Goal: Contribute content: Contribute content

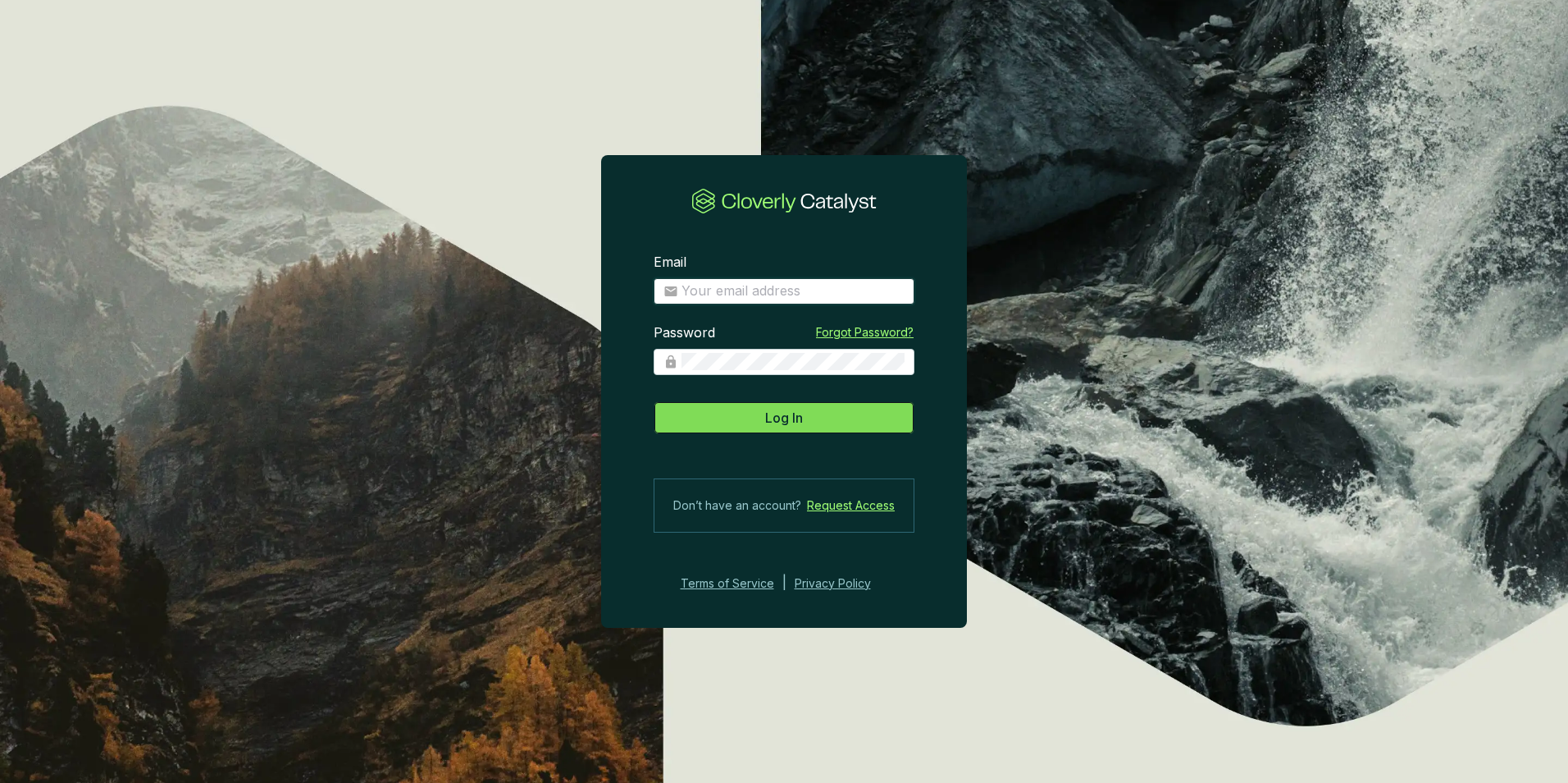
type input "theffner@carbon-shield.com"
click at [776, 411] on span "Log In" at bounding box center [784, 417] width 37 height 20
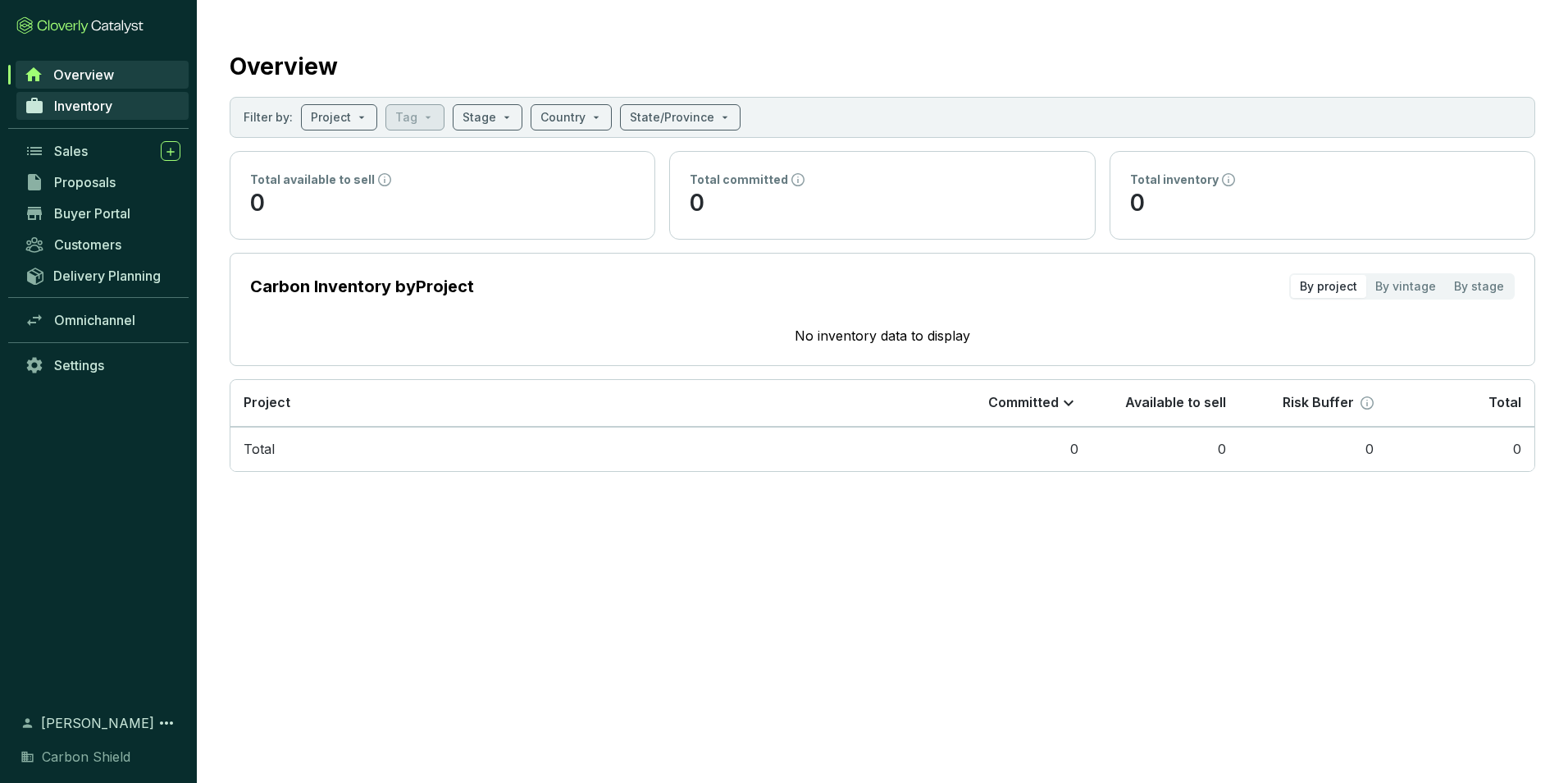
click at [92, 98] on span "Inventory" at bounding box center [83, 105] width 58 height 16
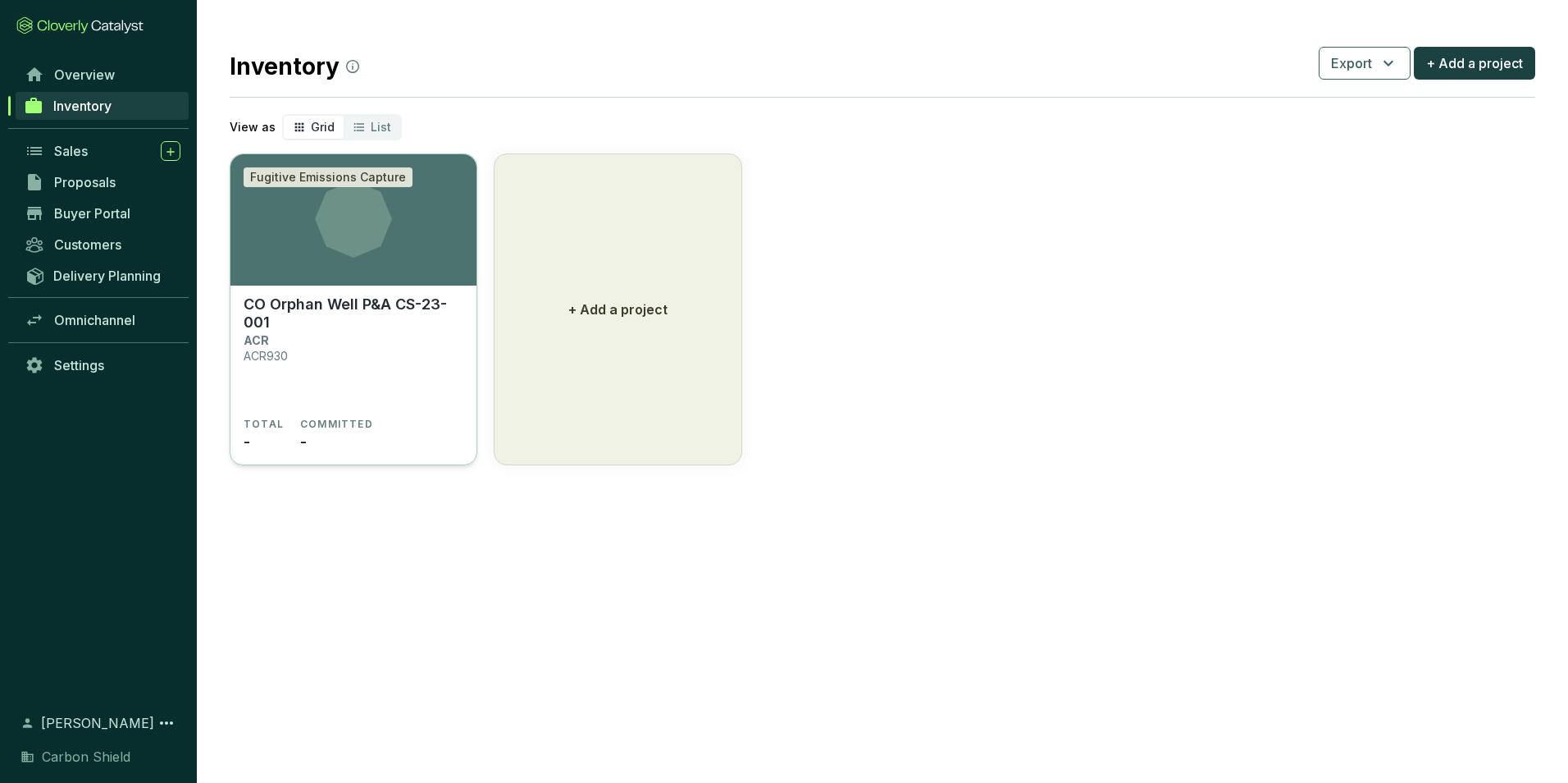
click at [409, 322] on p "CO Orphan Well P&A CS-23-001" at bounding box center [354, 314] width 220 height 36
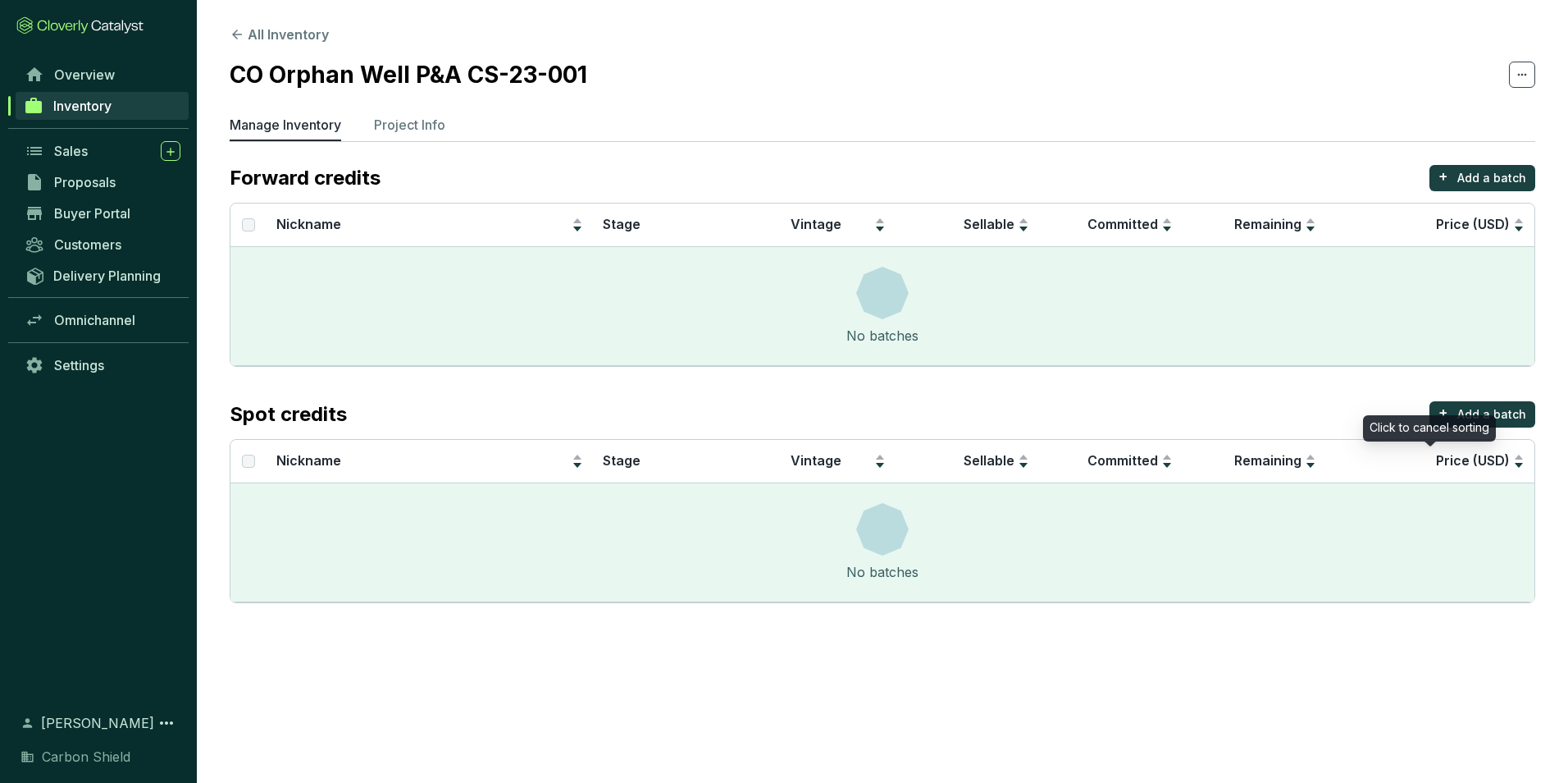
click at [1460, 416] on div "Click to cancel sorting" at bounding box center [1428, 428] width 133 height 26
click at [1494, 390] on section "Forward credits + Add a batch Nickname Stage Vintage Sellable Committed Remaini…" at bounding box center [882, 384] width 1305 height 438
click at [1501, 407] on p "Add a batch" at bounding box center [1491, 414] width 69 height 16
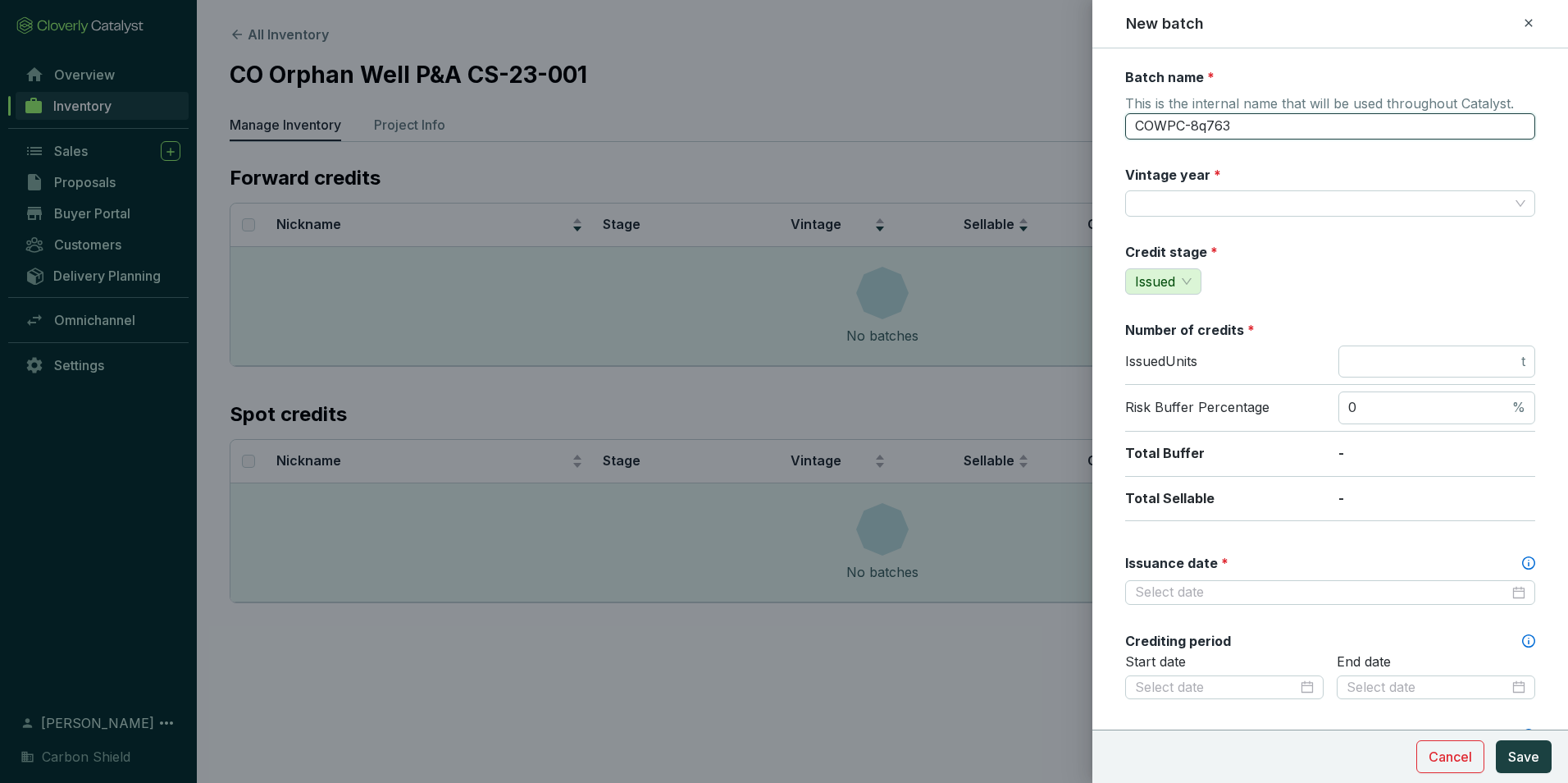
drag, startPoint x: 1295, startPoint y: 128, endPoint x: 936, endPoint y: 70, distance: 363.7
click at [938, 71] on div "New batch Batch name * This is the internal name that will be used throughout C…" at bounding box center [784, 392] width 1568 height 783
type input "ACR930"
click at [1240, 204] on input "Vintage year *" at bounding box center [1321, 204] width 374 height 25
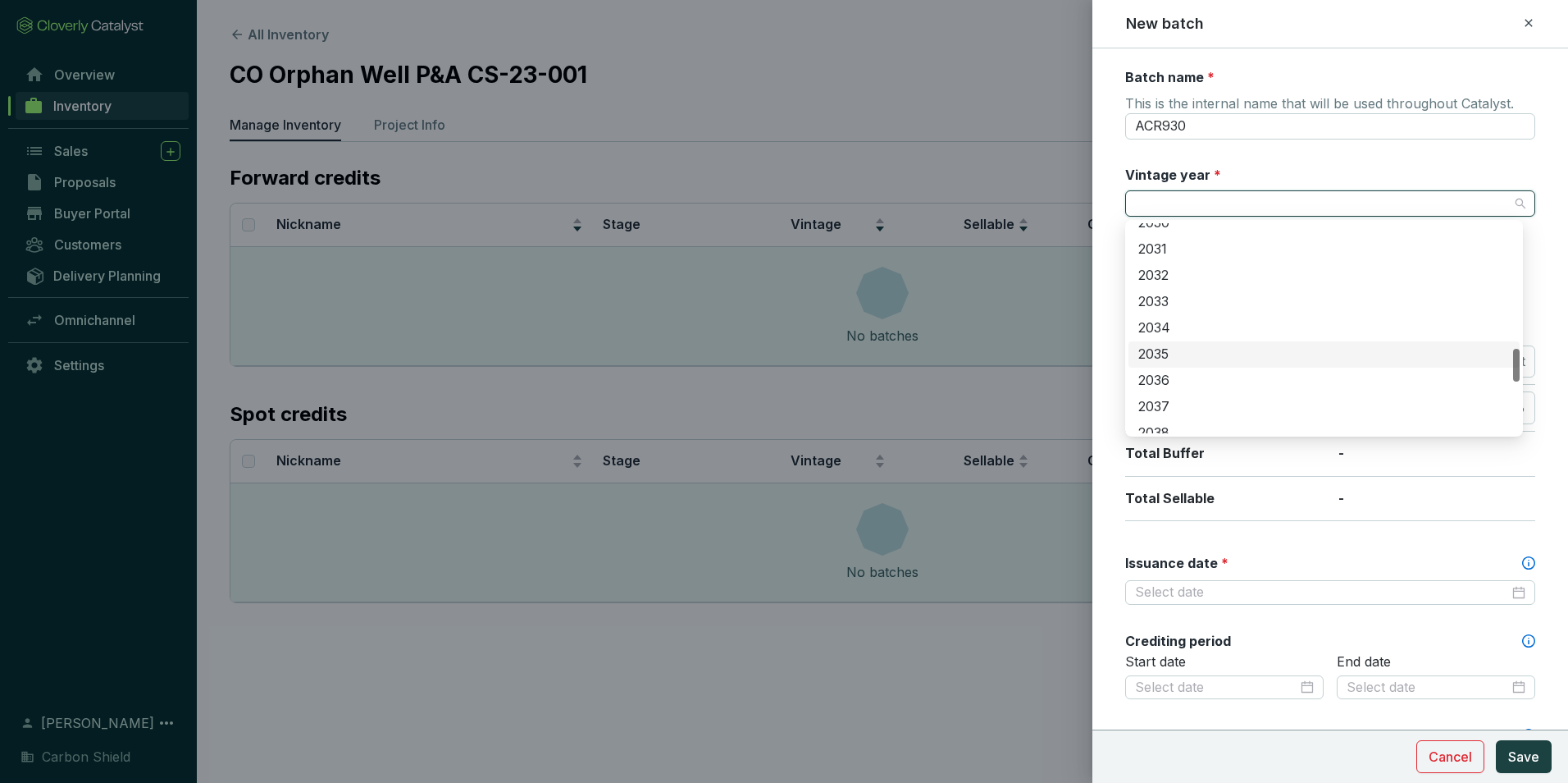
scroll to position [554, 0]
click at [1200, 312] on div "2024" at bounding box center [1324, 311] width 371 height 18
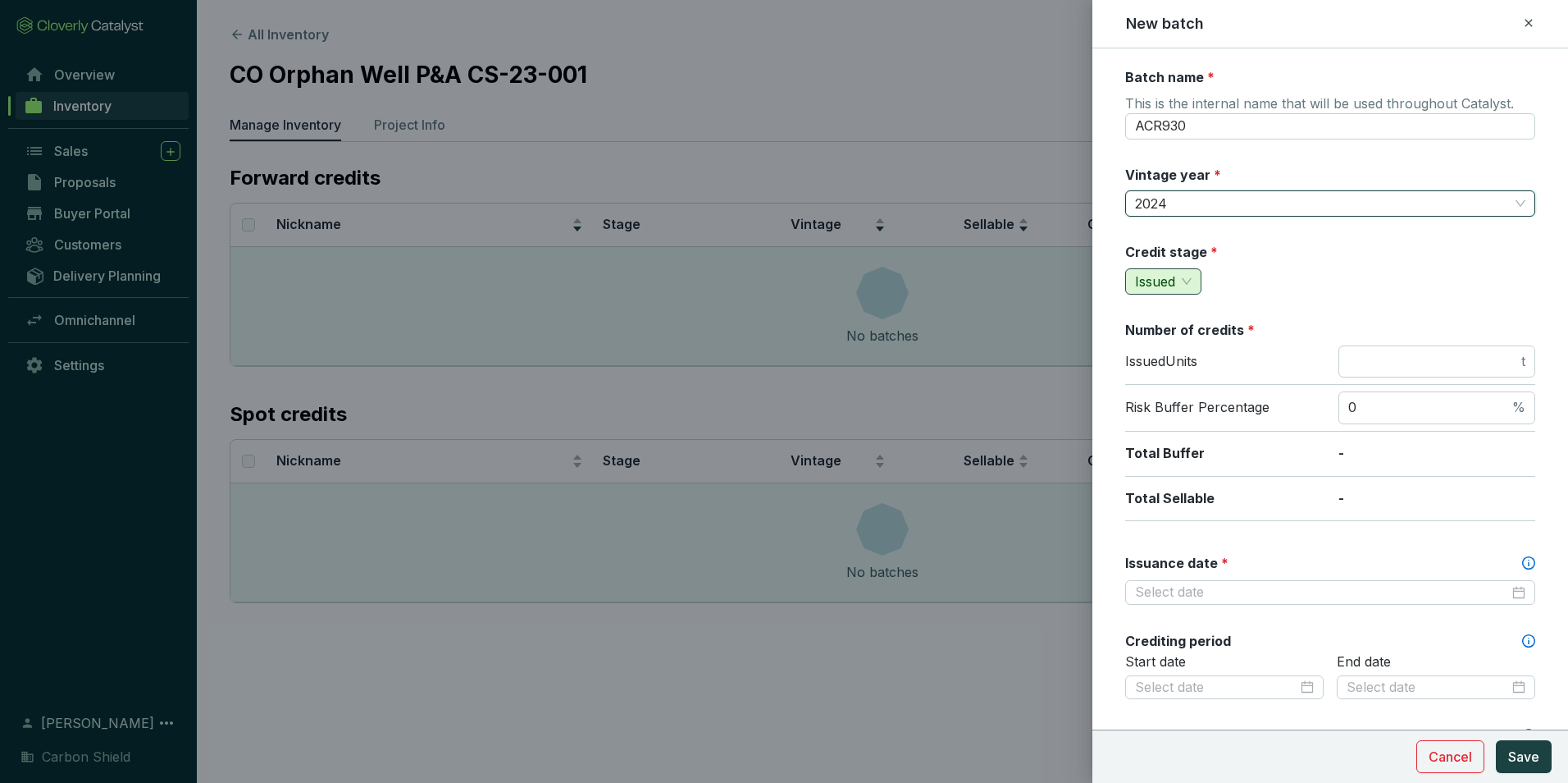
click at [1191, 280] on span "Issued" at bounding box center [1162, 281] width 56 height 25
click at [1270, 276] on div "Credit stage * issued Issued" at bounding box center [1330, 269] width 410 height 52
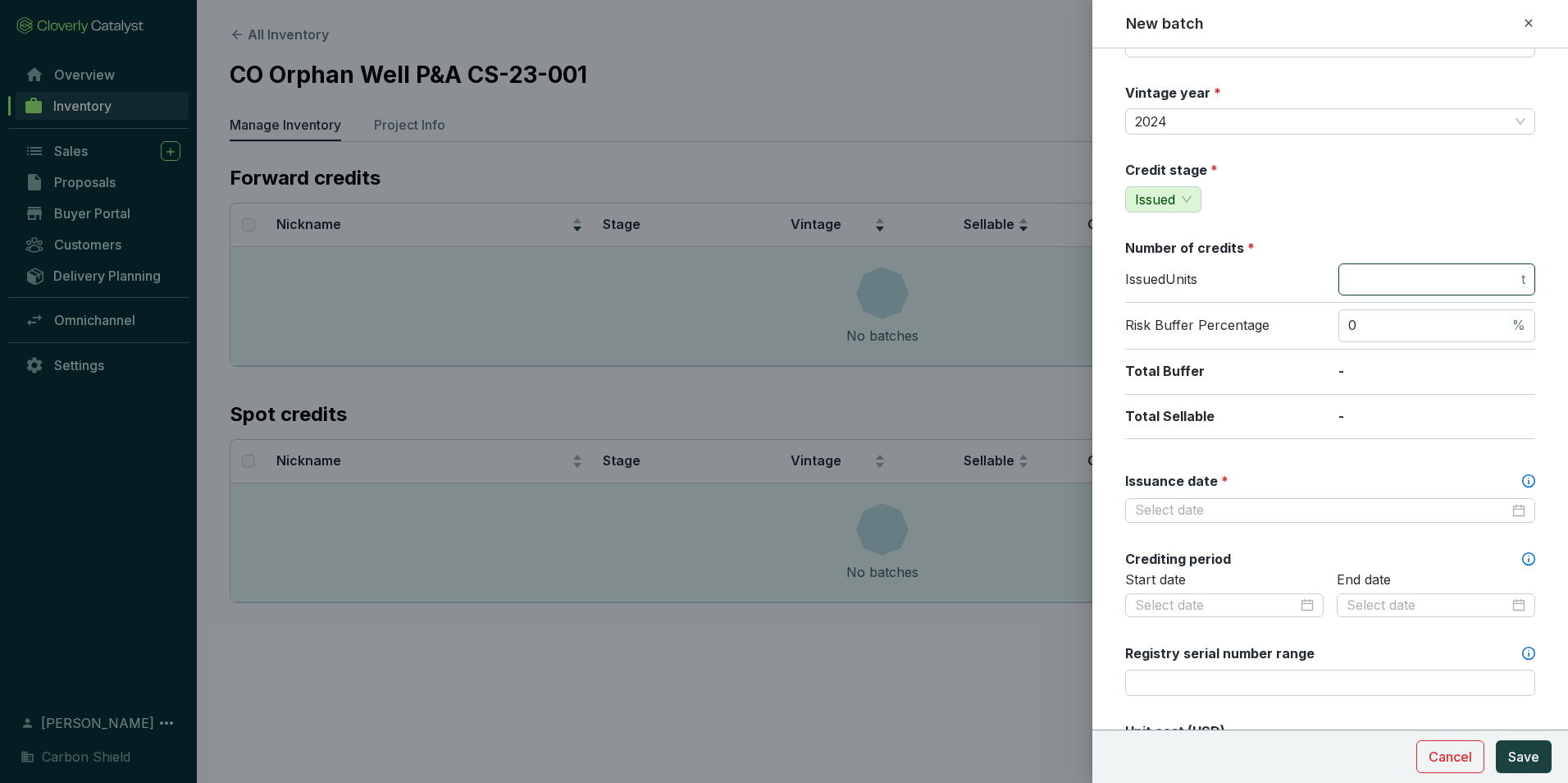
click at [1402, 283] on input "number" at bounding box center [1432, 280] width 169 height 18
type input "61063"
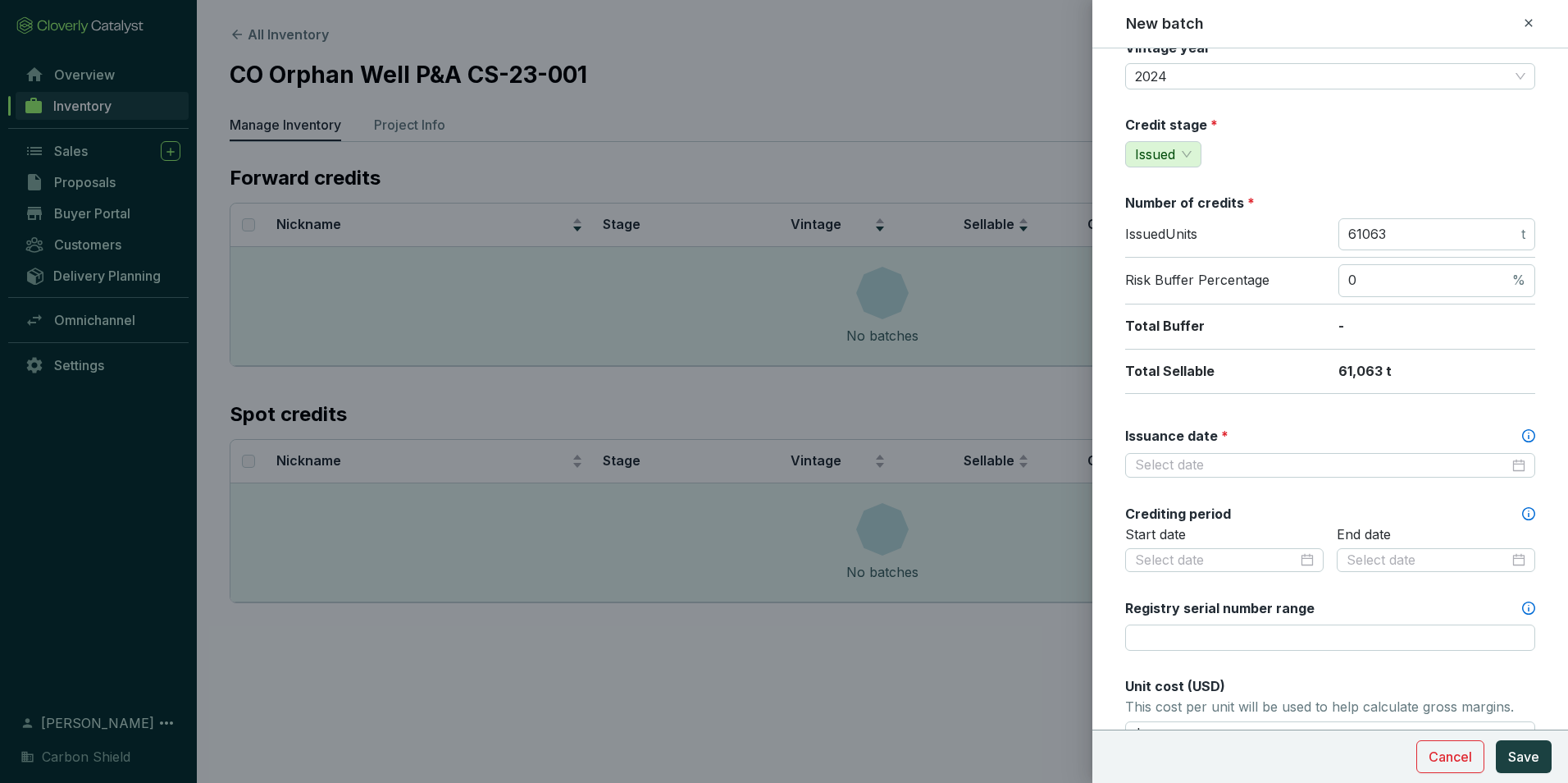
scroll to position [164, 0]
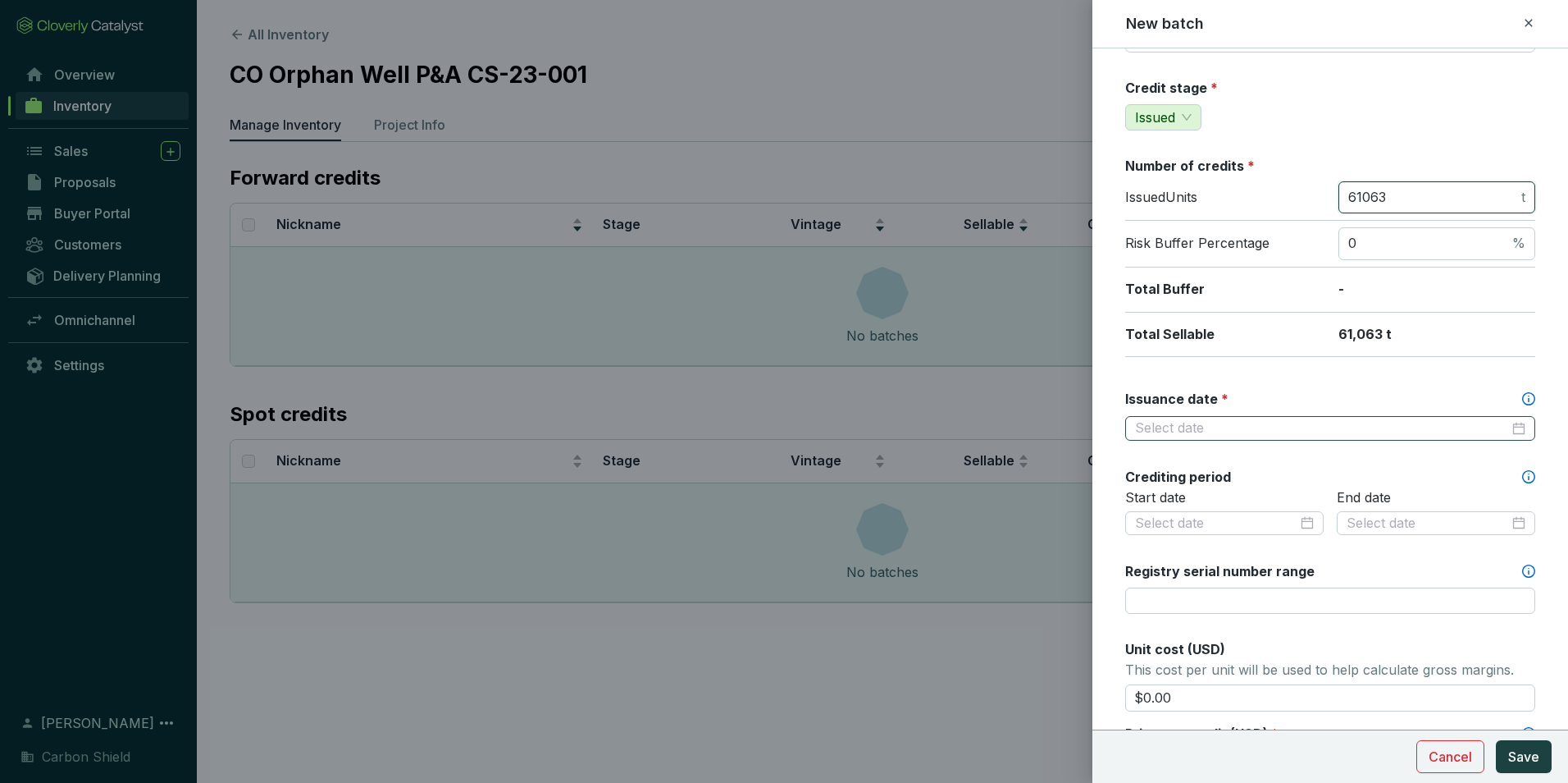
click at [1506, 430] on div at bounding box center [1330, 428] width 390 height 18
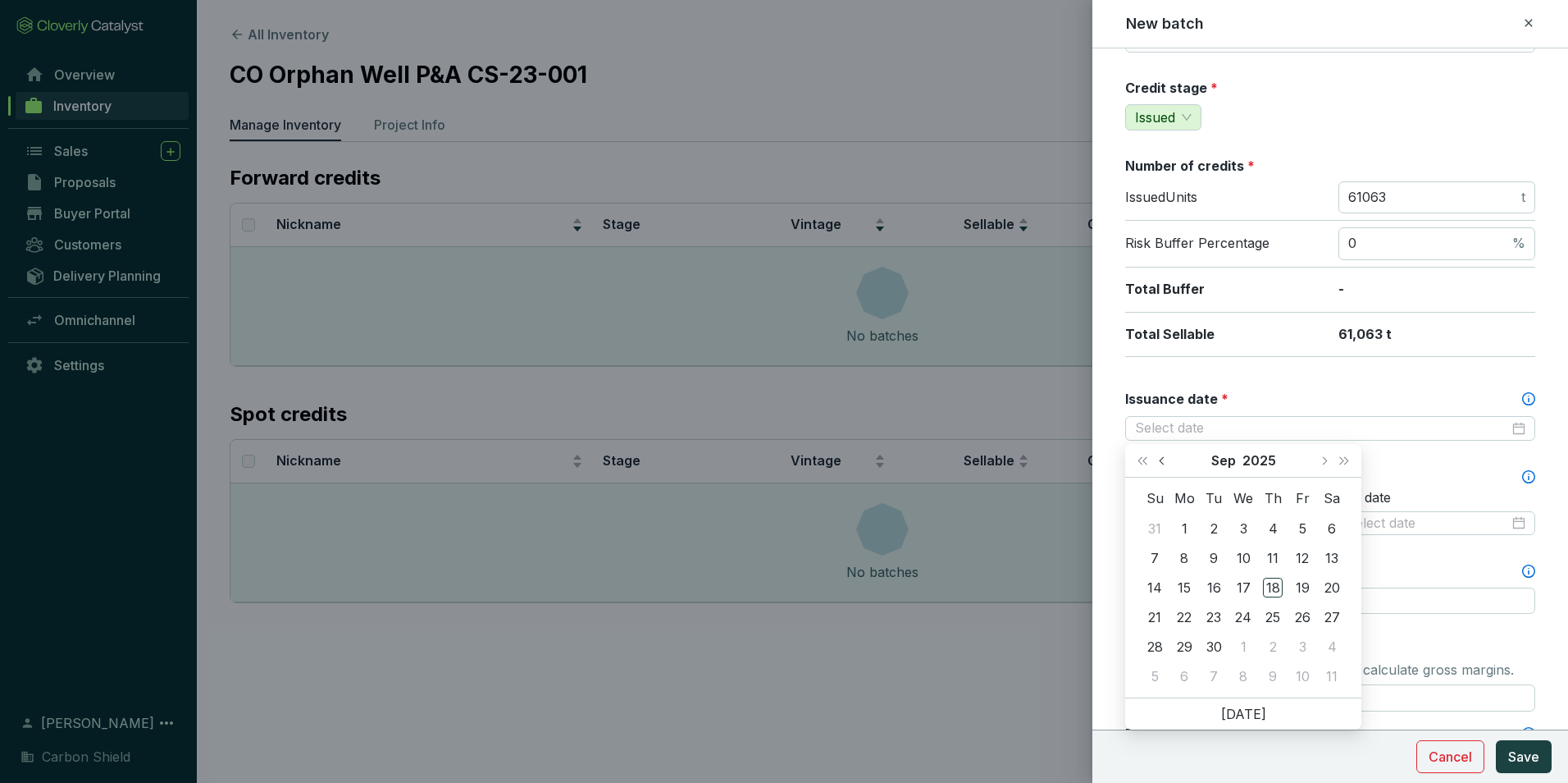
click at [1159, 460] on span "Previous month (PageUp)" at bounding box center [1162, 460] width 9 height 9
type input "[DATE]"
click at [1243, 558] on div "9" at bounding box center [1243, 557] width 20 height 20
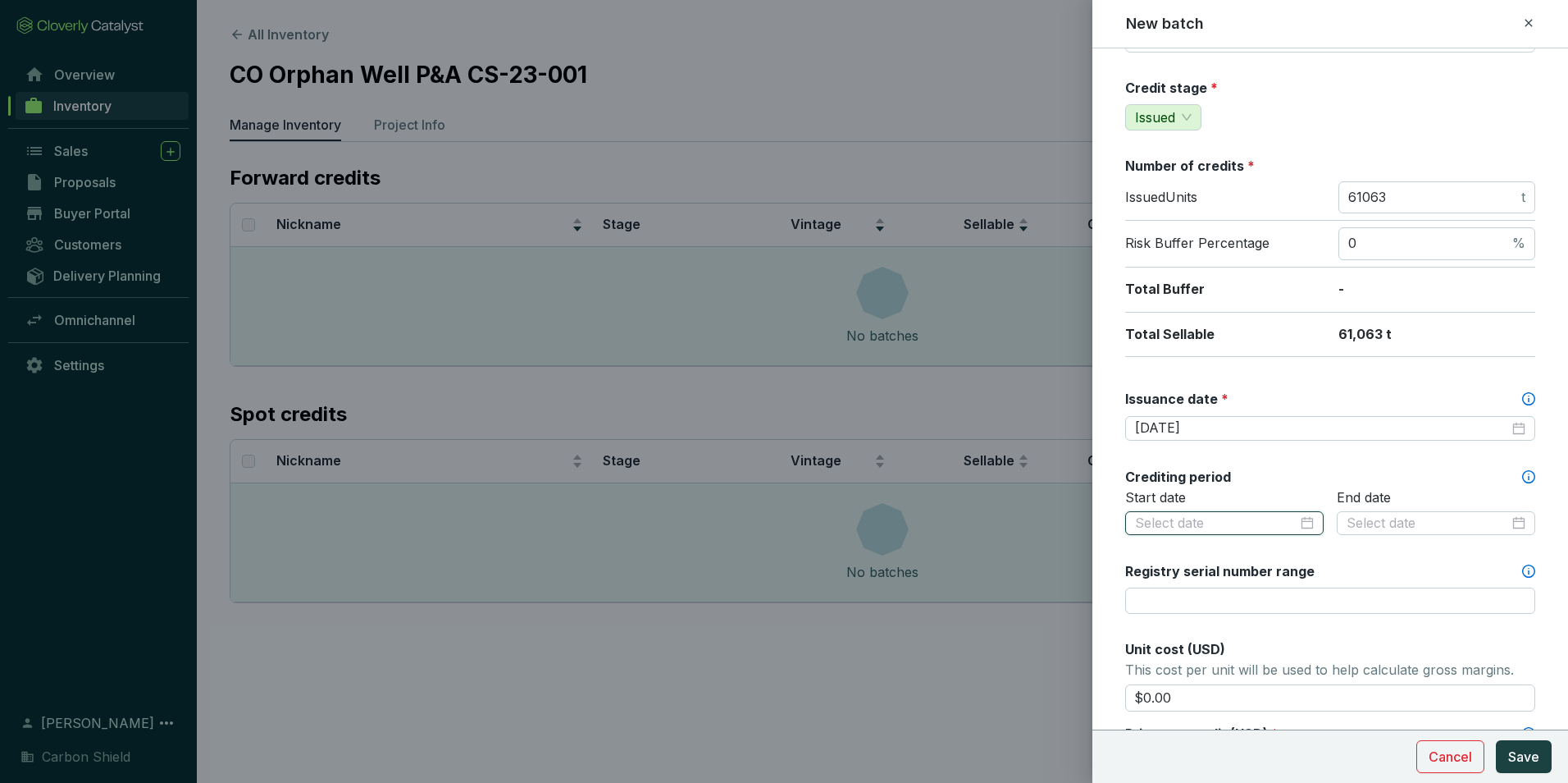
click at [1219, 526] on input at bounding box center [1216, 523] width 163 height 18
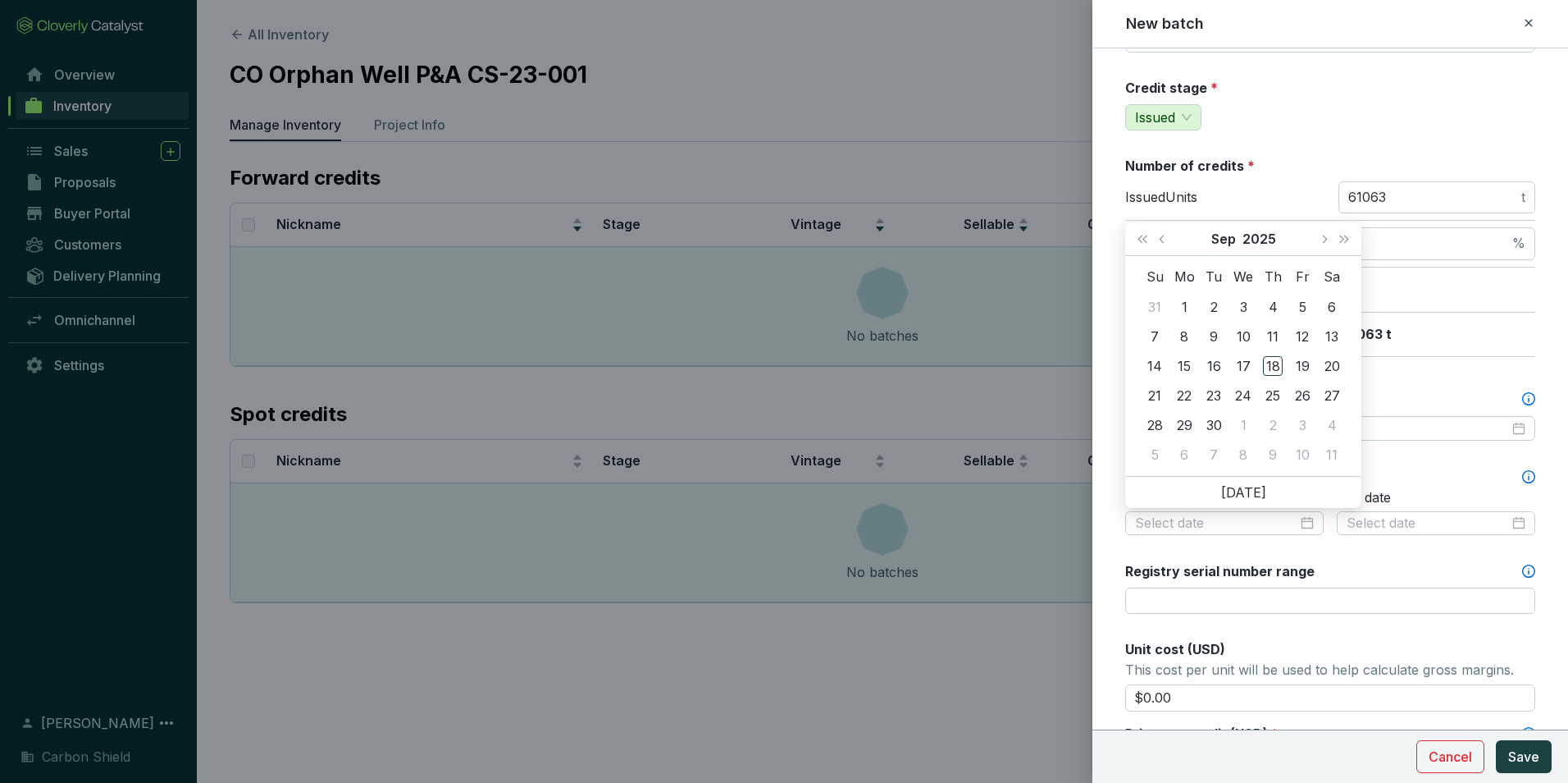
click at [1169, 562] on label "Registry serial number range" at bounding box center [1220, 570] width 189 height 18
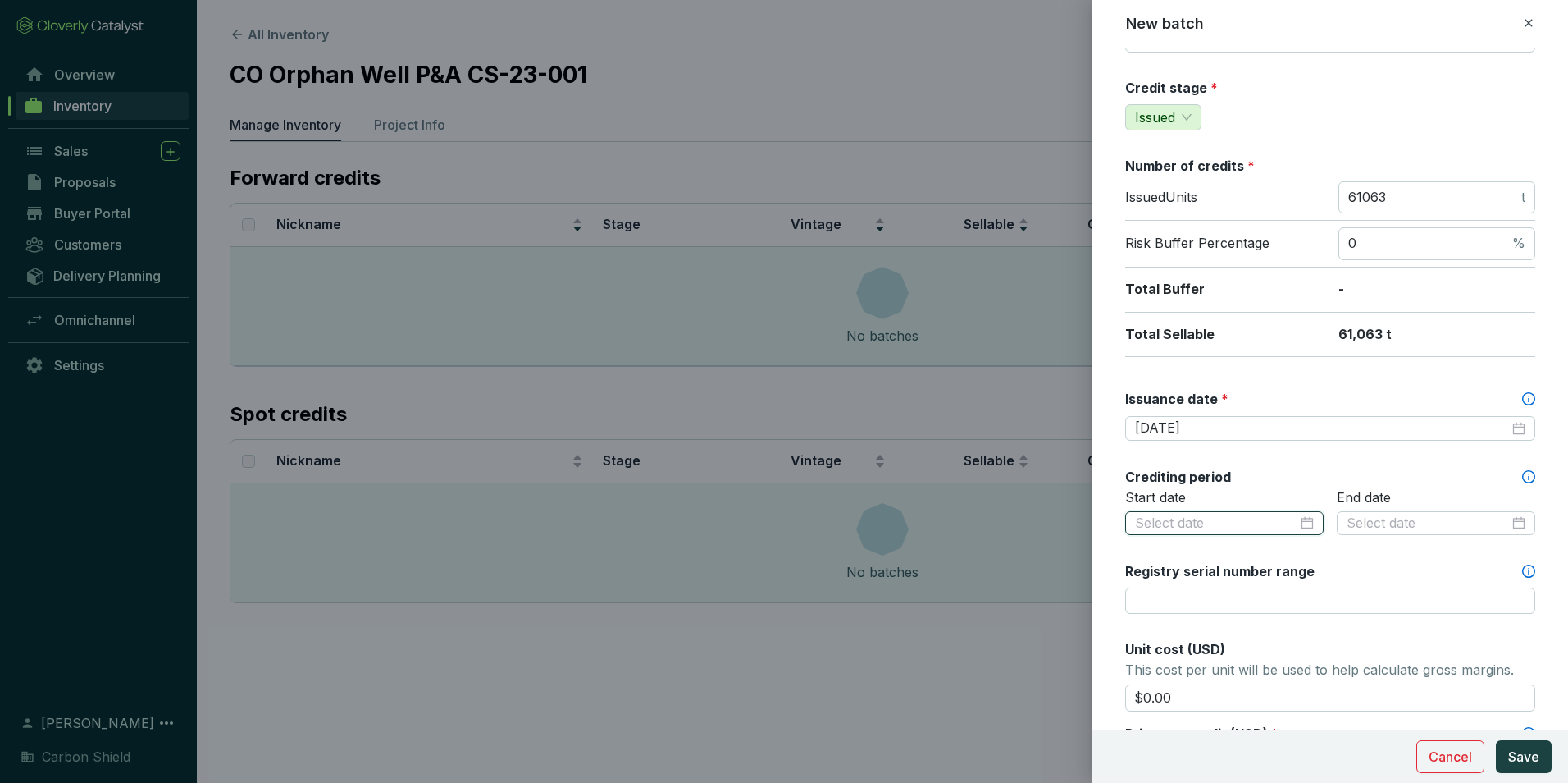
click at [1179, 520] on input at bounding box center [1216, 523] width 163 height 18
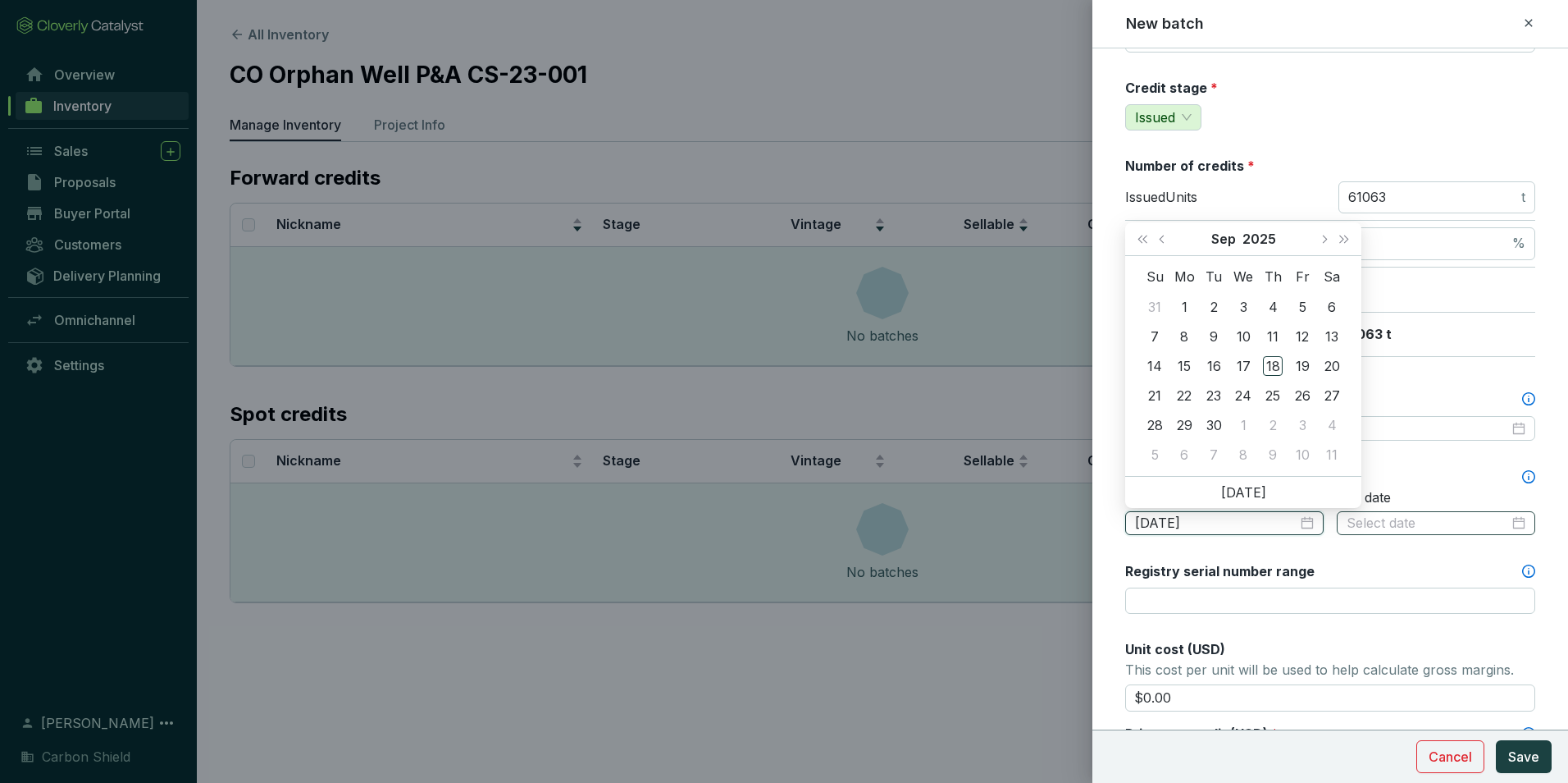
type input "[DATE]"
click at [1399, 525] on input at bounding box center [1427, 523] width 163 height 18
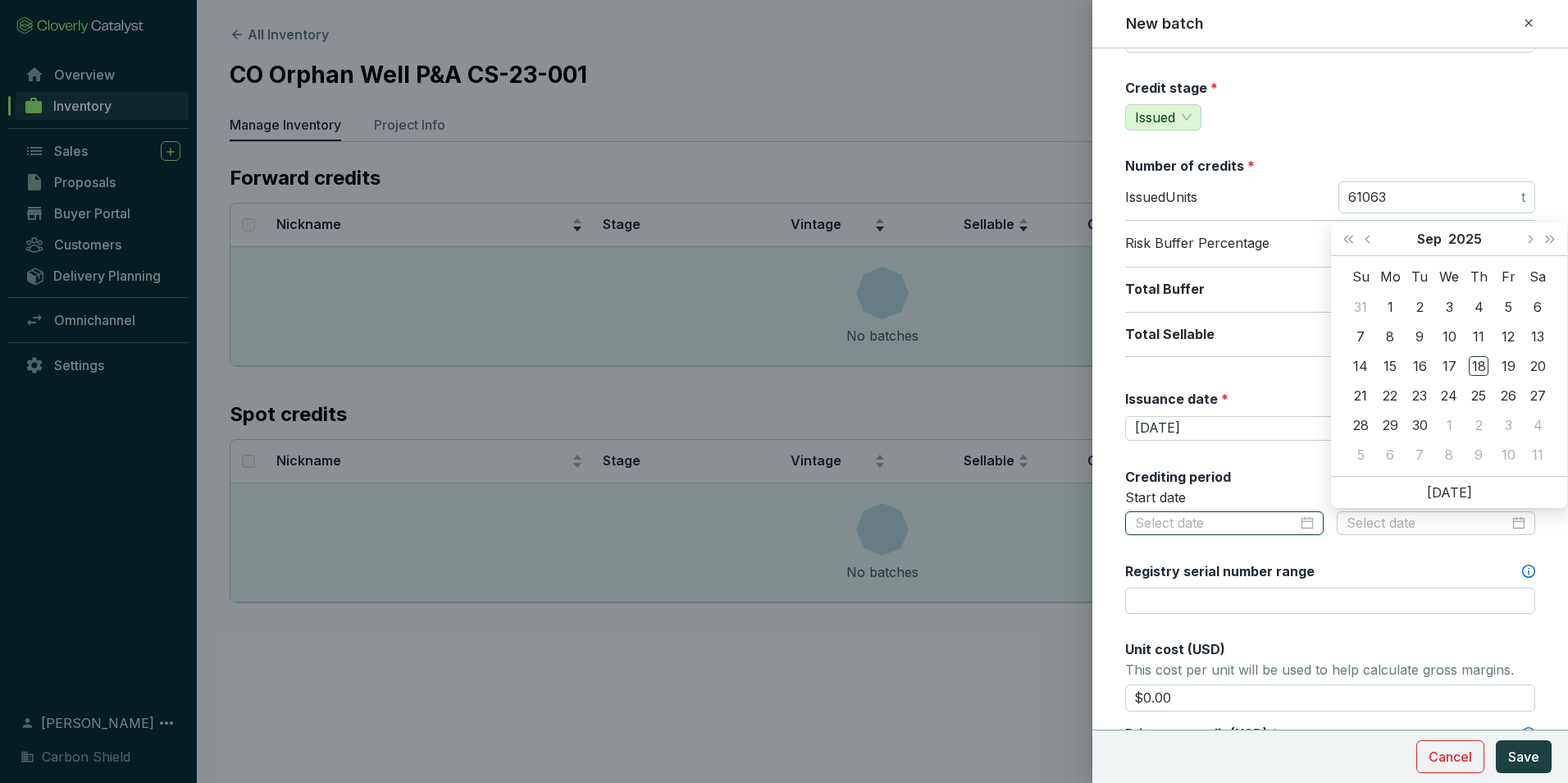
click at [1220, 530] on input at bounding box center [1216, 523] width 163 height 18
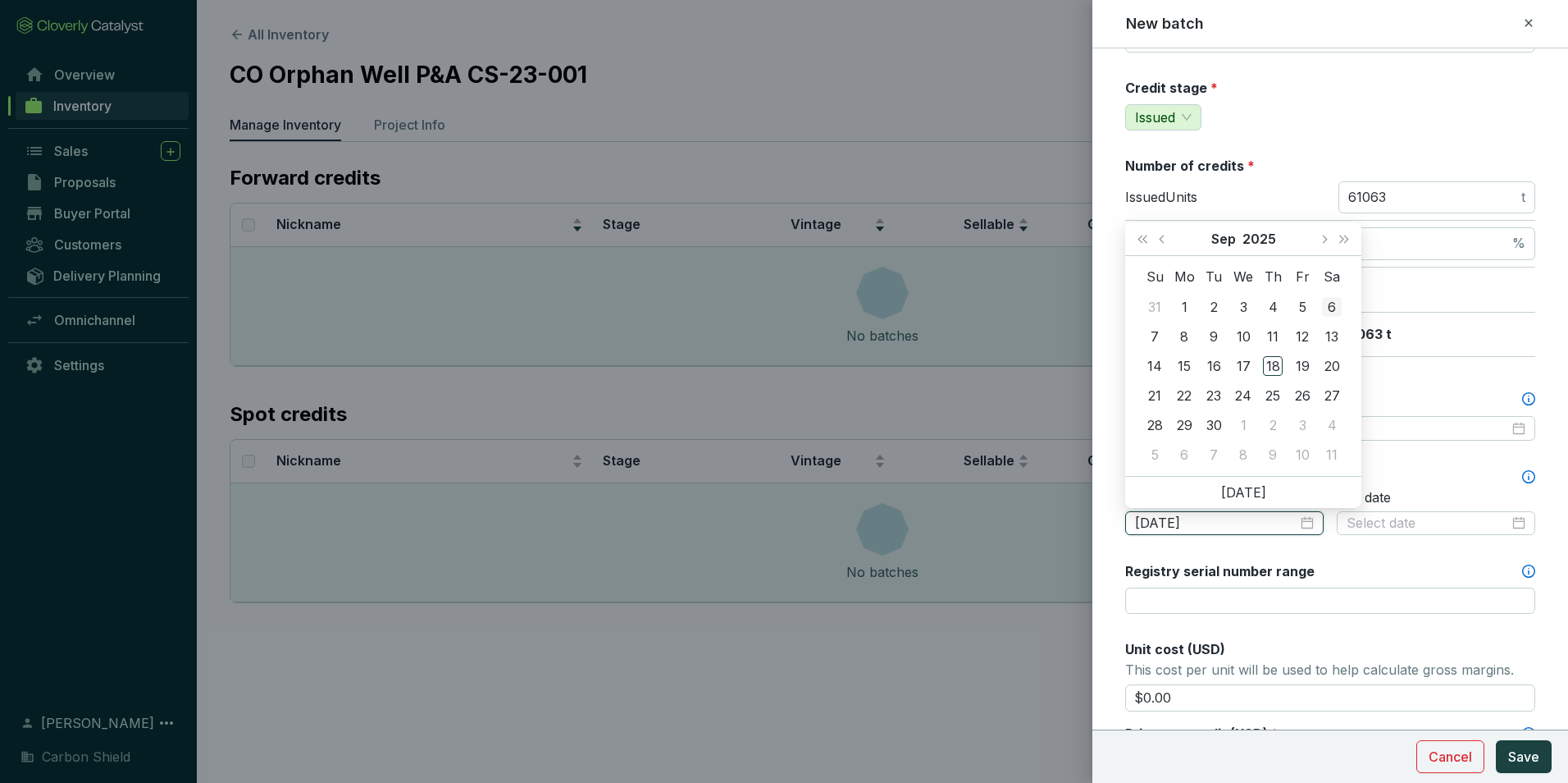
type input "[DATE]"
click at [1163, 238] on span "Previous month (PageUp)" at bounding box center [1162, 238] width 9 height 9
click at [1143, 239] on span "Last year (Control + left)" at bounding box center [1142, 238] width 9 height 9
click at [1349, 240] on button "Next year (Control + right)" at bounding box center [1344, 238] width 21 height 33
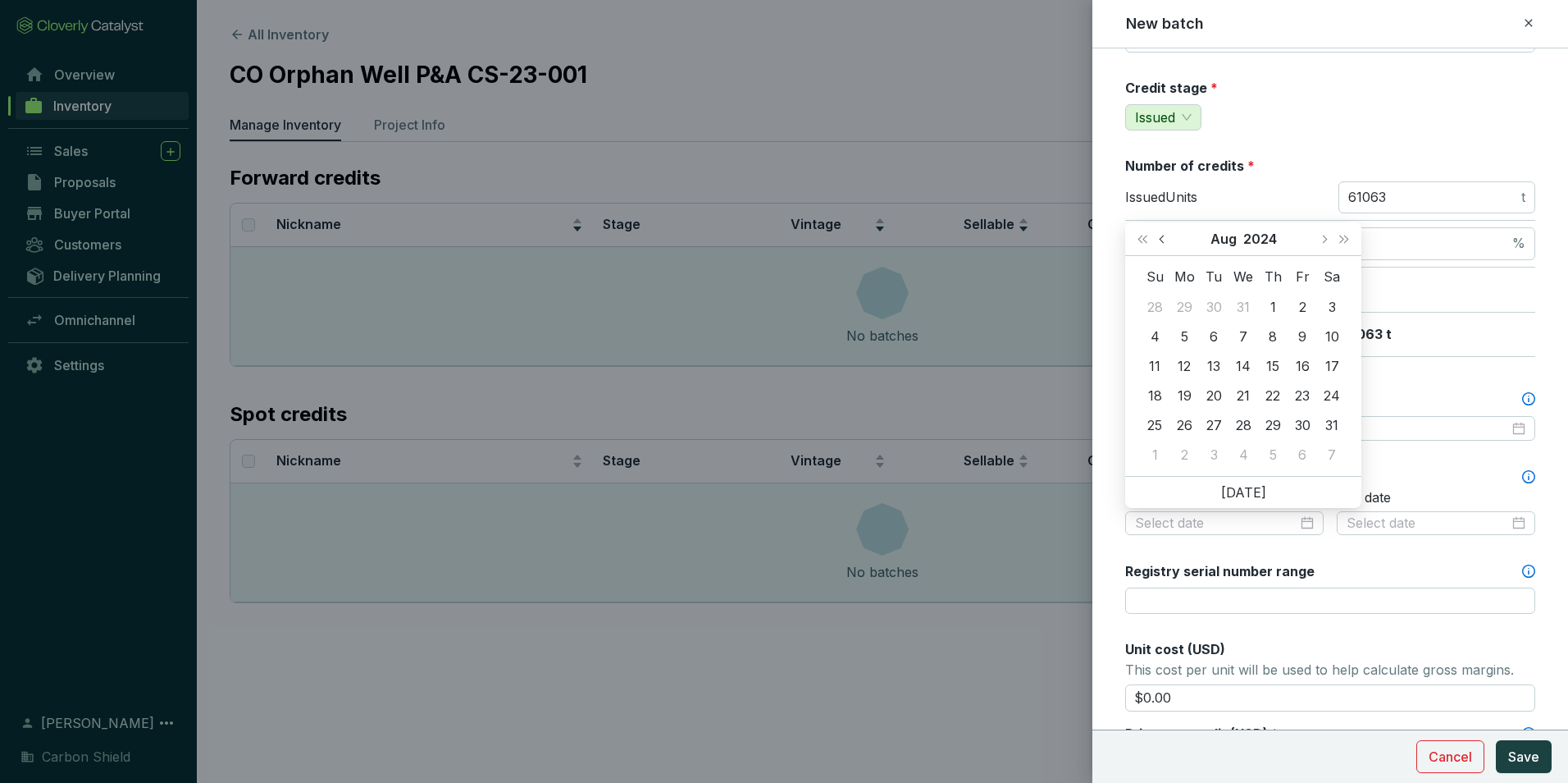
click at [1169, 242] on button "Previous month (PageUp)" at bounding box center [1163, 238] width 21 height 33
type input "[DATE]"
click at [1186, 342] on div "8" at bounding box center [1183, 336] width 20 height 20
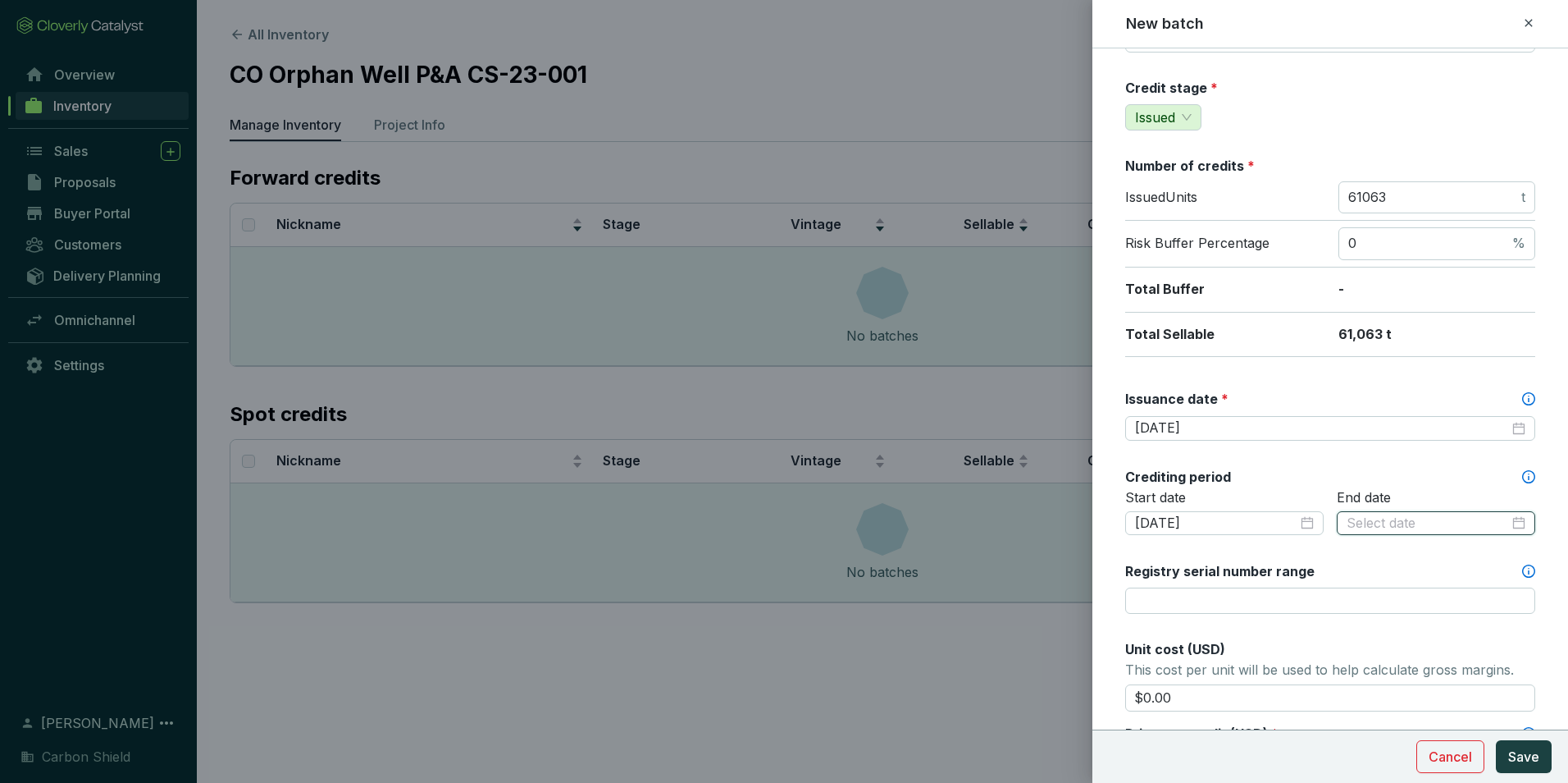
click at [1404, 526] on input at bounding box center [1427, 523] width 163 height 18
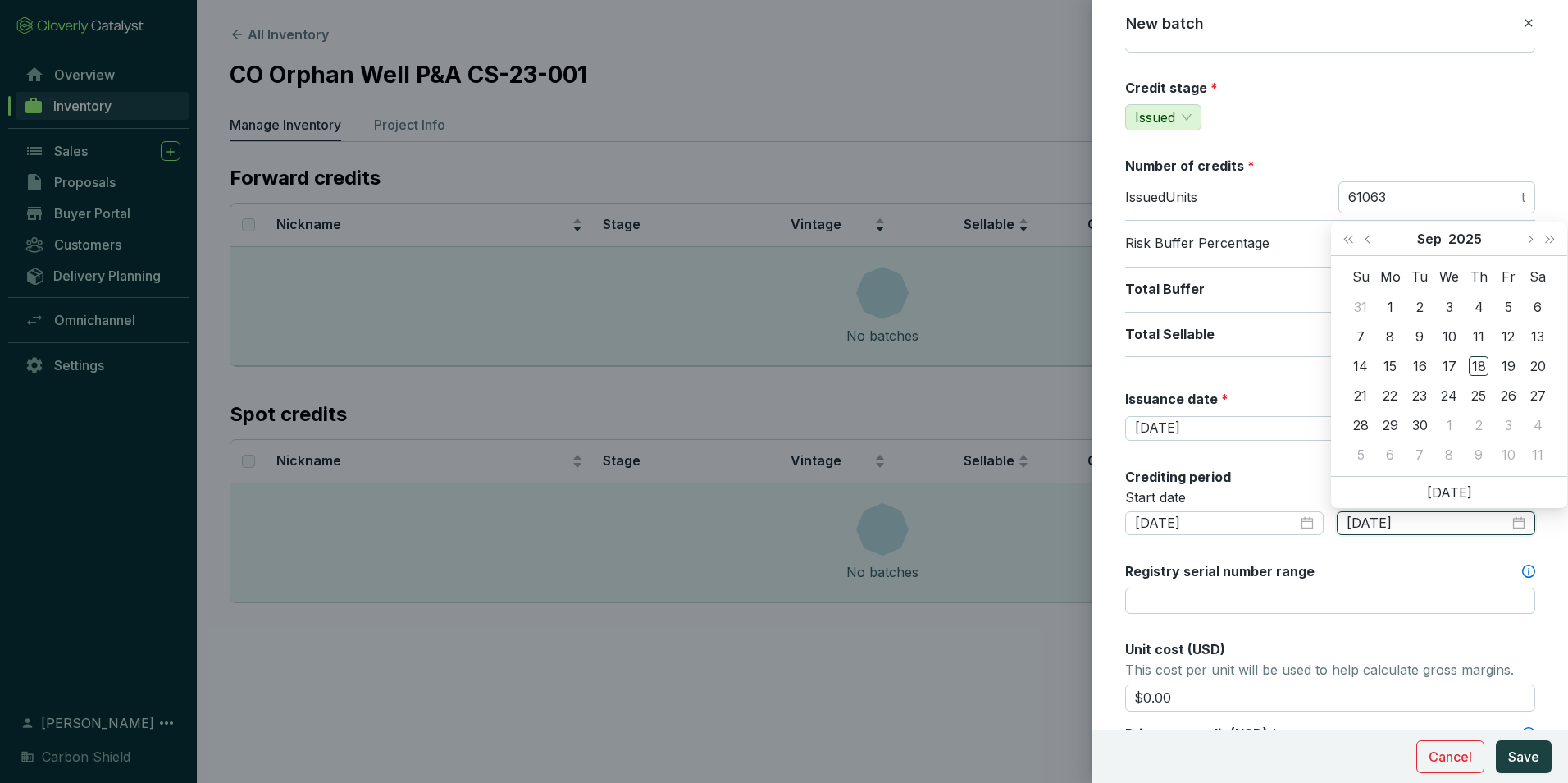
type input "[DATE]"
click at [1551, 241] on span "Next year (Control + right)" at bounding box center [1550, 238] width 9 height 9
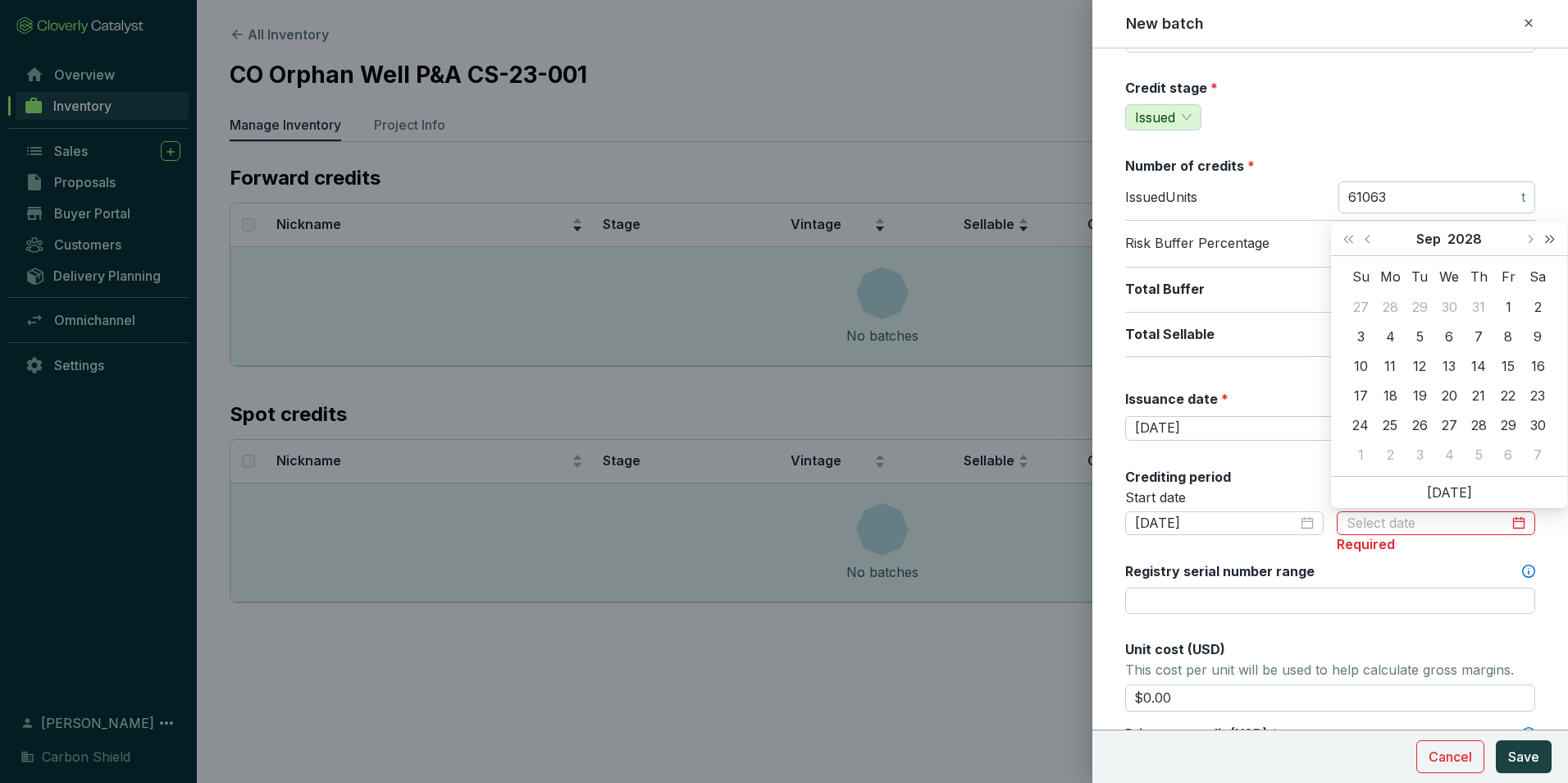
click at [1551, 241] on span "Next year (Control + right)" at bounding box center [1550, 238] width 9 height 9
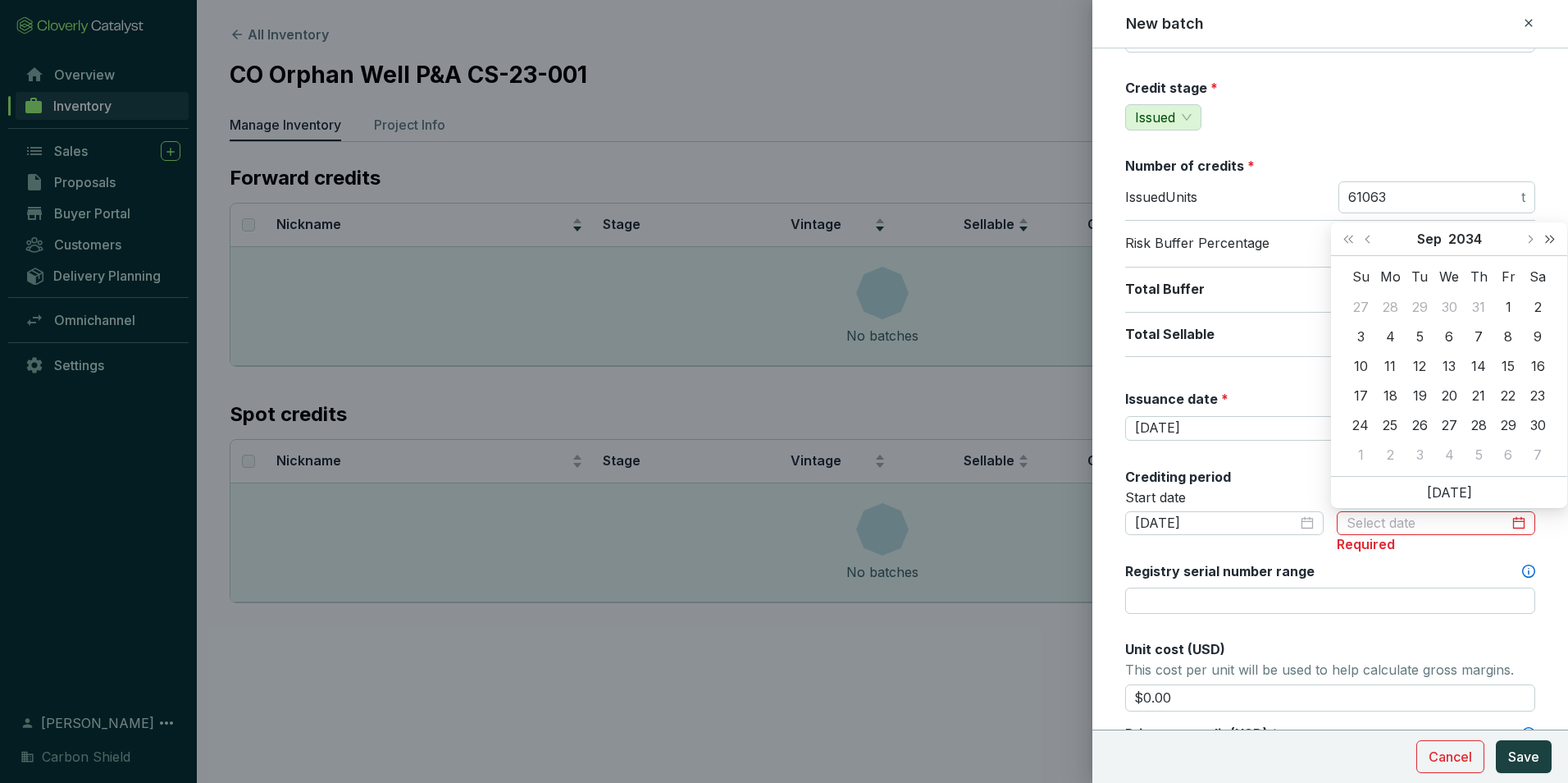
click at [1551, 241] on span "Next year (Control + right)" at bounding box center [1550, 238] width 9 height 9
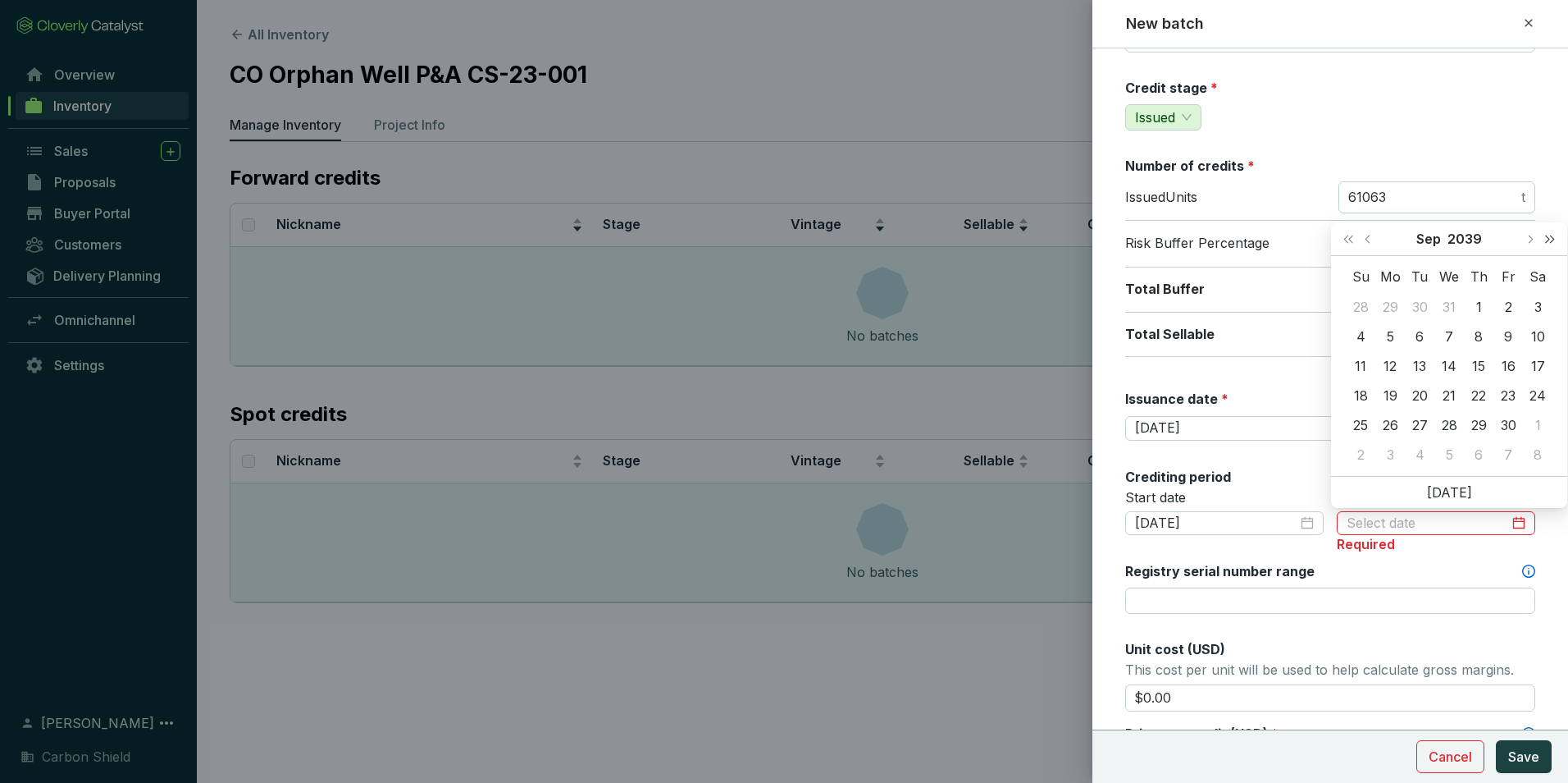
click at [1551, 241] on span "Next year (Control + right)" at bounding box center [1550, 238] width 9 height 9
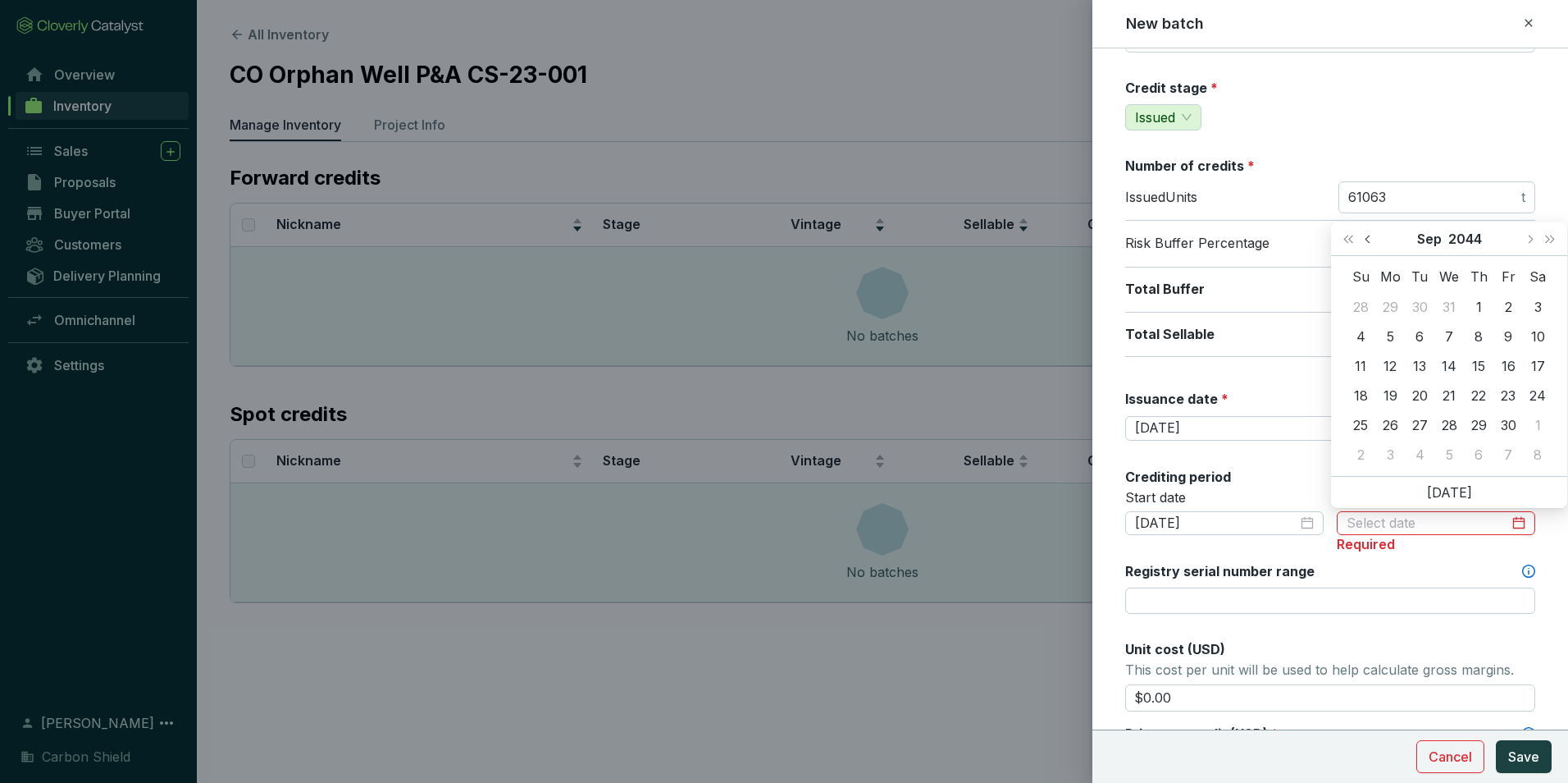
click at [1373, 240] on button "Previous month (PageUp)" at bounding box center [1369, 238] width 21 height 33
type input "[DATE]"
click at [1480, 335] on div "7" at bounding box center [1478, 336] width 20 height 20
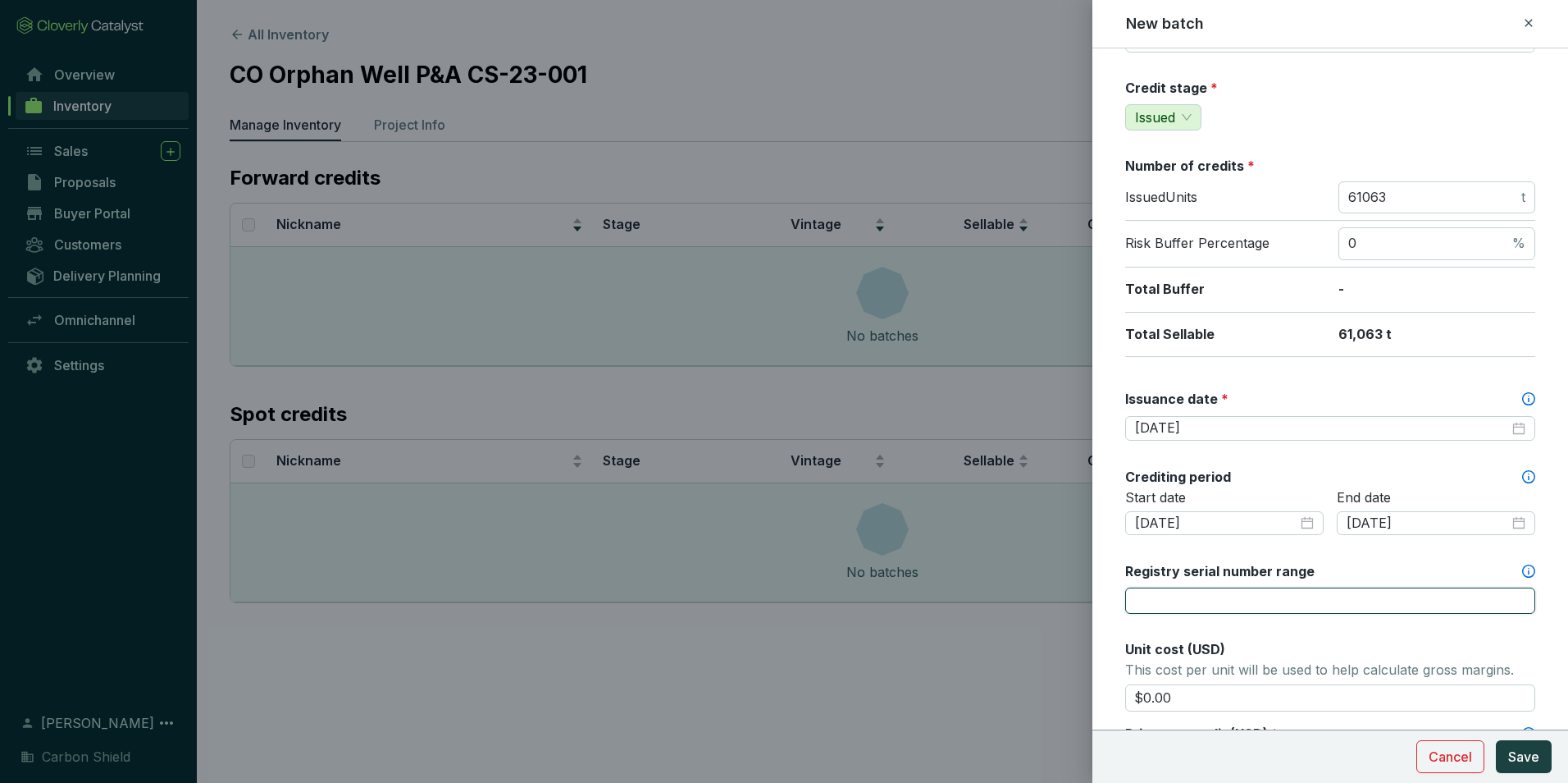
click at [1188, 612] on input "Registry serial number range" at bounding box center [1330, 600] width 410 height 26
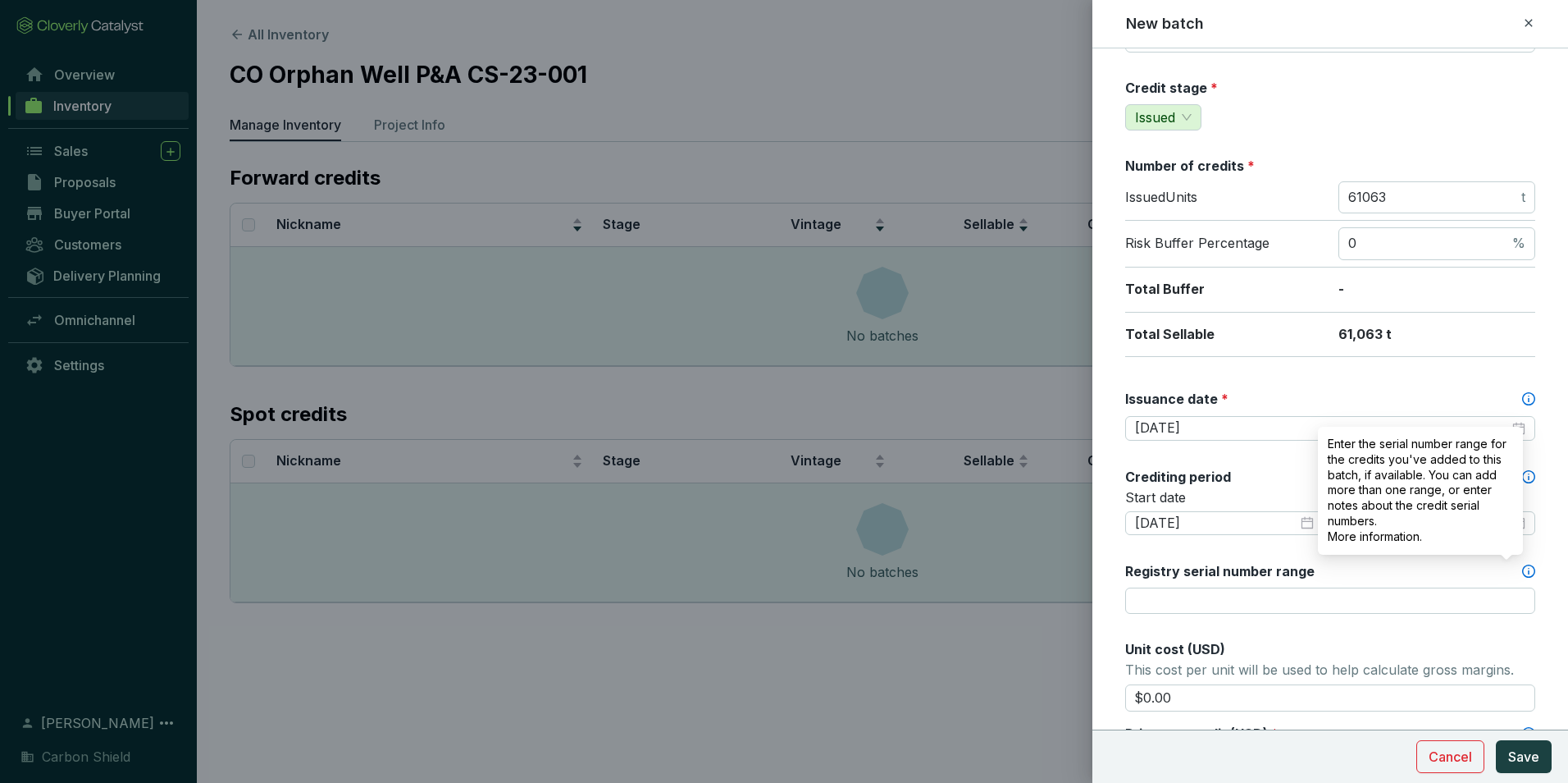
click at [1522, 573] on icon at bounding box center [1529, 571] width 13 height 13
click at [1514, 588] on input "Registry serial number range" at bounding box center [1330, 600] width 410 height 26
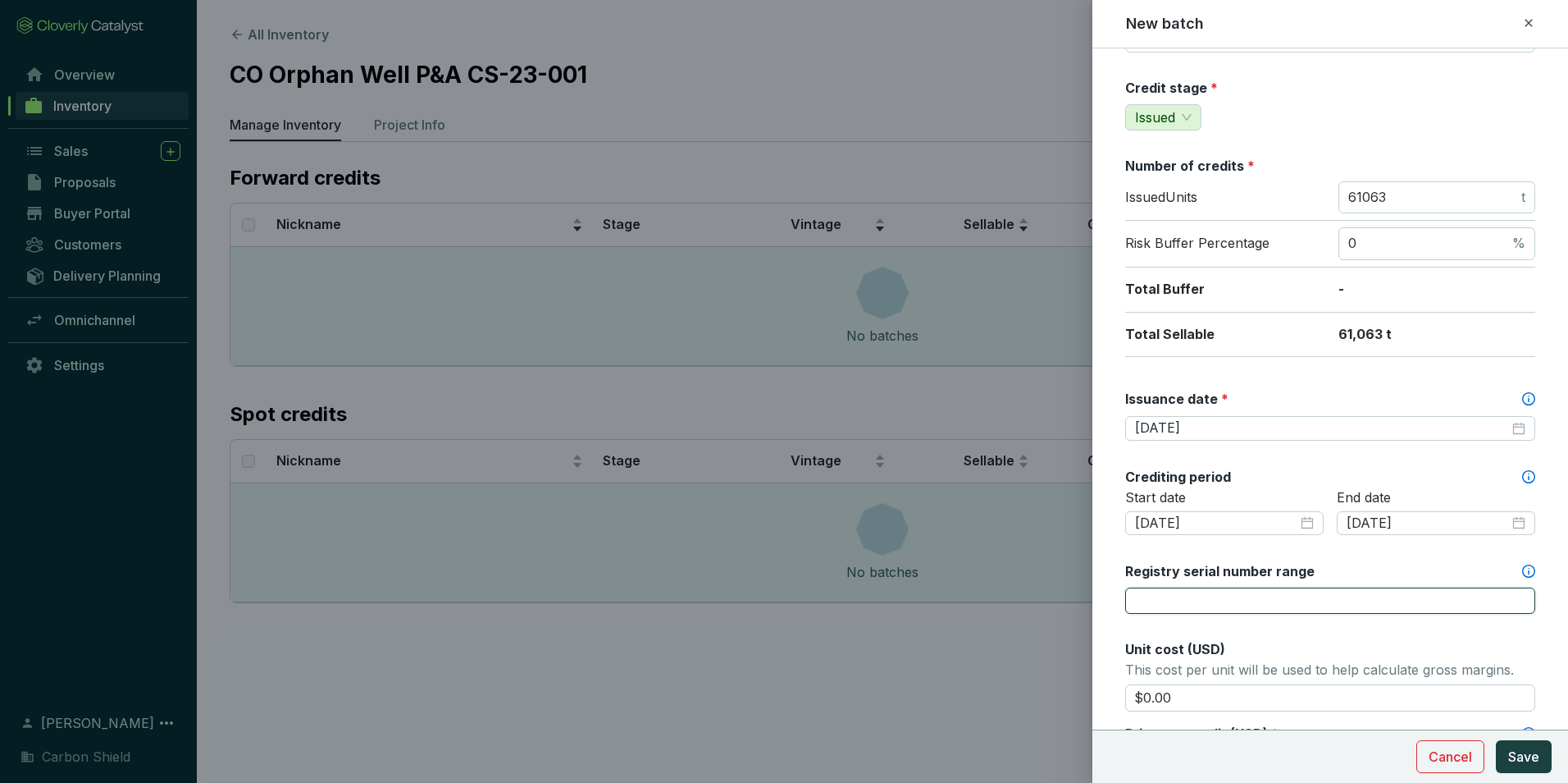
click at [1475, 603] on input "Registry serial number range" at bounding box center [1330, 600] width 410 height 26
click at [1402, 601] on input "ACR-US-930-2024-2932-16945 to 61063" at bounding box center [1330, 600] width 410 height 26
drag, startPoint x: 1412, startPoint y: 600, endPoint x: 1357, endPoint y: 607, distance: 55.4
click at [1357, 607] on input "ACR-US-930-2024-2932-16945 to 61063" at bounding box center [1330, 600] width 410 height 26
type input "ACR-US-930-2024-2932-16945 to 78007"
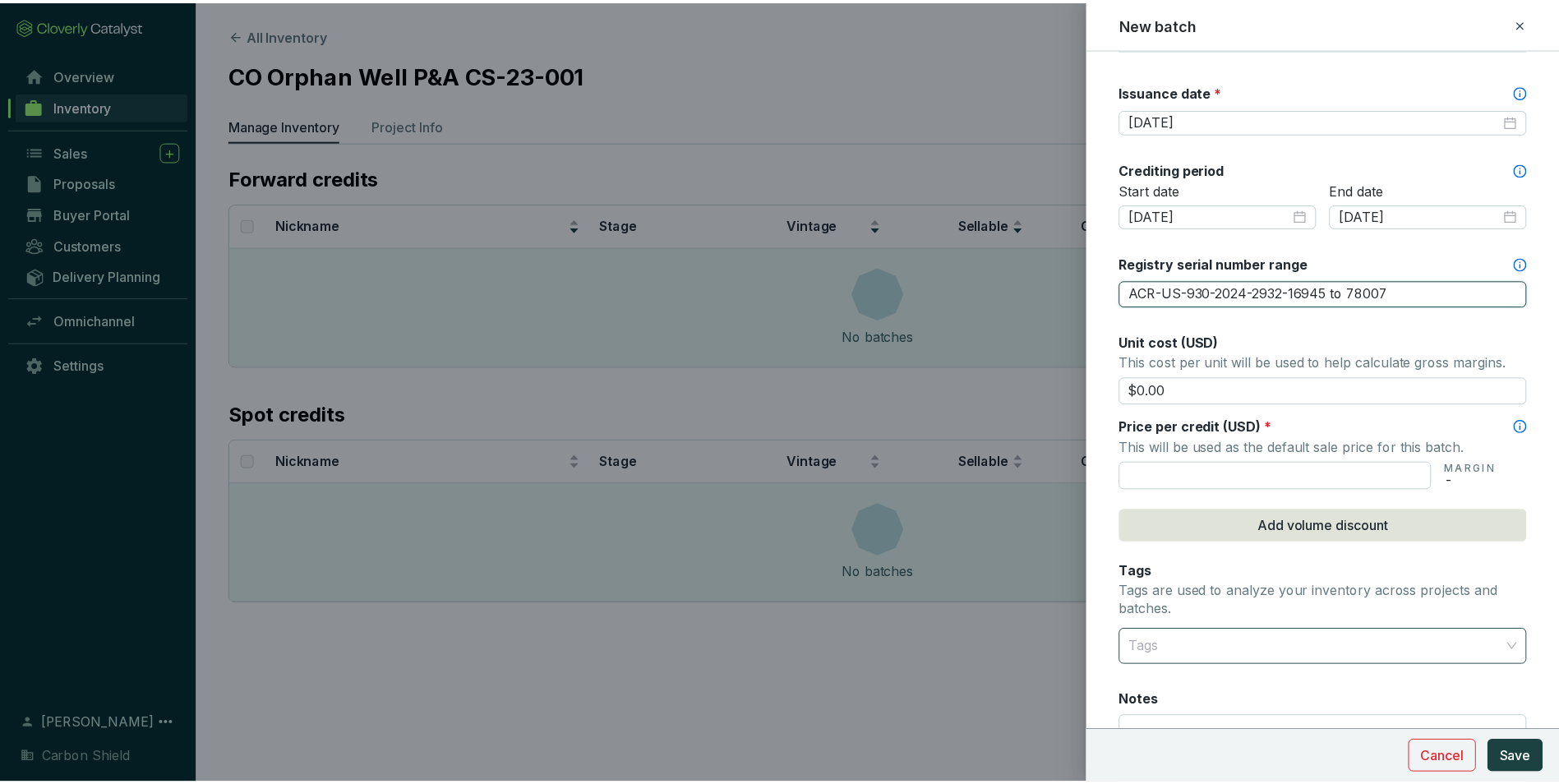
scroll to position [493, 0]
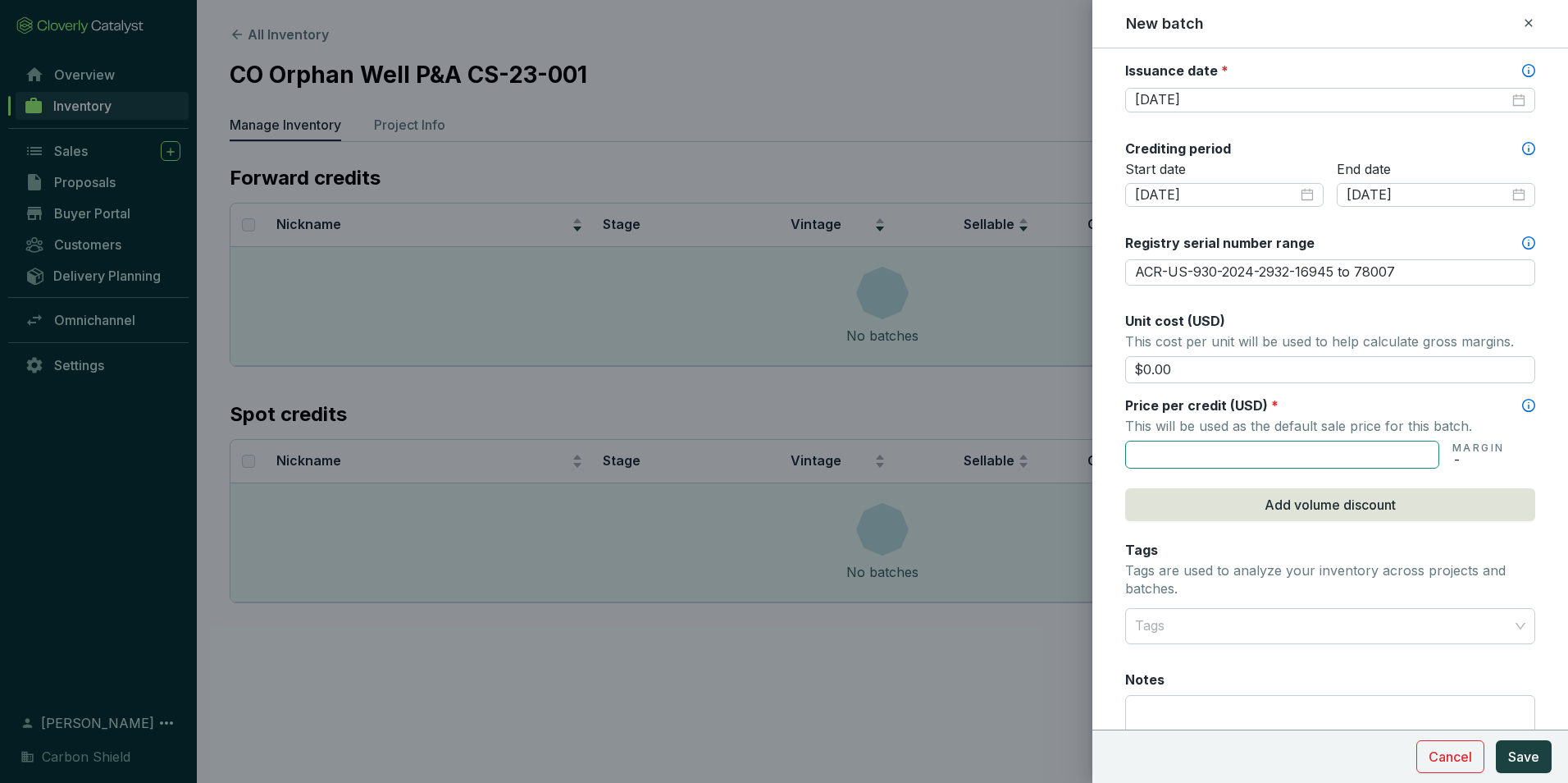
click at [1283, 457] on input "text" at bounding box center [1282, 454] width 314 height 28
type input "$25.00"
click at [1185, 375] on input "$0.00" at bounding box center [1330, 369] width 410 height 28
drag, startPoint x: 1201, startPoint y: 374, endPoint x: 1061, endPoint y: 369, distance: 140.1
click at [1064, 369] on div "New batch Batch name * This is the internal name that will be used throughout C…" at bounding box center [784, 392] width 1568 height 783
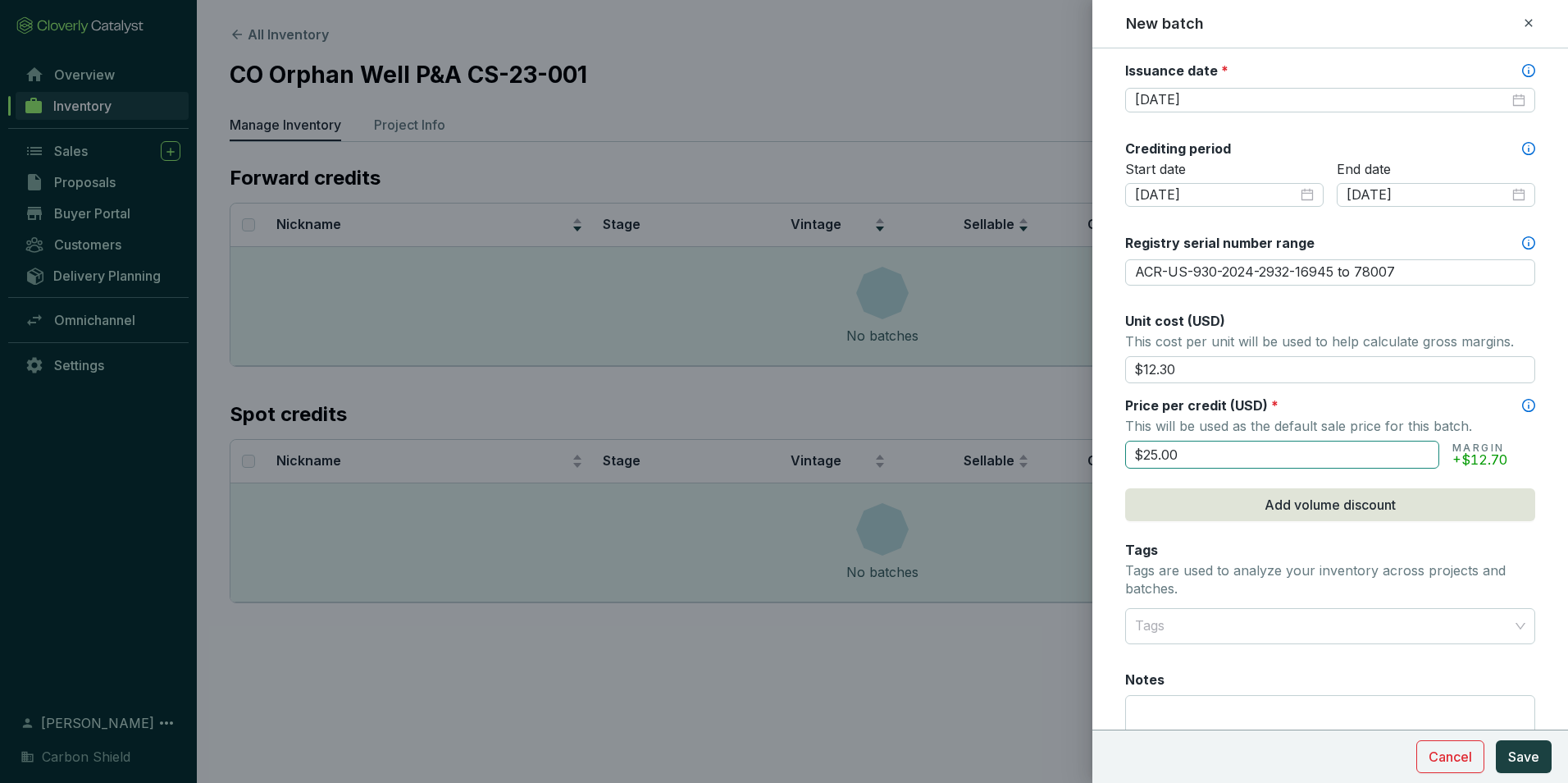
click at [1236, 461] on input "$25.00" at bounding box center [1282, 454] width 314 height 28
drag, startPoint x: 1213, startPoint y: 378, endPoint x: 1229, endPoint y: 375, distance: 16.3
click at [1213, 378] on input "$12.30" at bounding box center [1330, 369] width 410 height 28
drag, startPoint x: 1229, startPoint y: 372, endPoint x: 1049, endPoint y: 347, distance: 181.7
click at [1092, 353] on div "New batch Batch name * This is the internal name that will be used throughout C…" at bounding box center [784, 392] width 1568 height 783
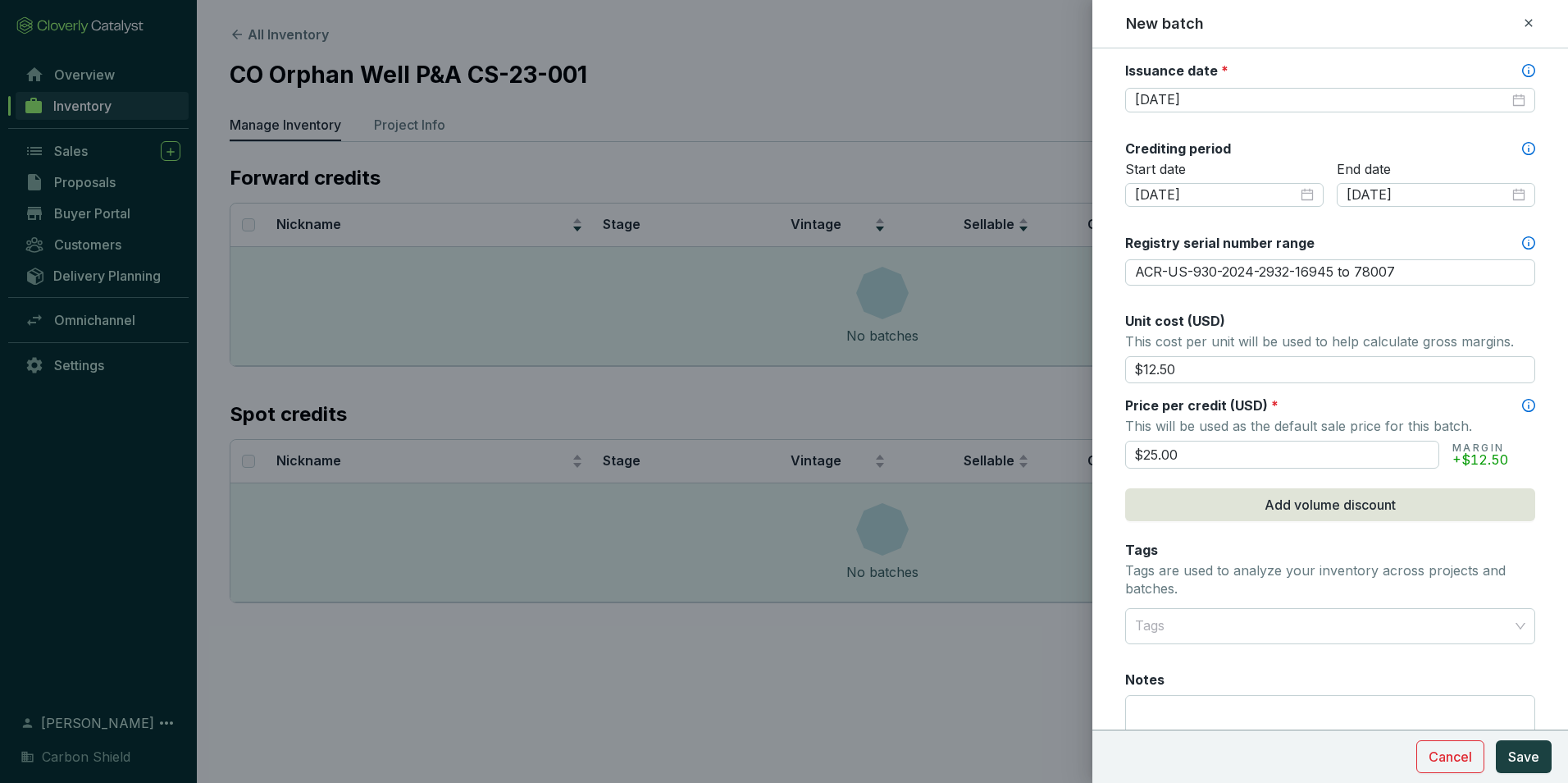
type input "$12.50"
click at [1495, 740] on button "Save" at bounding box center [1523, 756] width 55 height 33
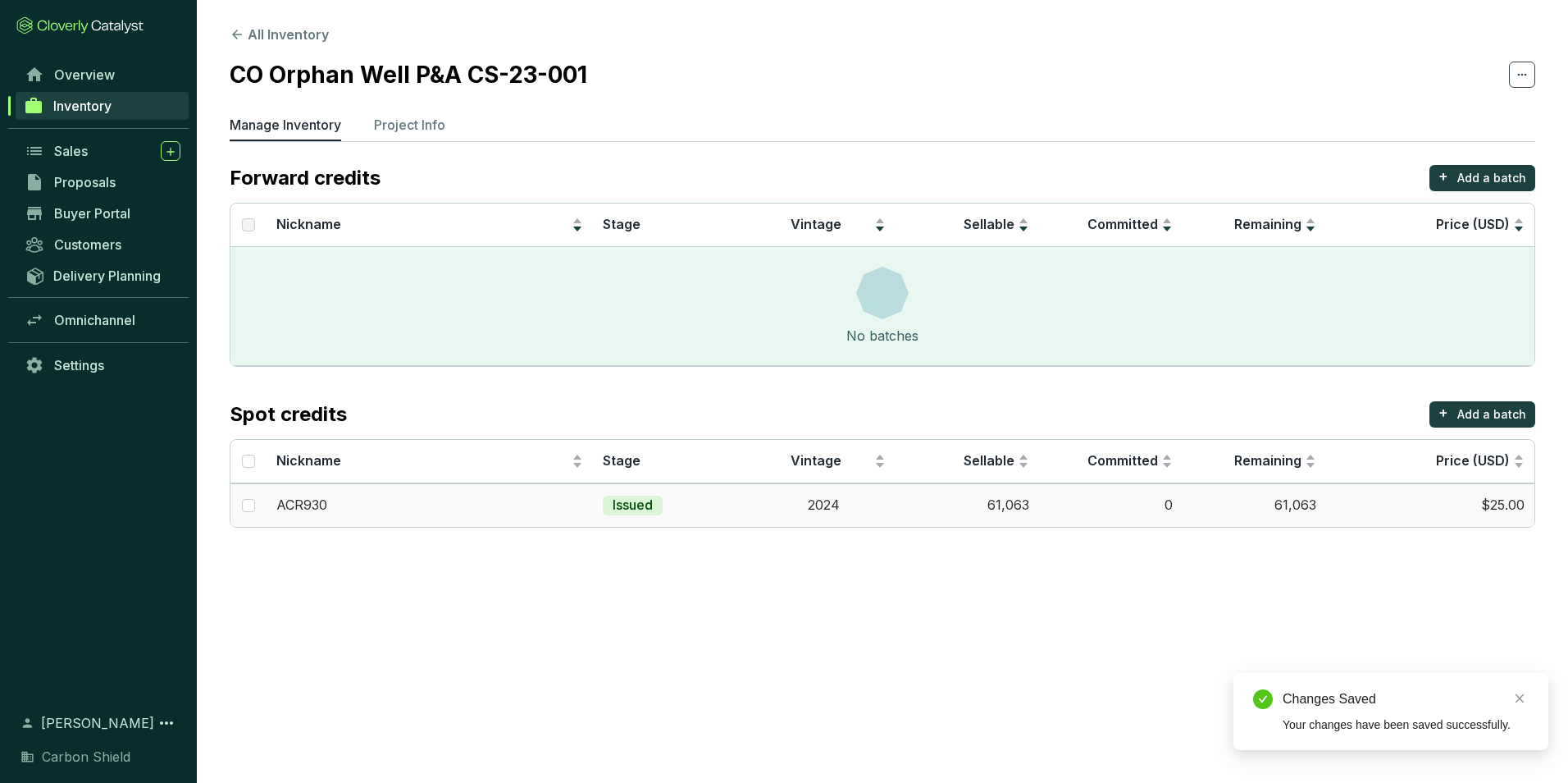
click at [342, 513] on div "ACR930" at bounding box center [430, 505] width 307 height 18
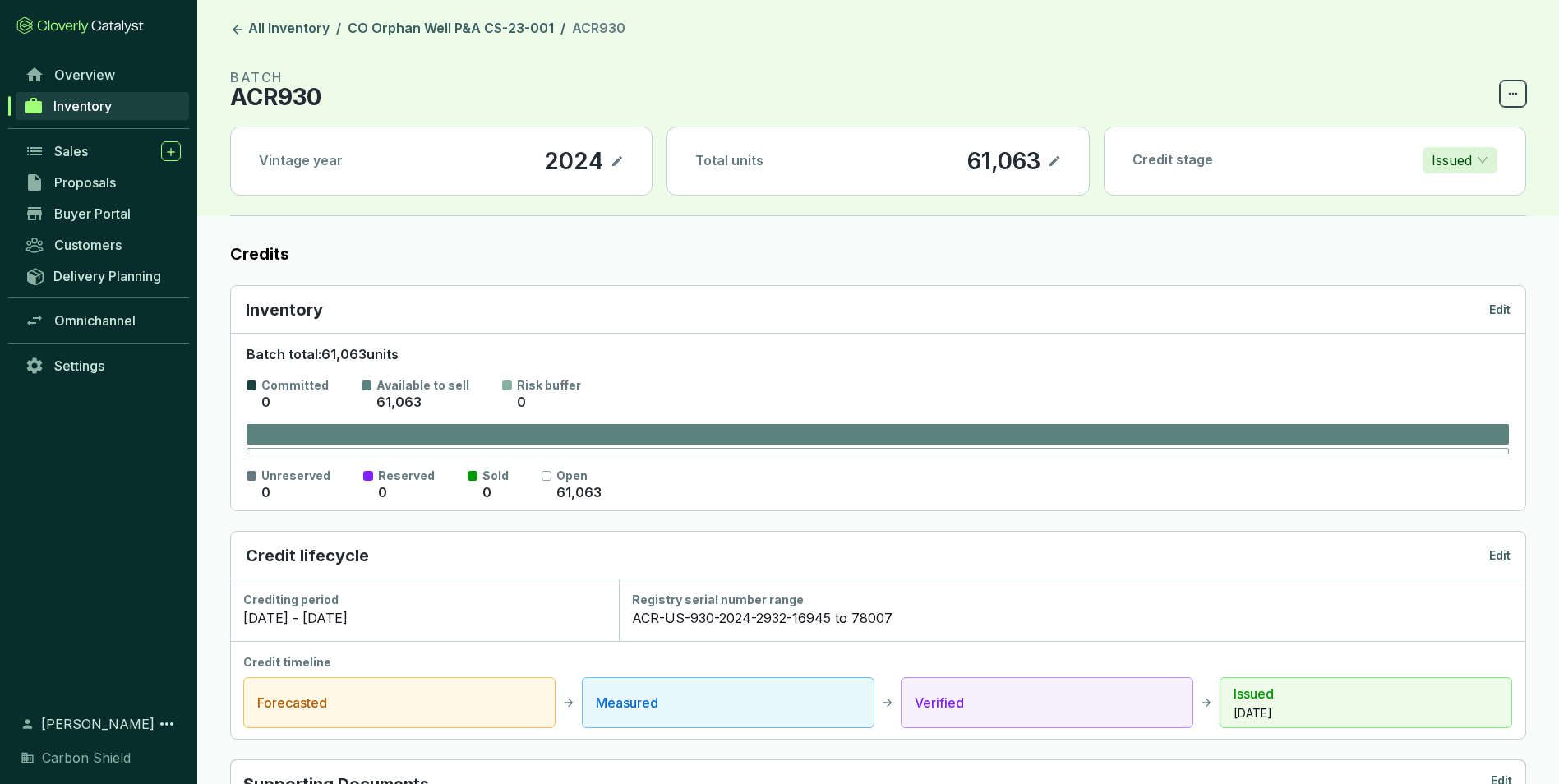
click at [1524, 90] on span at bounding box center [1512, 93] width 26 height 26
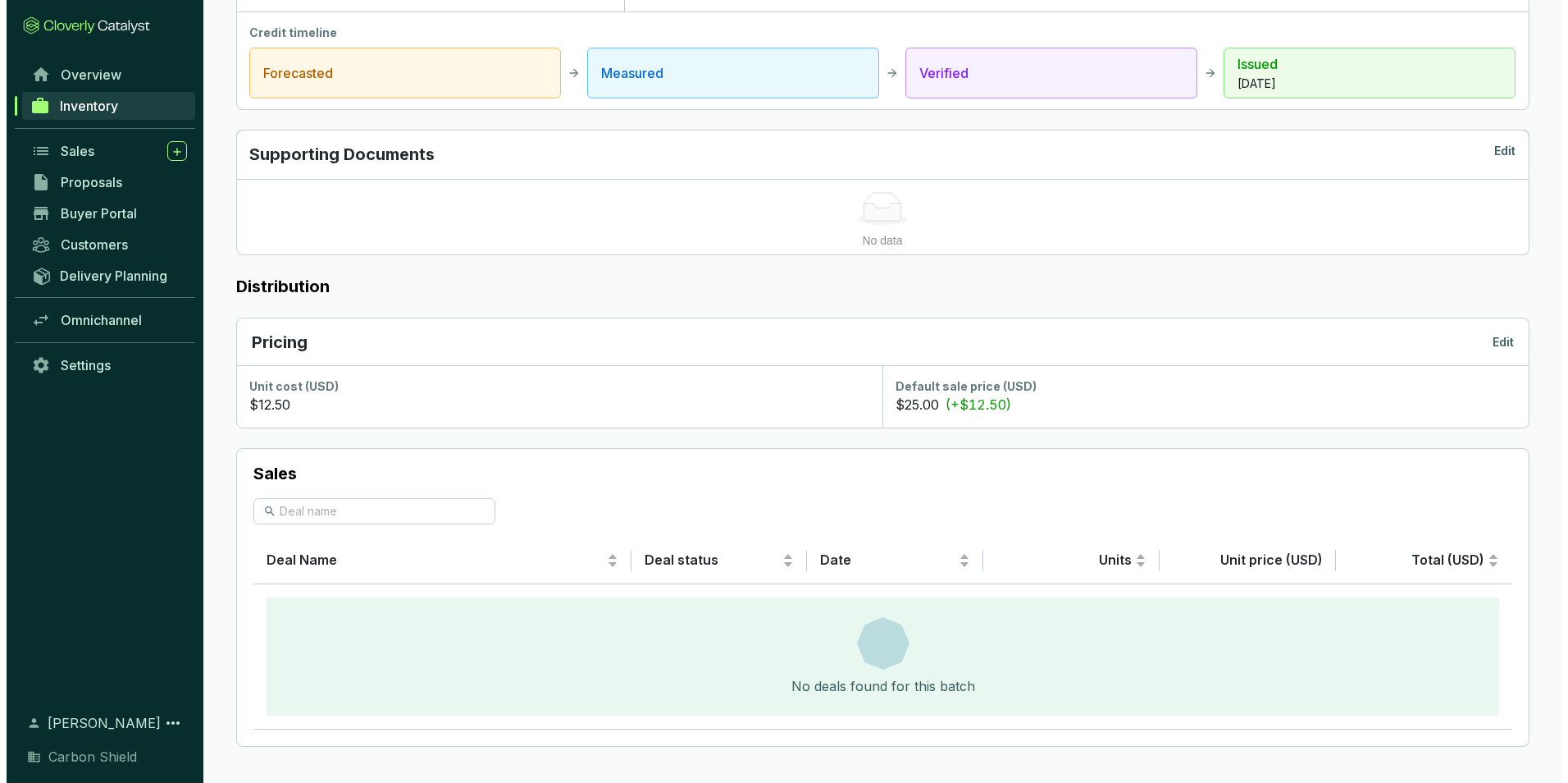
scroll to position [632, 0]
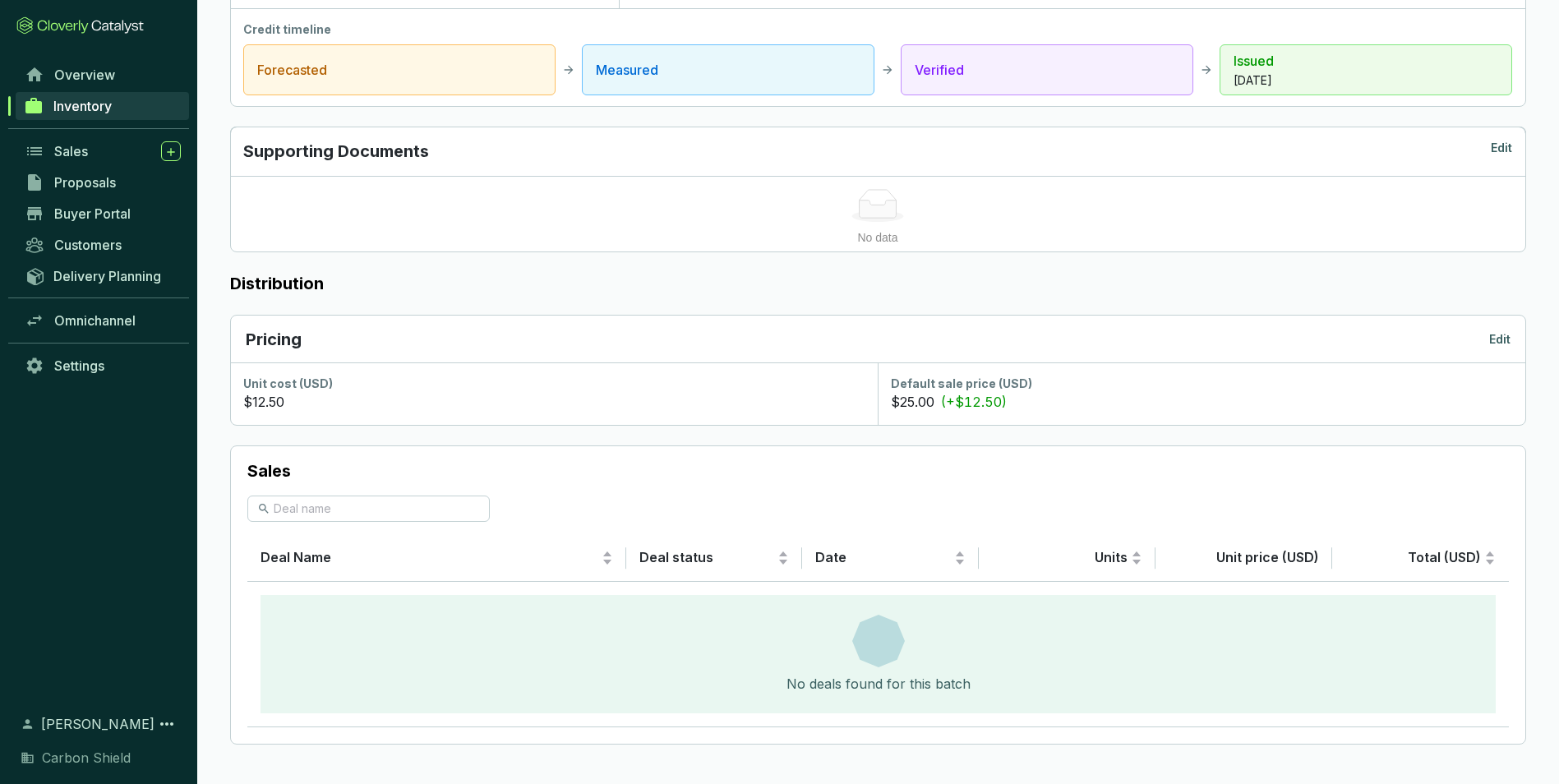
click at [1500, 340] on p "Edit" at bounding box center [1500, 338] width 21 height 16
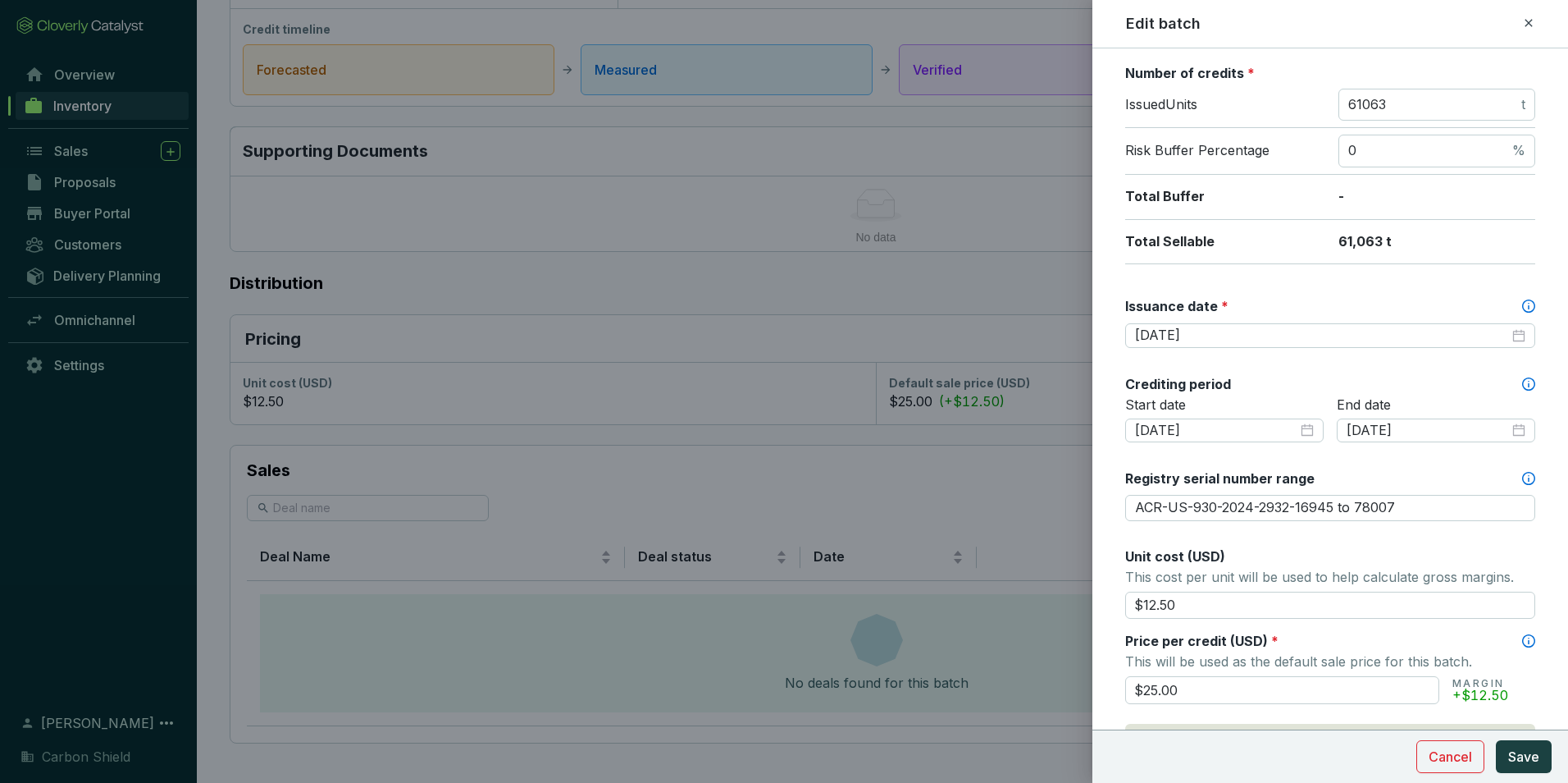
scroll to position [492, 0]
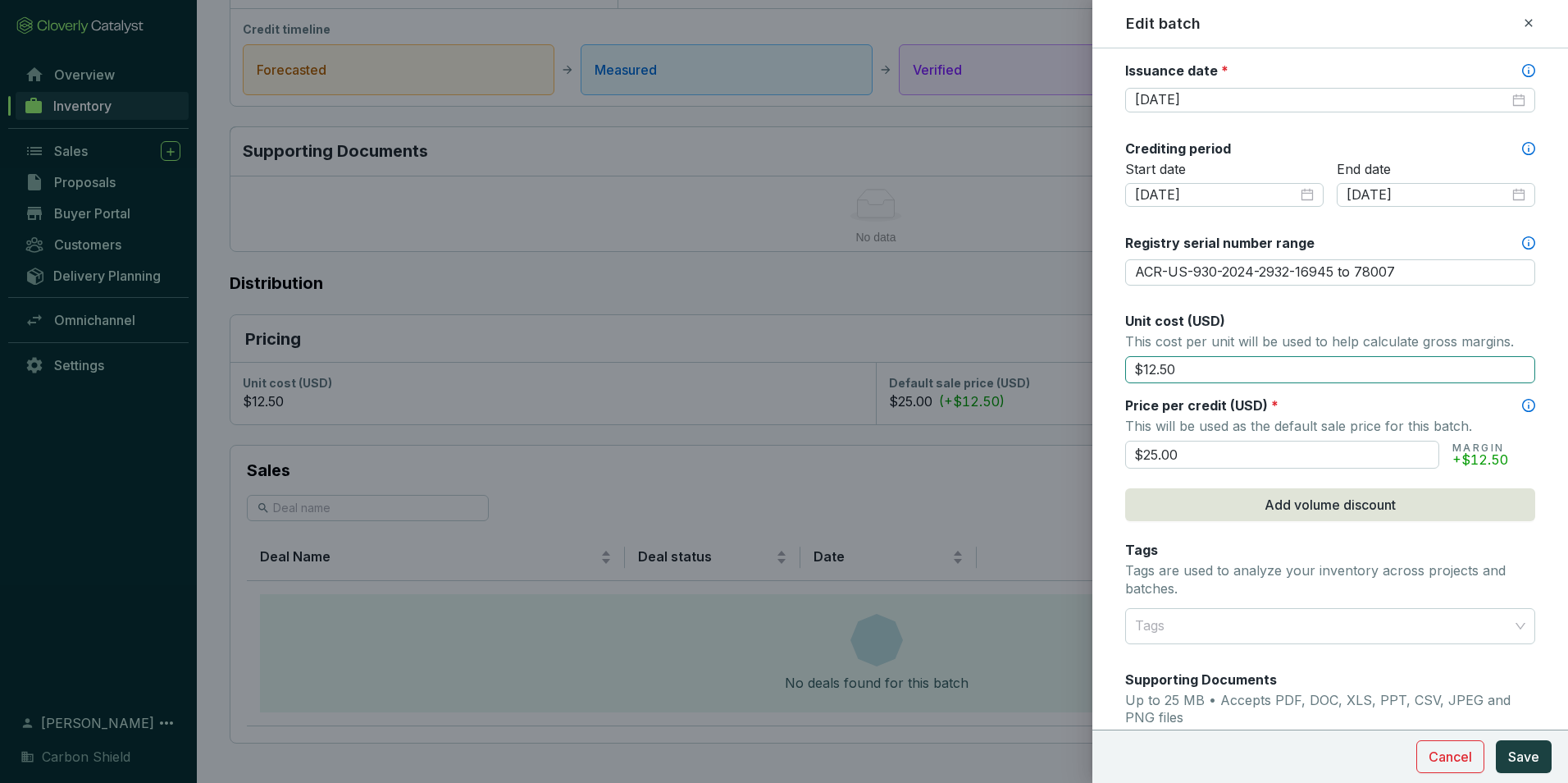
click at [1183, 376] on input "$12.50" at bounding box center [1330, 369] width 410 height 28
type input "$12.30"
click at [1547, 451] on form "Batch name * This is the internal name that will be used throughout Catalyst. A…" at bounding box center [1330, 313] width 475 height 1474
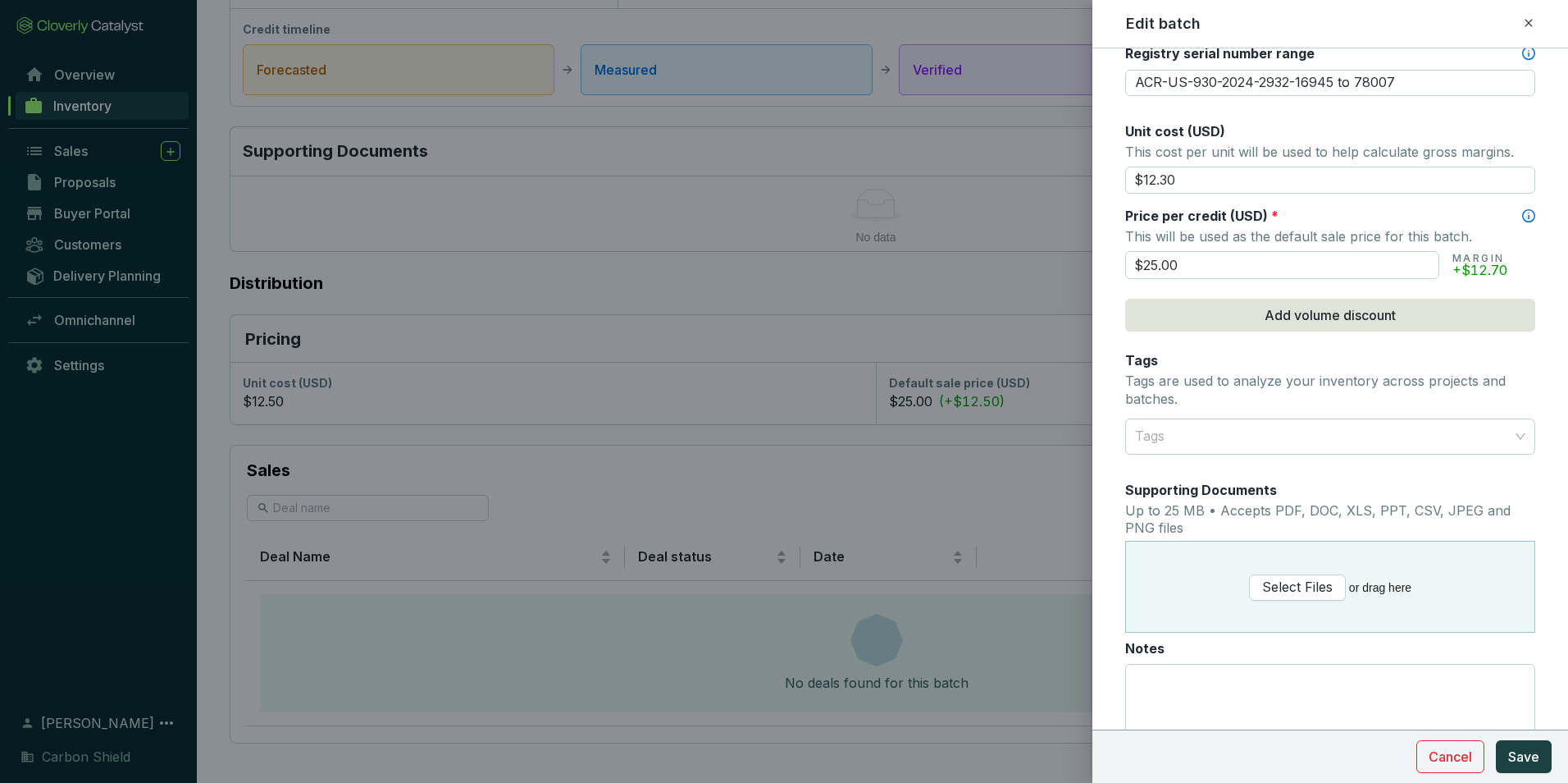
scroll to position [738, 0]
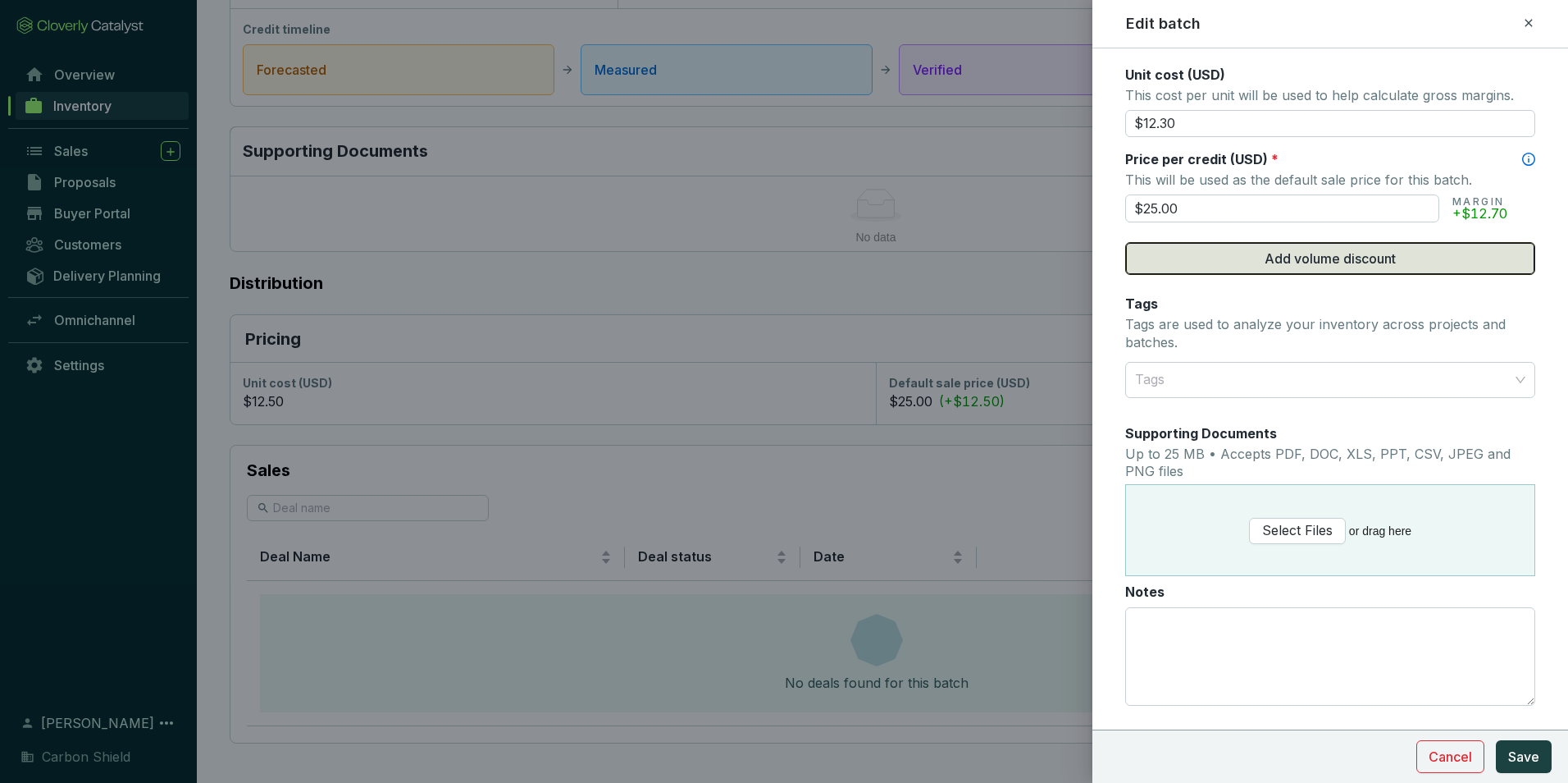
click at [1309, 269] on button "Add volume discount" at bounding box center [1330, 258] width 410 height 33
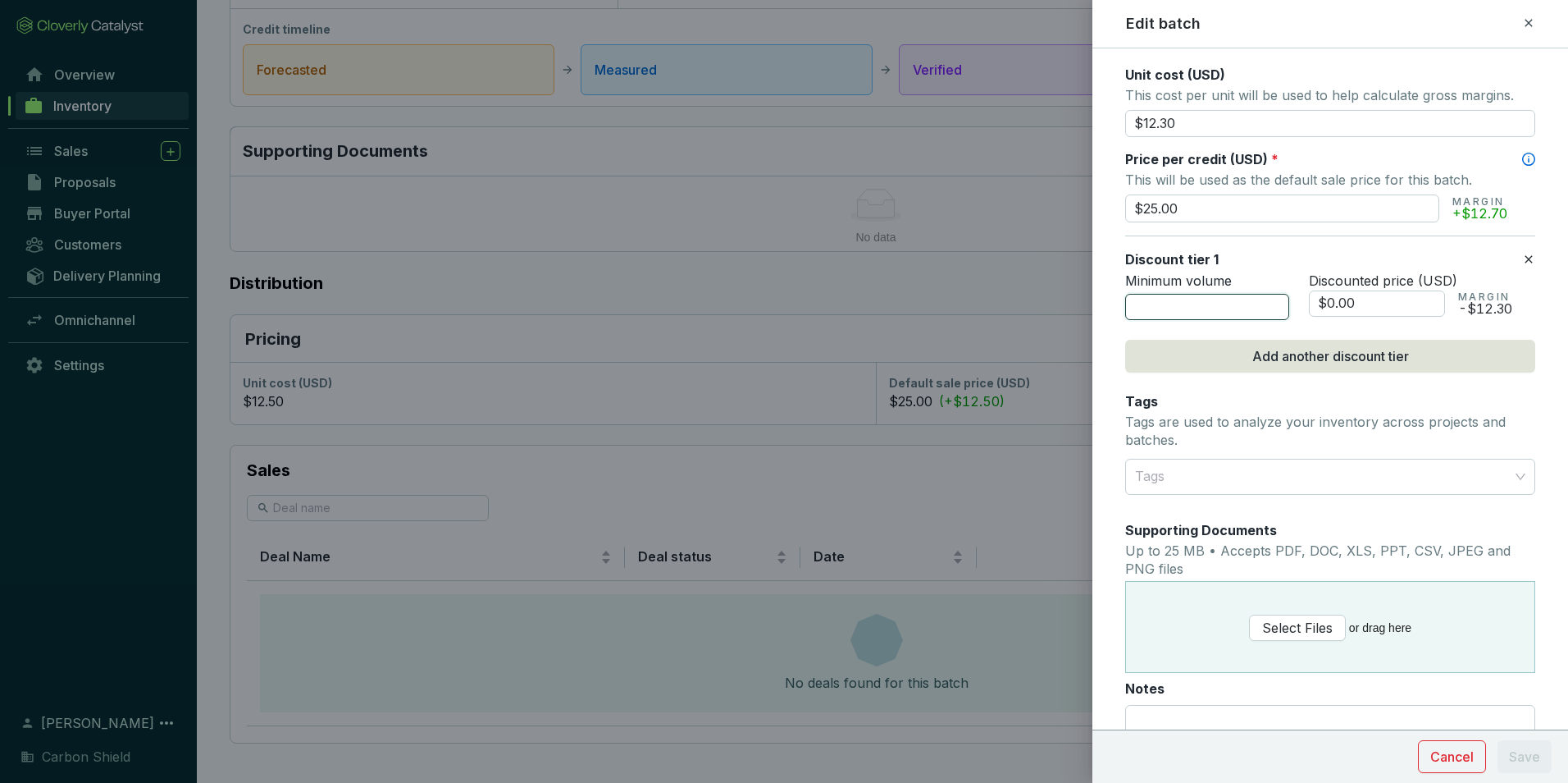
click at [1214, 302] on input "number" at bounding box center [1206, 306] width 164 height 26
click at [1204, 306] on input "number" at bounding box center [1206, 306] width 164 height 26
type input "5000"
drag, startPoint x: 1337, startPoint y: 300, endPoint x: 1247, endPoint y: 284, distance: 91.4
click at [1259, 285] on div "Minimum volume 5000 Discounted price (USD) $0.00 MARGIN -$12.30" at bounding box center [1330, 297] width 410 height 48
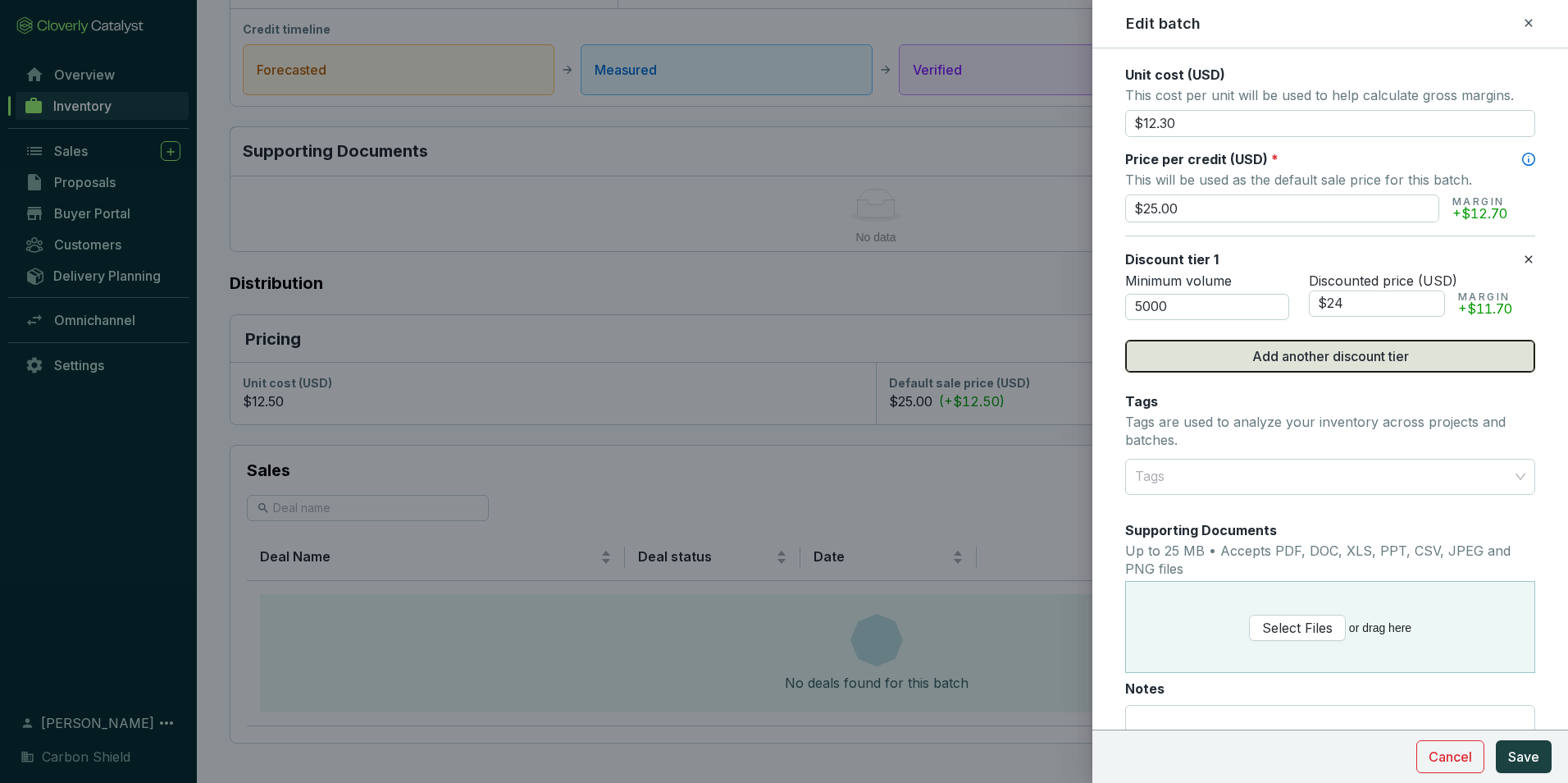
type input "$24.00"
click at [1363, 361] on span "Add another discount tier" at bounding box center [1331, 356] width 157 height 20
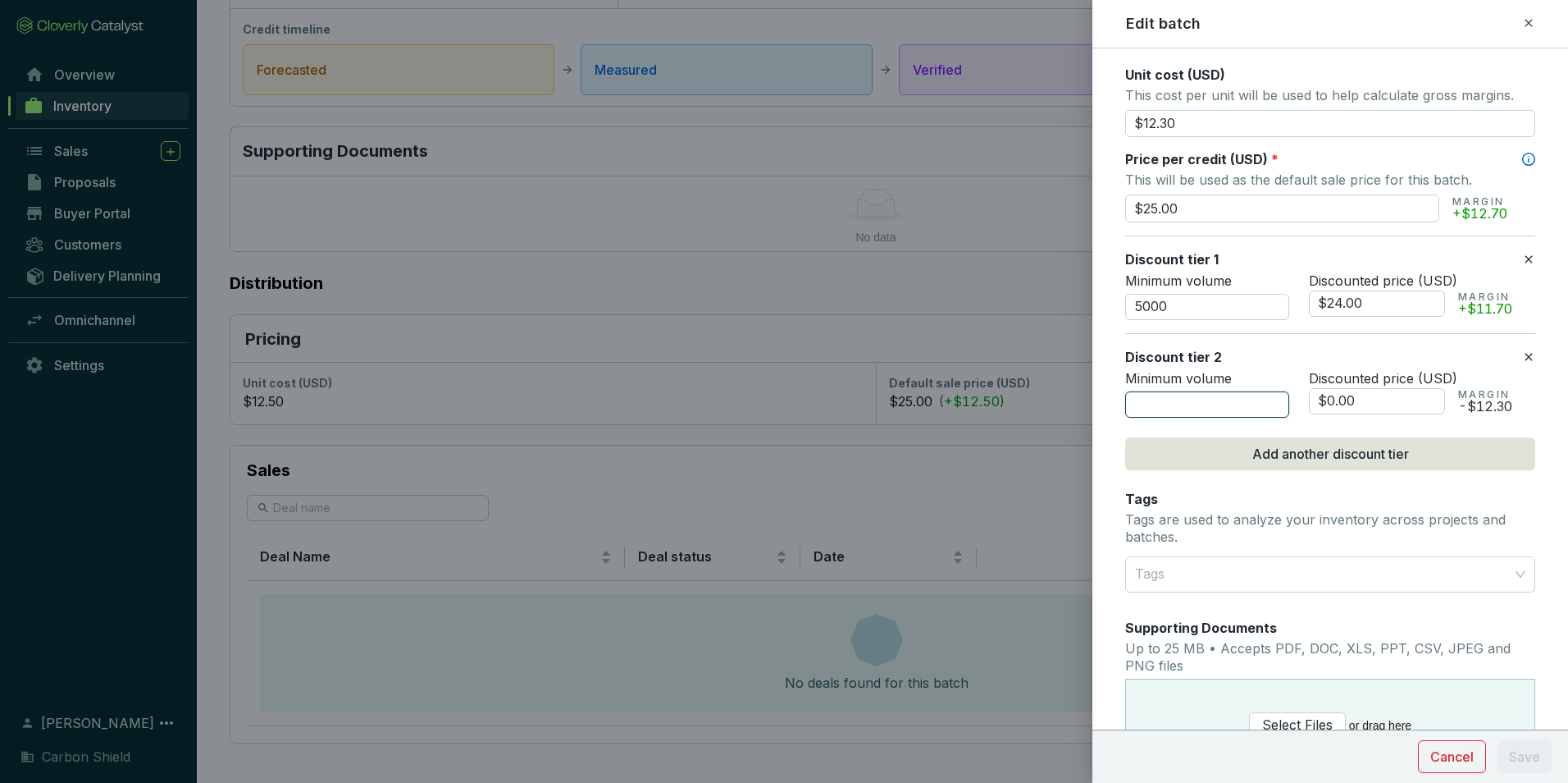
click at [1196, 407] on input "number" at bounding box center [1206, 404] width 164 height 26
type input "10000"
click at [1364, 411] on input "$0.00" at bounding box center [1377, 400] width 136 height 26
drag, startPoint x: 1341, startPoint y: 407, endPoint x: 1217, endPoint y: 389, distance: 125.3
click at [1221, 389] on div "Minimum volume 10000 Discounted price (USD) $0.00 MARGIN -$12.30" at bounding box center [1330, 394] width 410 height 48
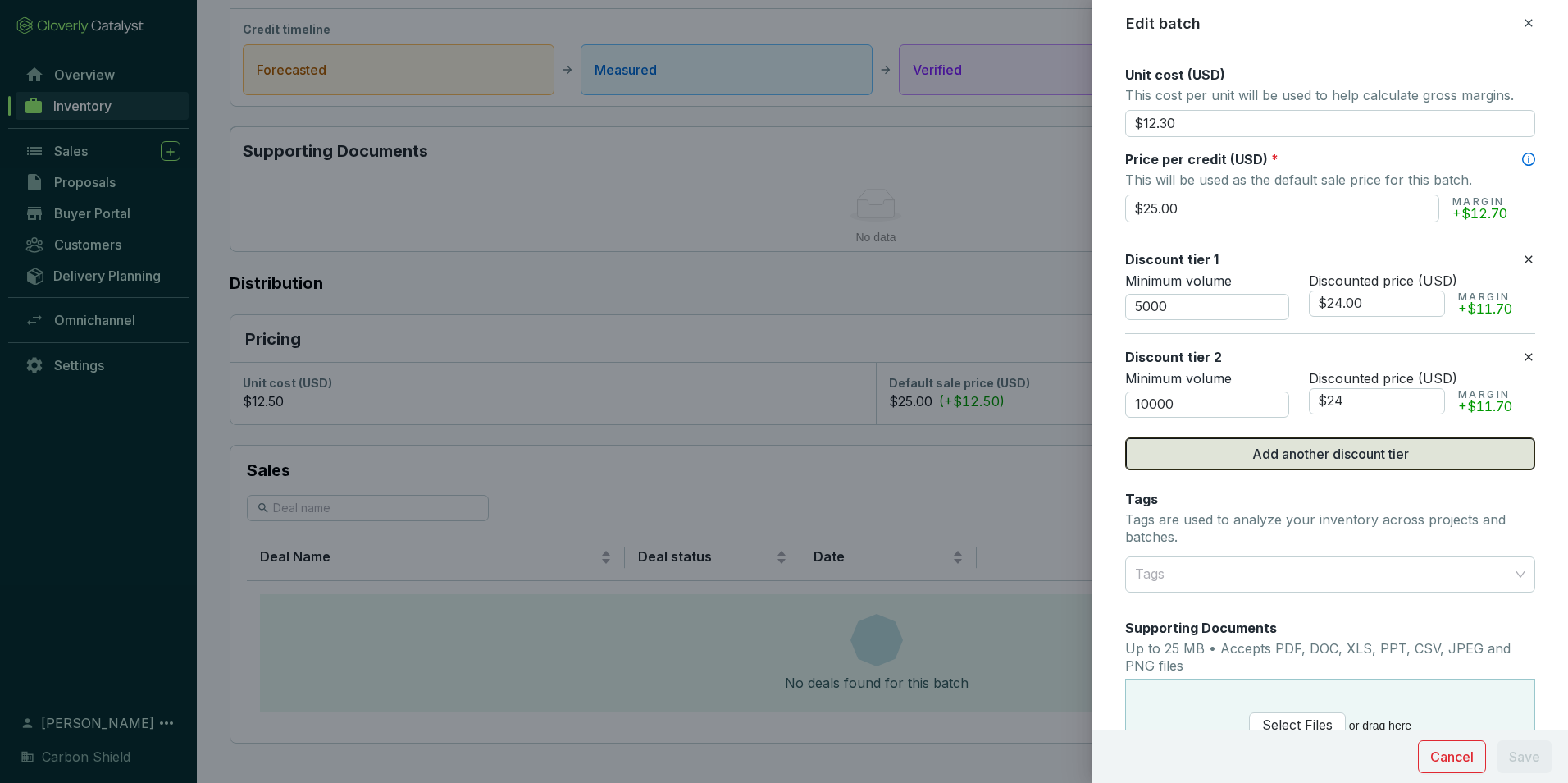
type input "$24.00"
click at [1322, 455] on button "Add another discount tier" at bounding box center [1330, 454] width 410 height 33
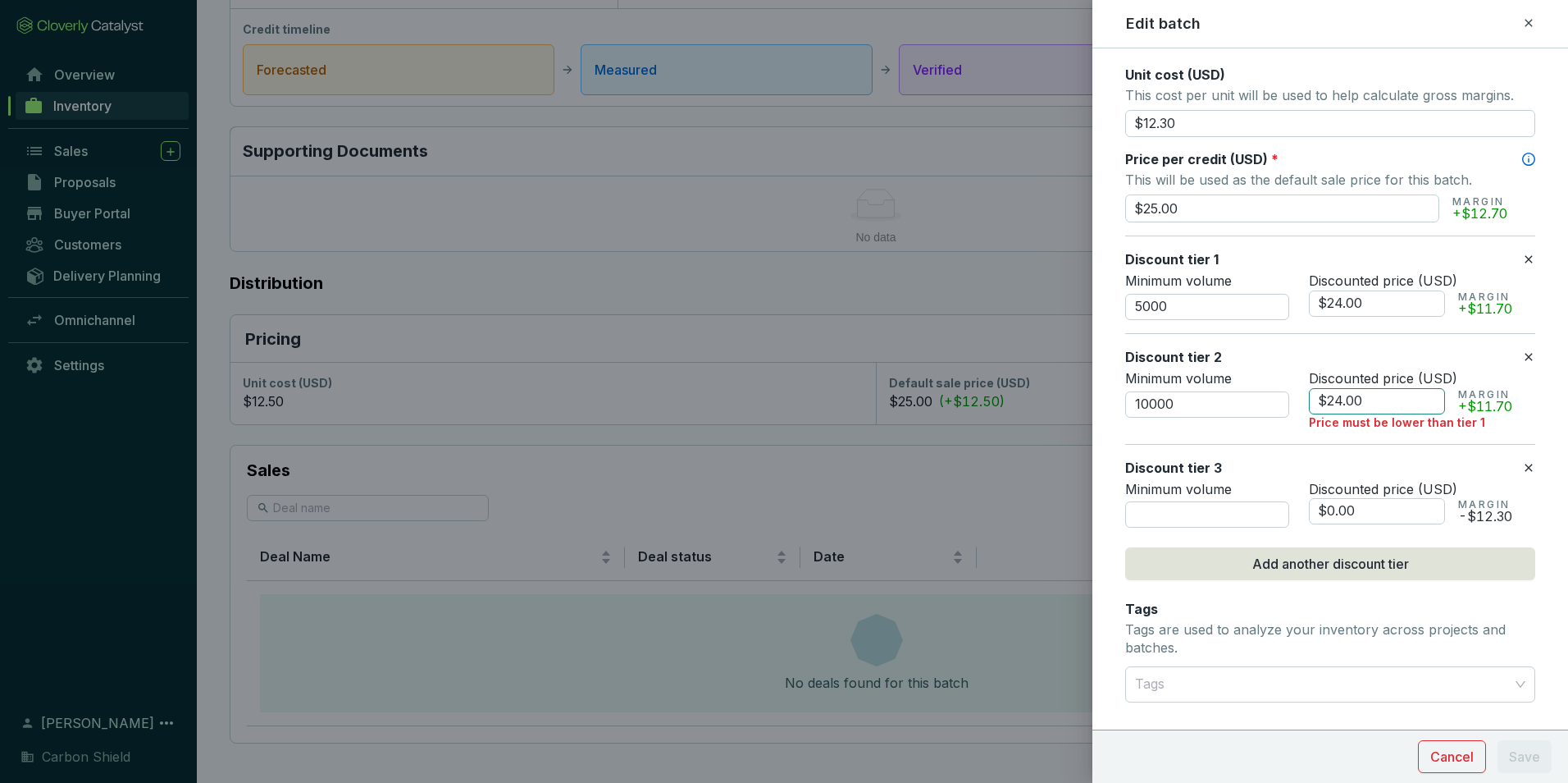
click at [1348, 409] on input "$24.00" at bounding box center [1377, 400] width 136 height 26
drag, startPoint x: 1365, startPoint y: 408, endPoint x: 1237, endPoint y: 370, distance: 133.5
click at [1238, 370] on div "Minimum volume 10000 Discounted price (USD) $24.00 MARGIN +$11.70 Price must be…" at bounding box center [1330, 400] width 410 height 60
click at [1213, 518] on input "number" at bounding box center [1206, 514] width 164 height 26
type input "1"
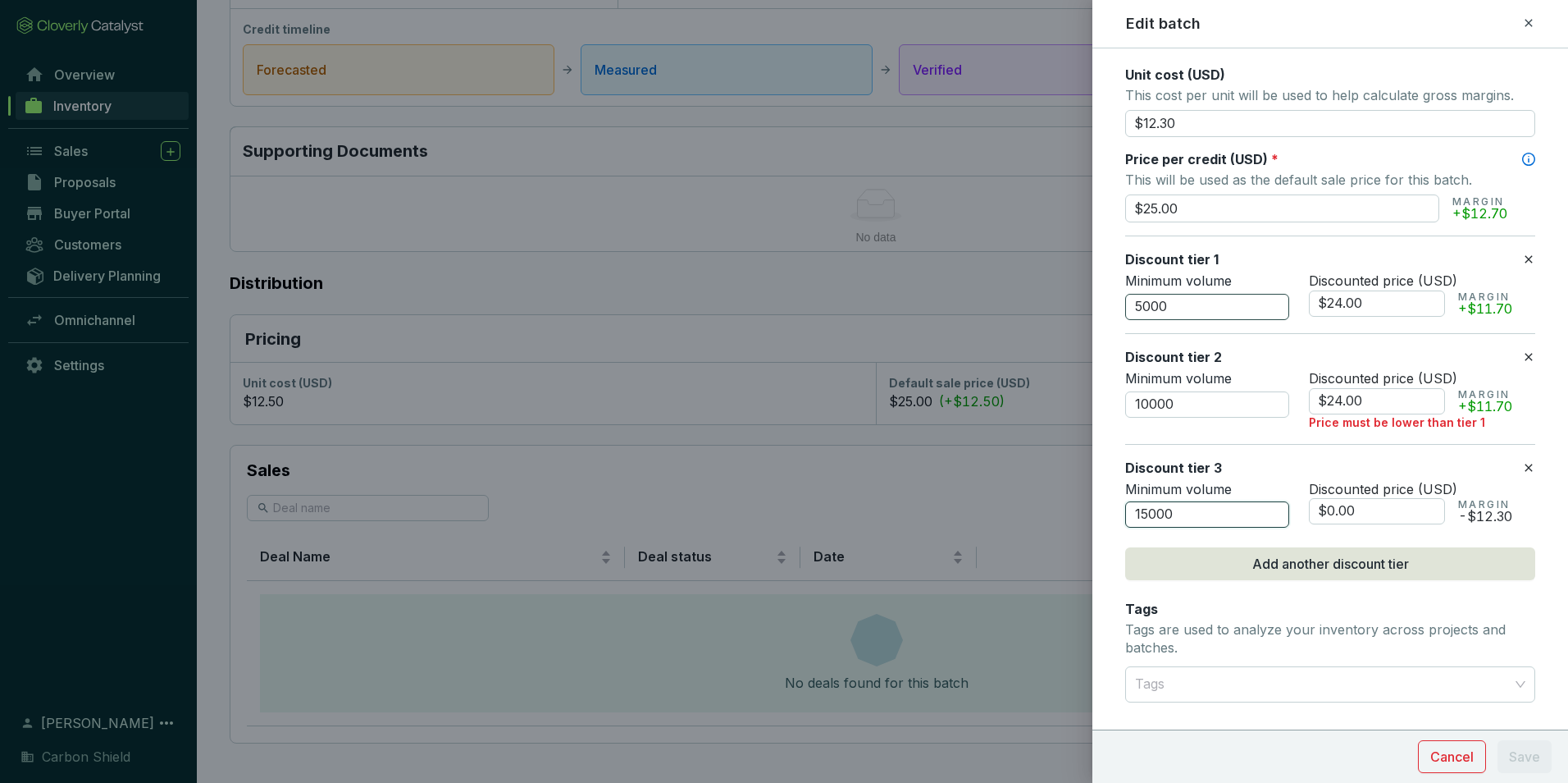
type input "15000"
click at [1200, 304] on input "5000" at bounding box center [1206, 306] width 164 height 26
click at [1210, 399] on input "10000" at bounding box center [1206, 404] width 164 height 26
click at [1359, 398] on input "$24.00" at bounding box center [1377, 400] width 136 height 26
drag, startPoint x: 1374, startPoint y: 399, endPoint x: 1267, endPoint y: 388, distance: 107.6
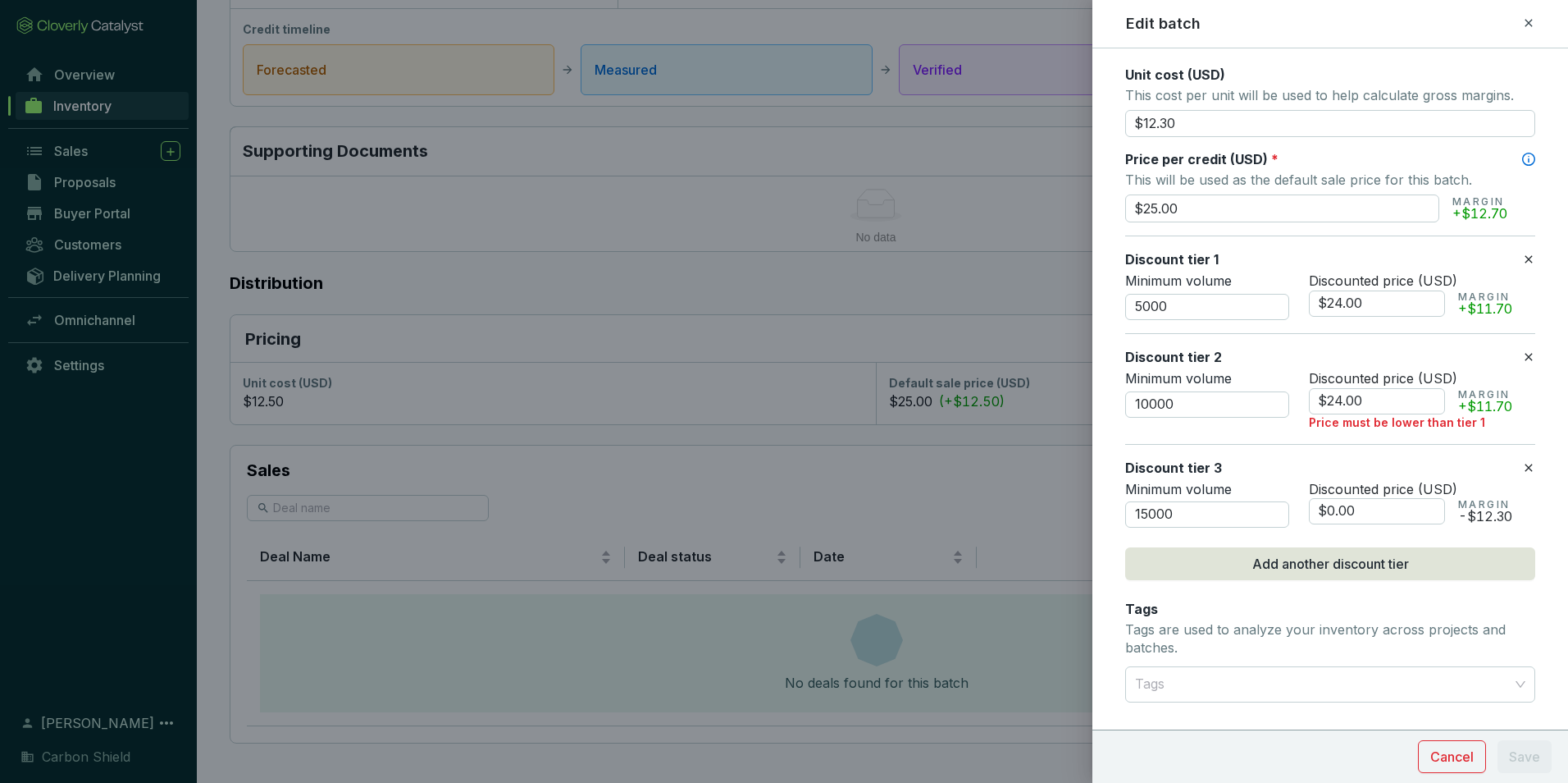
click at [1290, 391] on div "Minimum volume 10000 Discounted price (USD) $24.00 MARGIN +$11.70 Price must be…" at bounding box center [1330, 400] width 410 height 60
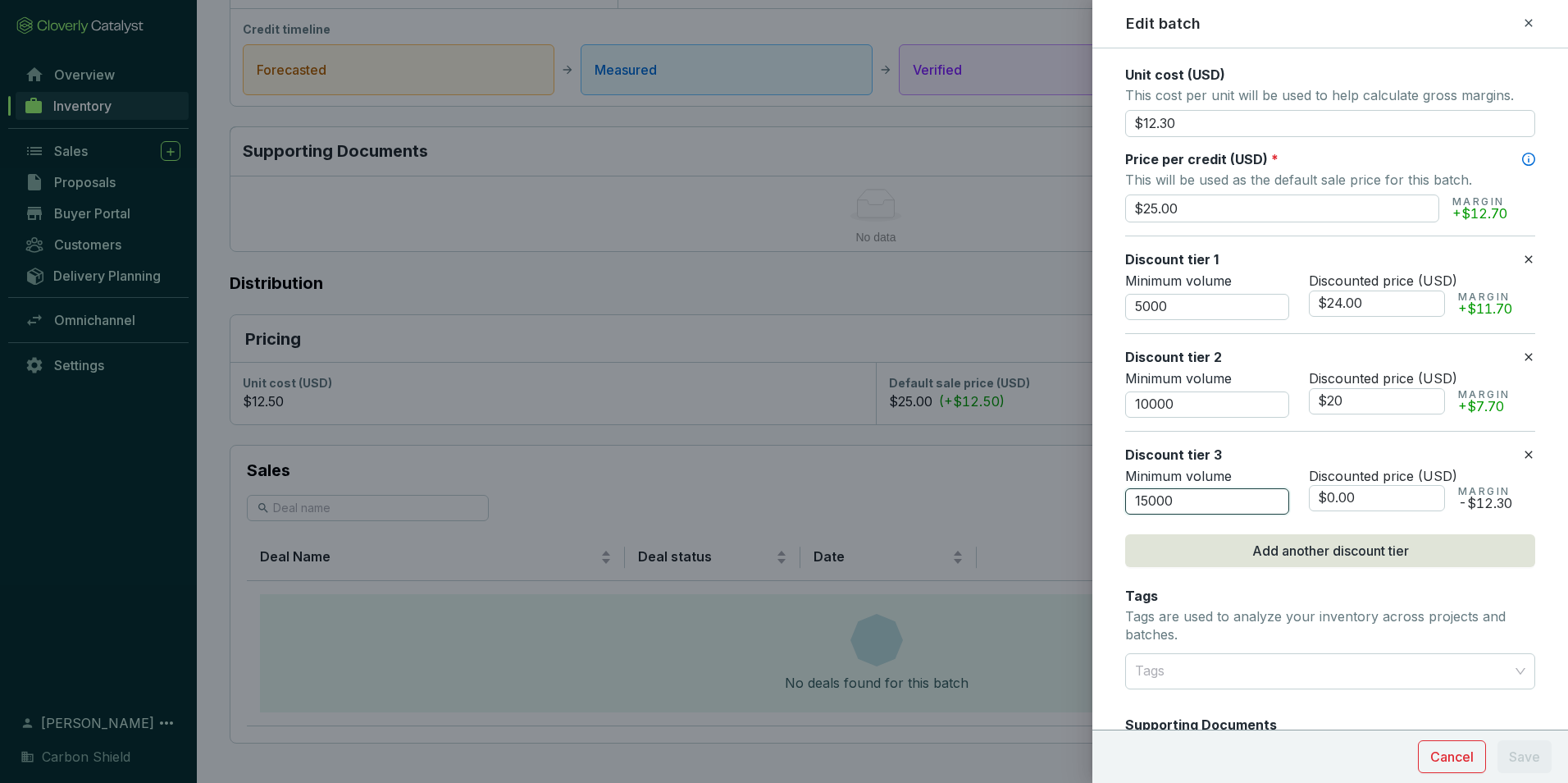
type input "$20.00"
click at [1230, 503] on input "15000" at bounding box center [1206, 501] width 164 height 26
drag, startPoint x: 1182, startPoint y: 499, endPoint x: 1171, endPoint y: 497, distance: 11.2
click at [1171, 497] on input "15000" at bounding box center [1206, 501] width 164 height 26
click at [1130, 488] on input "15000" at bounding box center [1206, 501] width 164 height 26
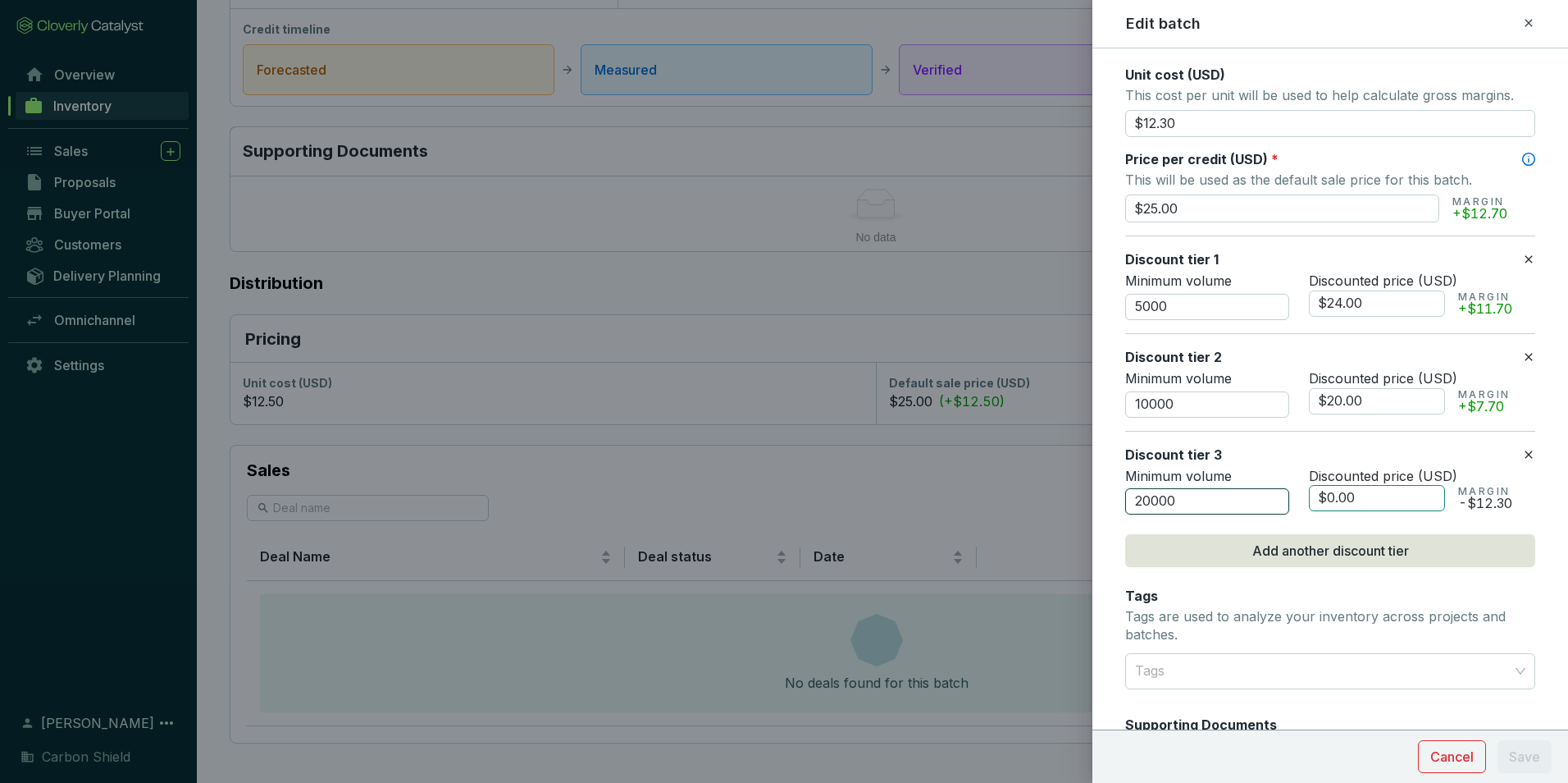
type input "20000"
click at [1374, 493] on input "$0.00" at bounding box center [1377, 498] width 136 height 26
drag, startPoint x: 1389, startPoint y: 496, endPoint x: 1289, endPoint y: 478, distance: 101.6
click at [1292, 479] on div "Minimum volume 20000 Discounted price (USD) $0.00 MARGIN -$12.30" at bounding box center [1330, 492] width 410 height 48
type input "$18.00"
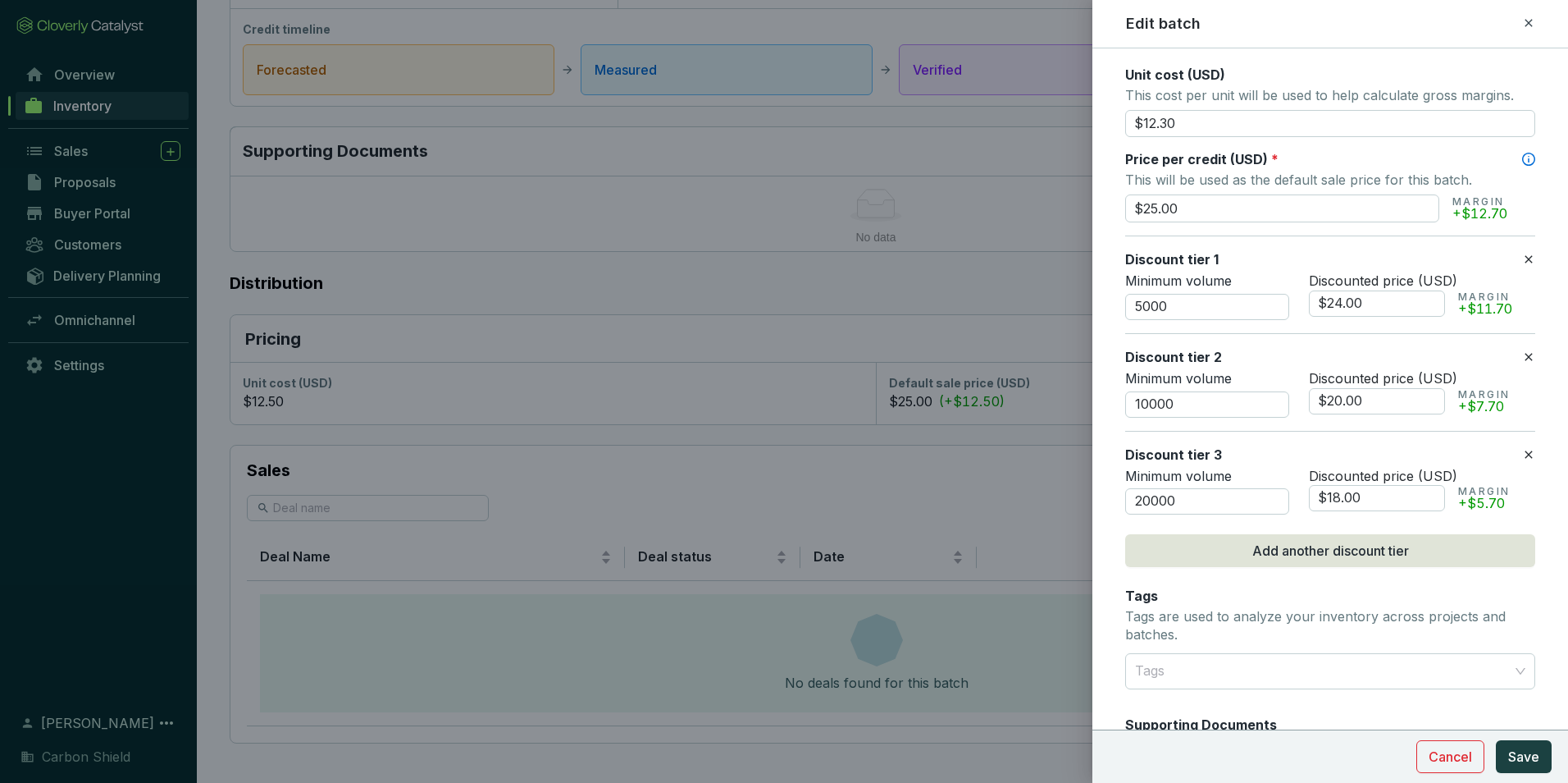
click at [1382, 376] on span "Discounted price (USD)" at bounding box center [1382, 378] width 148 height 16
click at [1387, 398] on input "$20.00" at bounding box center [1377, 400] width 136 height 26
drag, startPoint x: 1184, startPoint y: 204, endPoint x: 1128, endPoint y: 203, distance: 56.0
click at [1128, 203] on input "$25.00" at bounding box center [1282, 208] width 314 height 28
type input "$30.00"
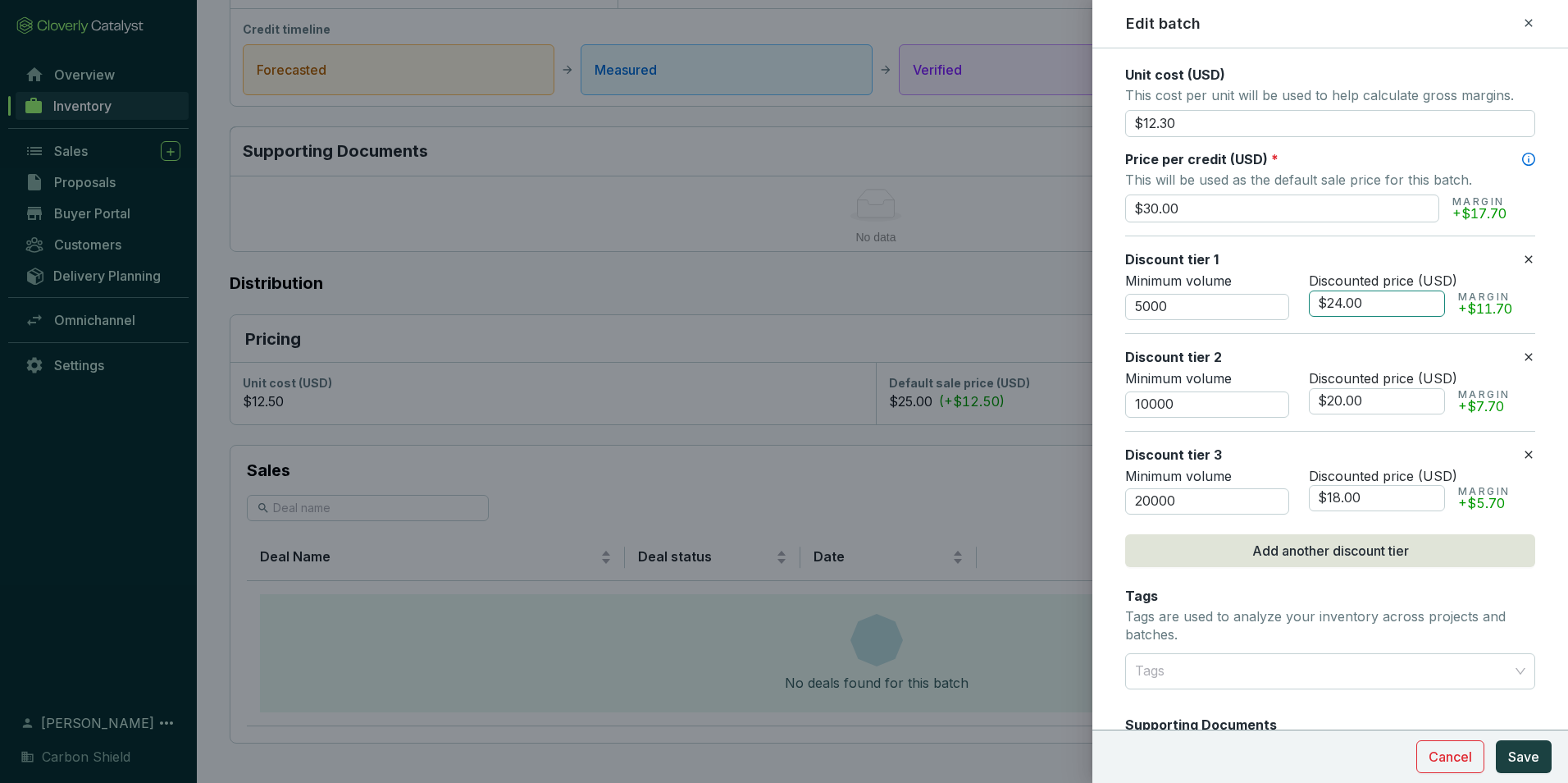
click at [1364, 307] on input "$24.00" at bounding box center [1377, 302] width 136 height 26
drag, startPoint x: 1342, startPoint y: 299, endPoint x: 1267, endPoint y: 277, distance: 78.2
click at [1264, 279] on div "Minimum volume 5000 Discounted price (USD) $24.00 MARGIN +$11.70" at bounding box center [1330, 297] width 410 height 48
type input "$28.50"
click at [1495, 740] on button "Save" at bounding box center [1523, 756] width 55 height 33
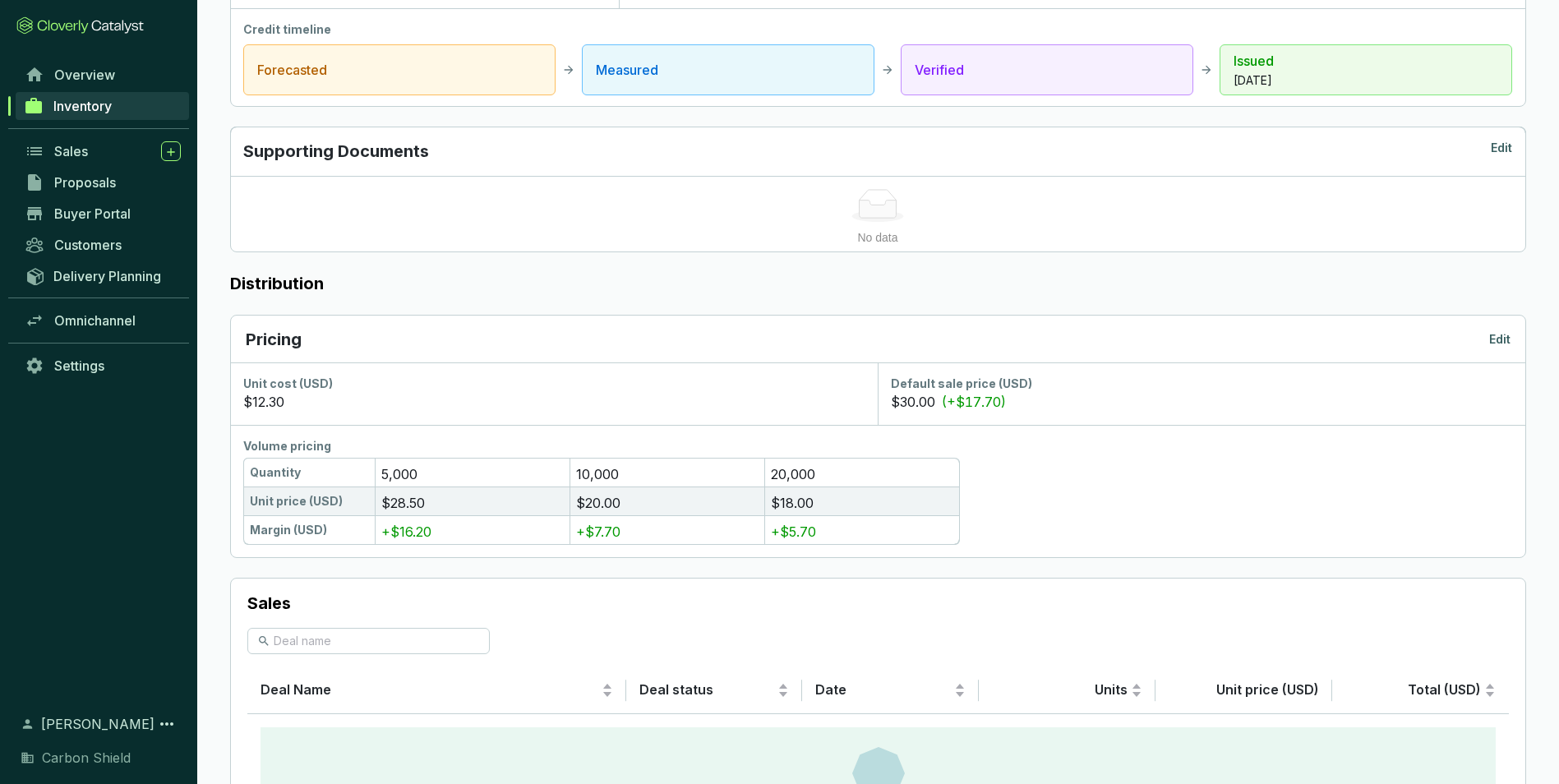
click at [1502, 339] on p "Edit" at bounding box center [1500, 338] width 21 height 16
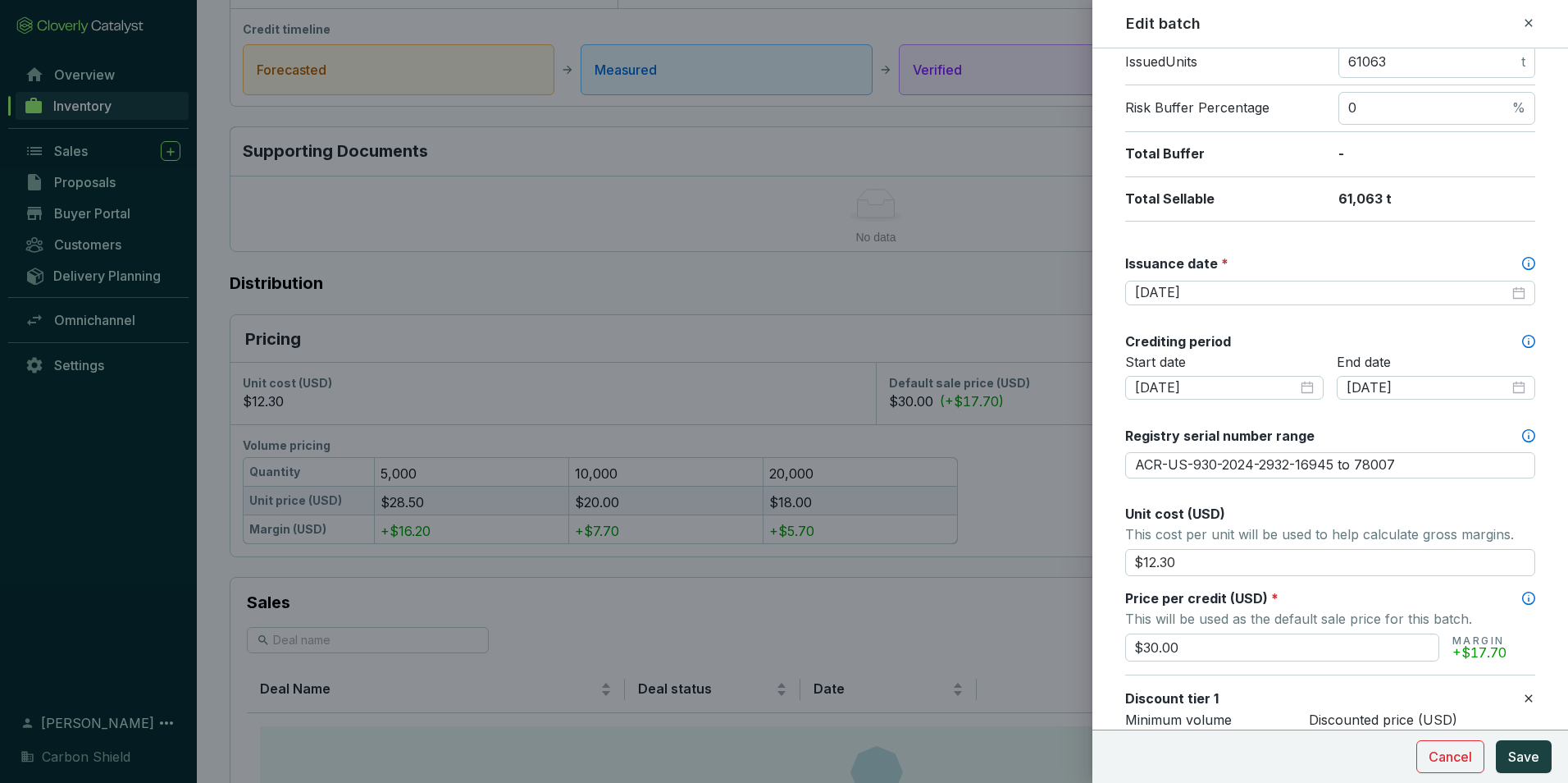
scroll to position [328, 0]
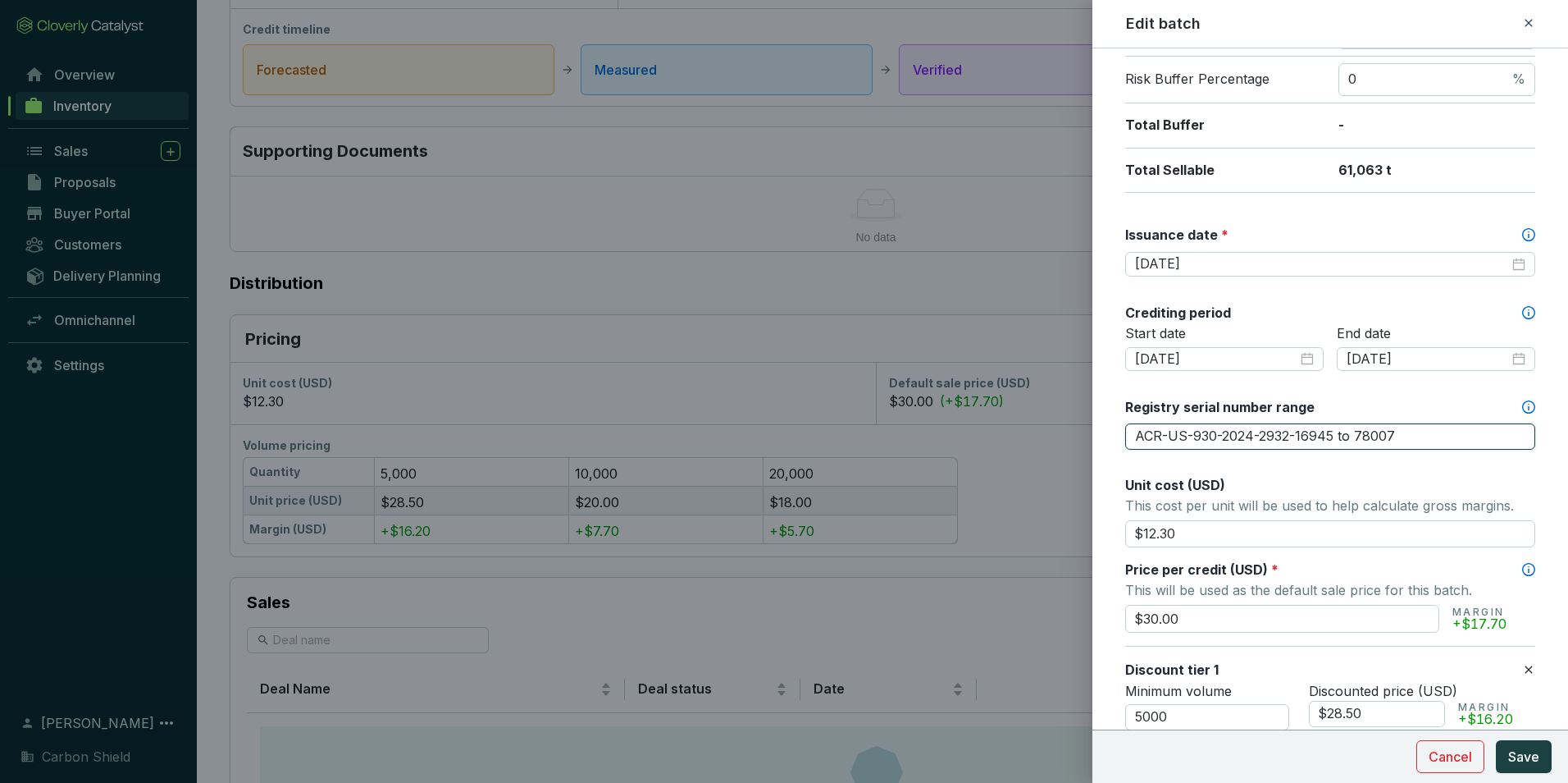
drag, startPoint x: 1406, startPoint y: 435, endPoint x: 1111, endPoint y: 442, distance: 295.1
click at [1111, 442] on form "Batch name * This is the internal name that will be used throughout Catalyst. A…" at bounding box center [1330, 622] width 475 height 1766
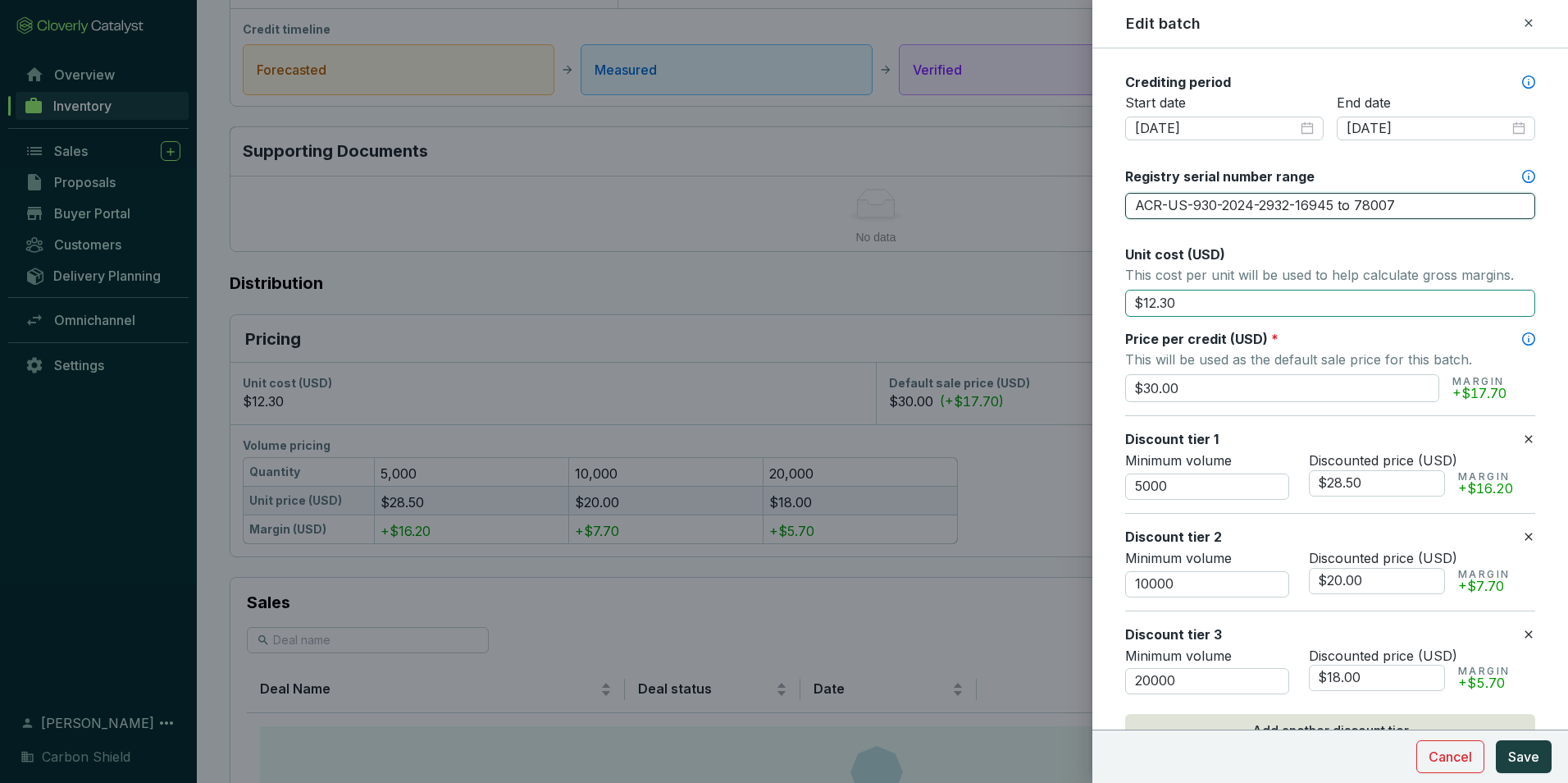
scroll to position [574, 0]
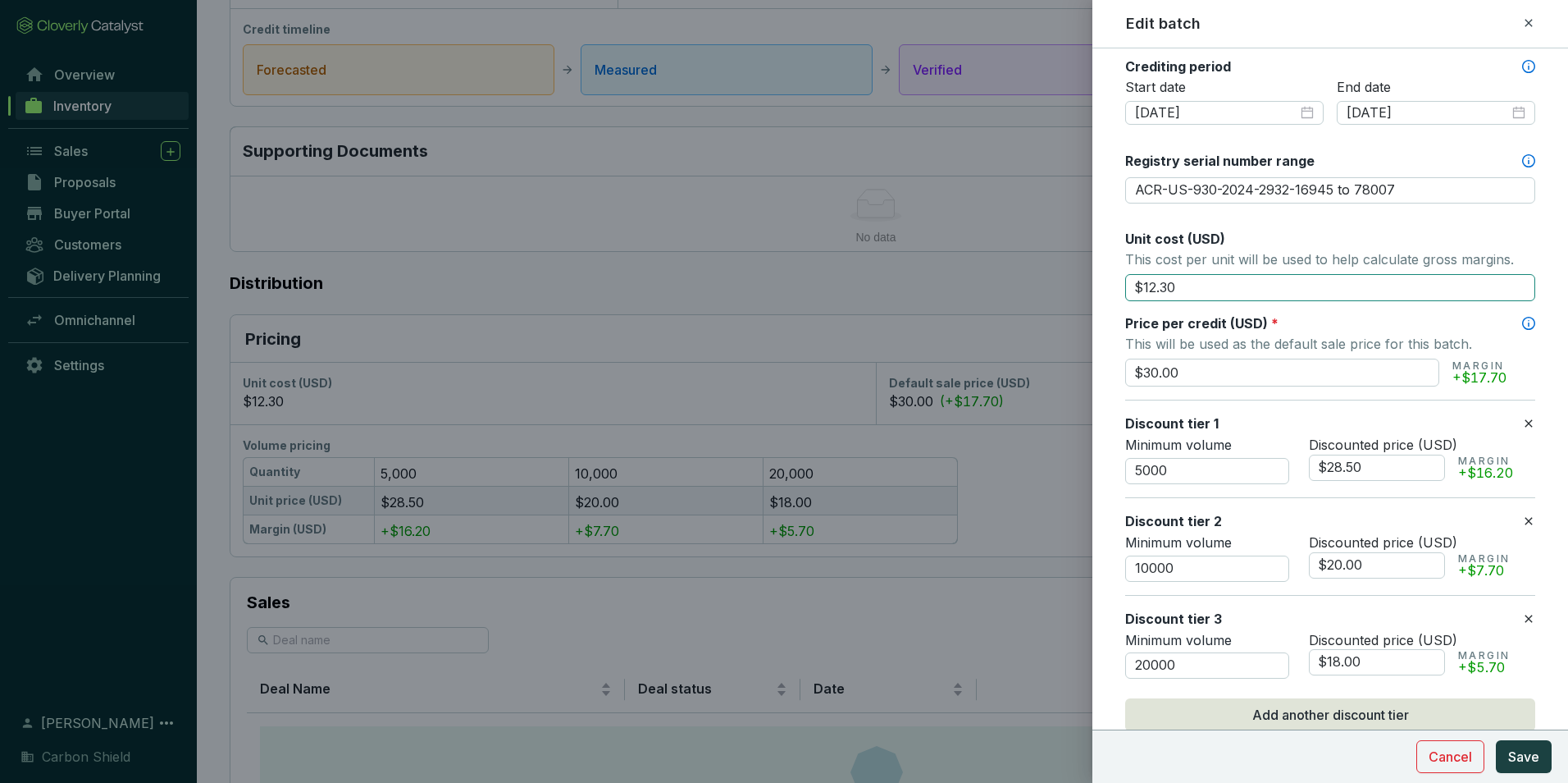
click at [1204, 290] on input "$12.30" at bounding box center [1330, 287] width 410 height 28
drag, startPoint x: 1227, startPoint y: 290, endPoint x: 1117, endPoint y: 281, distance: 110.4
click at [1117, 281] on form "Batch name * This is the internal name that will be used throughout Catalyst. A…" at bounding box center [1330, 376] width 475 height 1766
click at [1199, 464] on input "5000" at bounding box center [1206, 470] width 164 height 26
drag, startPoint x: 1367, startPoint y: 470, endPoint x: 1294, endPoint y: 465, distance: 73.2
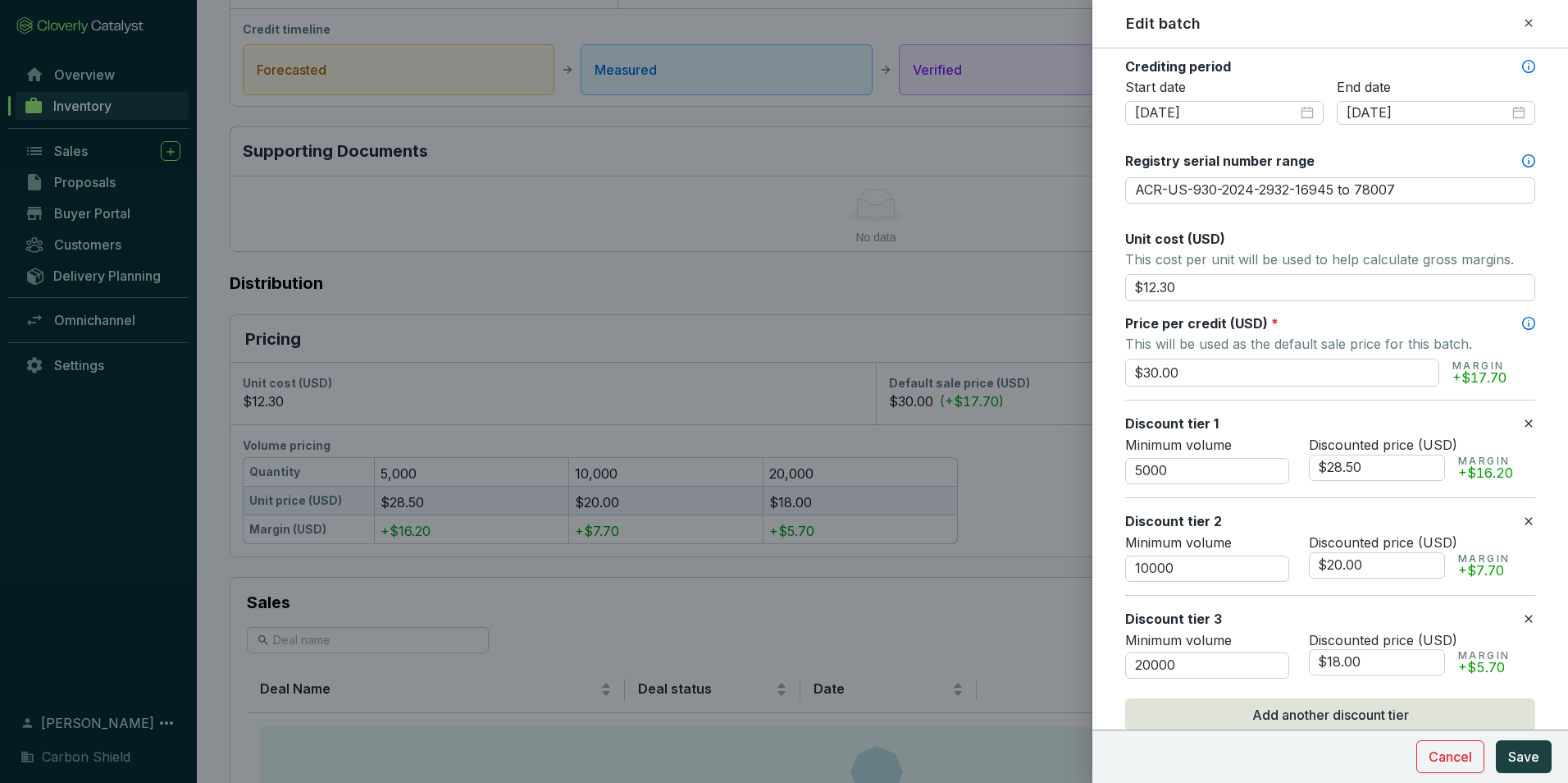
click at [1294, 465] on div "Minimum volume 5000 Discounted price (USD) $28.50 MARGIN +$16.20" at bounding box center [1330, 460] width 410 height 48
click at [1196, 565] on input "10000" at bounding box center [1206, 568] width 164 height 26
drag, startPoint x: 1334, startPoint y: 559, endPoint x: 1270, endPoint y: 557, distance: 64.0
click at [1272, 557] on div "Minimum volume 10000 Discounted price (USD) $20.00 MARGIN +$7.70" at bounding box center [1330, 558] width 410 height 48
type input "$27.00"
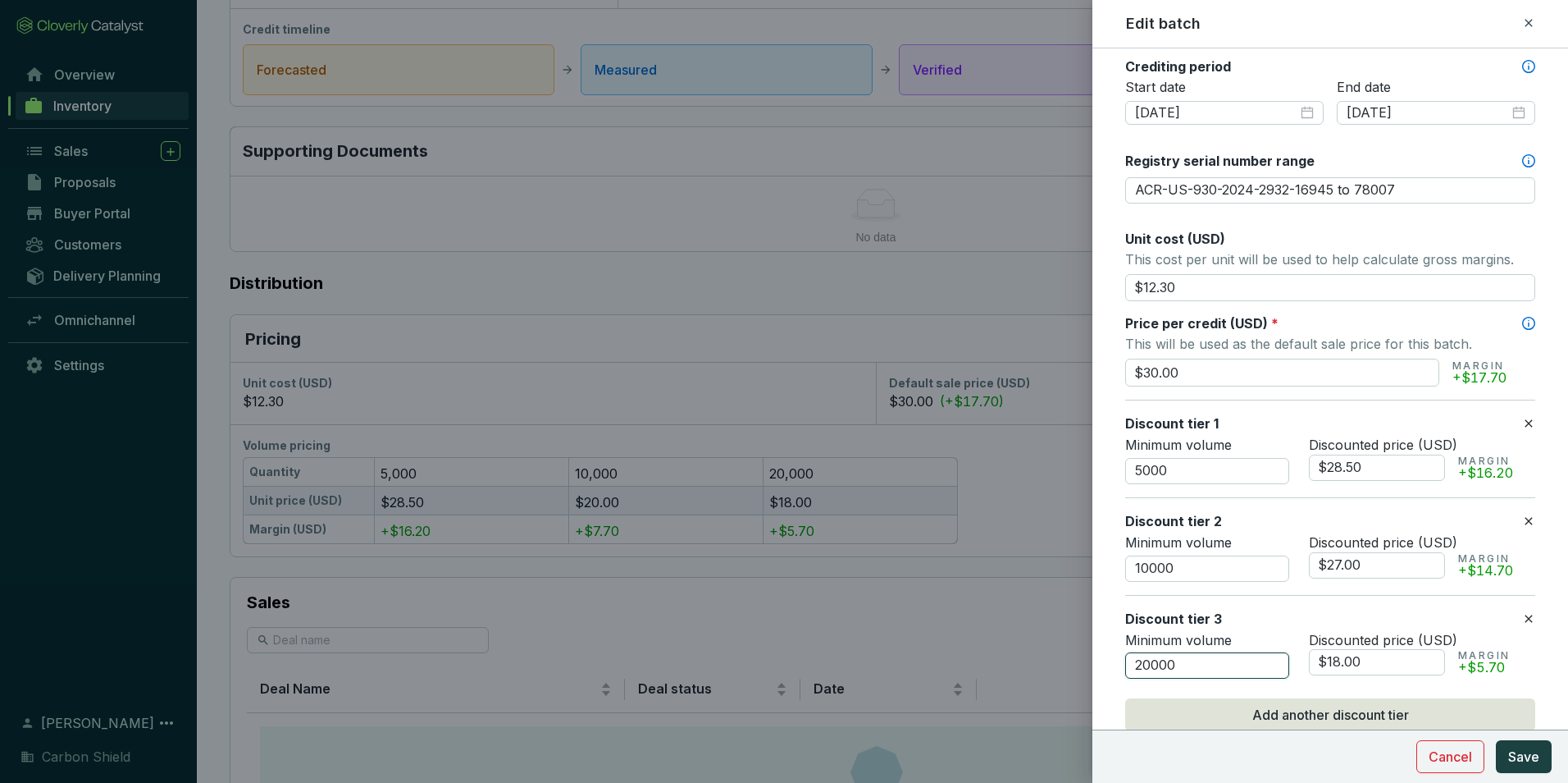
drag, startPoint x: 1111, startPoint y: 668, endPoint x: 1100, endPoint y: 668, distance: 11.0
click at [1100, 668] on form "Batch name * This is the internal name that will be used throughout Catalyst. A…" at bounding box center [1330, 376] width 475 height 1766
drag, startPoint x: 1356, startPoint y: 558, endPoint x: 1266, endPoint y: 553, distance: 90.1
click at [1266, 553] on div "Minimum volume 10000 Discounted price (USD) $27.00 MARGIN +$14.70" at bounding box center [1330, 558] width 410 height 48
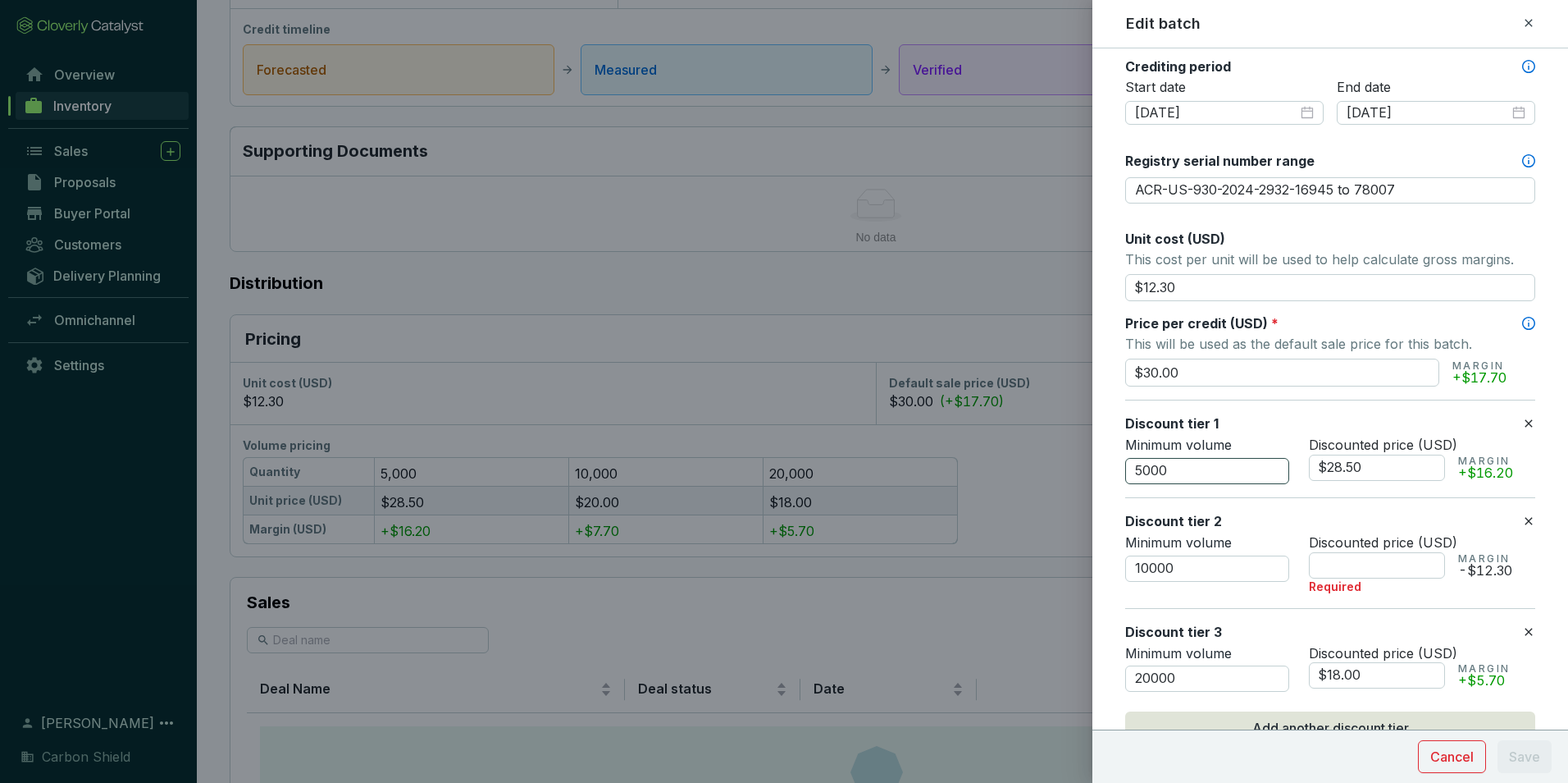
drag, startPoint x: 1377, startPoint y: 473, endPoint x: 1213, endPoint y: 478, distance: 164.1
click at [1213, 478] on div "Minimum volume 5000 Discounted price (USD) $28.50 MARGIN +$16.20" at bounding box center [1330, 460] width 410 height 48
click at [1391, 474] on input "$28.50" at bounding box center [1377, 467] width 136 height 26
drag, startPoint x: 1309, startPoint y: 453, endPoint x: 1240, endPoint y: 441, distance: 70.0
click at [1243, 442] on div "Minimum volume 5000 Discounted price (USD) $28.50 MARGIN +$16.20" at bounding box center [1330, 460] width 410 height 48
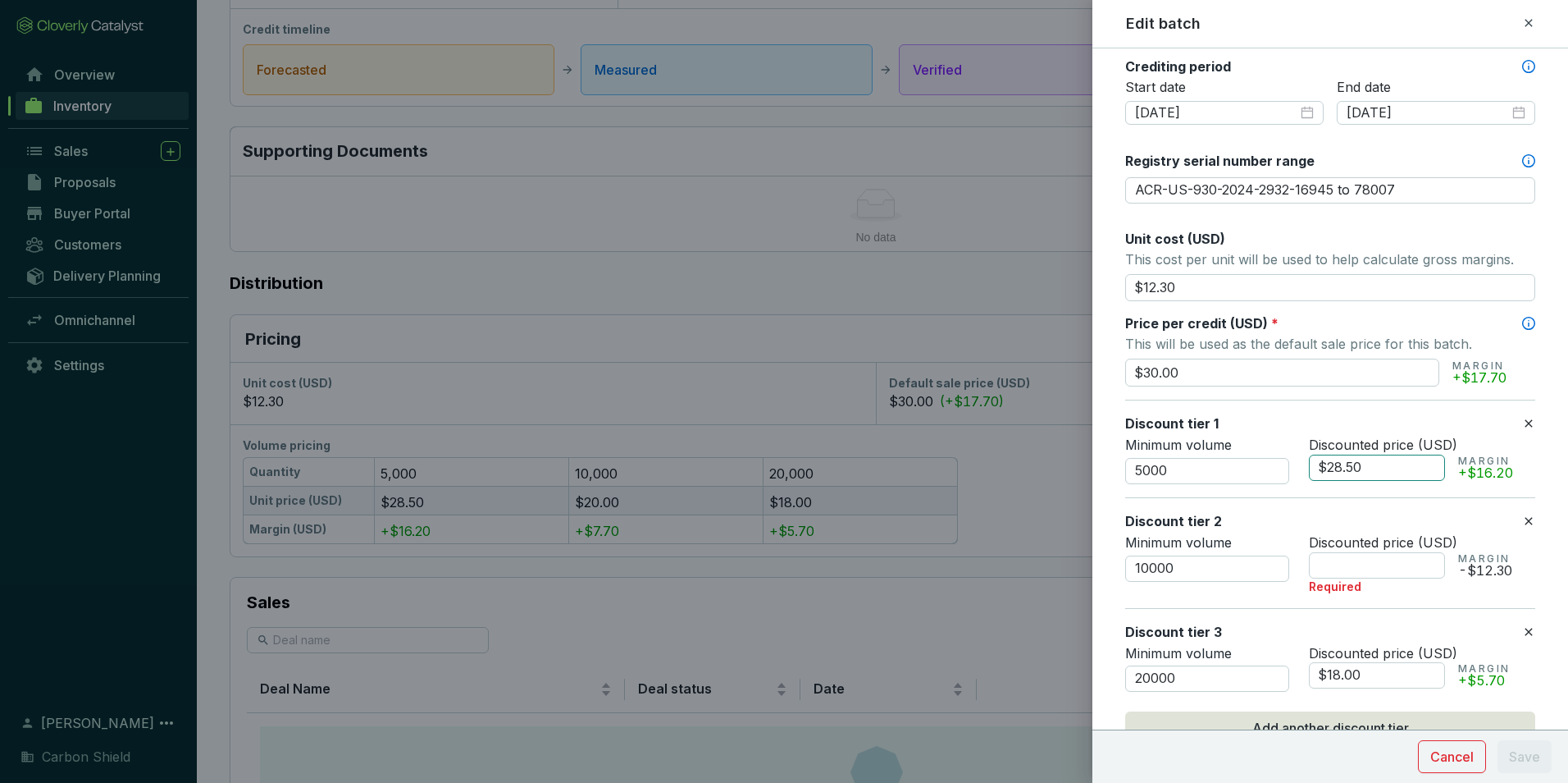
type input "$0"
type input "$28.50"
click at [1362, 561] on input "text" at bounding box center [1377, 565] width 136 height 26
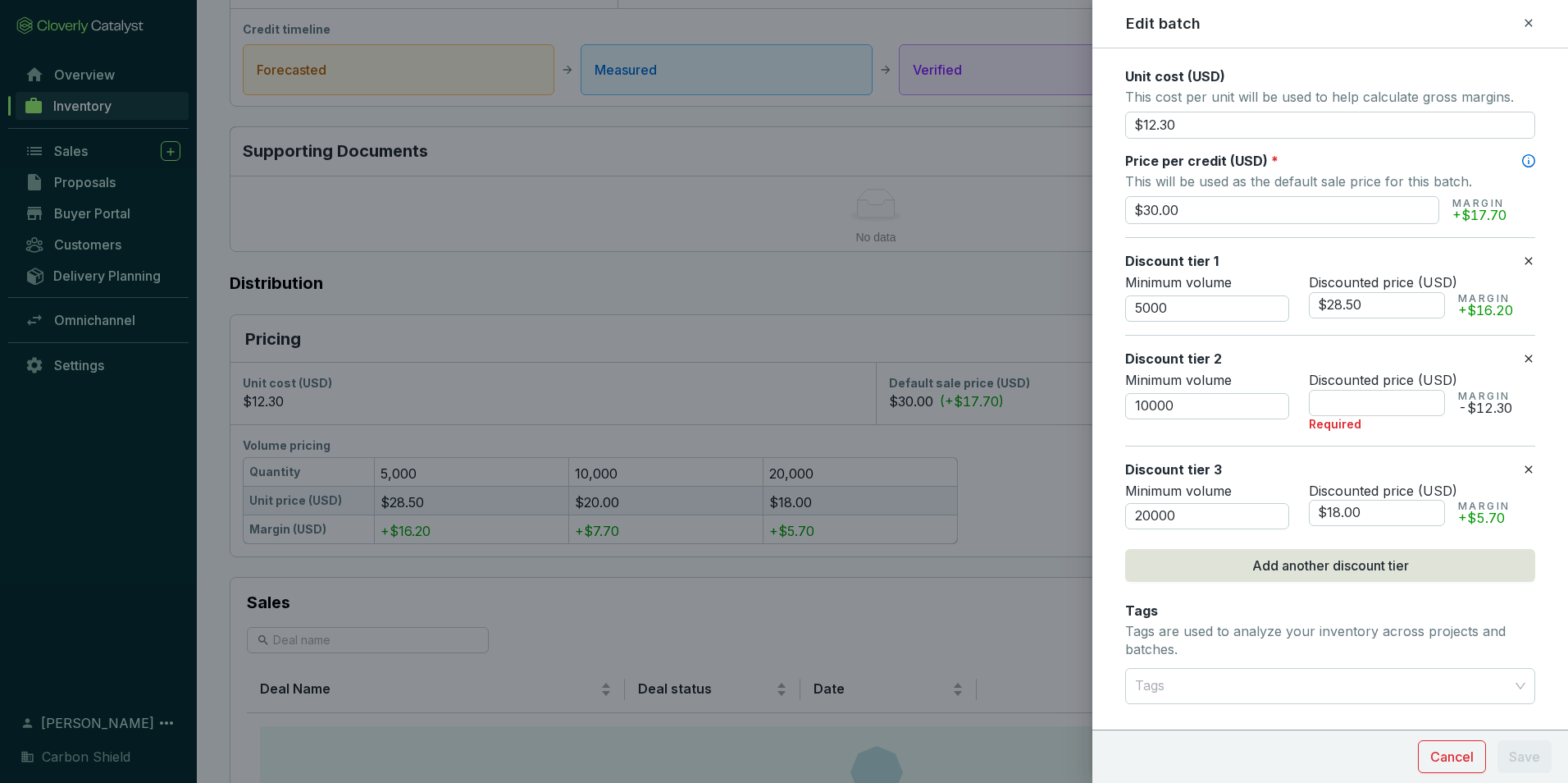
scroll to position [738, 0]
drag, startPoint x: 1393, startPoint y: 303, endPoint x: 1281, endPoint y: 293, distance: 112.4
click at [1281, 293] on div "Minimum volume 5000 Discounted price (USD) $28.50 MARGIN +$16.20" at bounding box center [1330, 297] width 410 height 48
click at [1217, 514] on input "20000" at bounding box center [1206, 514] width 164 height 26
drag, startPoint x: 1221, startPoint y: 514, endPoint x: 1041, endPoint y: 485, distance: 182.3
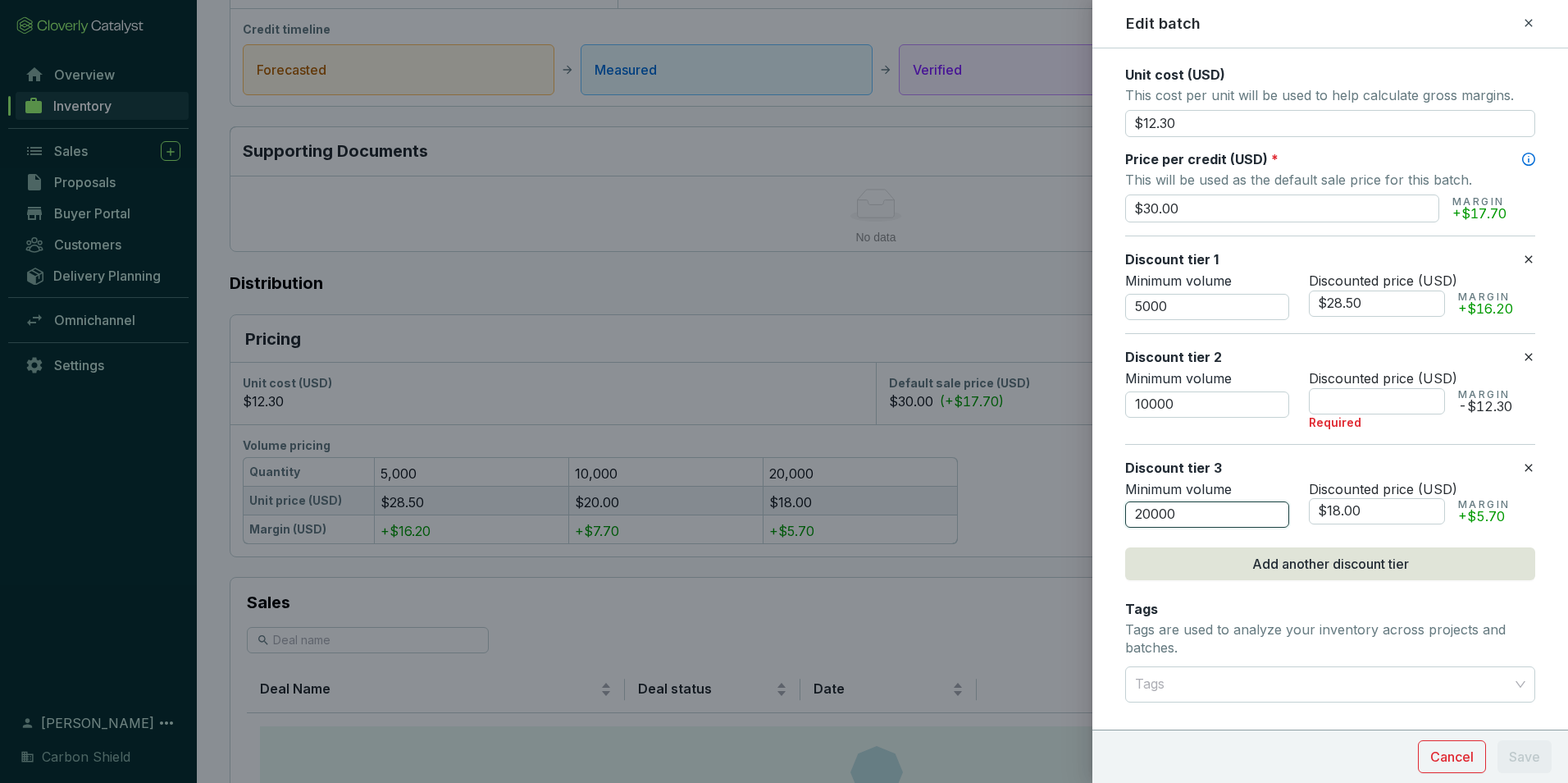
click at [1052, 489] on div "Edit batch Batch name * This is the internal name that will be used throughout …" at bounding box center [784, 392] width 1568 height 783
type input "25000"
drag, startPoint x: 1192, startPoint y: 407, endPoint x: 1068, endPoint y: 386, distance: 125.8
click at [1075, 388] on div "Edit batch Batch name * This is the internal name that will be used throughout …" at bounding box center [784, 392] width 1568 height 783
type input "15000"
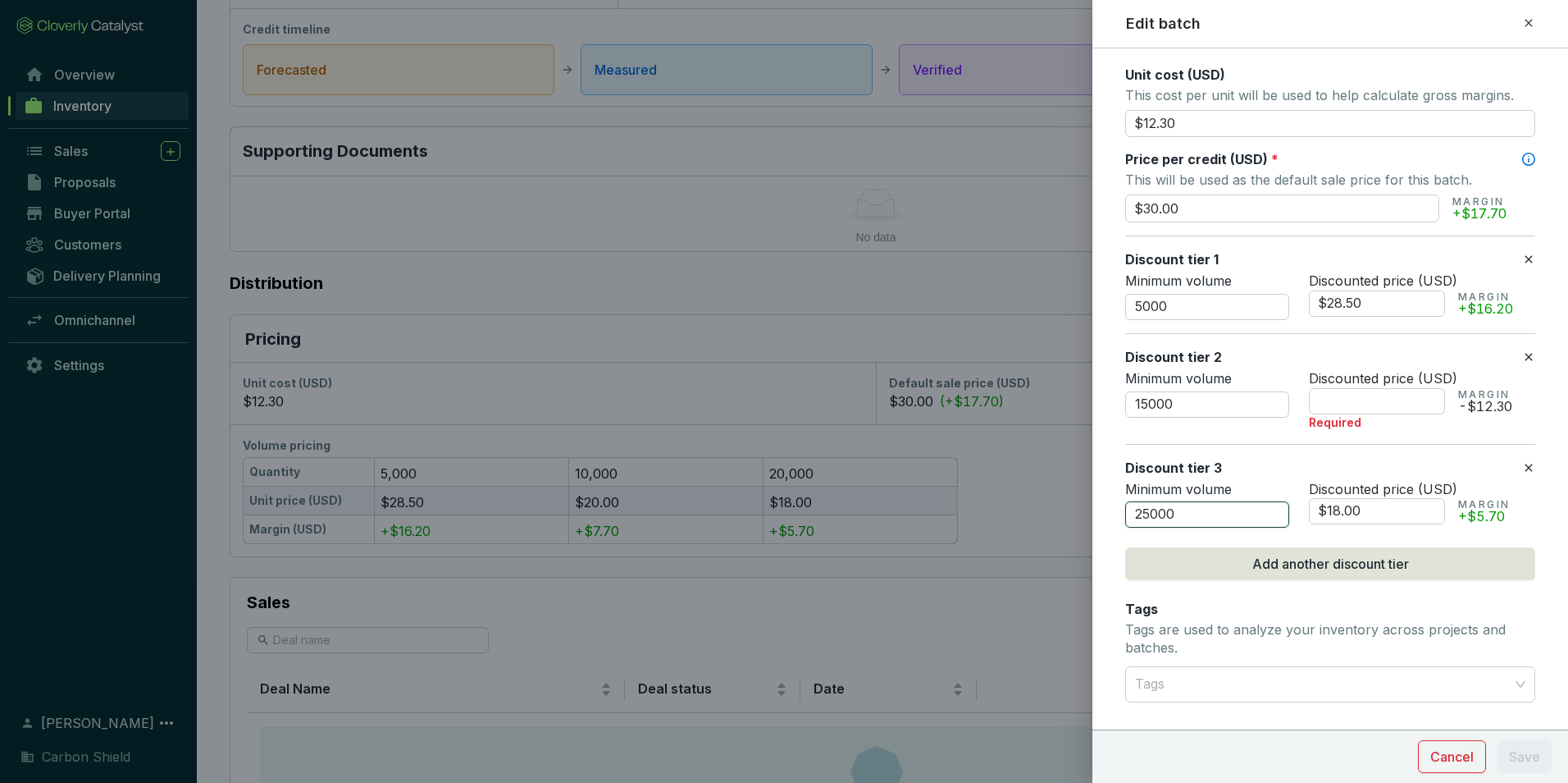
click at [1166, 515] on input "25000" at bounding box center [1206, 514] width 164 height 26
click at [1174, 513] on input "25000" at bounding box center [1206, 514] width 164 height 26
click at [1187, 514] on input "25000" at bounding box center [1206, 514] width 164 height 26
click at [1202, 514] on input "25000" at bounding box center [1206, 514] width 164 height 26
drag, startPoint x: 1167, startPoint y: 517, endPoint x: 1124, endPoint y: 513, distance: 43.2
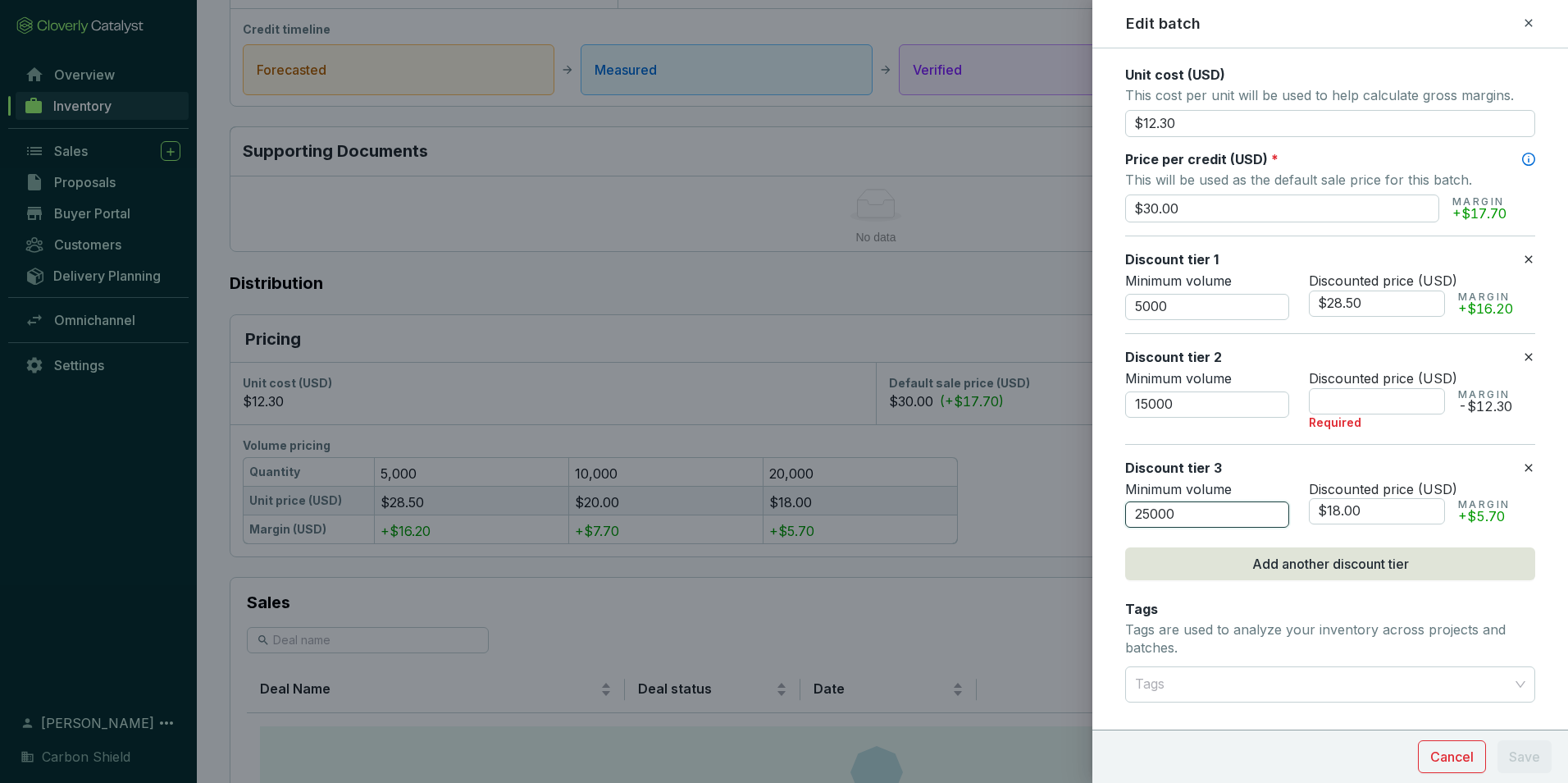
click at [1127, 513] on input "25000" at bounding box center [1206, 514] width 164 height 26
type input "30000"
click at [1374, 296] on input "$28.50" at bounding box center [1377, 302] width 136 height 26
drag, startPoint x: 1383, startPoint y: 297, endPoint x: 1281, endPoint y: 297, distance: 102.0
click at [1282, 297] on div "Minimum volume 5000 Discounted price (USD) $28.50 MARGIN +$16.20" at bounding box center [1330, 297] width 410 height 48
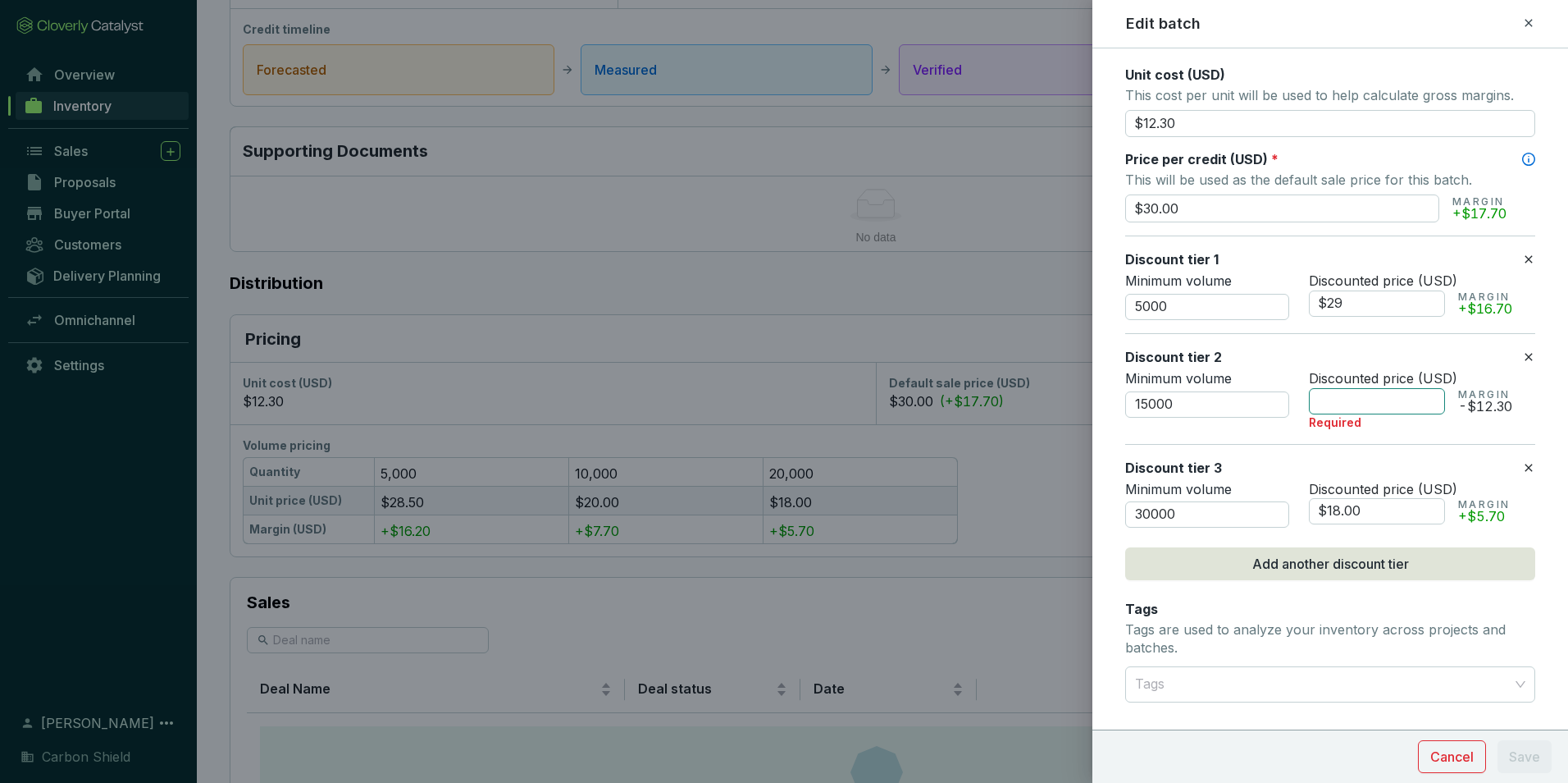
type input "$29.00"
click at [1371, 392] on input "text" at bounding box center [1377, 400] width 136 height 26
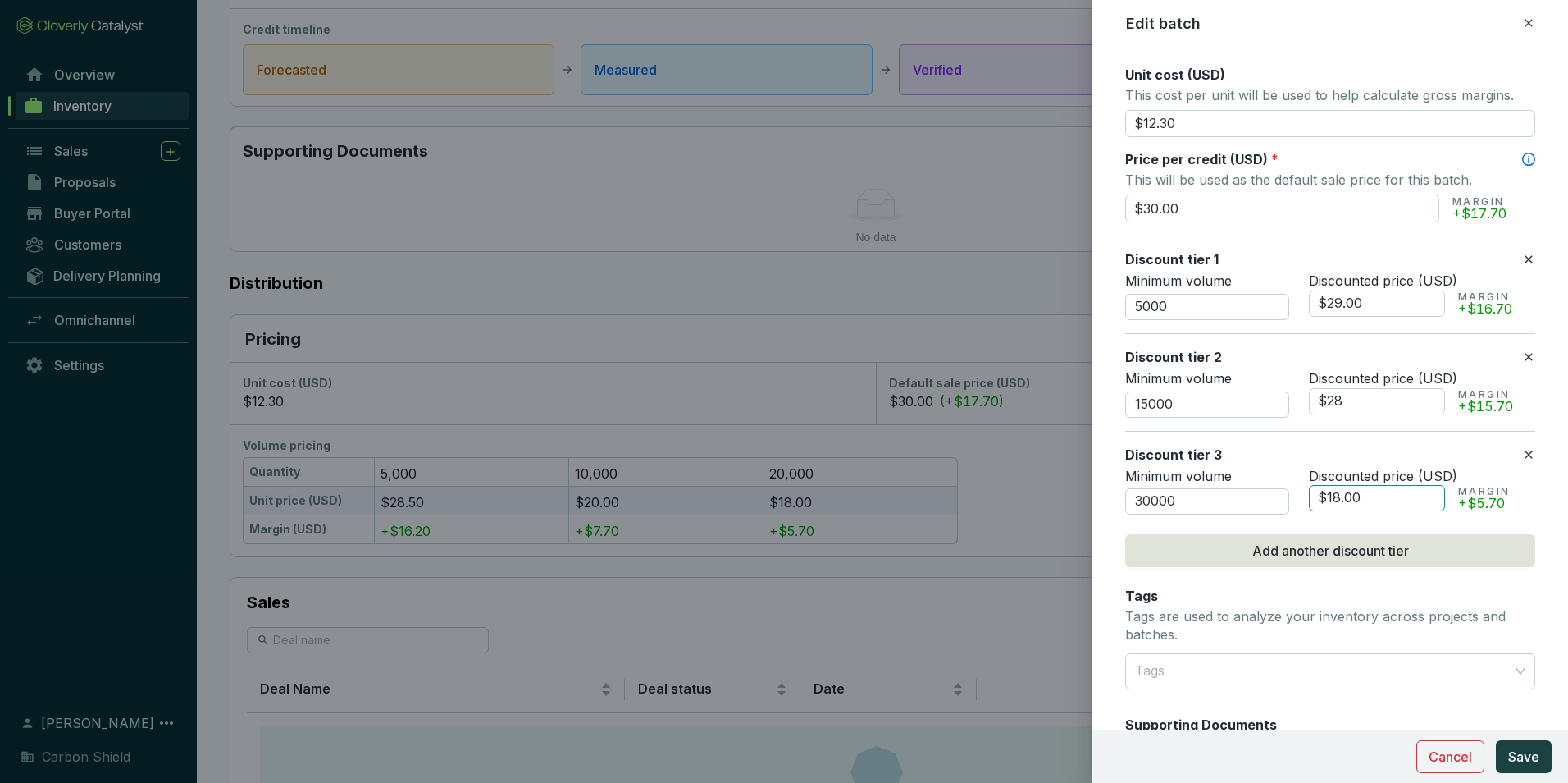
type input "$28.00"
click at [1360, 495] on input "$18.00" at bounding box center [1377, 498] width 136 height 26
drag, startPoint x: 1371, startPoint y: 499, endPoint x: 1266, endPoint y: 477, distance: 107.3
click at [1266, 477] on div "Minimum volume 30000 Discounted price (USD) $18.00 MARGIN +$5.70" at bounding box center [1330, 492] width 410 height 48
type input "$1"
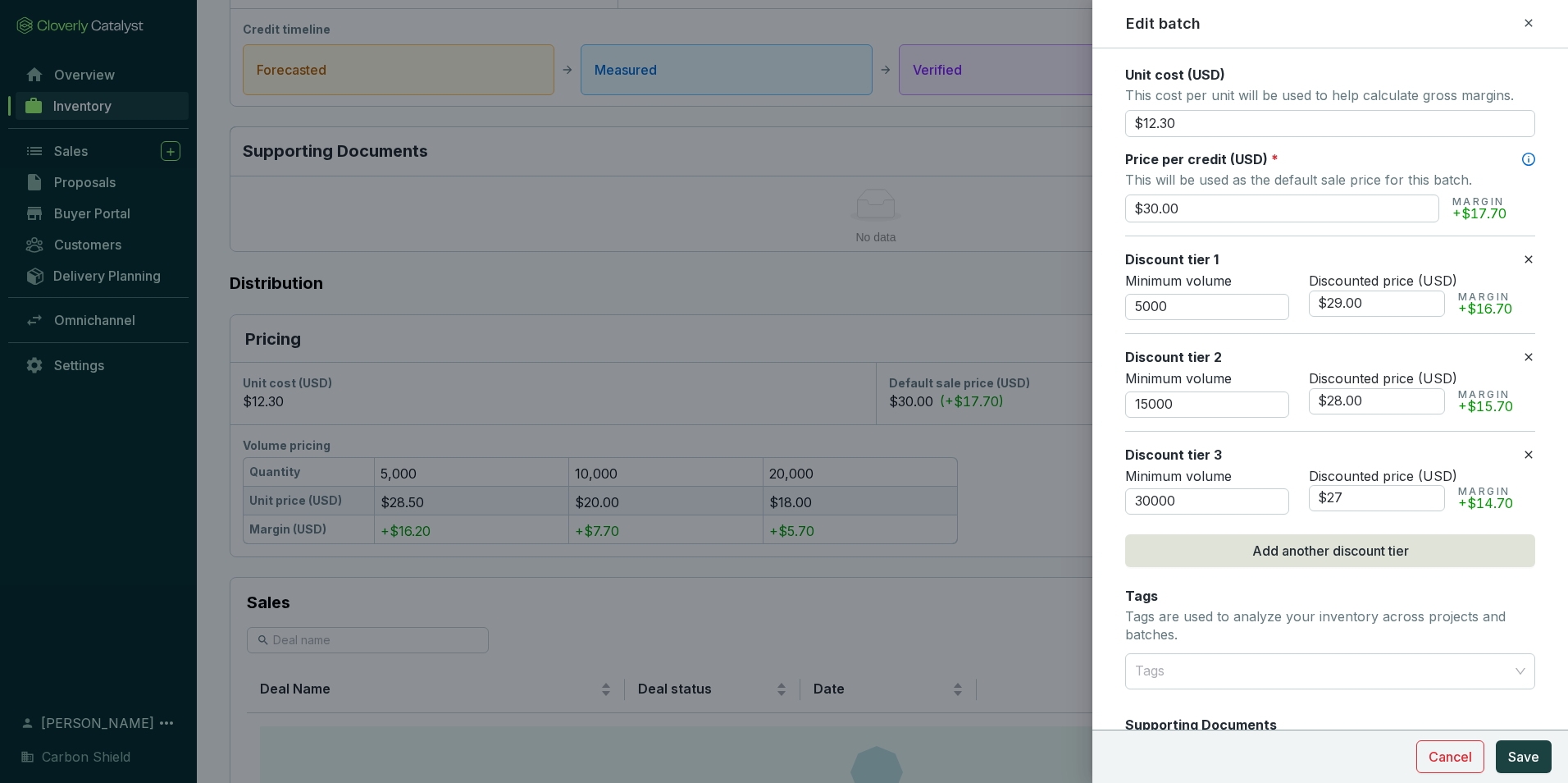
drag, startPoint x: 1357, startPoint y: 499, endPoint x: 1238, endPoint y: 478, distance: 120.8
click at [1259, 481] on div "Minimum volume 30000 Discounted price (USD) $27 MARGIN +$14.70" at bounding box center [1330, 492] width 410 height 48
click at [1379, 398] on input "$28.00" at bounding box center [1377, 400] width 136 height 26
drag, startPoint x: 1388, startPoint y: 397, endPoint x: 1249, endPoint y: 373, distance: 141.1
click at [1249, 373] on div "Minimum volume 15000 Discounted price (USD) $28.00 MARGIN +$15.70" at bounding box center [1330, 394] width 410 height 48
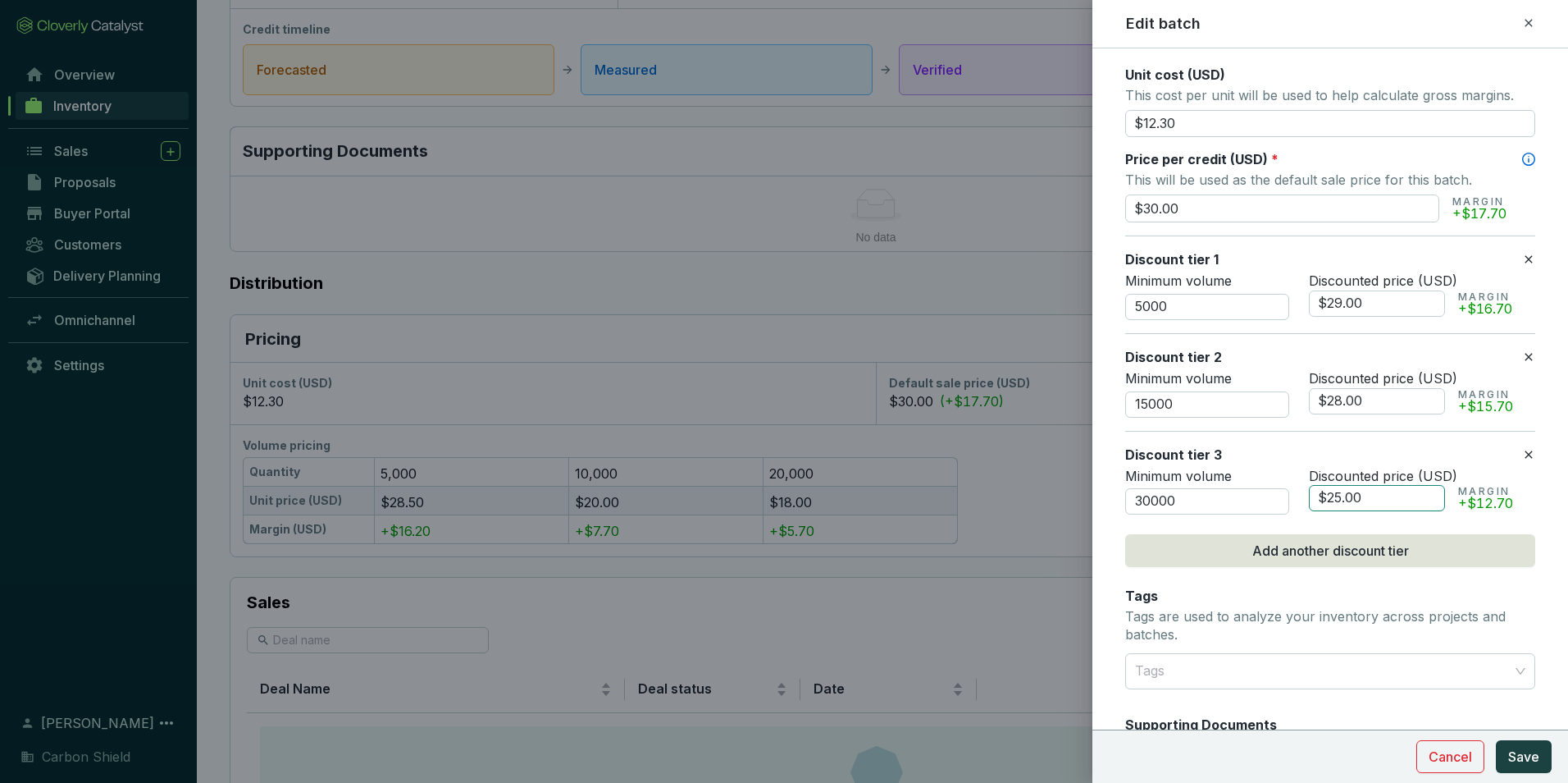
click at [1366, 495] on input "$25.00" at bounding box center [1377, 498] width 136 height 26
click at [1269, 472] on div "Minimum volume 30000 Discounted price (USD) $25.00 MARGIN +$12.70" at bounding box center [1330, 492] width 410 height 48
type input "$2"
click at [1339, 503] on input "$25.00" at bounding box center [1377, 498] width 136 height 26
click at [1336, 496] on input "$25.00" at bounding box center [1377, 498] width 136 height 26
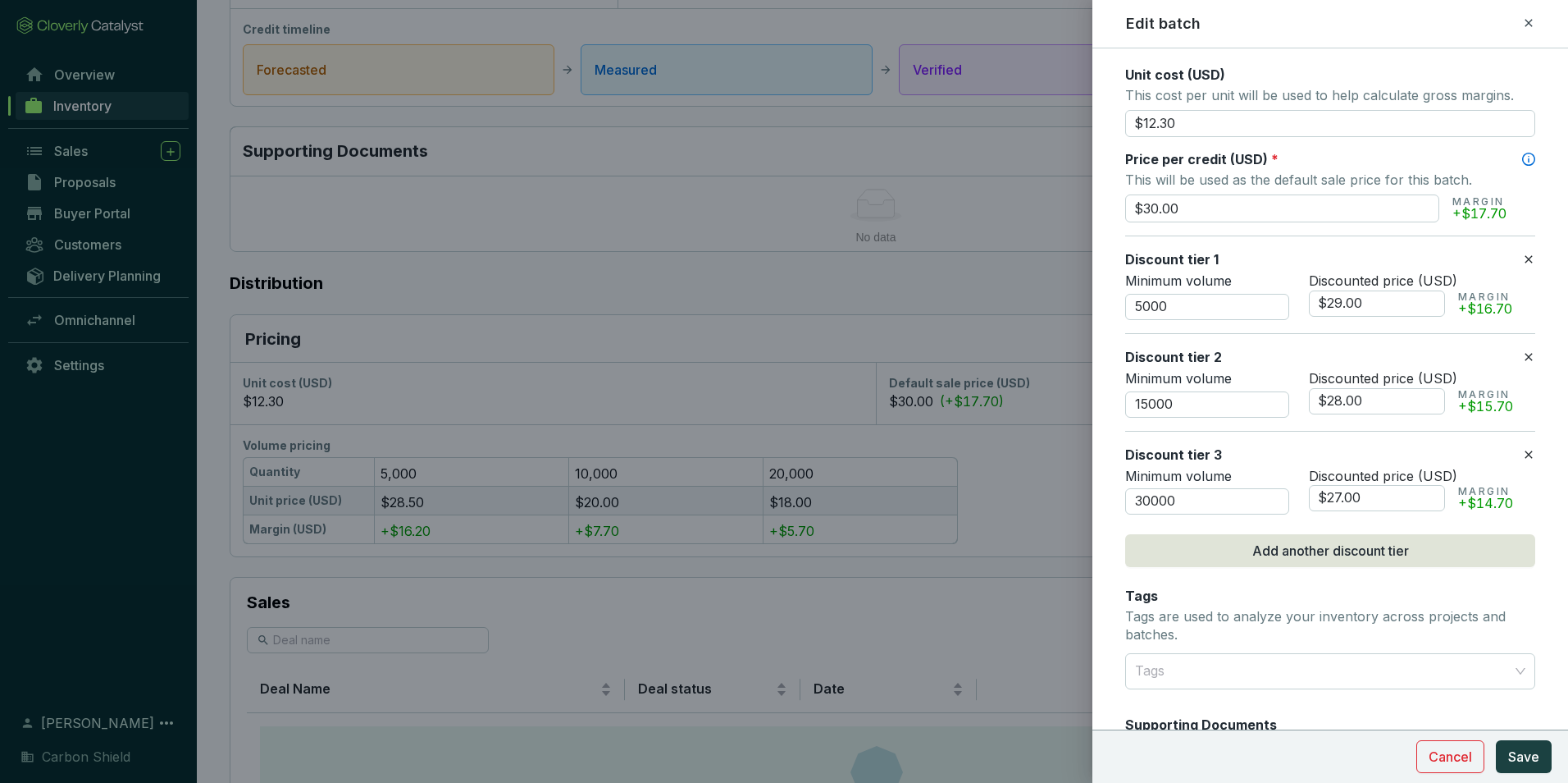
type input "$27.00"
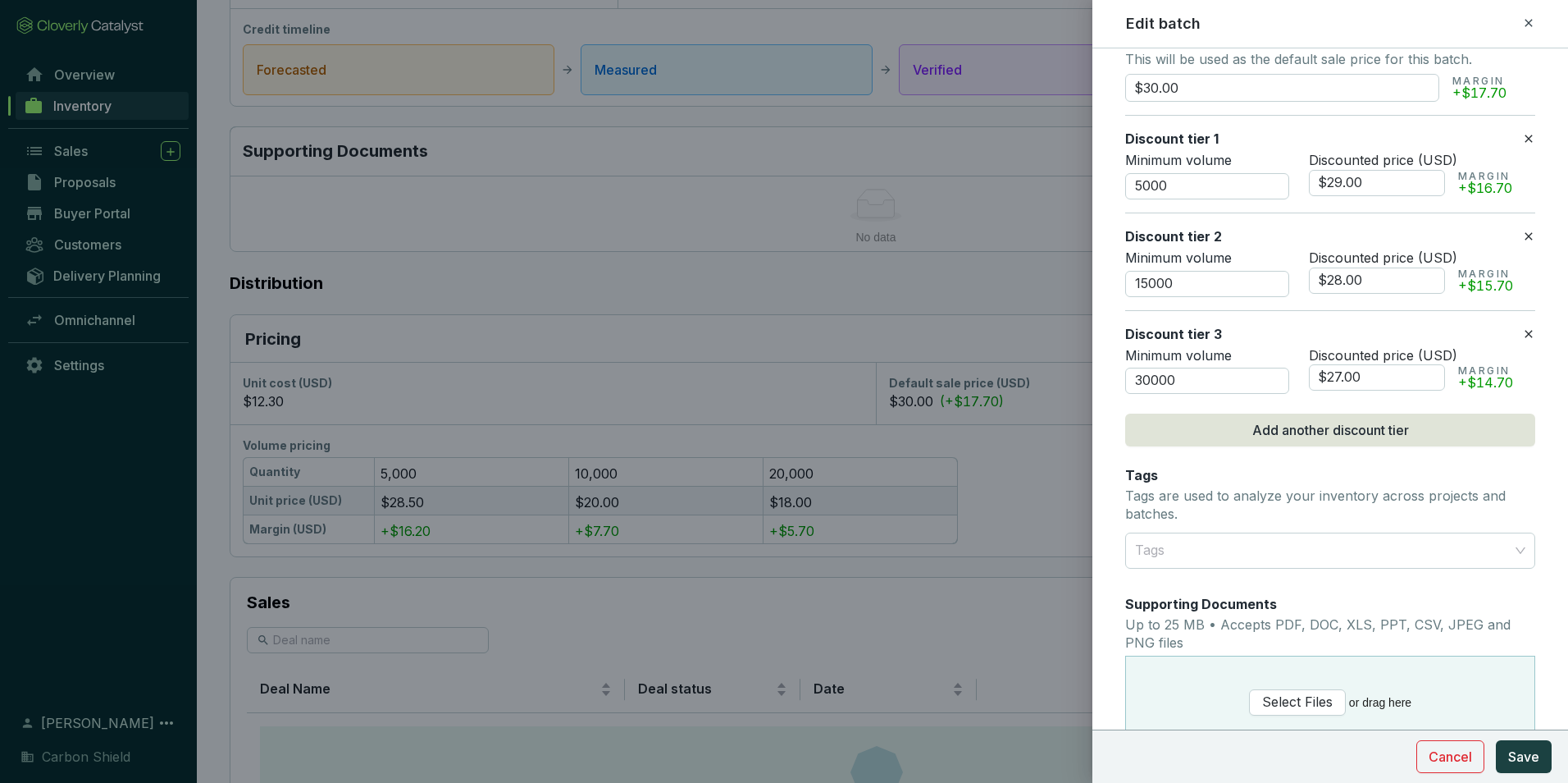
scroll to position [903, 0]
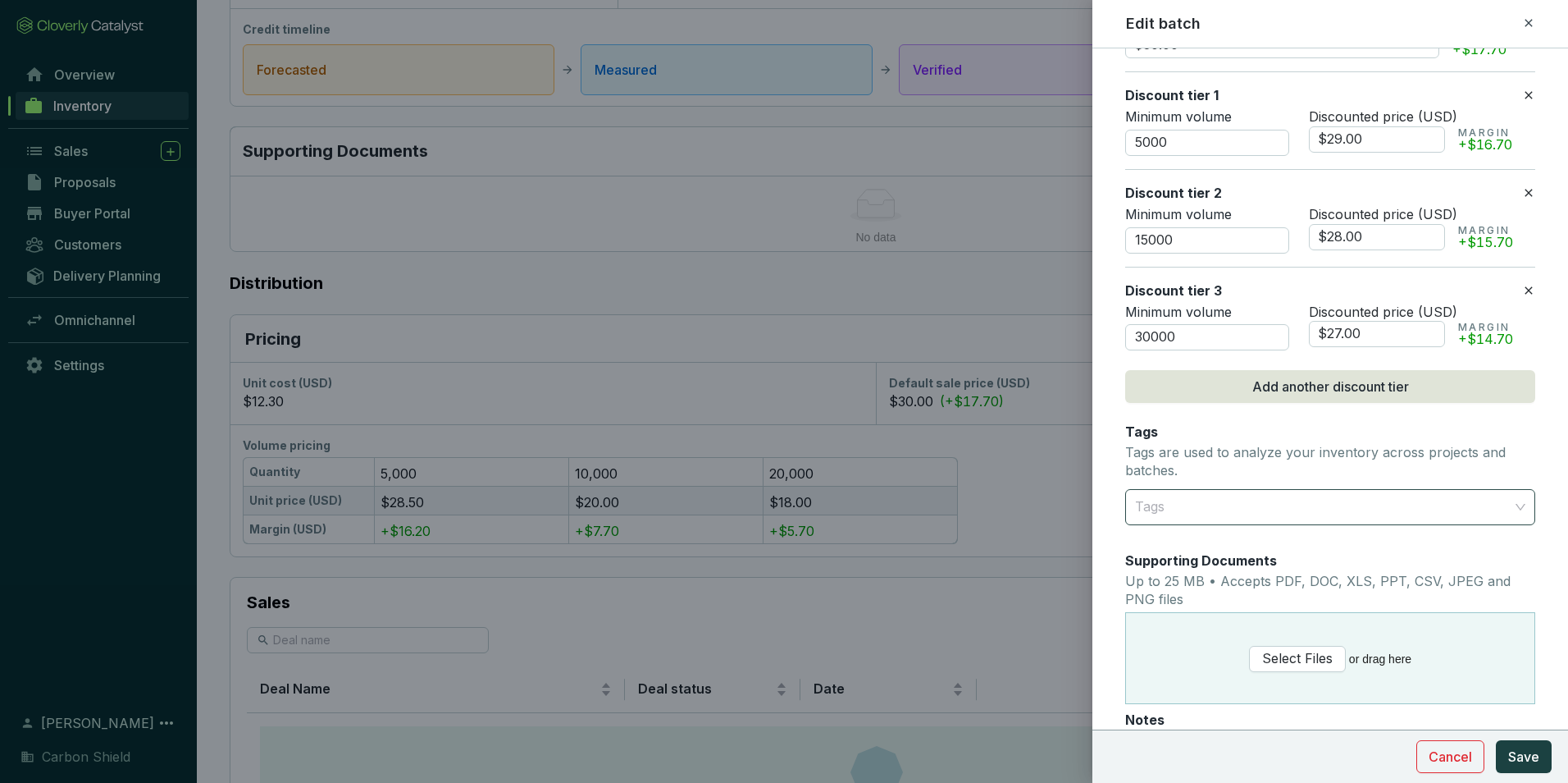
click at [1503, 508] on div "Tags" at bounding box center [1330, 507] width 410 height 36
click at [1449, 511] on div at bounding box center [1320, 507] width 385 height 33
click at [1298, 511] on div at bounding box center [1320, 507] width 385 height 33
type input "Project: ACR930"
type input "Location: [US_STATE]"
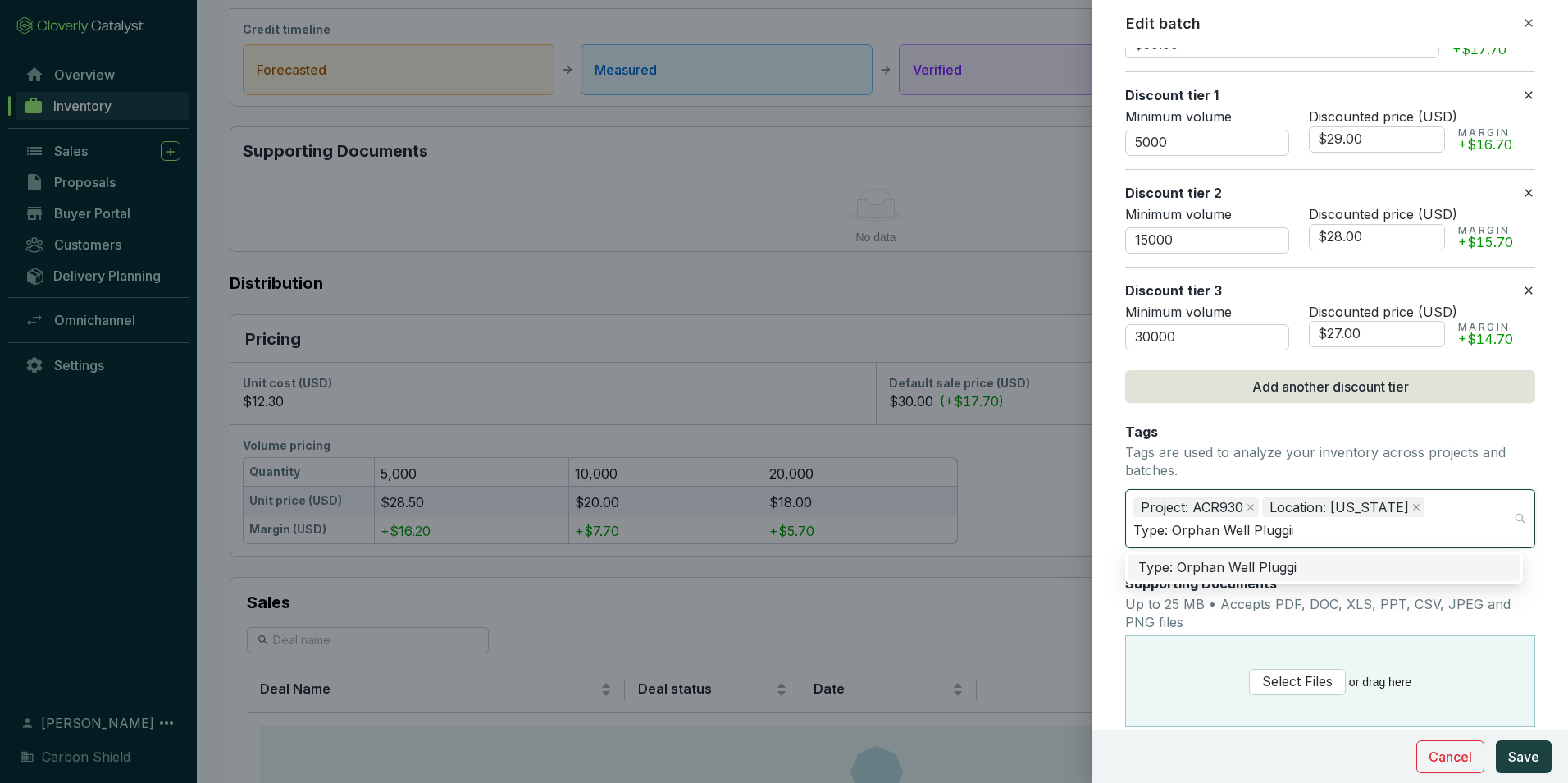
type input "Type: Orphan Well Plugging"
type input "Registry: ACR"
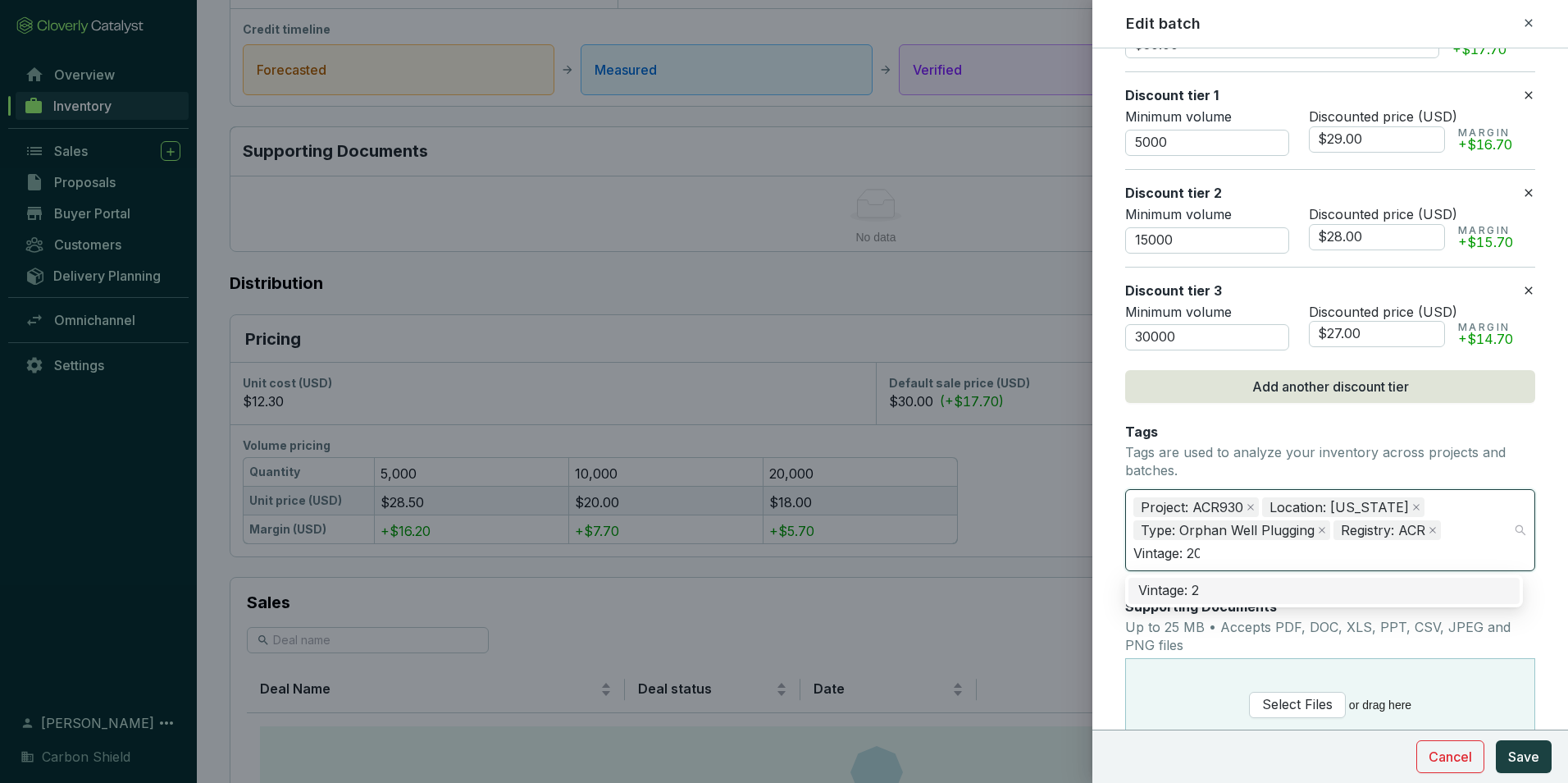
type input "Vintage: 2024"
type input "Status: Available for purchase"
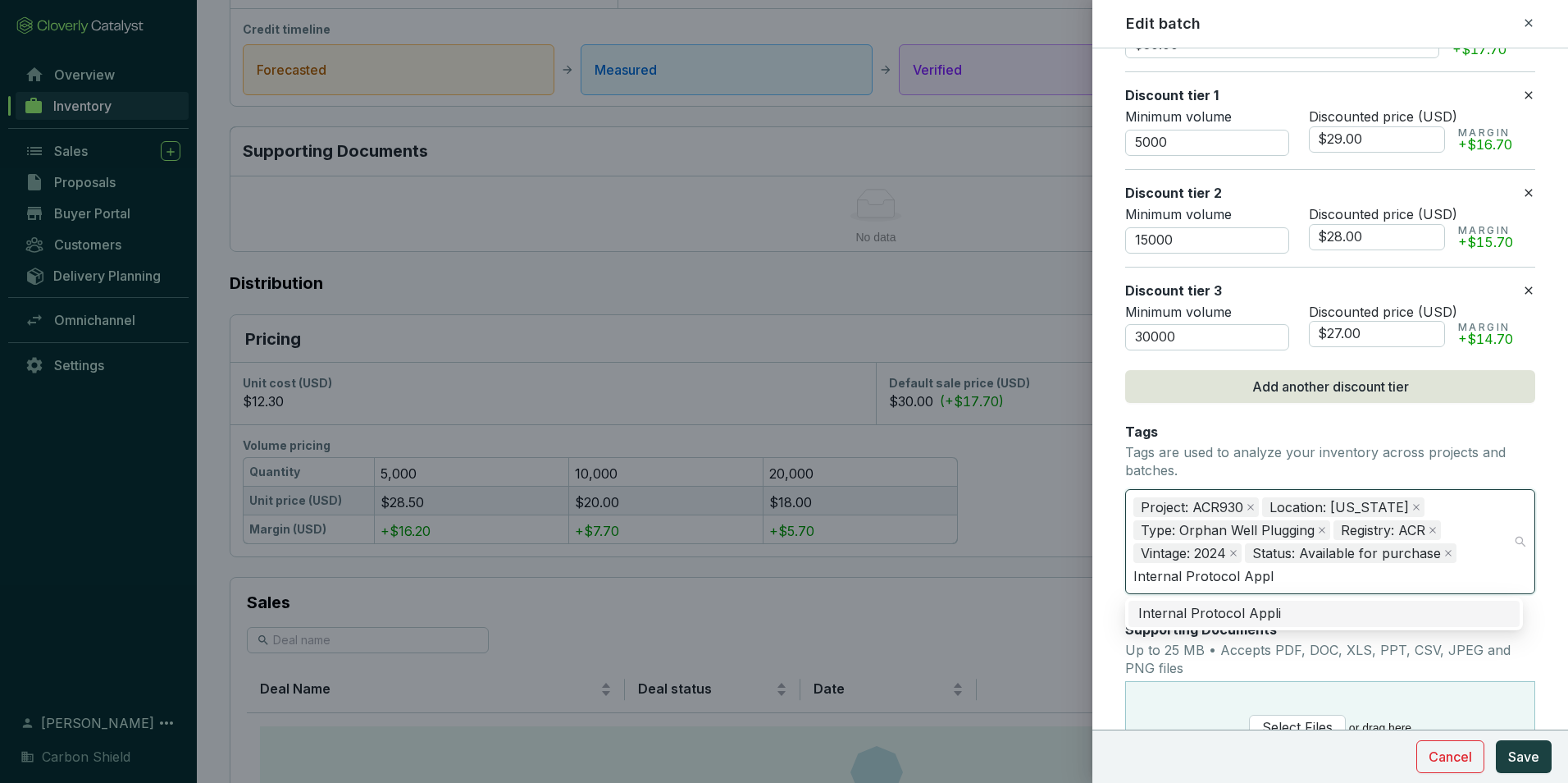
type input "Internal Protocol Applied"
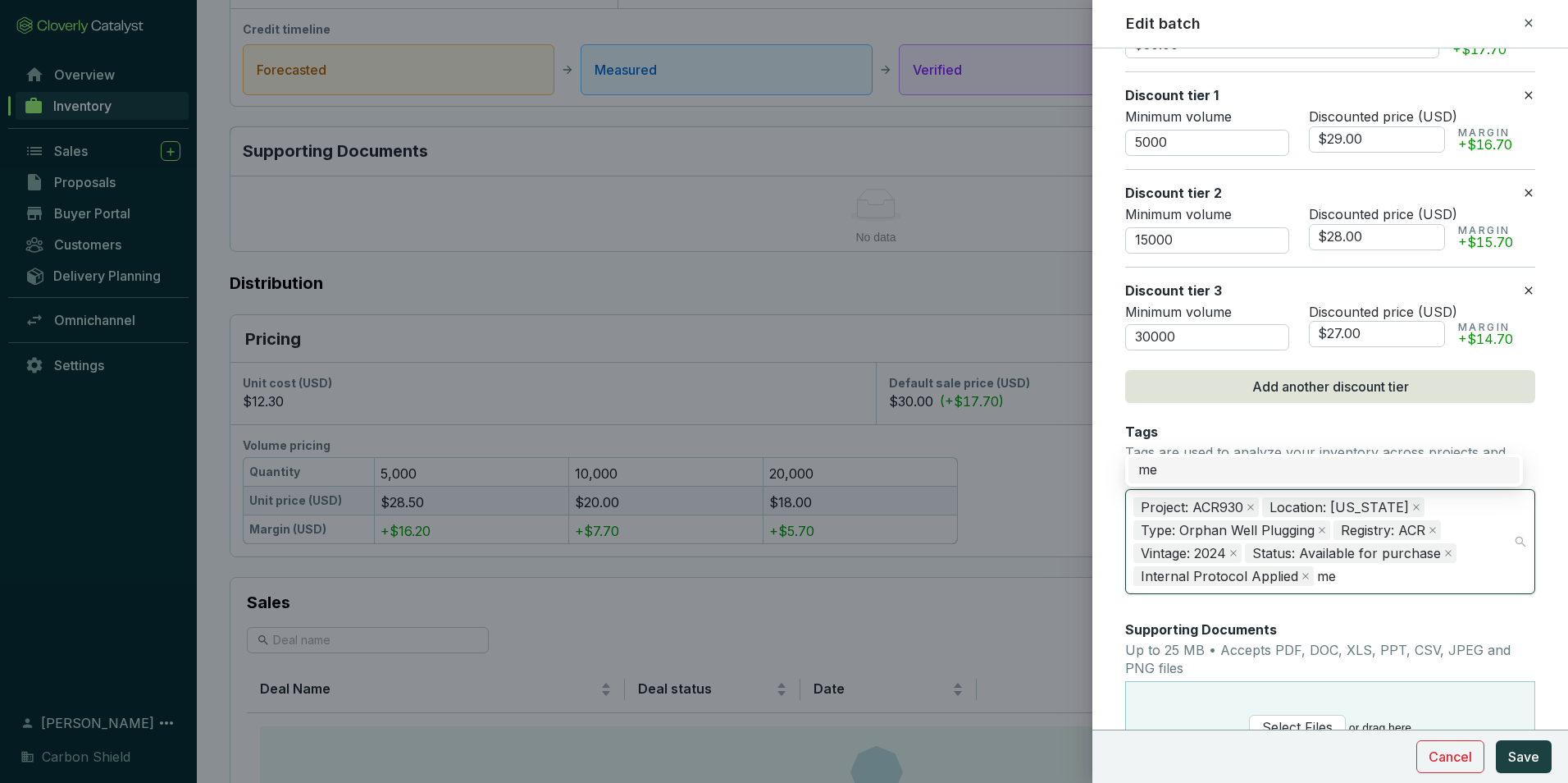
type input "m"
type input "Methane"
type input "High-quality"
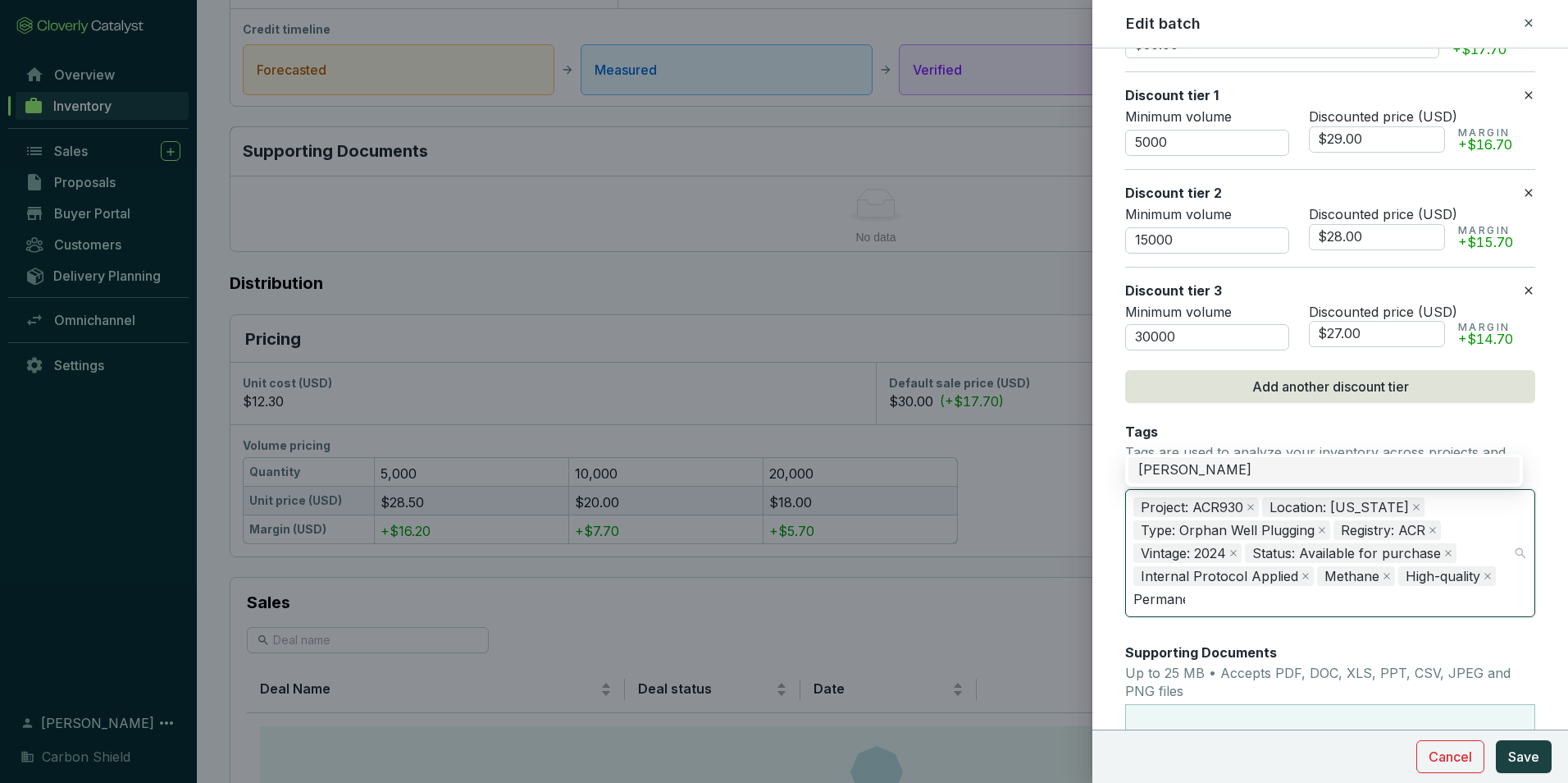
type input "Permanent"
type input "Third-Party Verified"
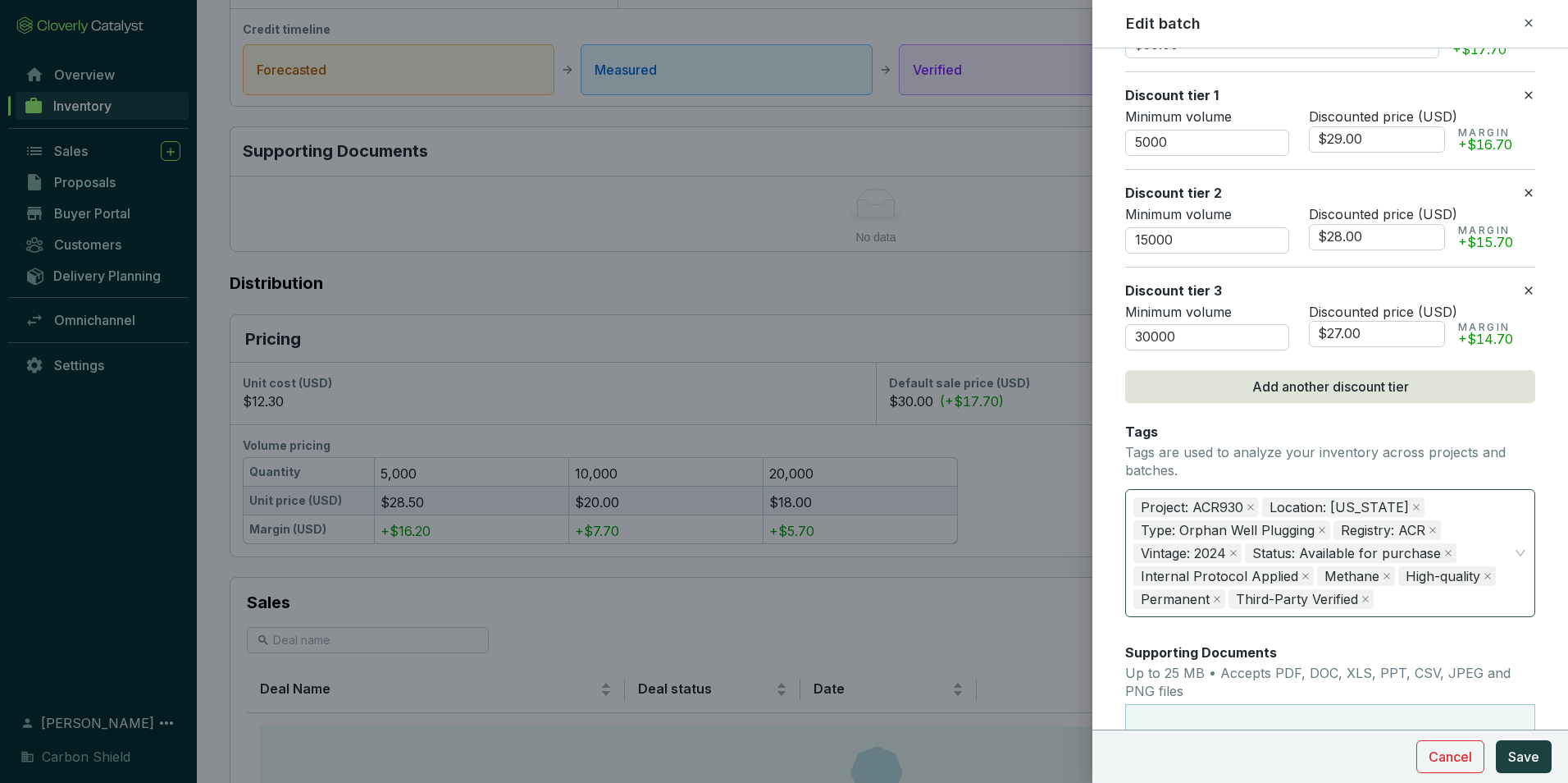
click at [1407, 606] on div "Project: ACR930 Location: [US_STATE] Type: Orphan Well Plugging Registry: ACR V…" at bounding box center [1320, 553] width 385 height 124
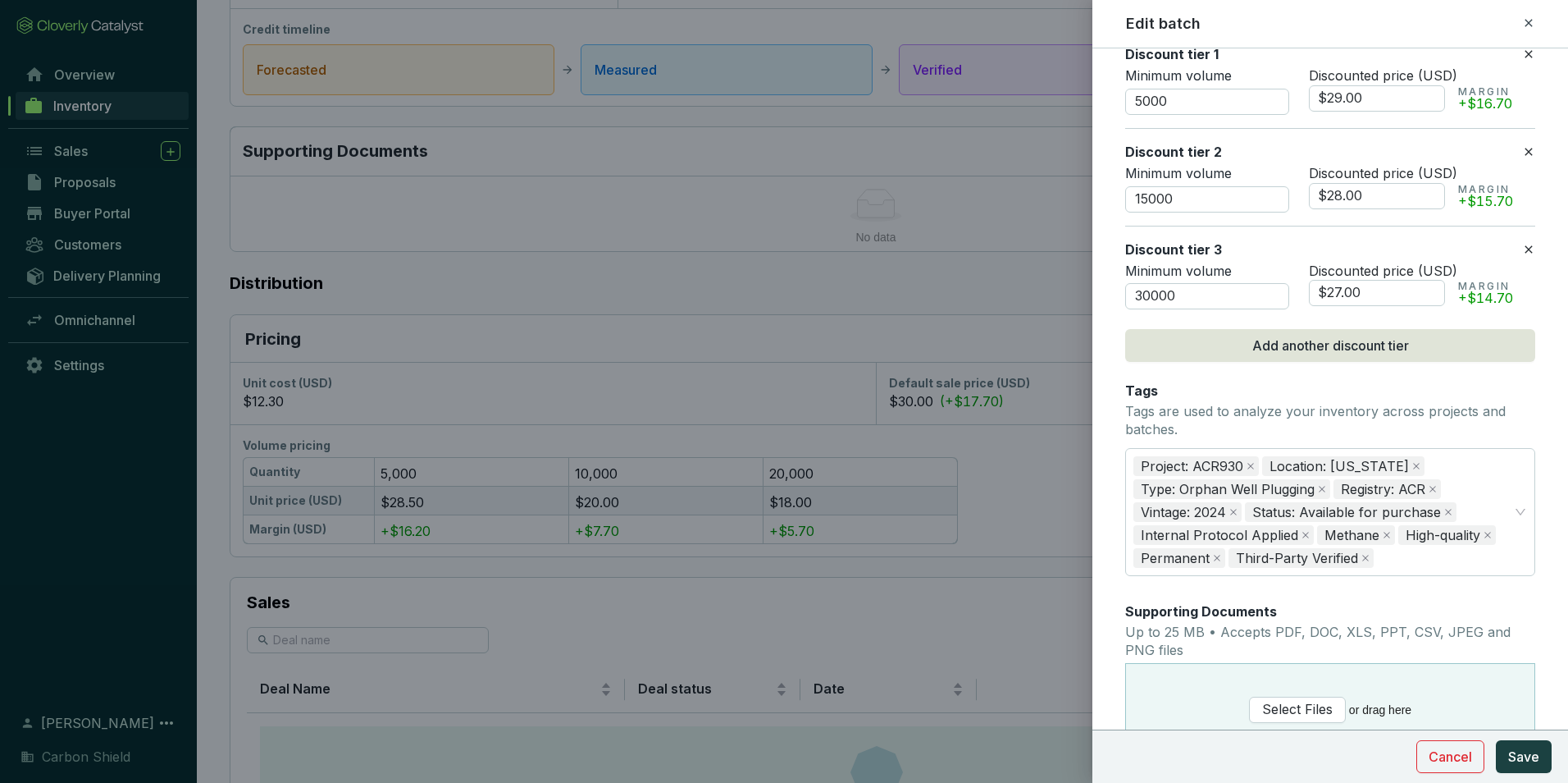
scroll to position [1163, 0]
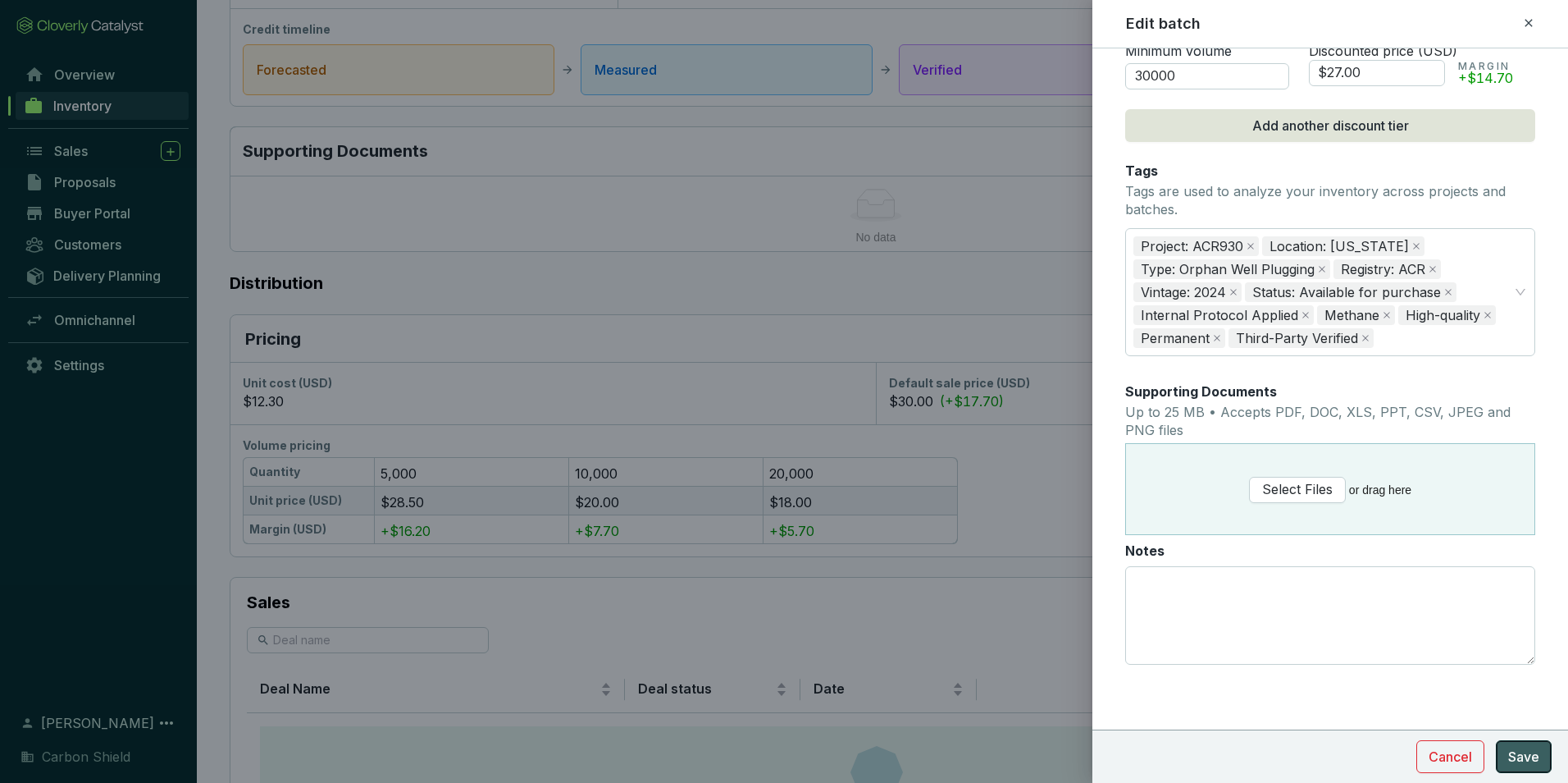
click at [1534, 757] on span "Save" at bounding box center [1523, 756] width 32 height 20
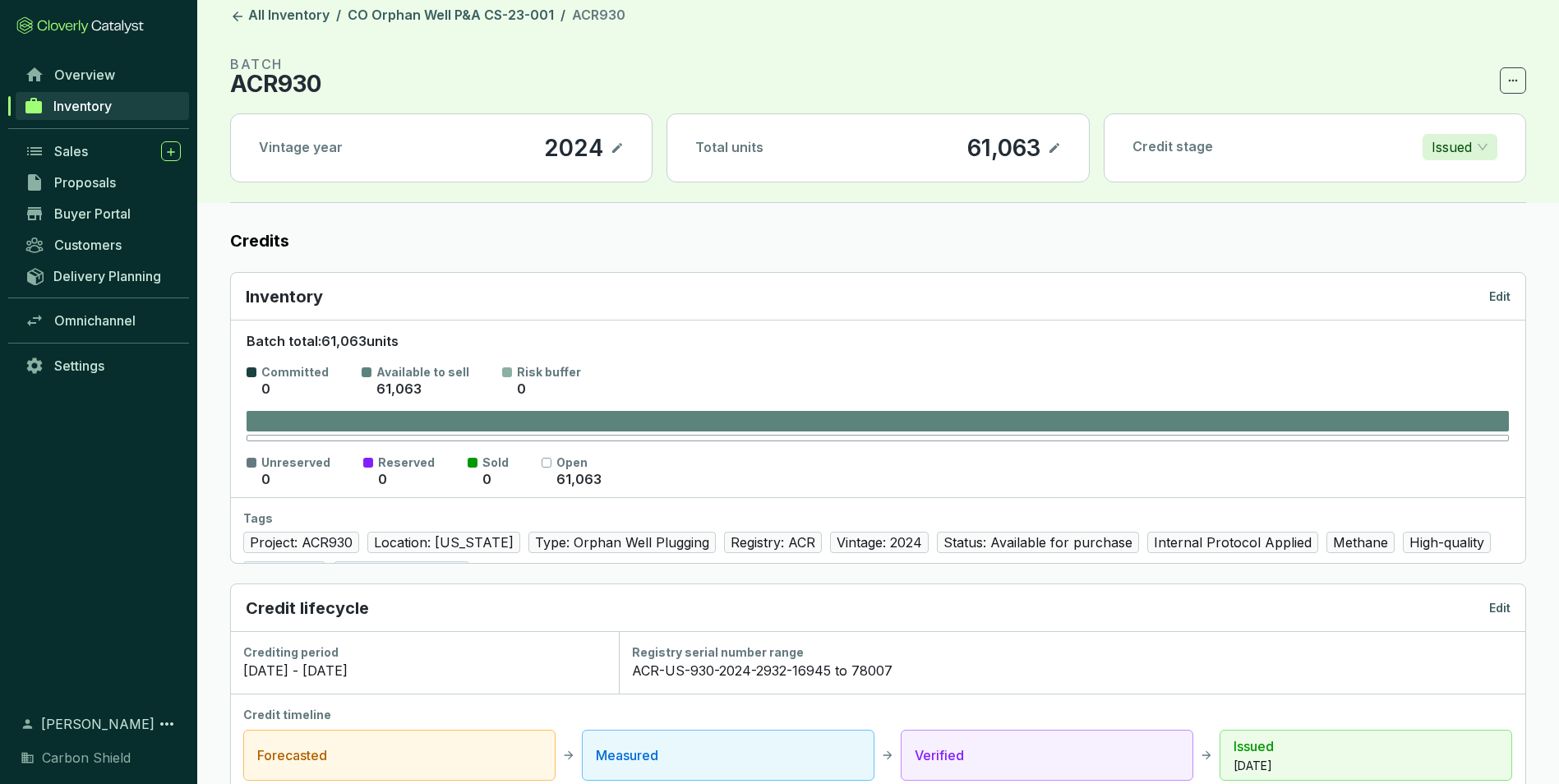
scroll to position [9, 0]
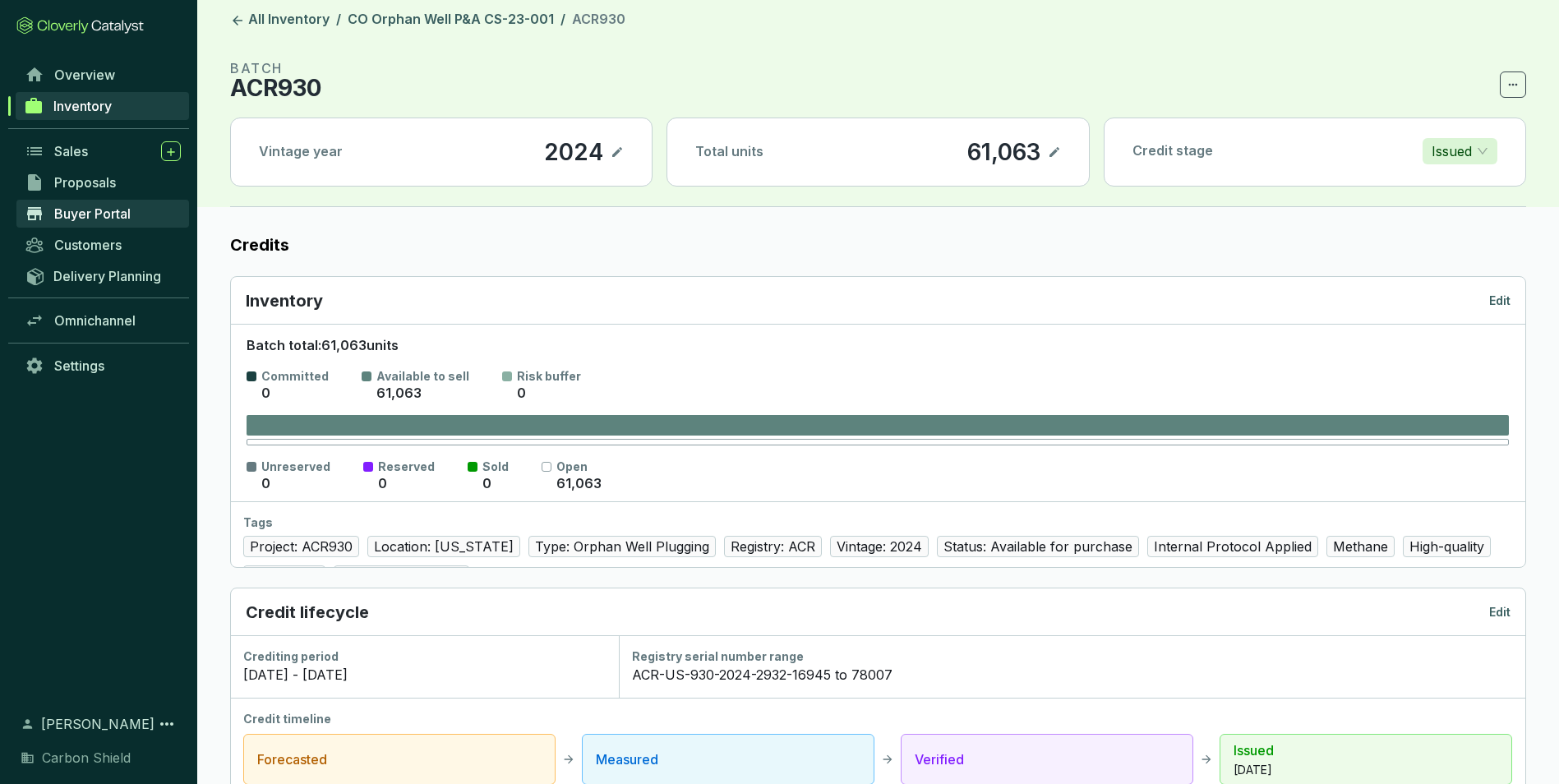
click at [127, 208] on span "Buyer Portal" at bounding box center [93, 213] width 77 height 16
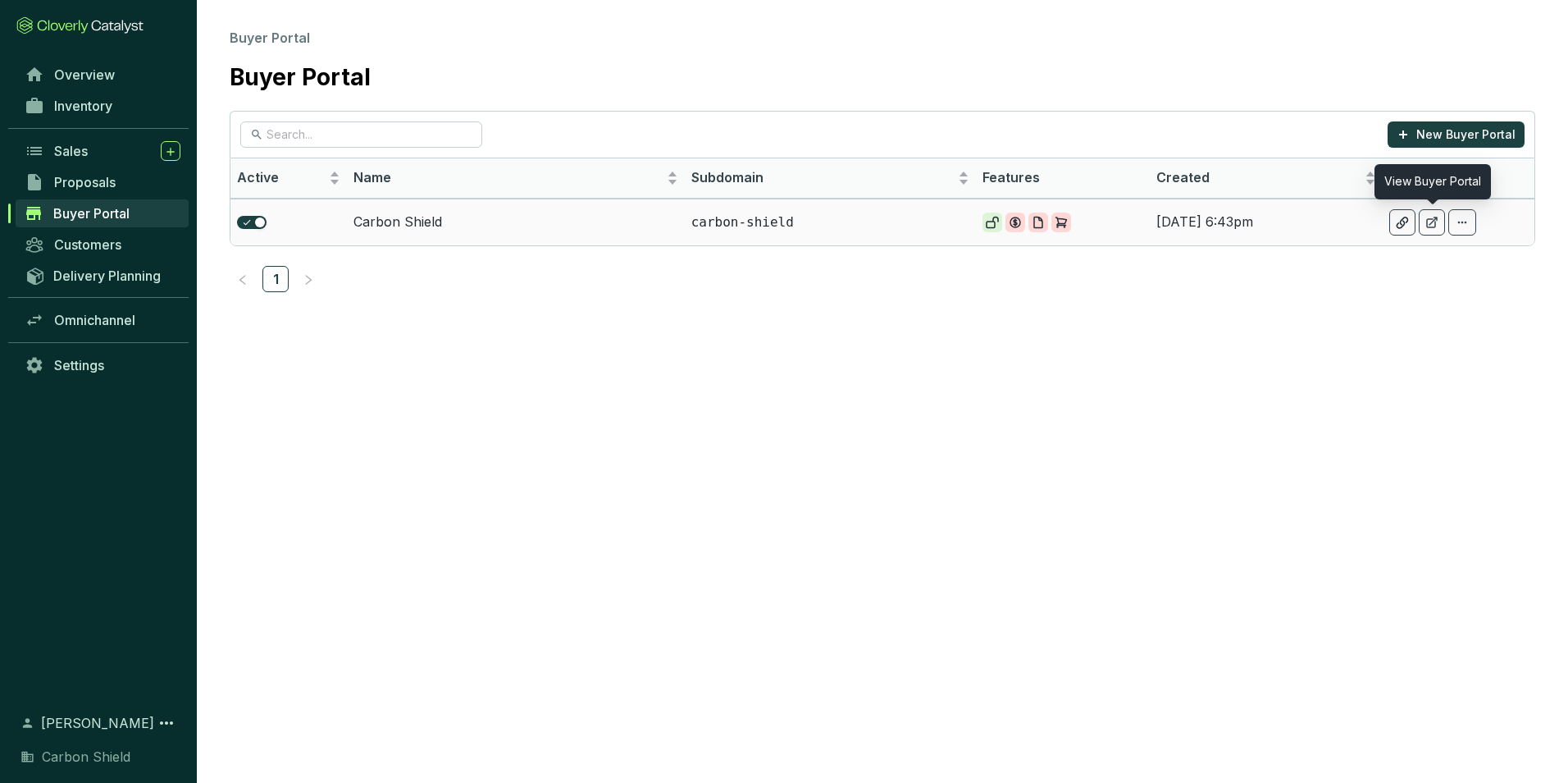
click at [1429, 227] on icon at bounding box center [1432, 222] width 13 height 13
click at [104, 97] on link "Inventory" at bounding box center [102, 105] width 172 height 28
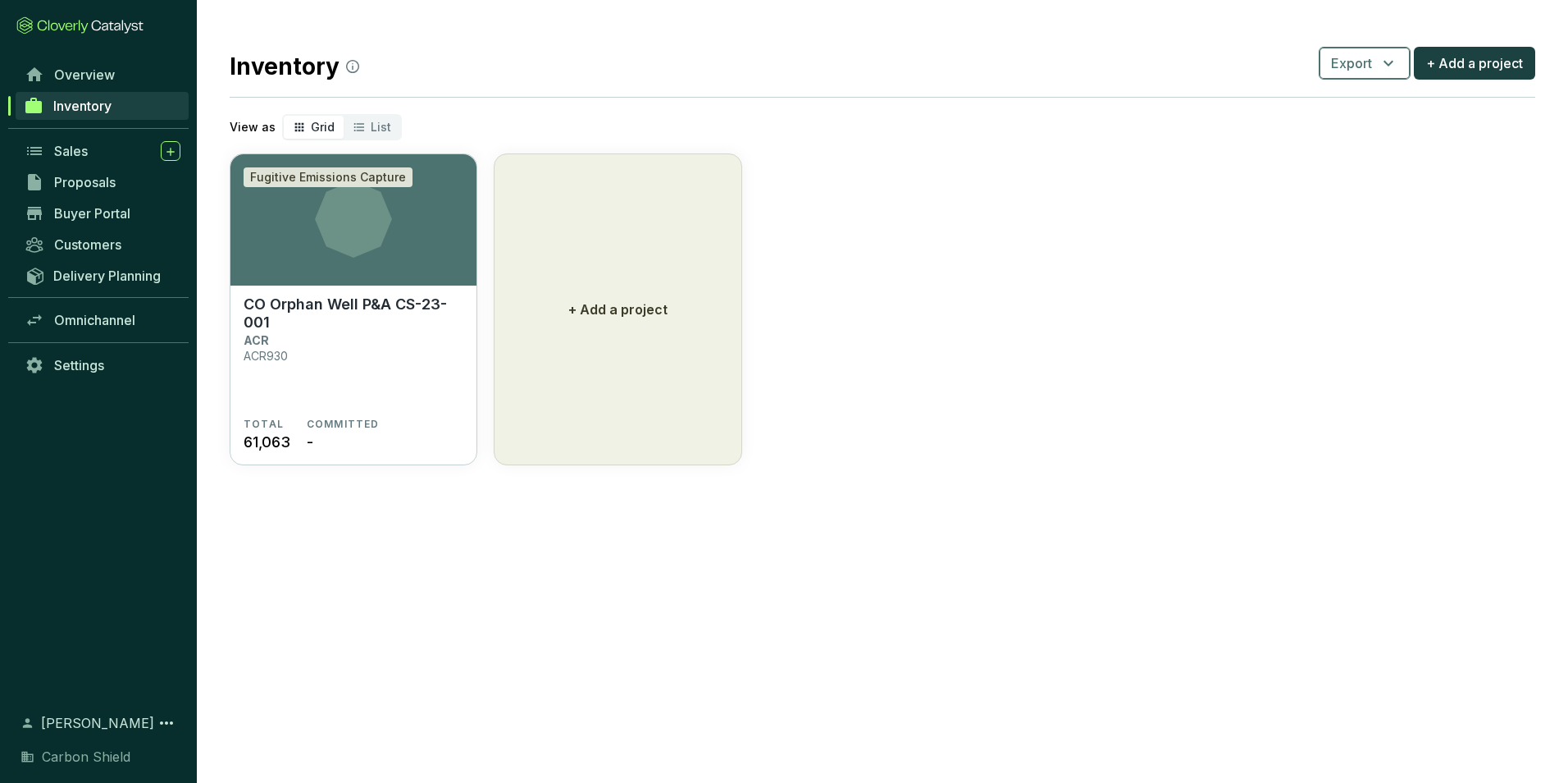
click at [1403, 58] on button "Export" at bounding box center [1364, 63] width 92 height 33
click at [1212, 370] on section "Fugitive Emissions Capture CO Orphan Well P&A CS-23-001 ACR ACR930 TOTAL 61,063…" at bounding box center [882, 309] width 1305 height 312
click at [99, 73] on span "Overview" at bounding box center [84, 74] width 60 height 16
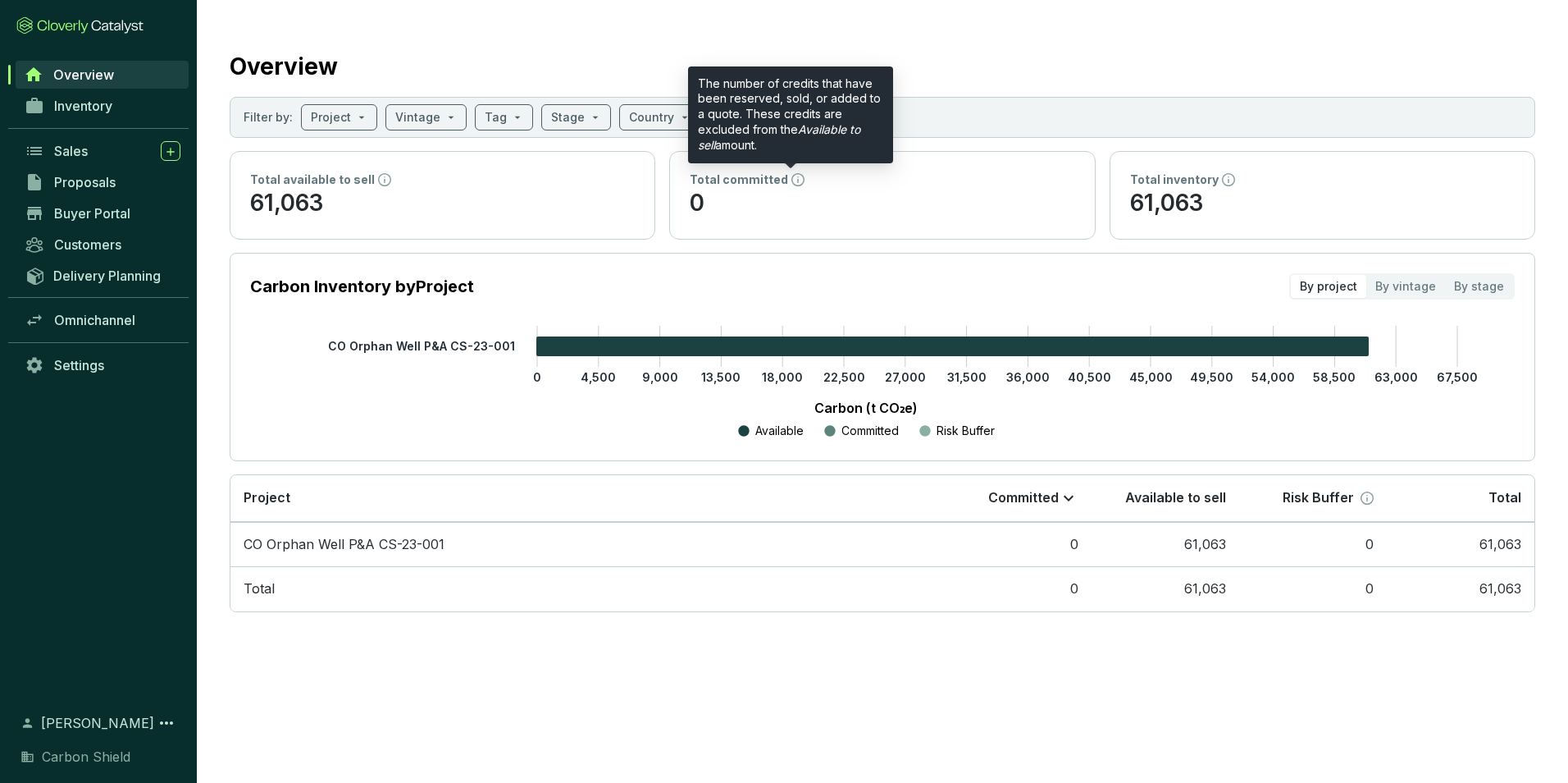
click at [794, 181] on icon at bounding box center [798, 180] width 13 height 13
click at [791, 181] on icon at bounding box center [798, 180] width 13 height 13
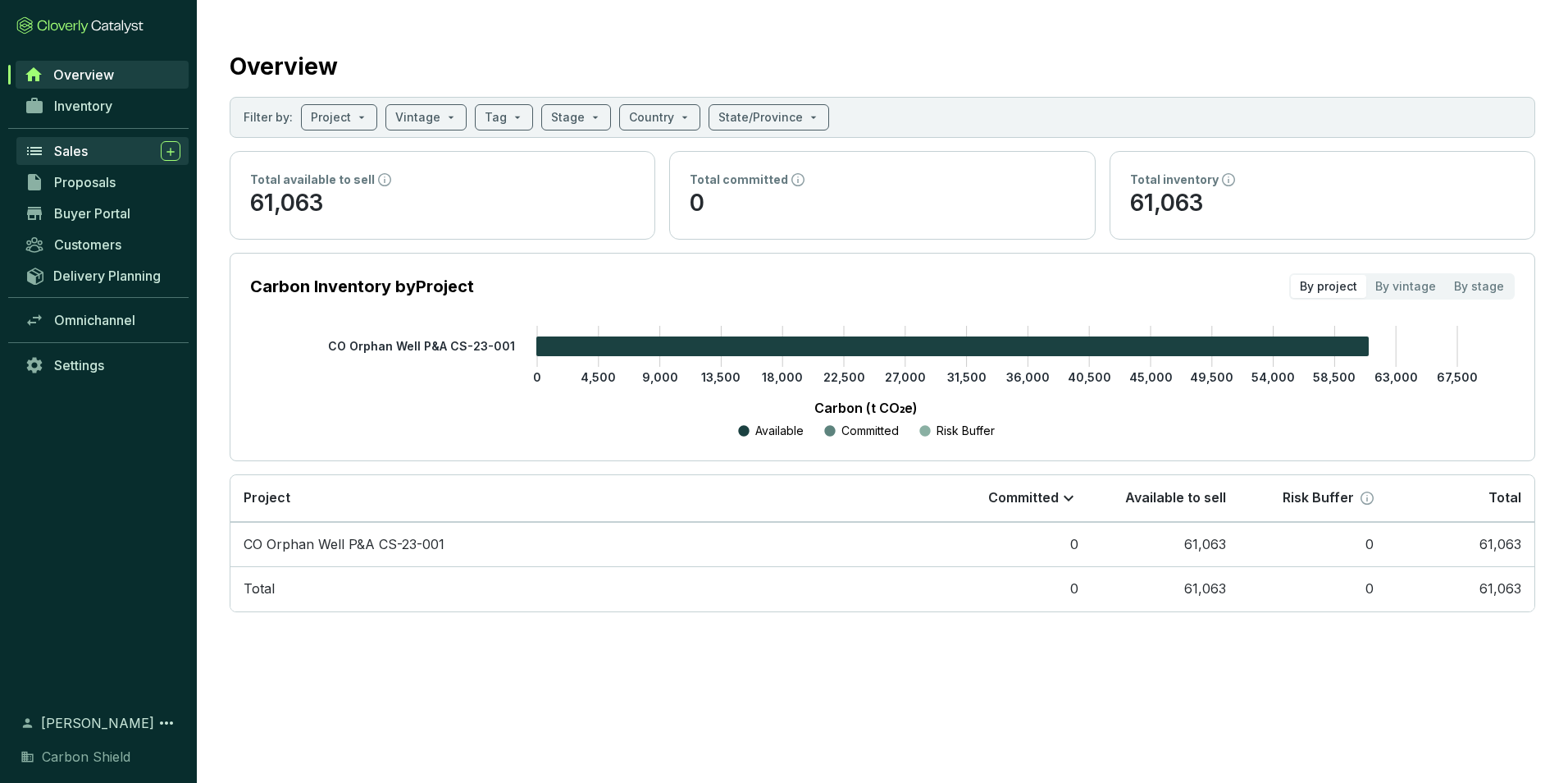
click at [113, 155] on div "Sales" at bounding box center [118, 150] width 126 height 20
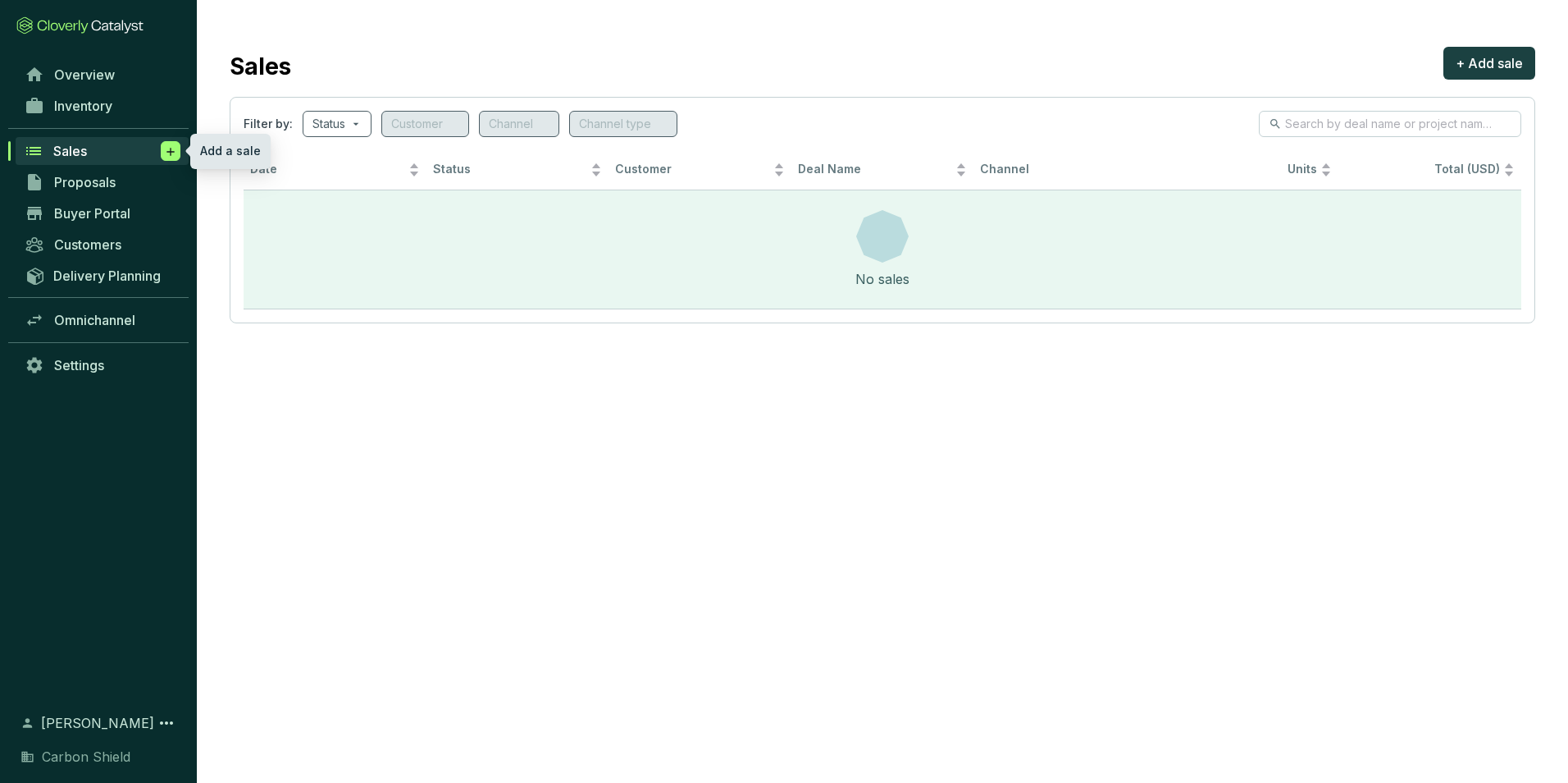
click at [169, 151] on icon at bounding box center [170, 151] width 8 height 8
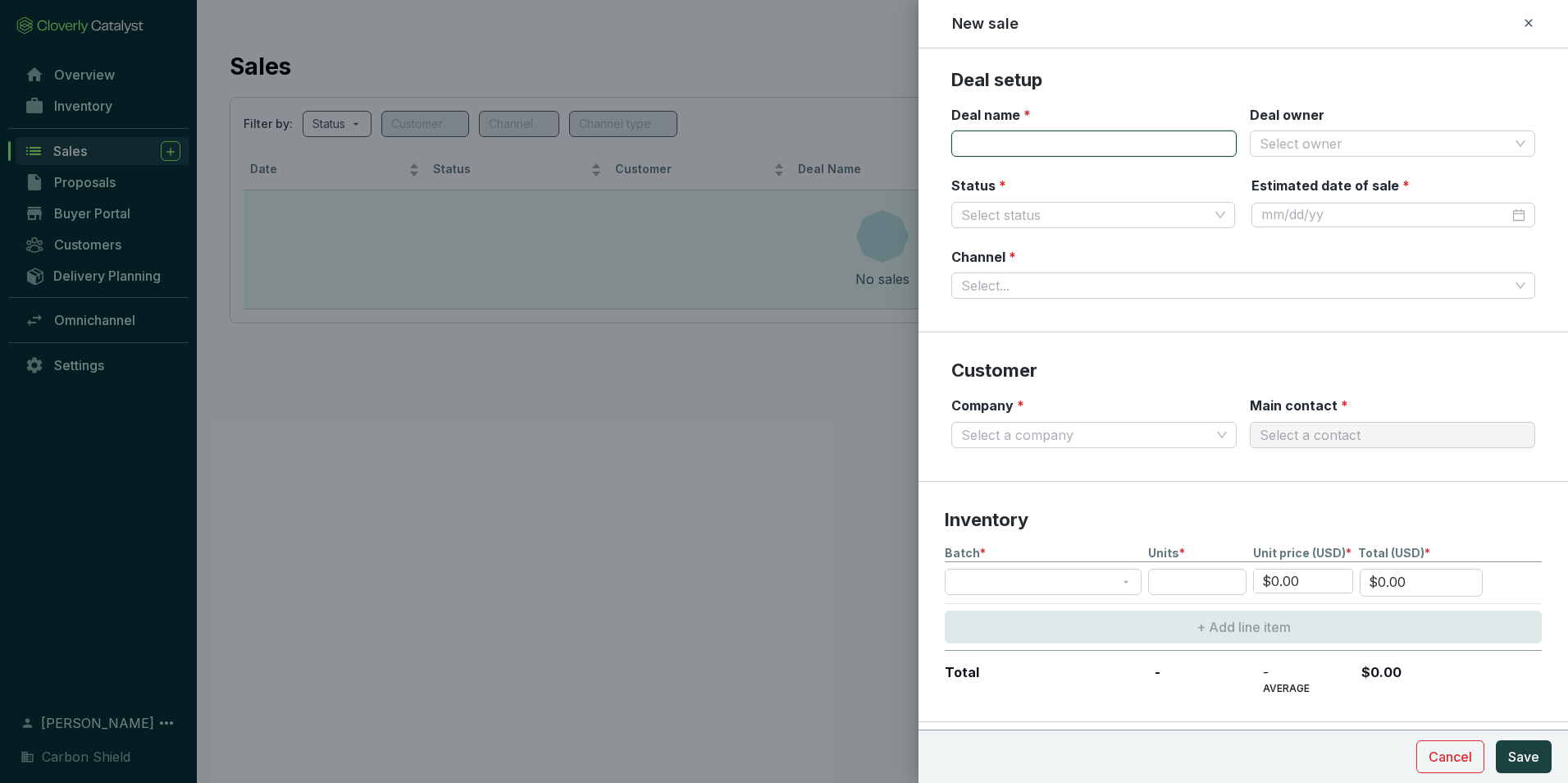
click at [1044, 142] on input "Deal name *" at bounding box center [1093, 143] width 285 height 26
drag, startPoint x: 1141, startPoint y: 105, endPoint x: 1133, endPoint y: 119, distance: 16.1
click at [1141, 104] on section "Deal setup Deal name * Deal owner Select owner Status * Select status Estimated…" at bounding box center [1243, 200] width 650 height 264
click at [1077, 145] on input "Deal name *" at bounding box center [1093, 143] width 285 height 26
type input "UnionHub"
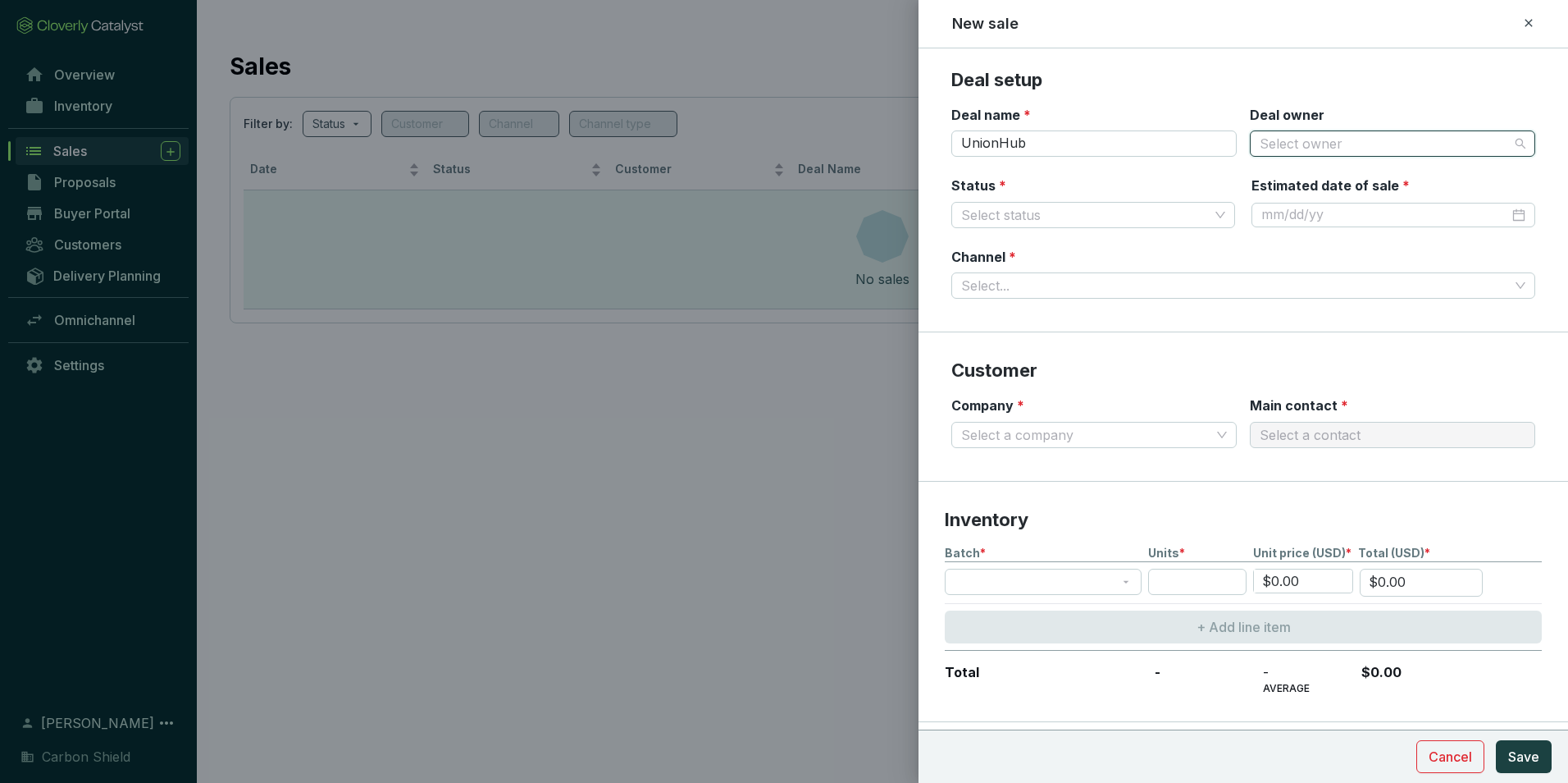
click at [1341, 148] on input "Deal owner" at bounding box center [1383, 144] width 250 height 25
click at [1324, 224] on div "[PERSON_NAME]" at bounding box center [1383, 230] width 254 height 18
click at [1091, 215] on input "Status *" at bounding box center [1084, 215] width 248 height 25
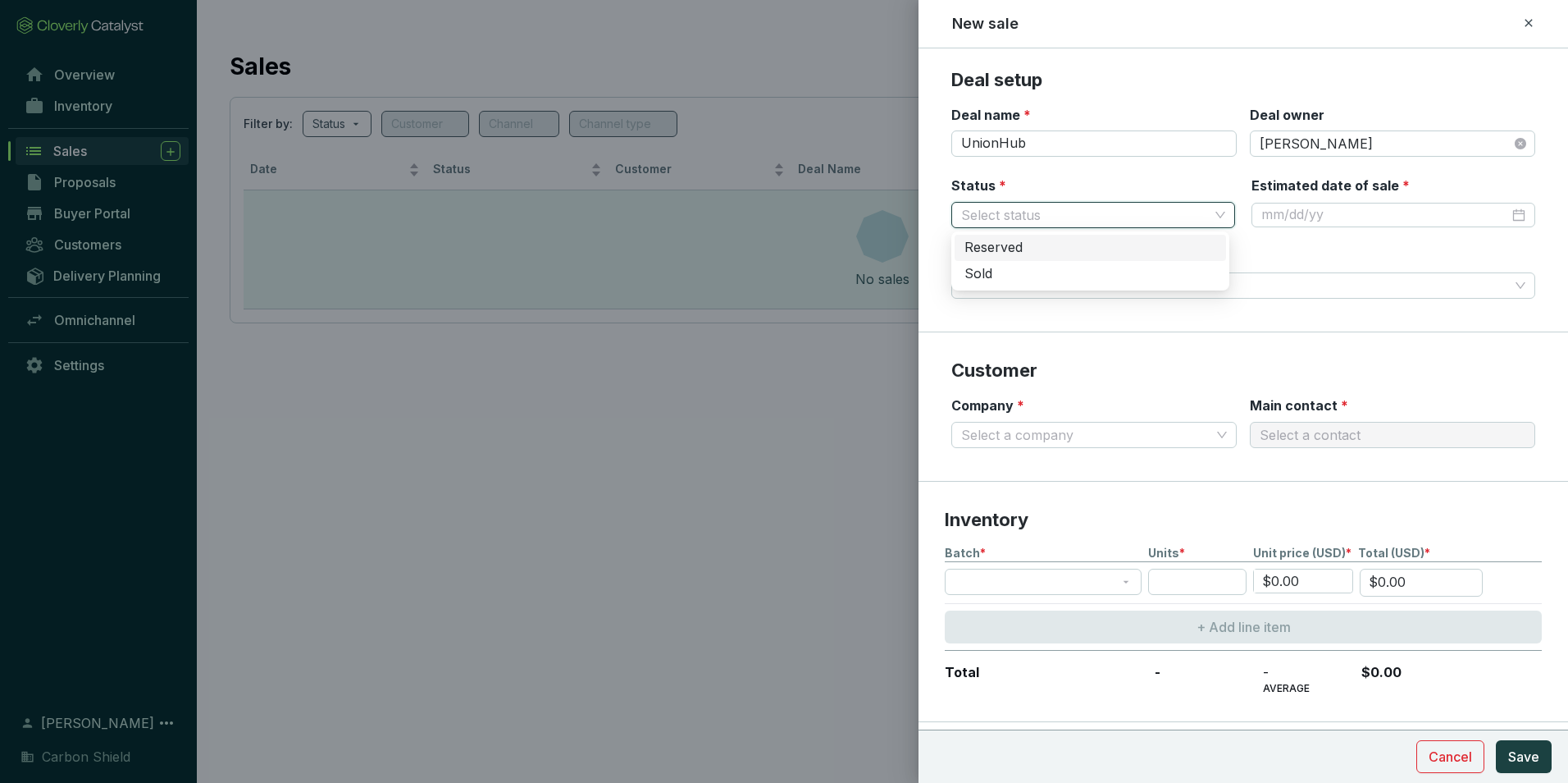
click at [1047, 253] on div "Reserved" at bounding box center [1090, 247] width 252 height 18
click at [1320, 221] on input "Estimated date of sale *" at bounding box center [1384, 214] width 248 height 18
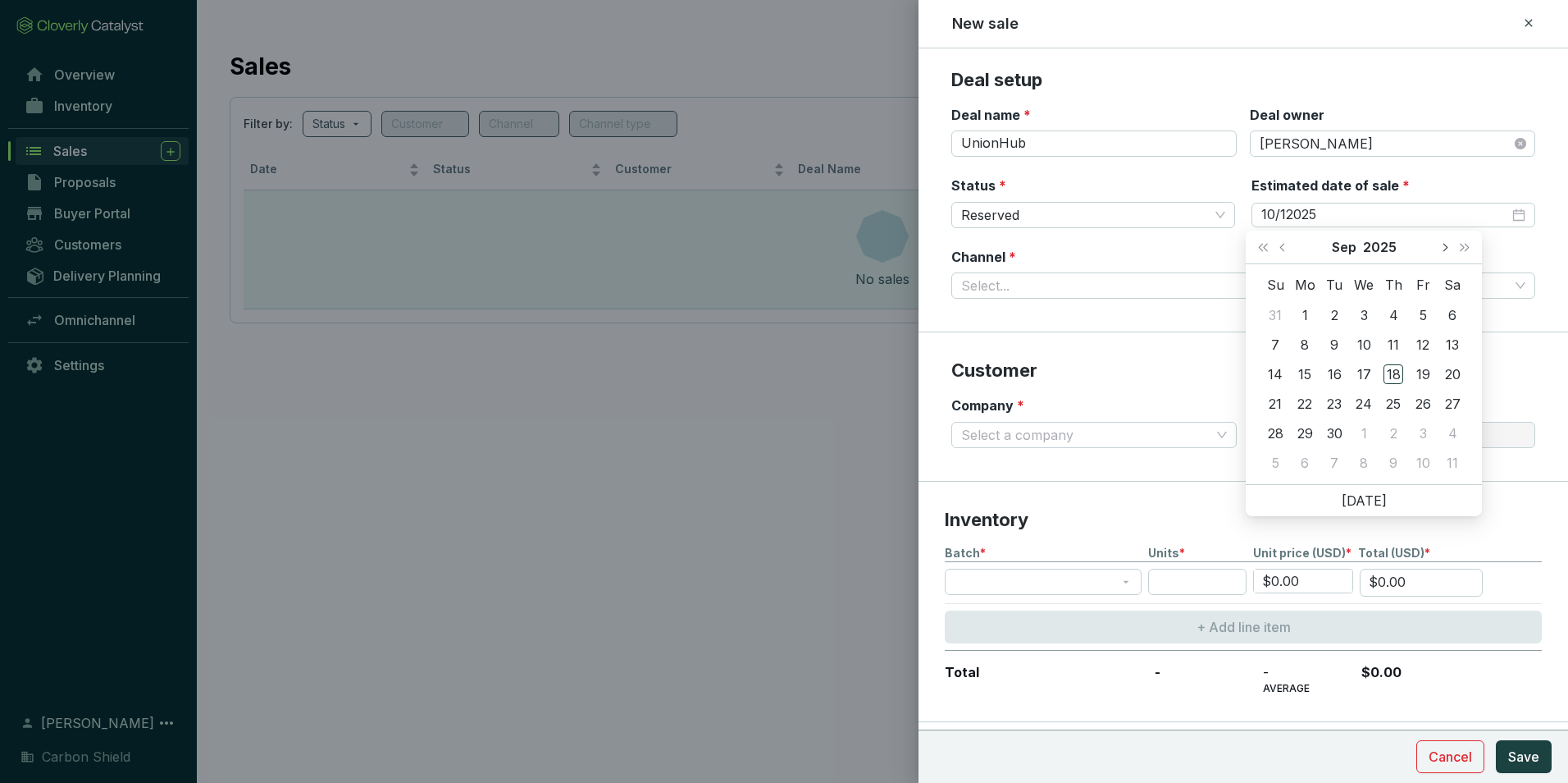
click at [1446, 255] on button "Next month (PageDown)" at bounding box center [1444, 247] width 21 height 33
type input "[DATE]"
click at [1368, 315] on div "1" at bounding box center [1363, 315] width 20 height 20
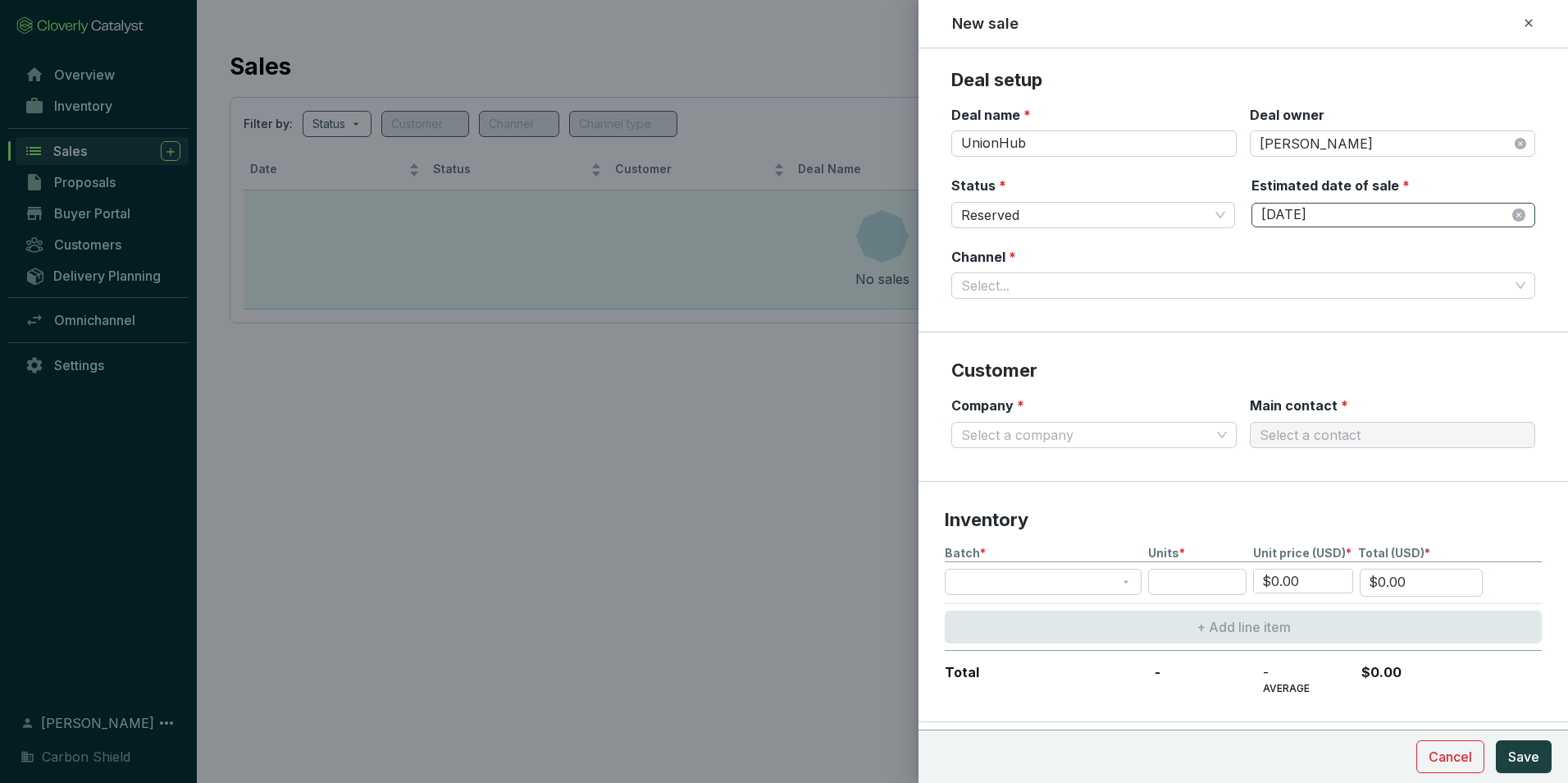
click at [1512, 212] on icon "close-circle" at bounding box center [1518, 215] width 13 height 13
click at [1402, 214] on input "Estimated date of sale *" at bounding box center [1384, 214] width 248 height 18
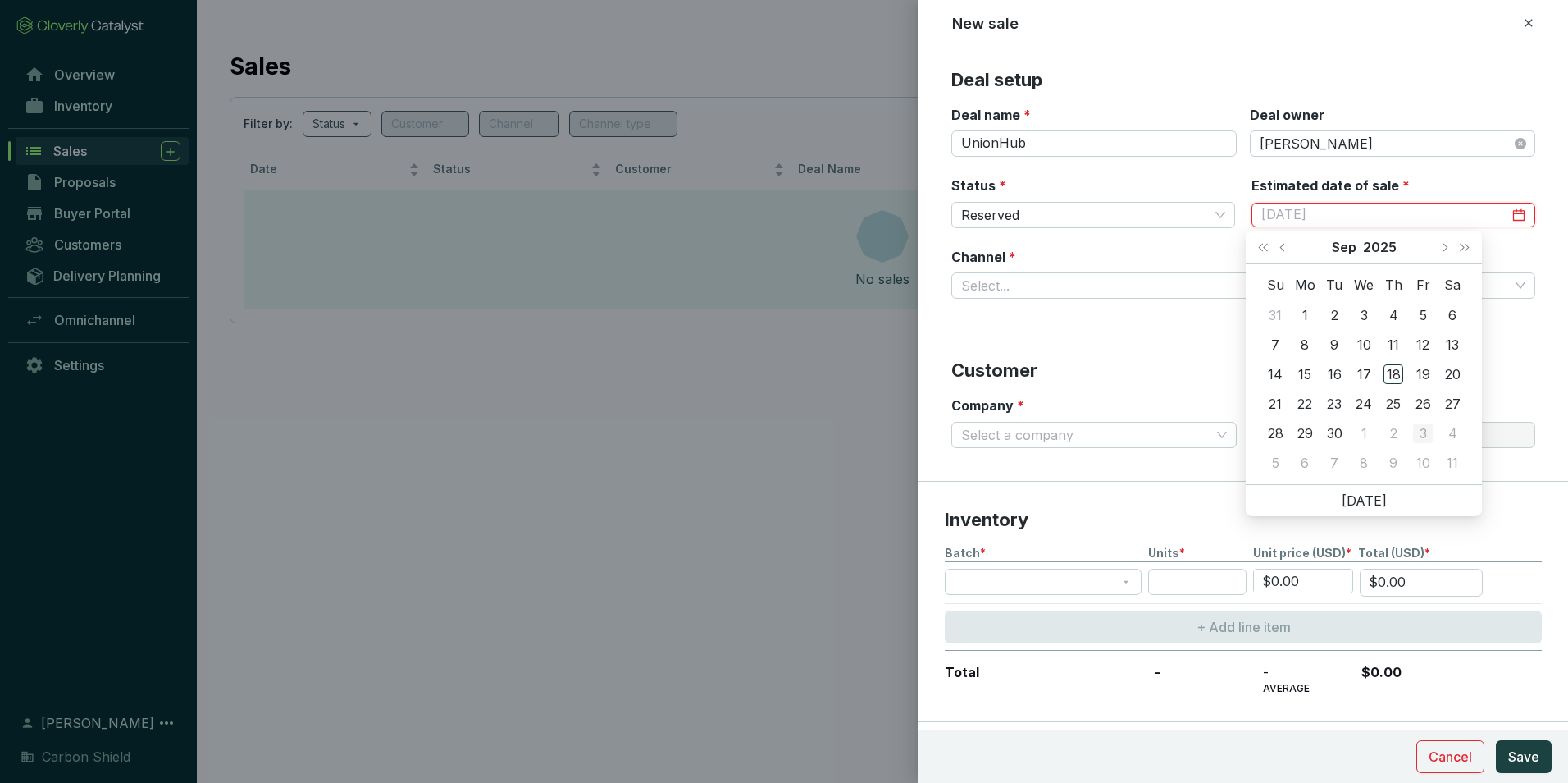
type input "[DATE]"
click at [1424, 434] on div "3" at bounding box center [1423, 433] width 20 height 20
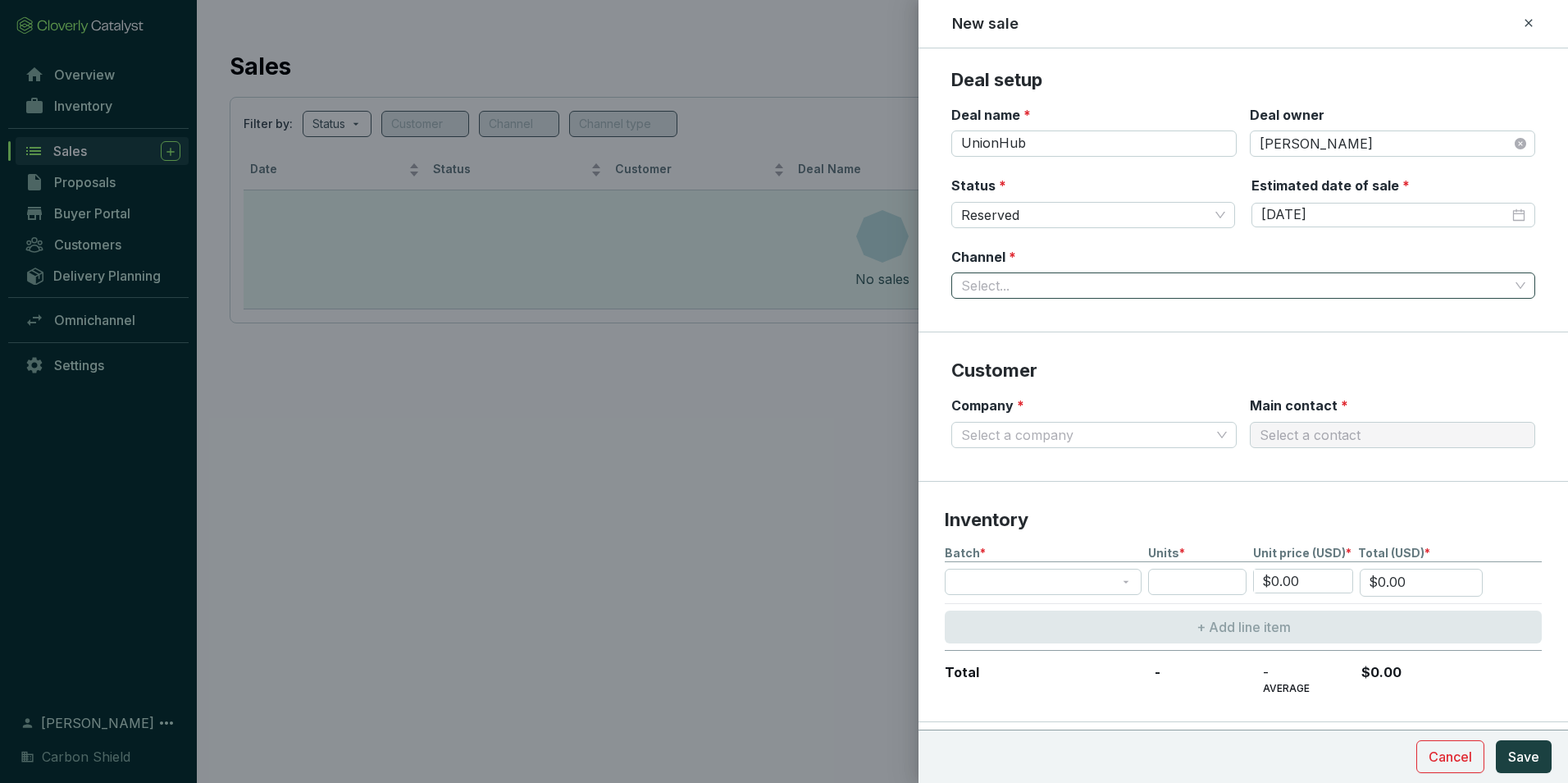
click at [1093, 295] on input "Channel *" at bounding box center [1234, 285] width 547 height 25
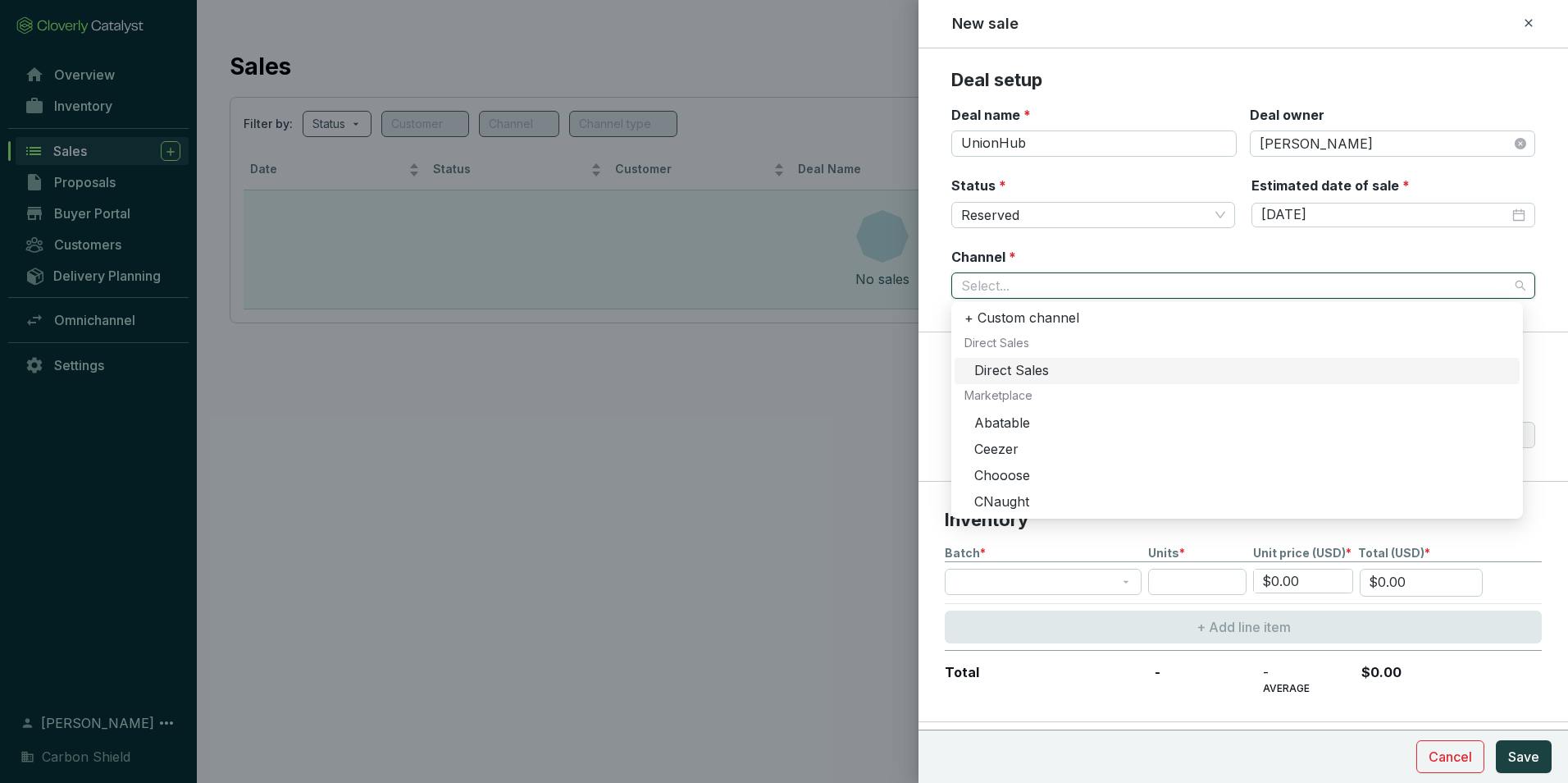
click at [1069, 377] on div "Direct Sales" at bounding box center [1242, 370] width 536 height 18
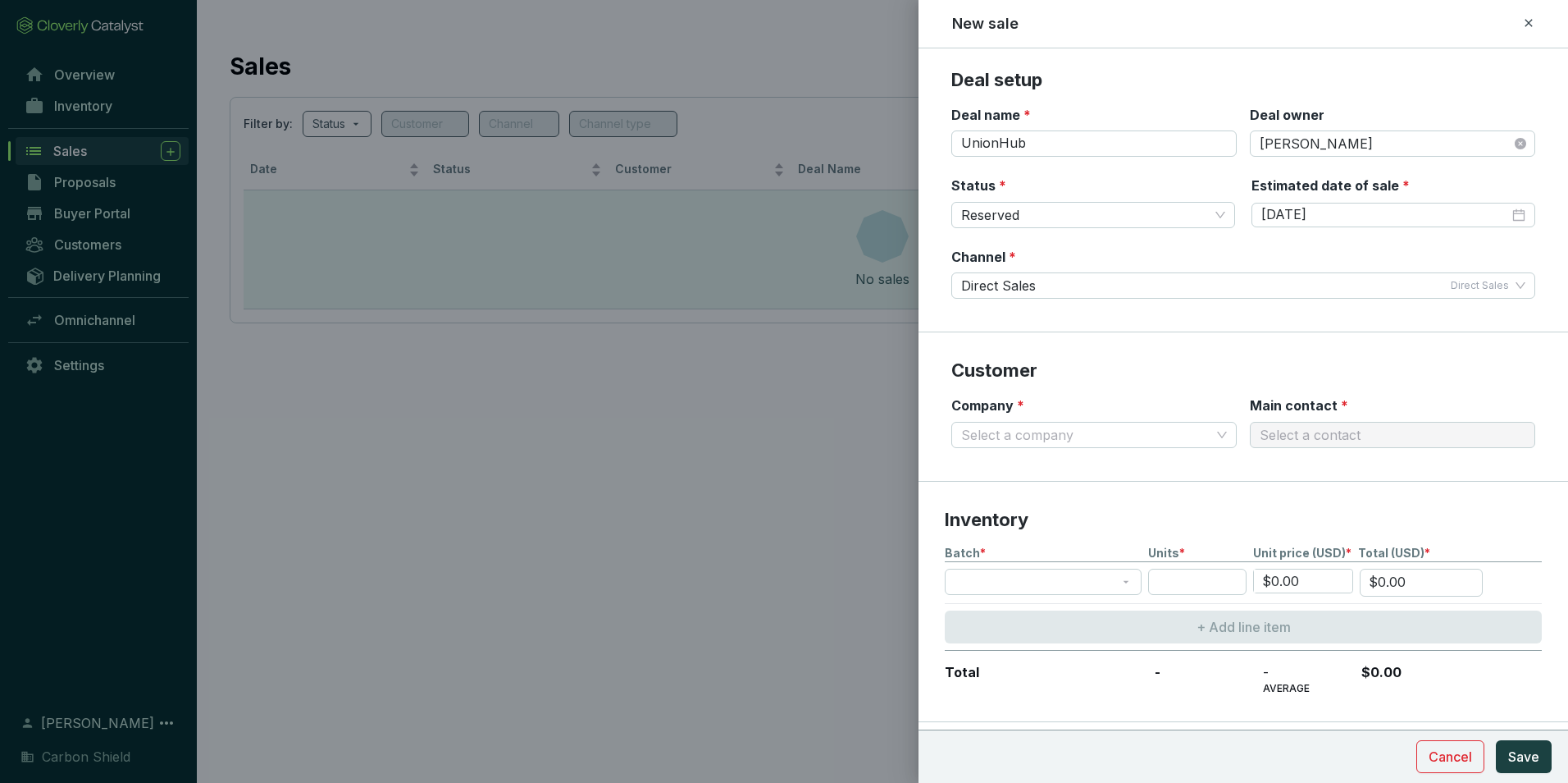
click at [1236, 368] on p "Customer" at bounding box center [1243, 371] width 584 height 25
click at [1131, 427] on input "Company *" at bounding box center [1085, 435] width 250 height 25
click at [1035, 467] on p "New company" at bounding box center [1027, 471] width 91 height 18
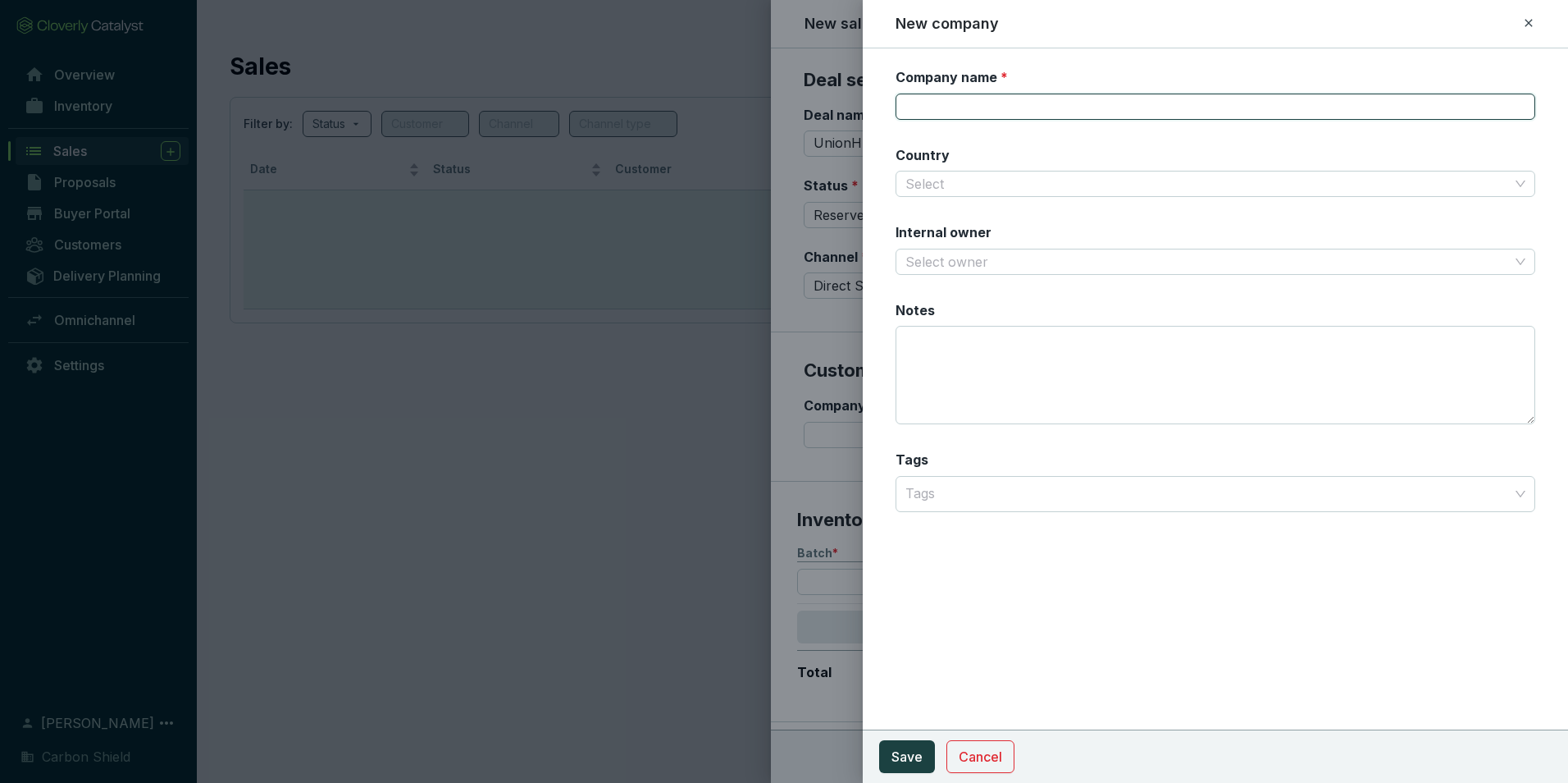
click at [980, 103] on input "Company name *" at bounding box center [1215, 106] width 639 height 26
type input "UnionHub, Inc."
click at [989, 187] on input "Country" at bounding box center [1206, 184] width 604 height 25
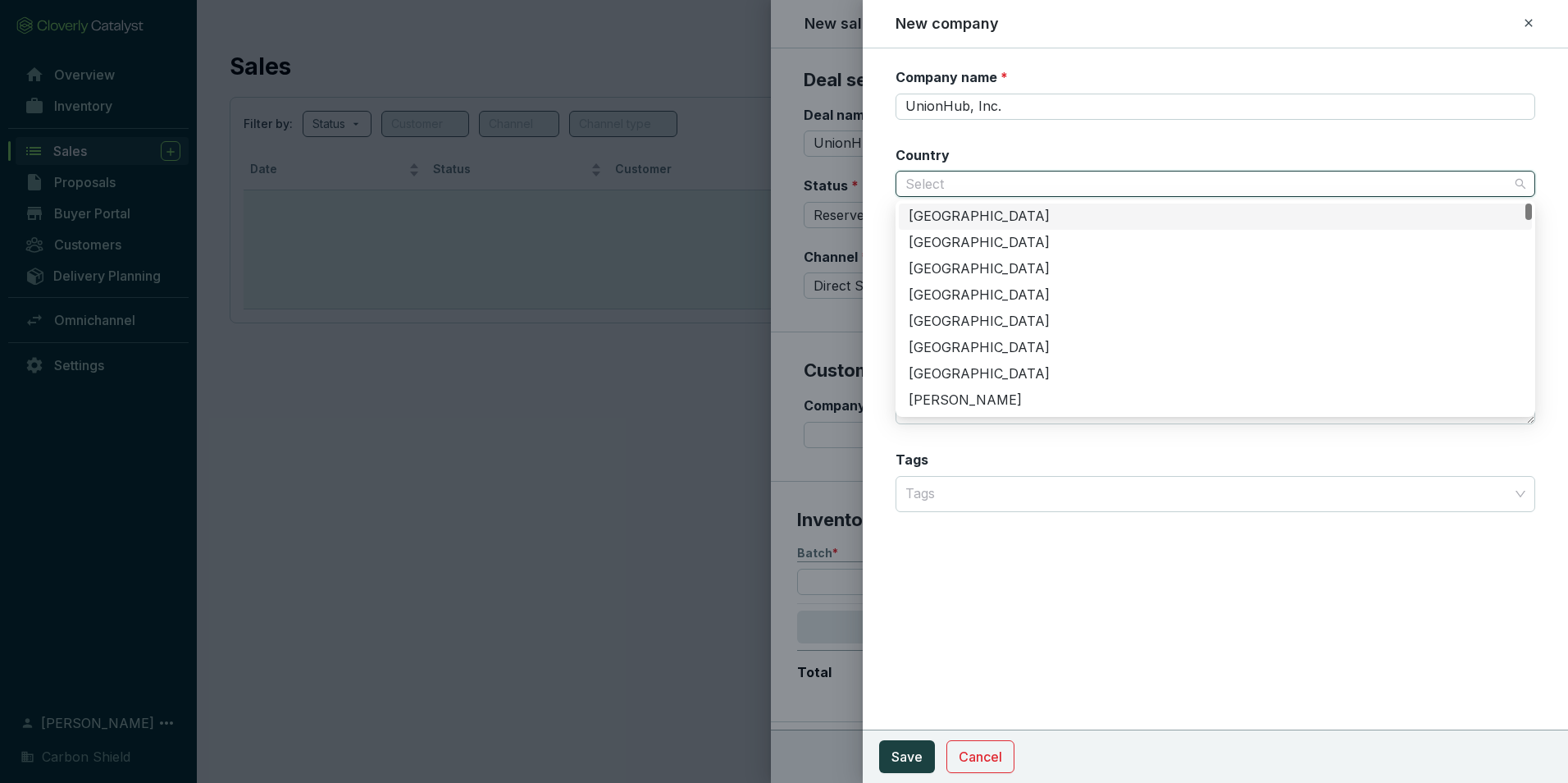
click at [995, 214] on div "[GEOGRAPHIC_DATA]" at bounding box center [1215, 216] width 613 height 18
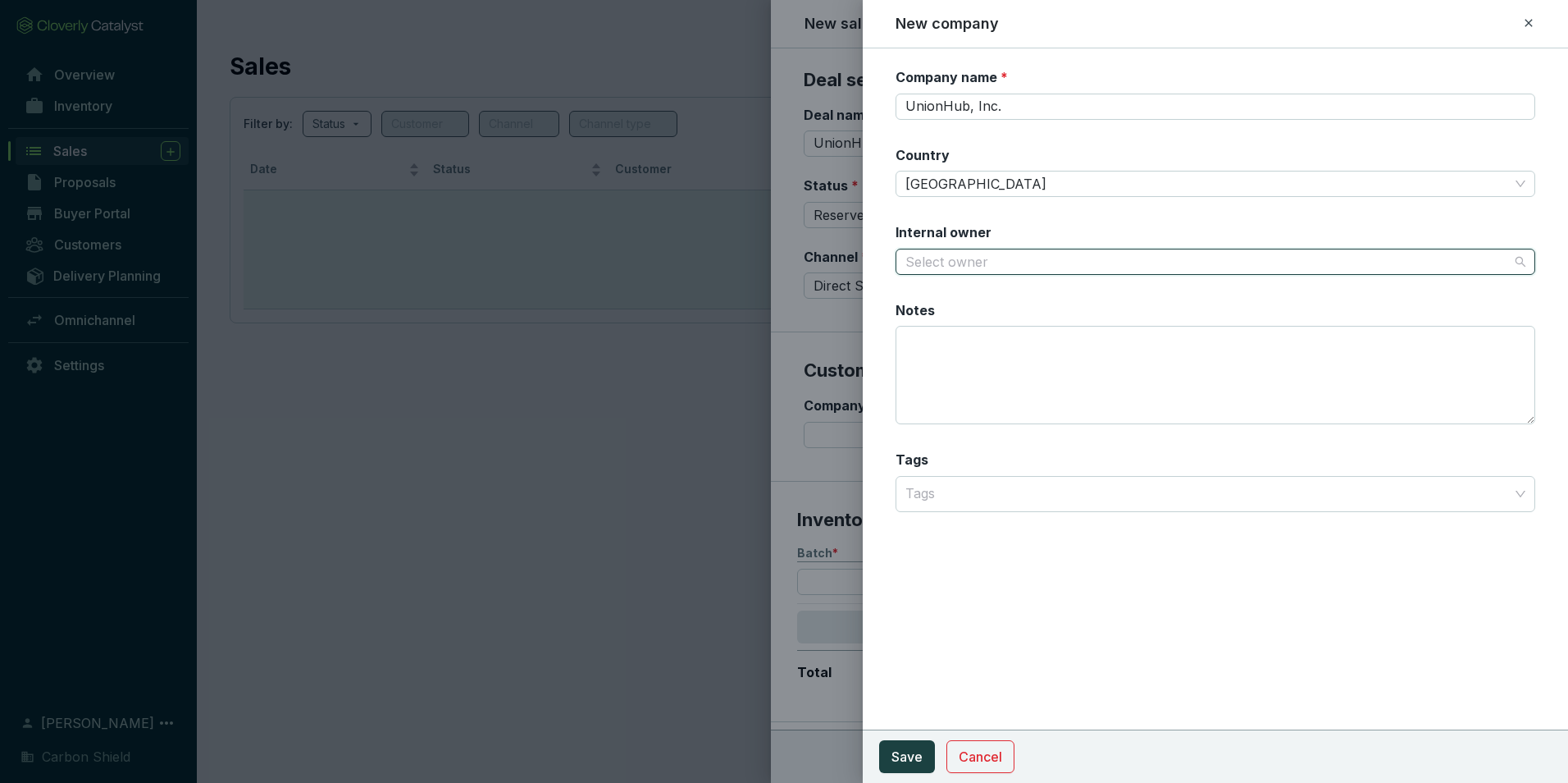
click at [994, 261] on input "Internal owner" at bounding box center [1206, 262] width 604 height 25
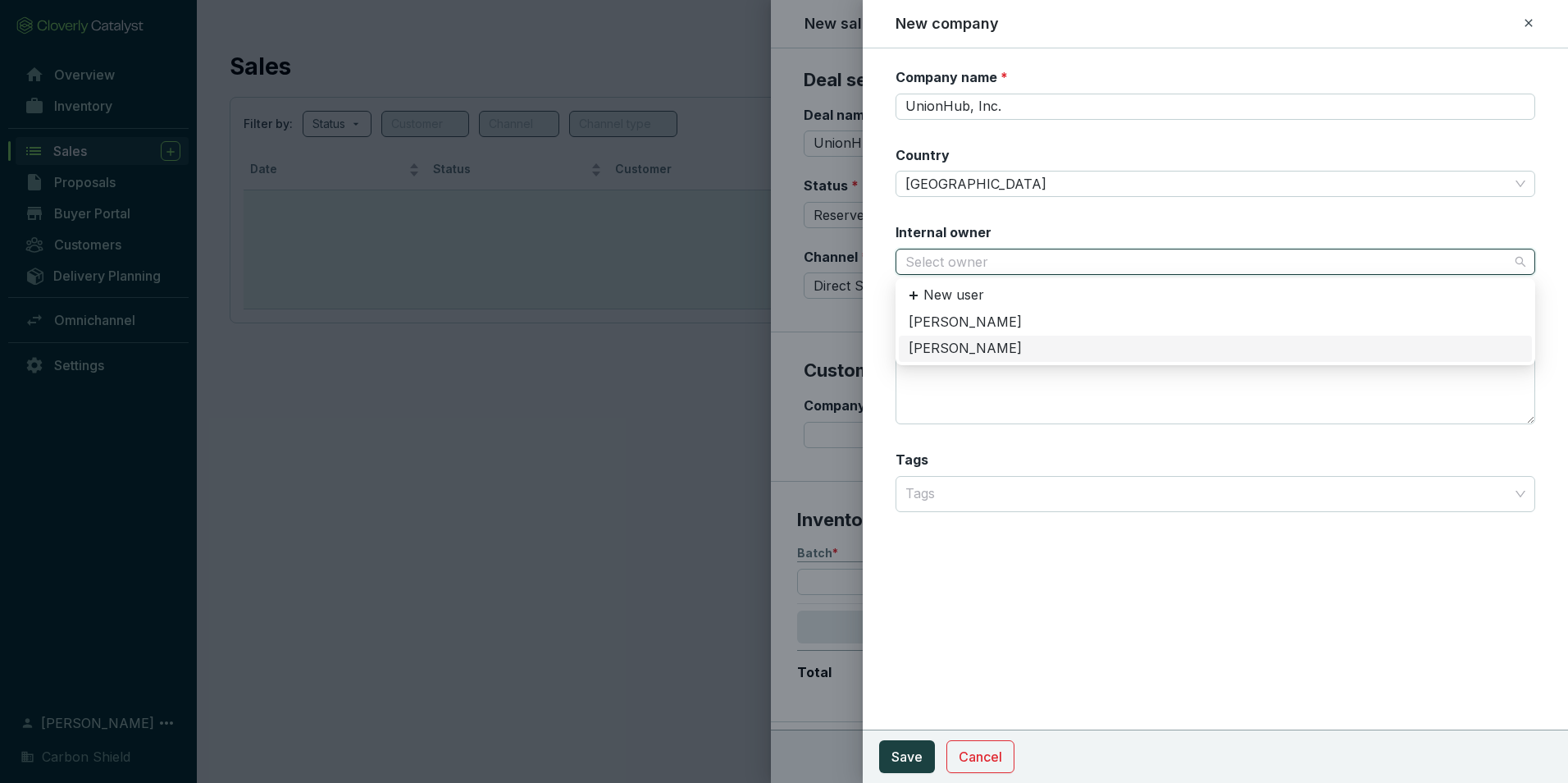
click at [966, 343] on div "[PERSON_NAME]" at bounding box center [1215, 348] width 613 height 18
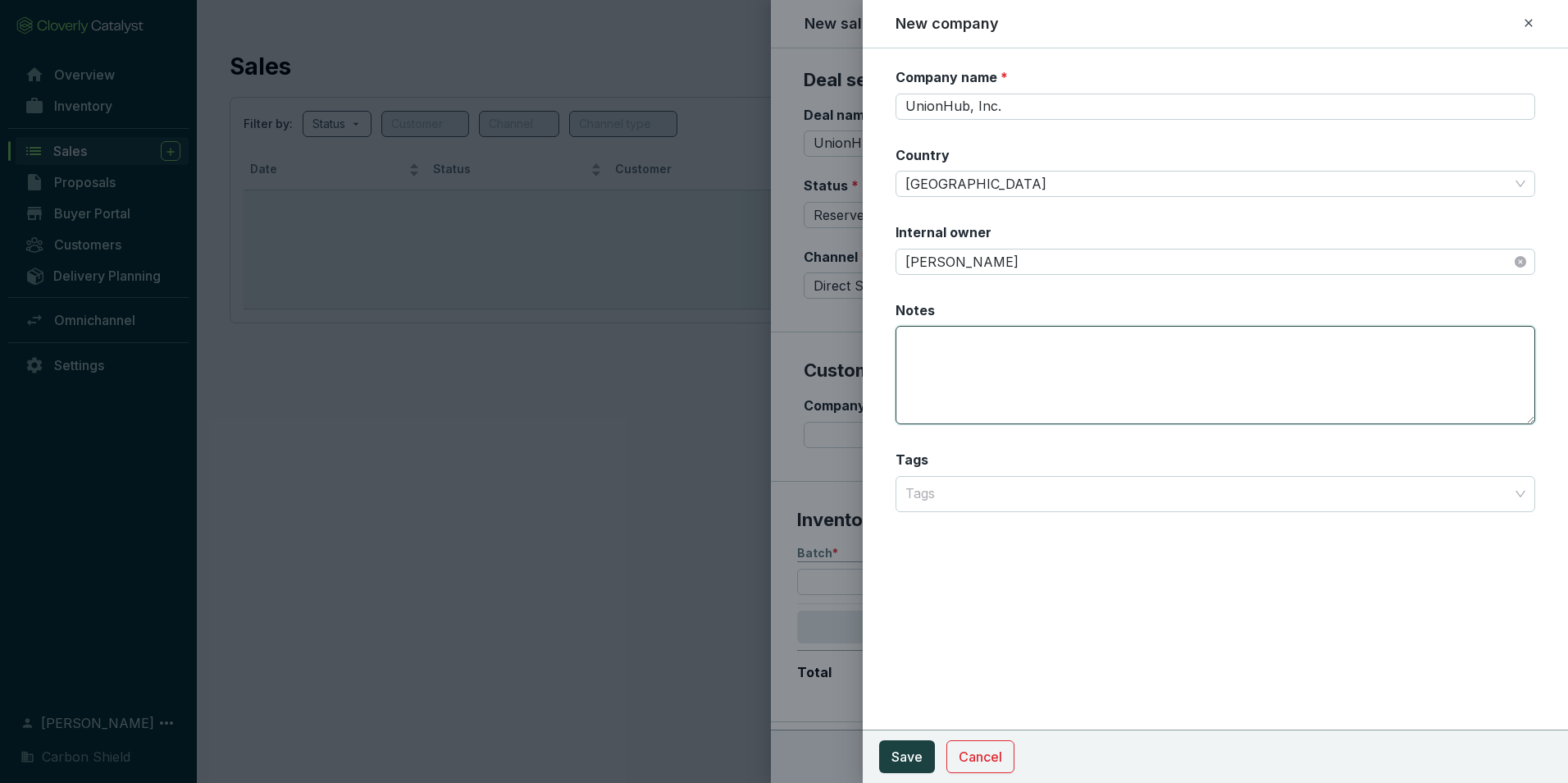
click at [1016, 378] on textarea "Notes" at bounding box center [1215, 374] width 639 height 99
click at [1136, 336] on textarea "Committed to a 200-credit purchase for 2025, 2026 and 2027" at bounding box center [1215, 374] width 639 height 99
click at [1326, 349] on textarea "Committed to a 200-credit purchase each year for 2025, 2026 and 2027" at bounding box center [1215, 374] width 639 height 99
click at [1357, 346] on textarea "Committed to a 200-credit purchase each year for 2025, 2026 and 2027" at bounding box center [1215, 374] width 639 height 99
click at [1381, 347] on textarea "Committed to a 200-credit purchase each year for 2025, 2026 and 2027" at bounding box center [1215, 374] width 639 height 99
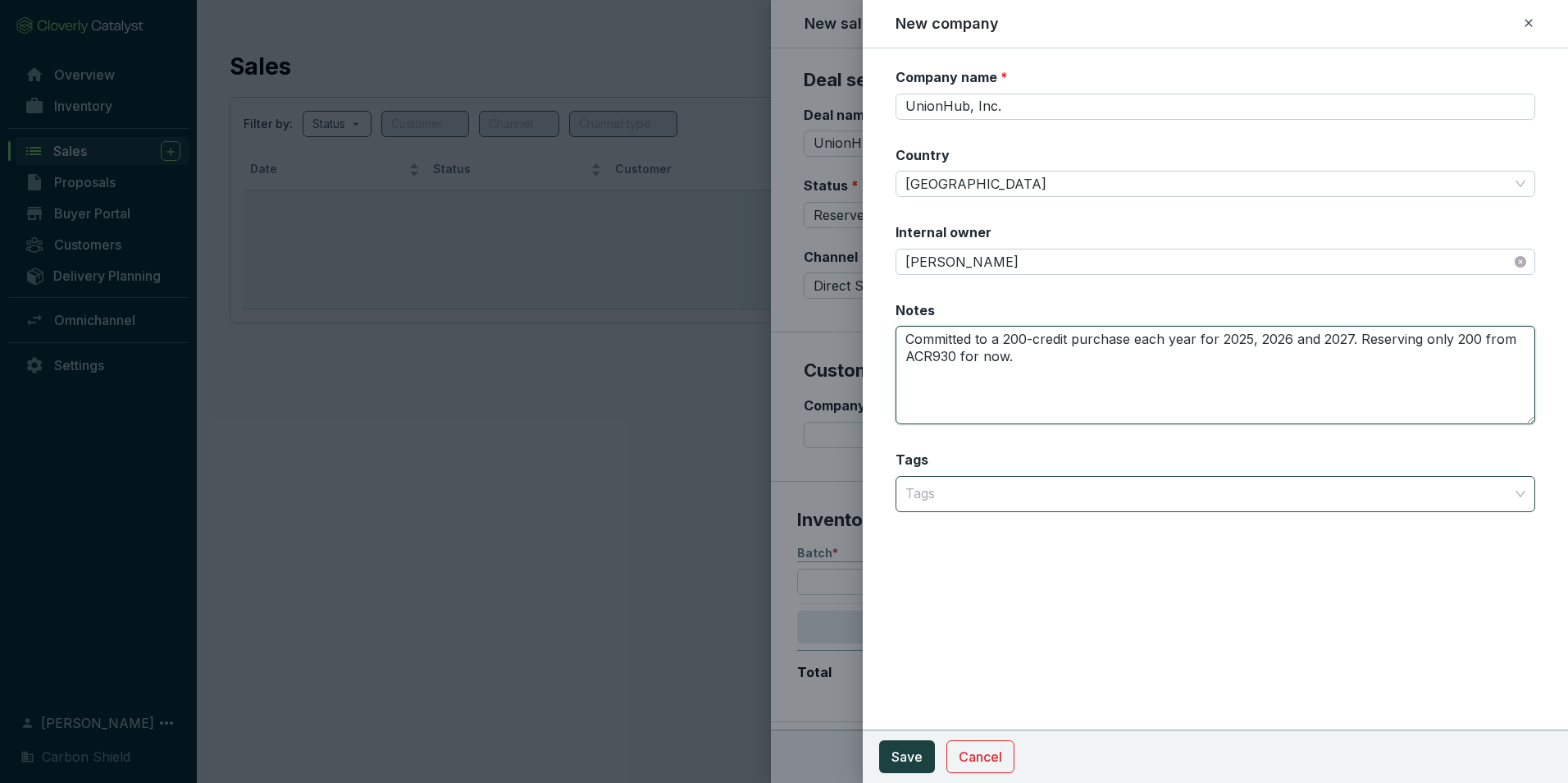
click at [1066, 497] on div at bounding box center [1205, 494] width 614 height 33
type textarea "Committed to a 200-credit purchase each year for 2025, 2026 and 2027. Reserving…"
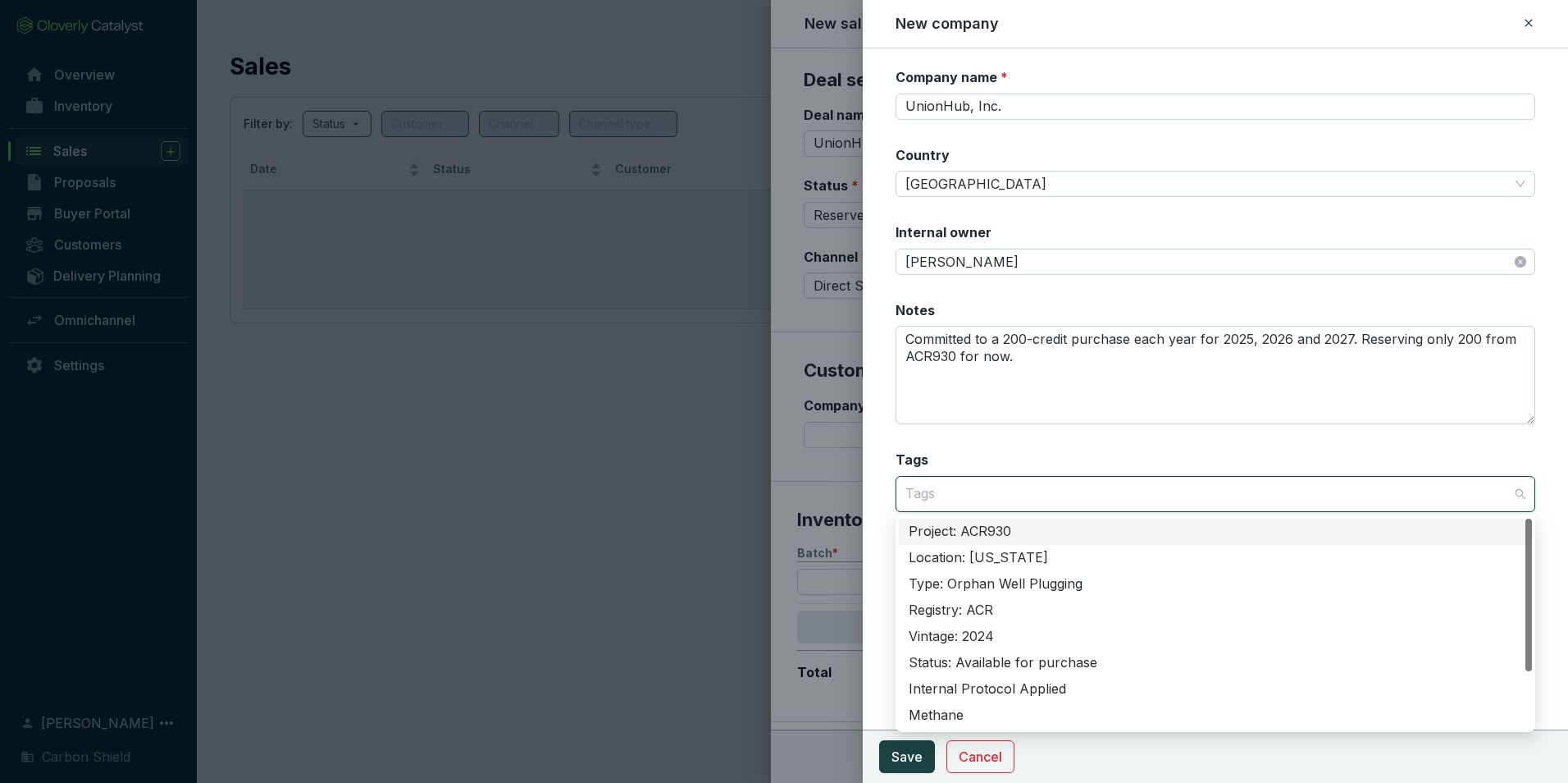
click at [1016, 532] on div "Project: ACR930" at bounding box center [1215, 531] width 613 height 18
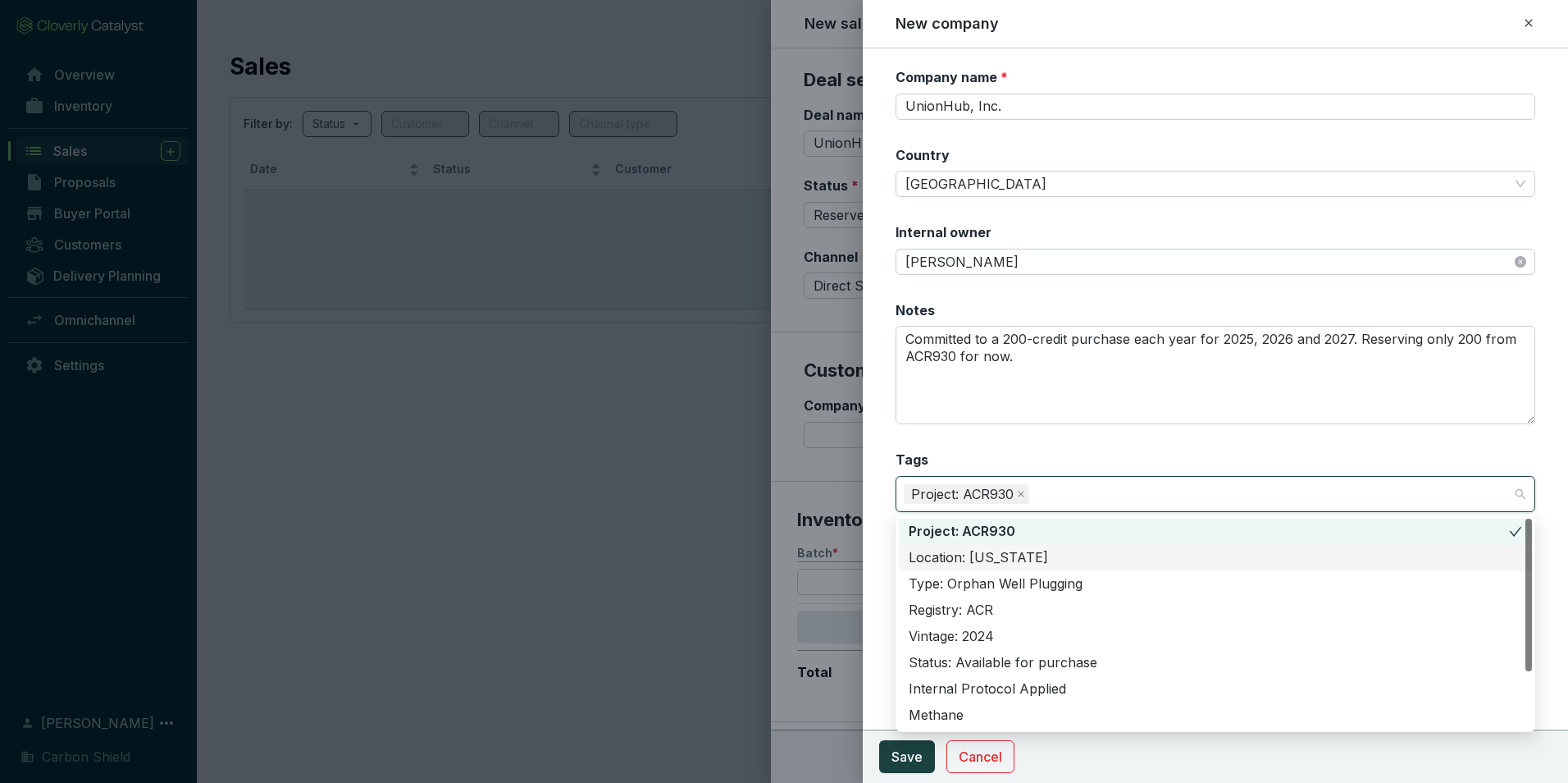
click at [1022, 562] on div "Location: [US_STATE]" at bounding box center [1215, 557] width 613 height 18
click at [1029, 588] on div "Type: Orphan Well Plugging" at bounding box center [1215, 584] width 613 height 18
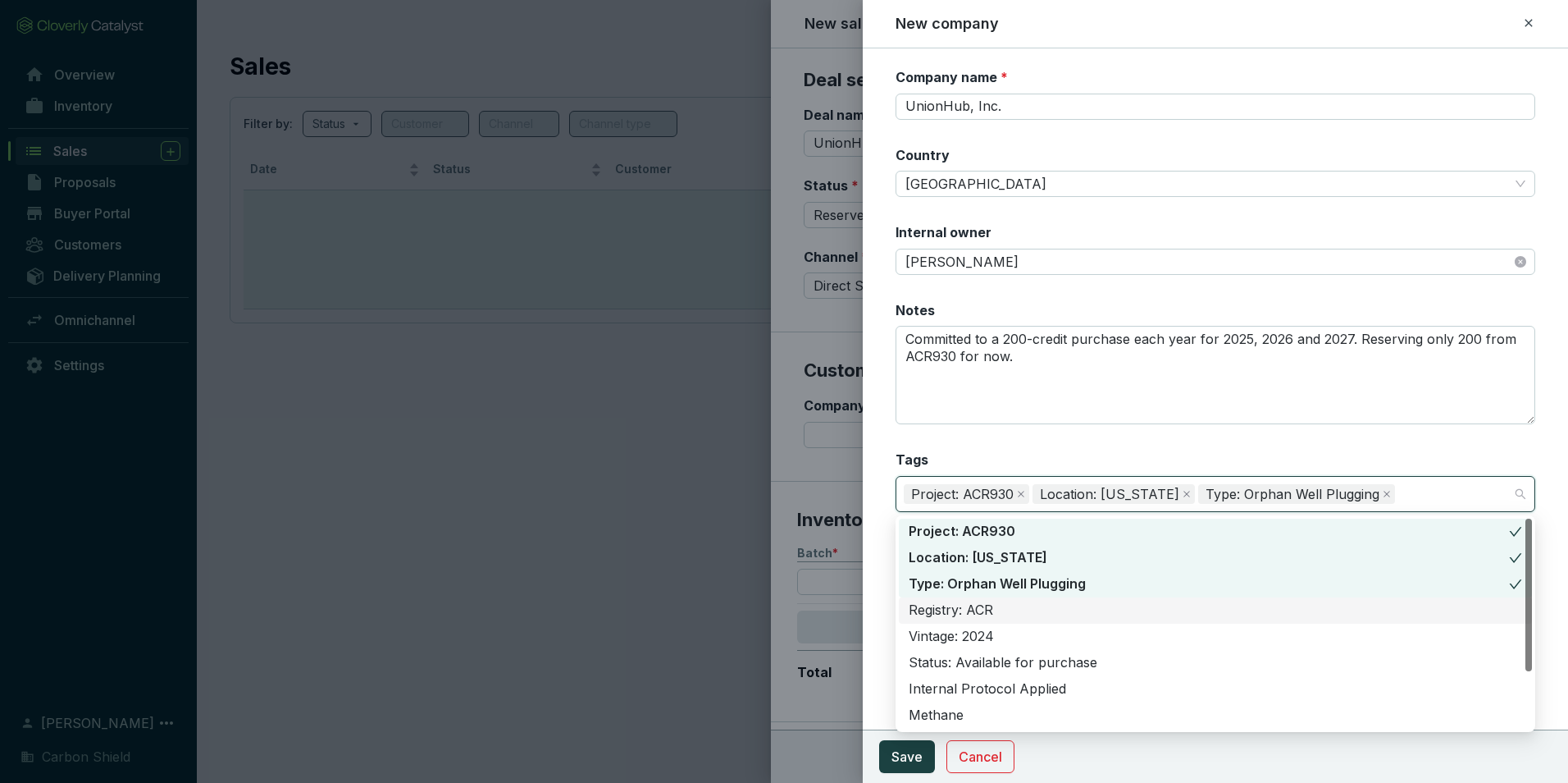
click at [1019, 610] on div "Registry: ACR" at bounding box center [1215, 610] width 613 height 18
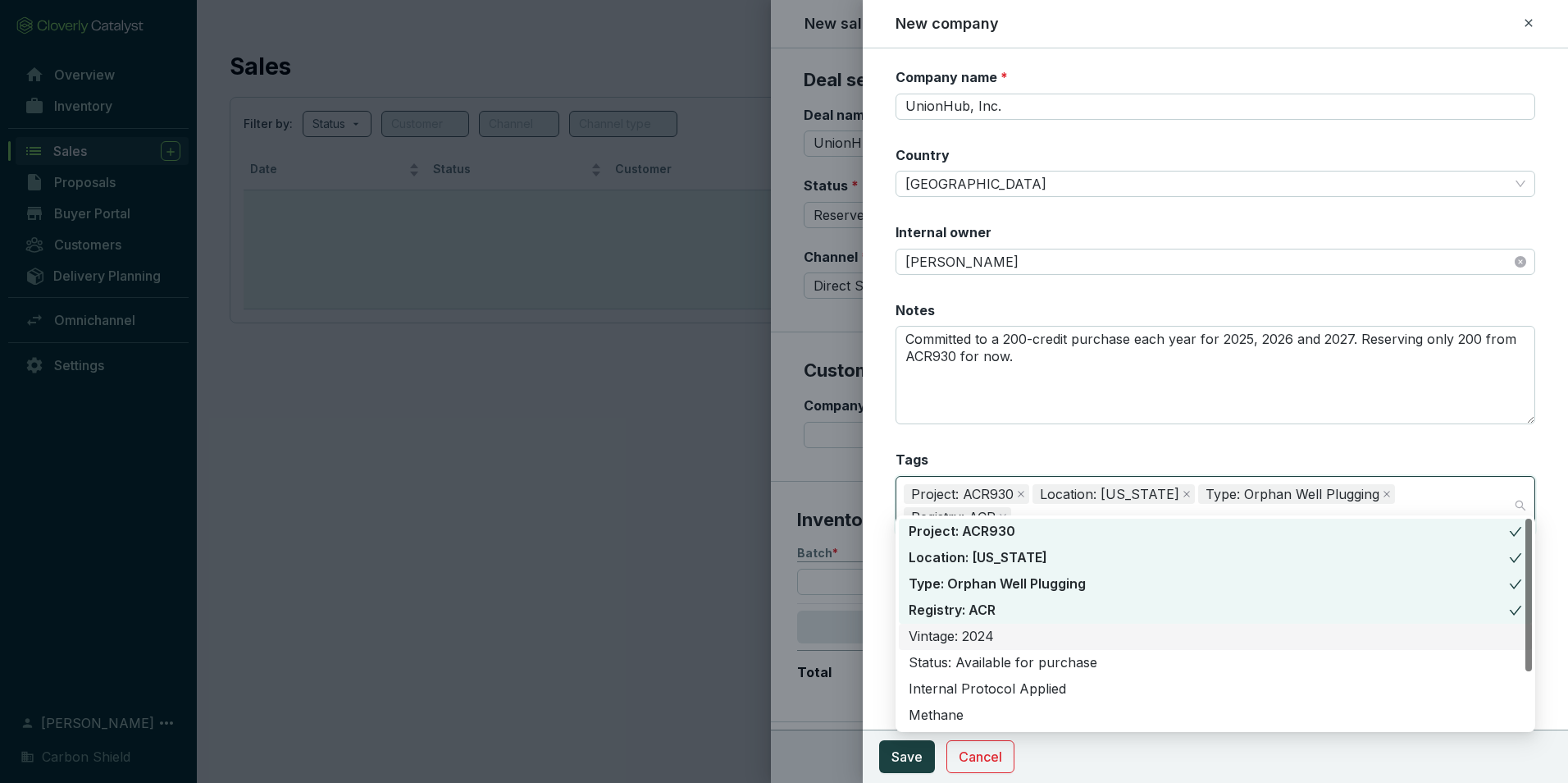
click at [1011, 635] on div "Vintage: 2024" at bounding box center [1215, 637] width 613 height 18
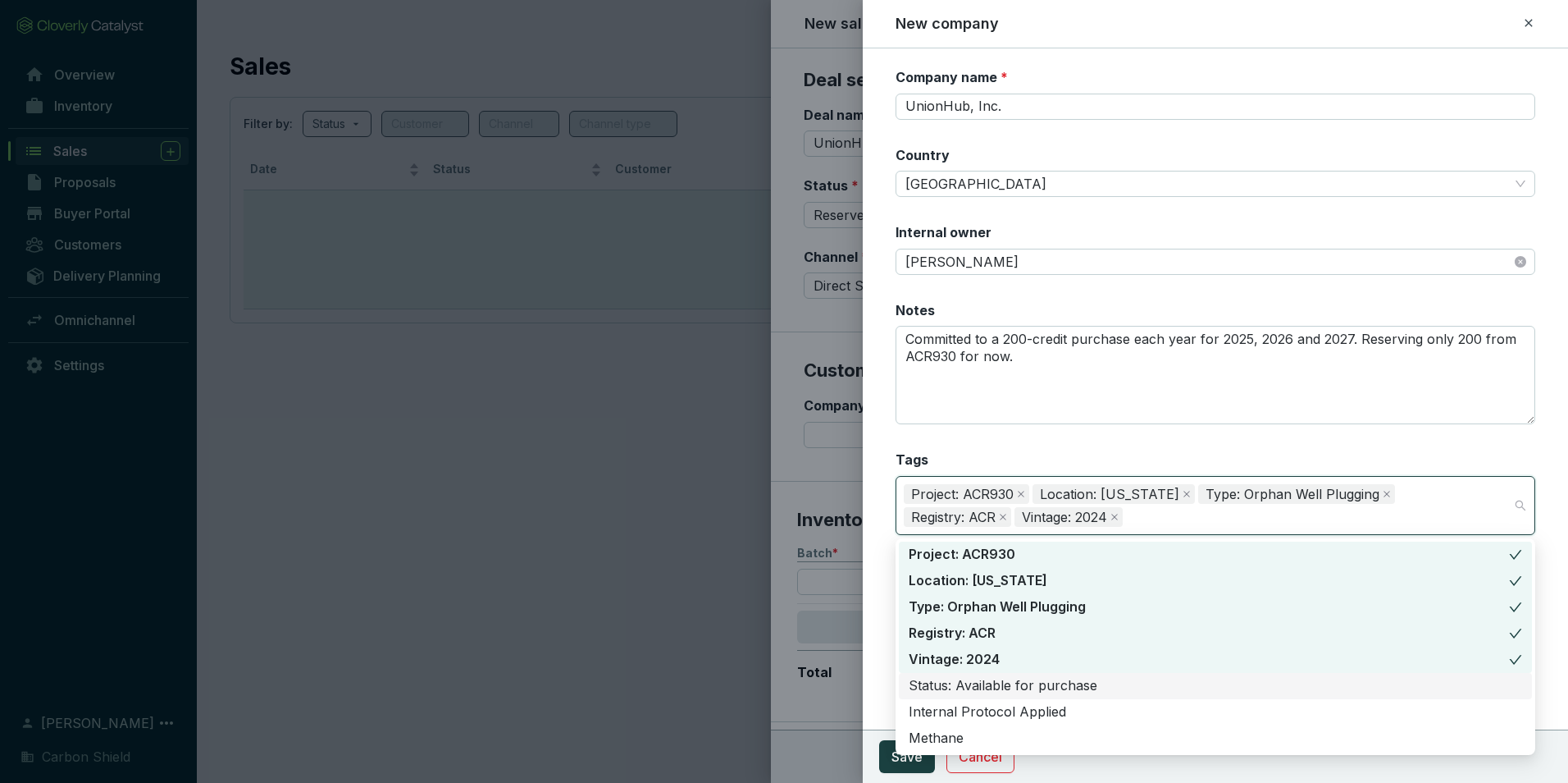
scroll to position [78, 0]
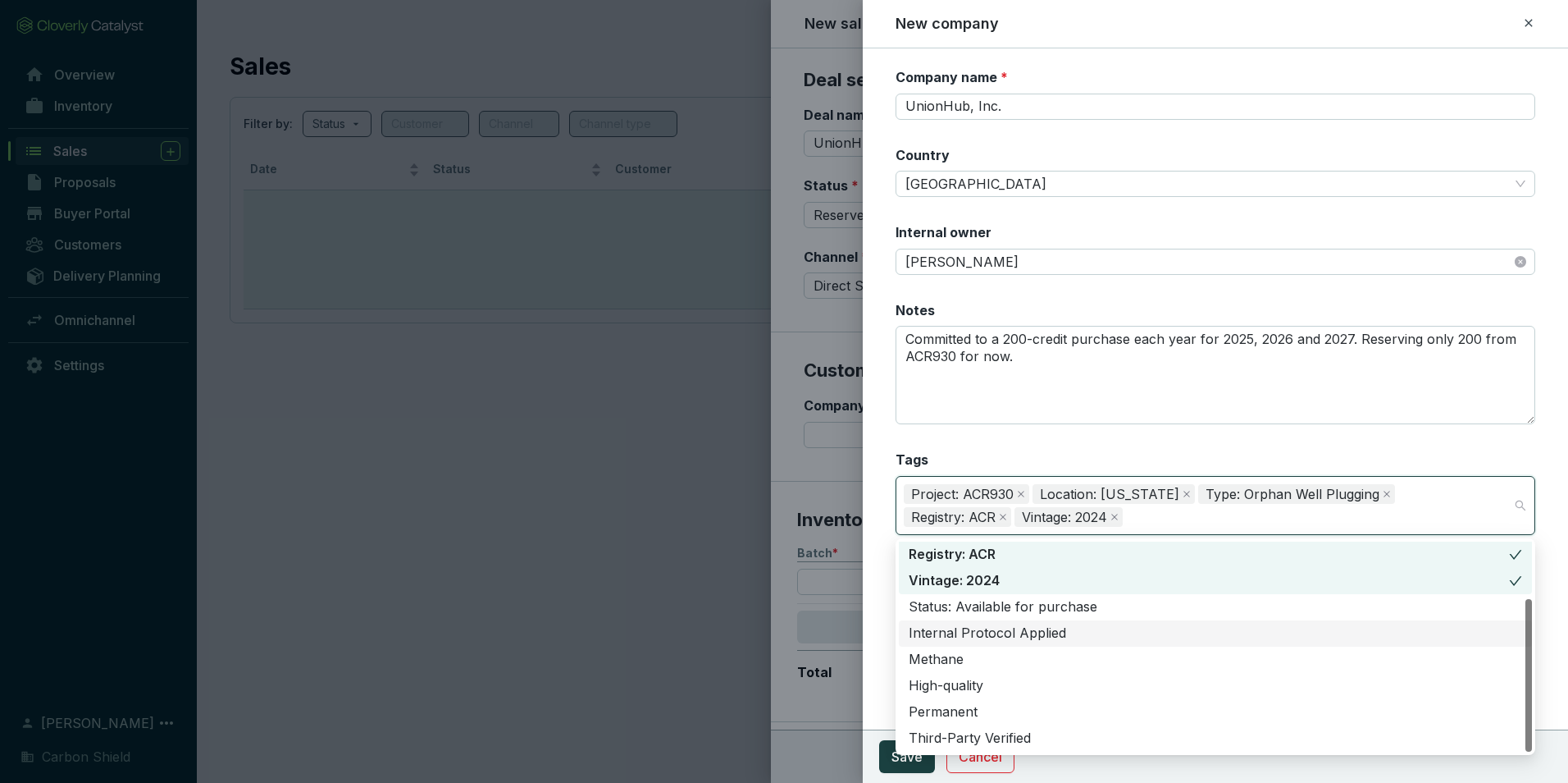
click at [1042, 637] on div "Internal Protocol Applied" at bounding box center [1215, 633] width 613 height 18
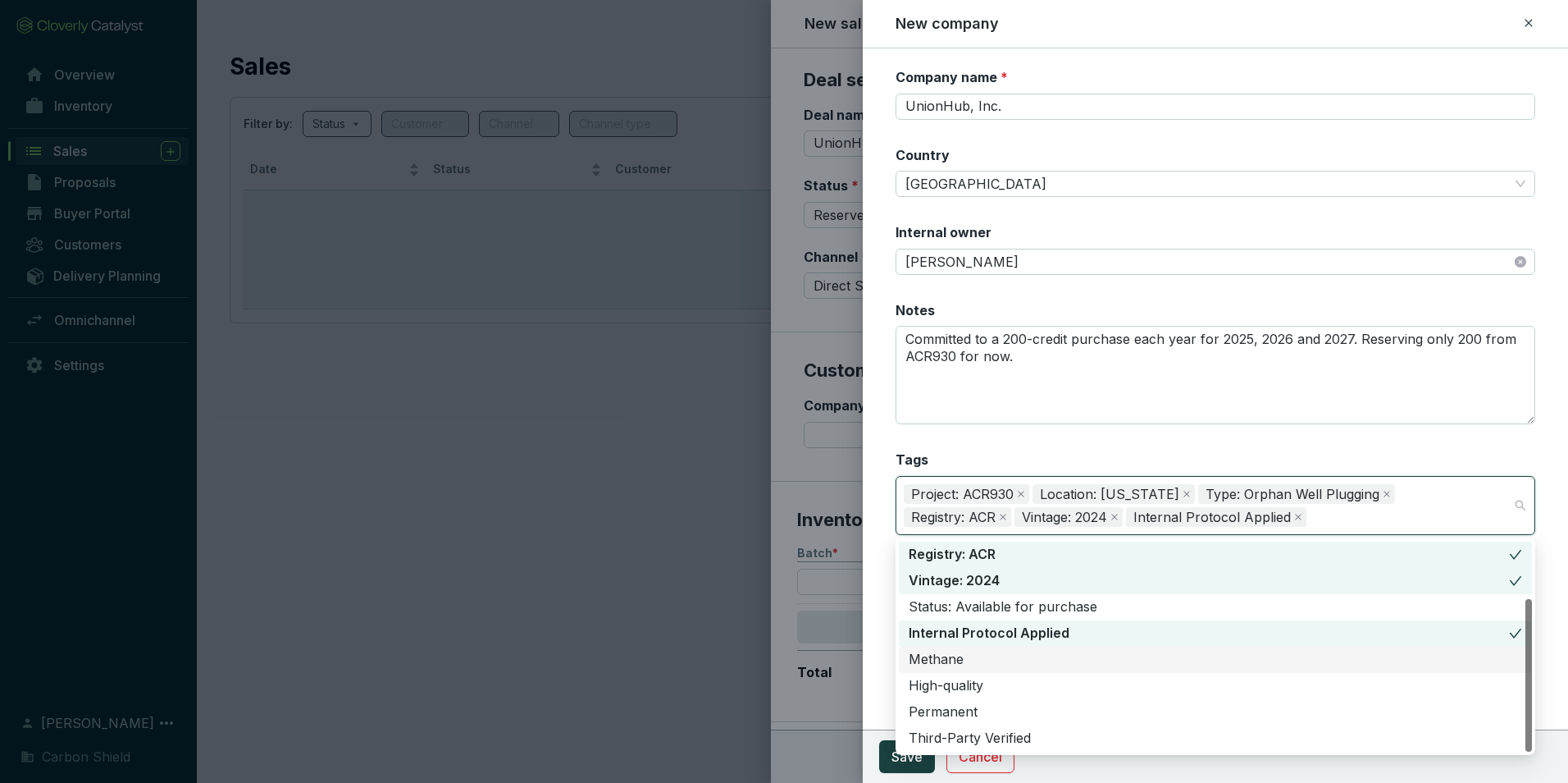
click at [1006, 672] on div "Methane" at bounding box center [1215, 659] width 633 height 26
click at [1005, 691] on div "High-quality" at bounding box center [1215, 685] width 613 height 18
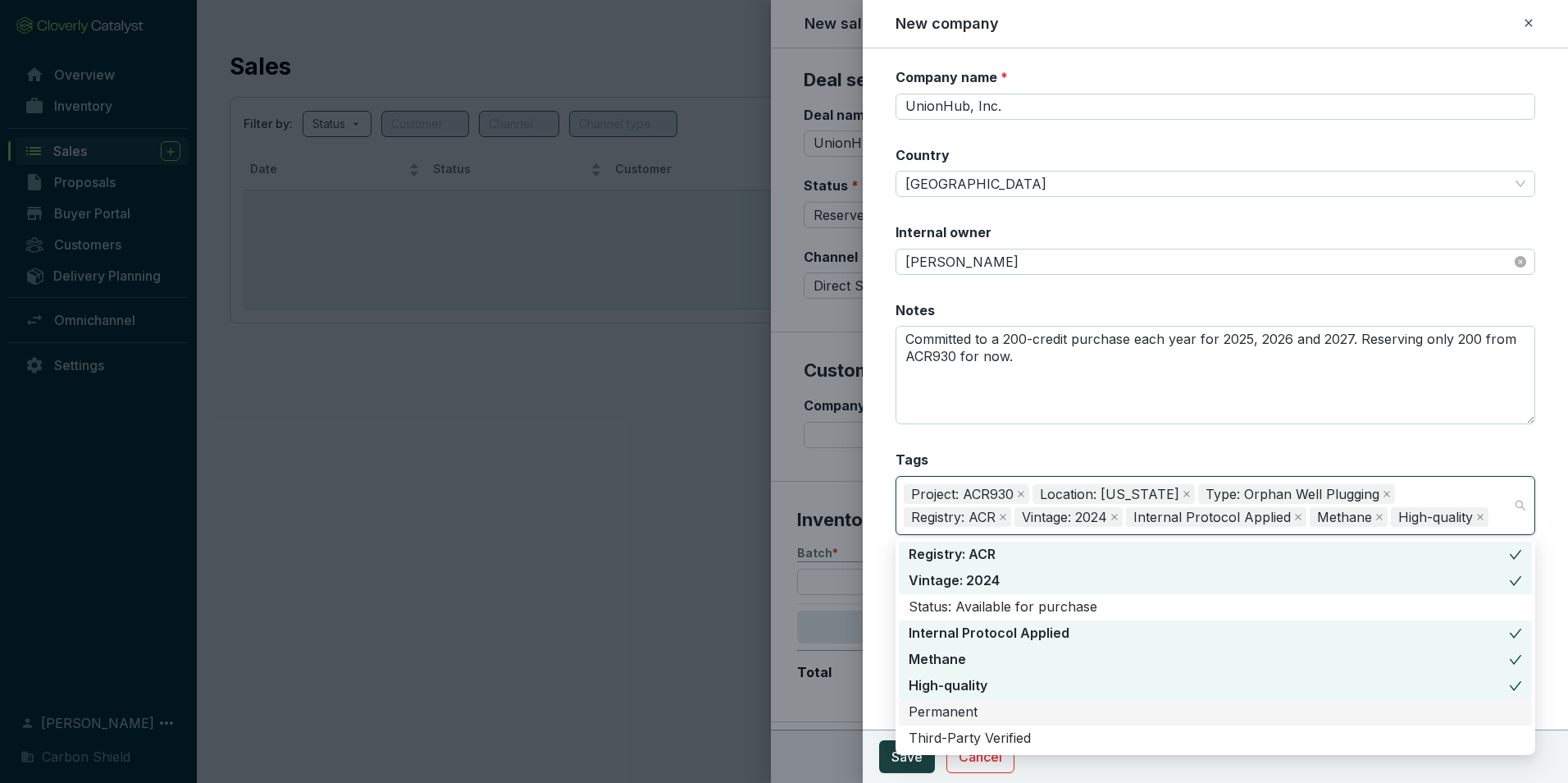
click at [1001, 708] on div "Permanent" at bounding box center [1215, 711] width 613 height 18
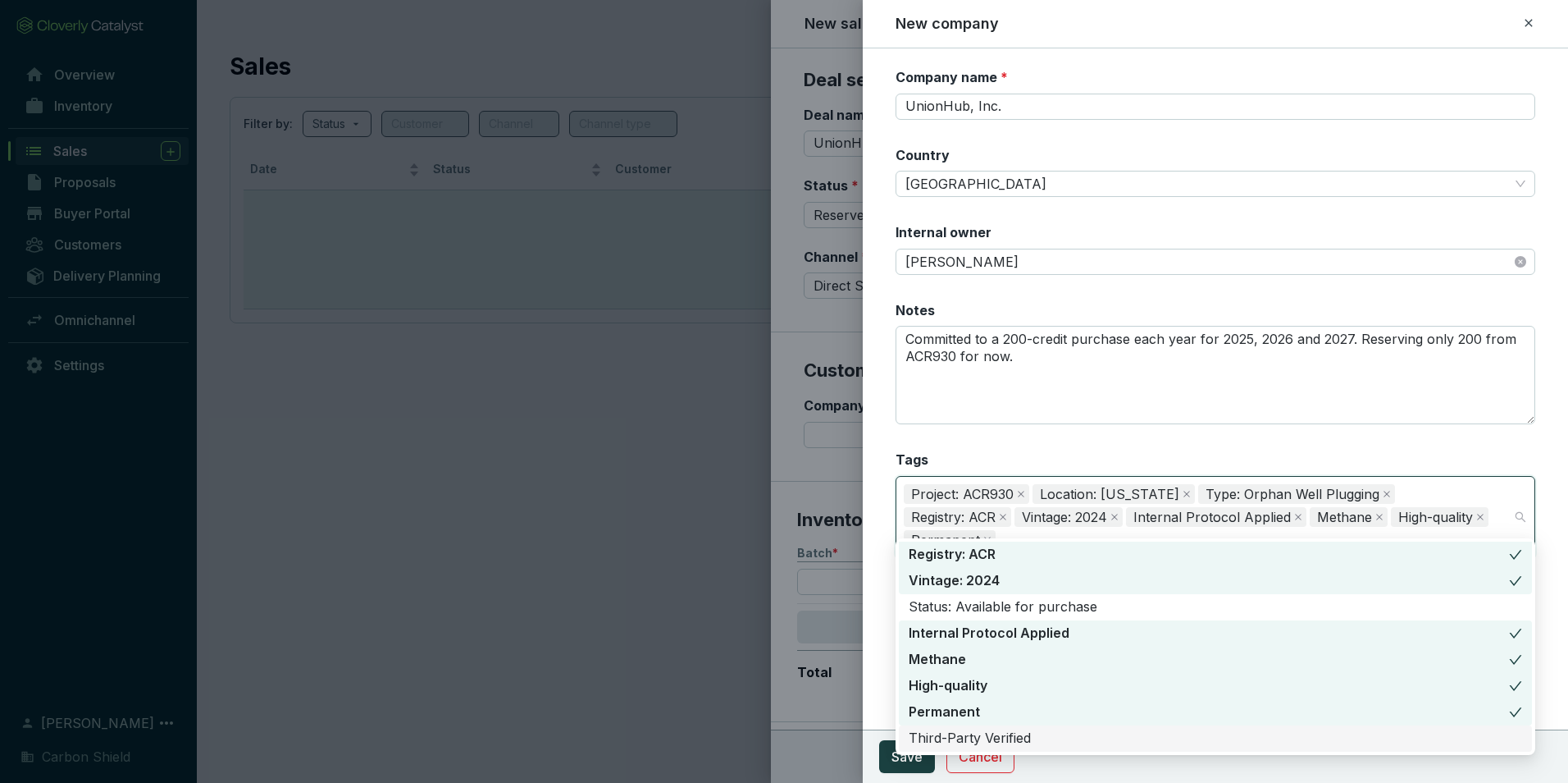
click at [1018, 739] on div "Third-Party Verified" at bounding box center [1215, 738] width 613 height 18
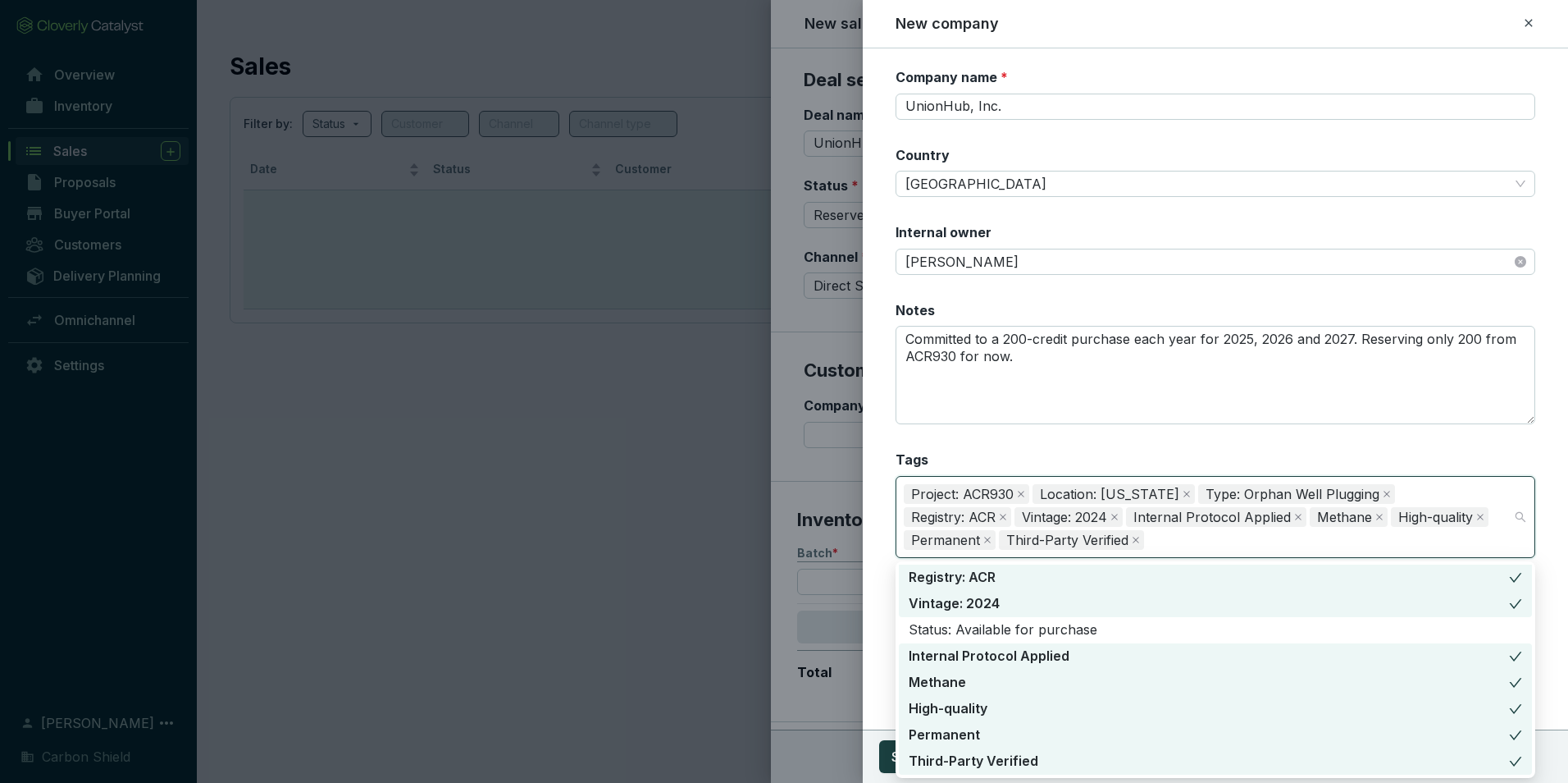
click at [1121, 440] on section "Company name * UnionHub, Inc. Country United States of America Internal owner […" at bounding box center [1215, 323] width 639 height 509
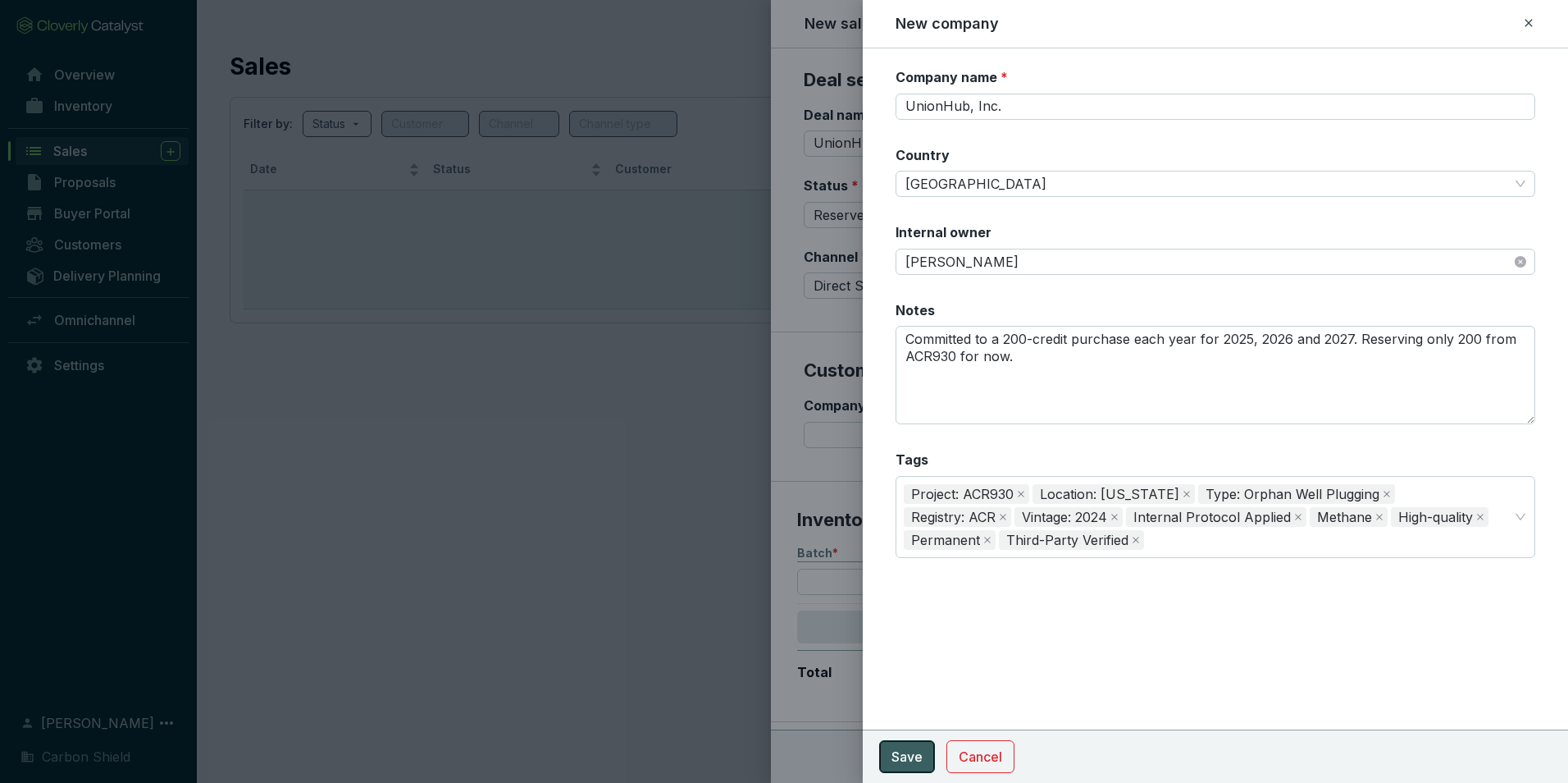
click at [923, 750] on button "Save" at bounding box center [907, 756] width 55 height 33
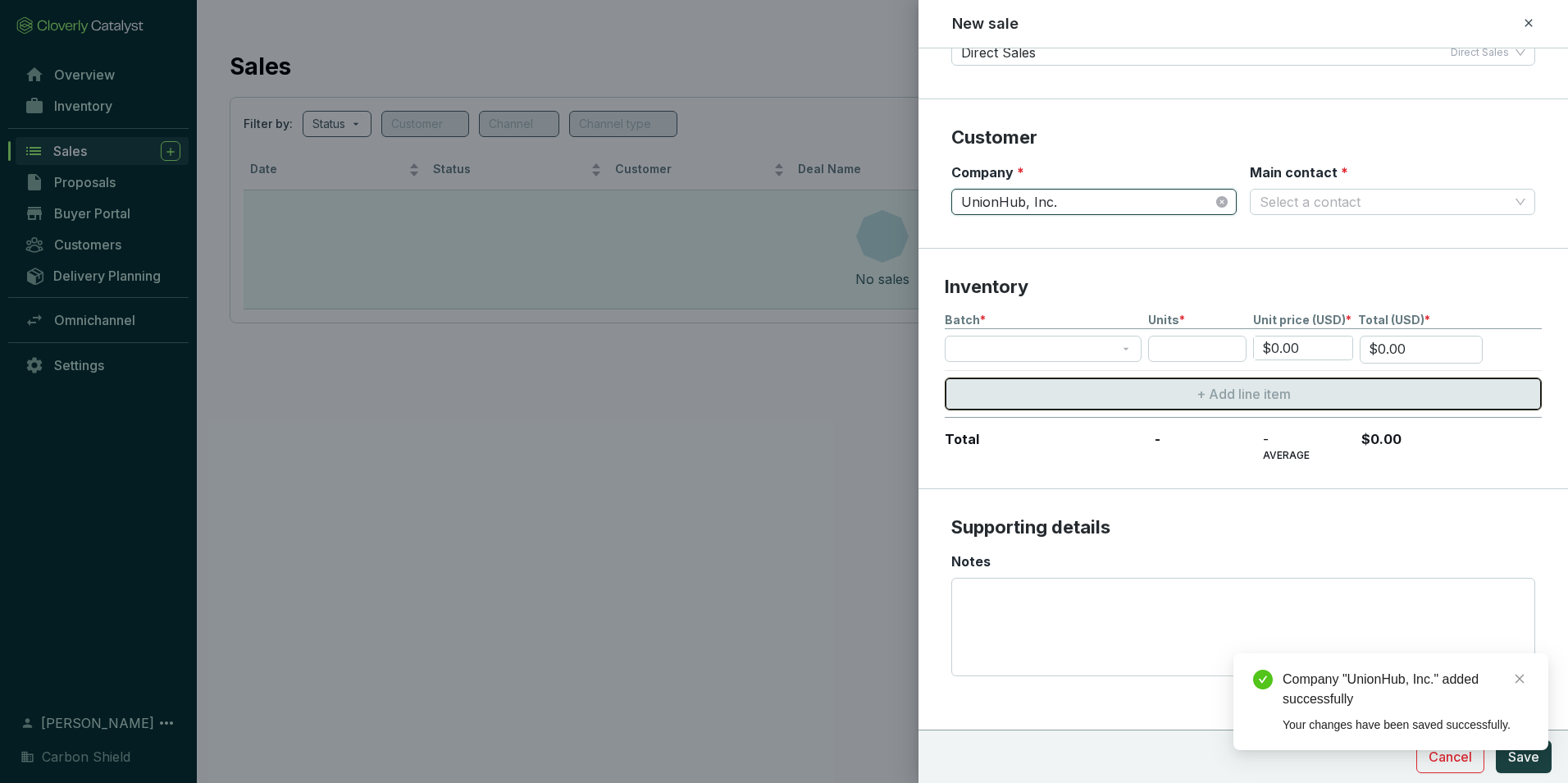
scroll to position [244, 0]
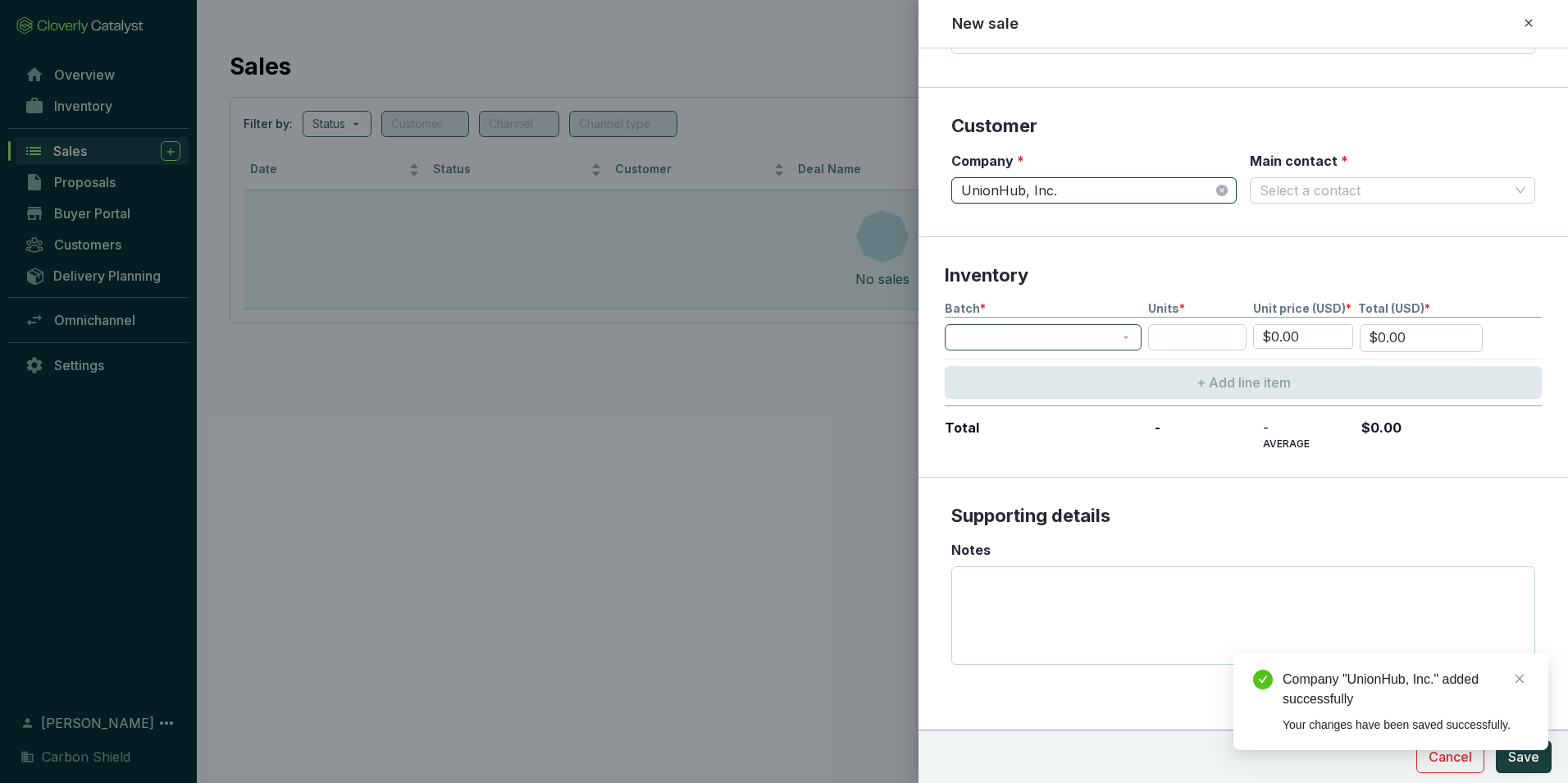
click at [1122, 339] on span at bounding box center [1043, 337] width 177 height 25
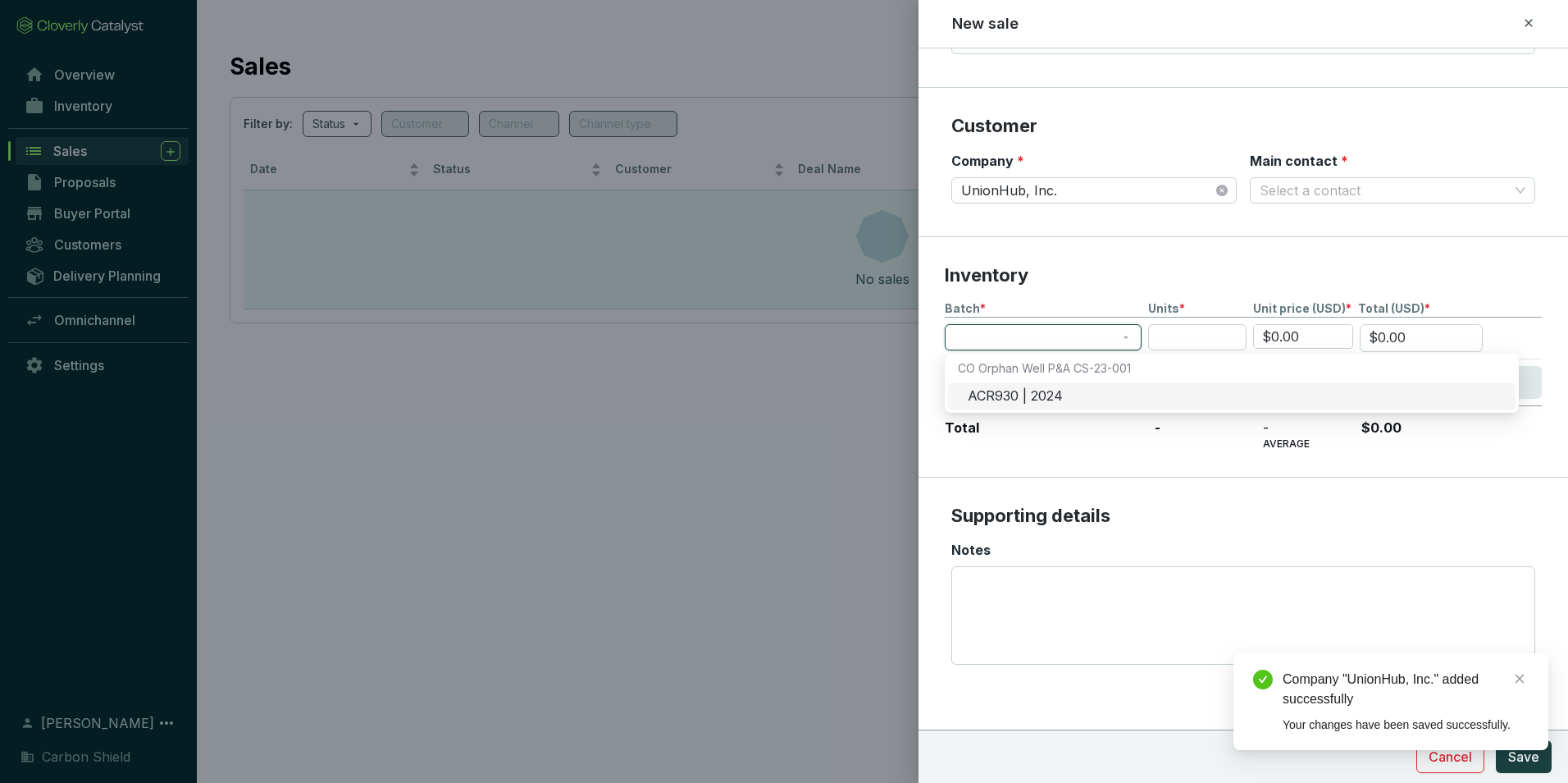
click at [1056, 404] on div "ACR930 | 2024" at bounding box center [1236, 396] width 538 height 18
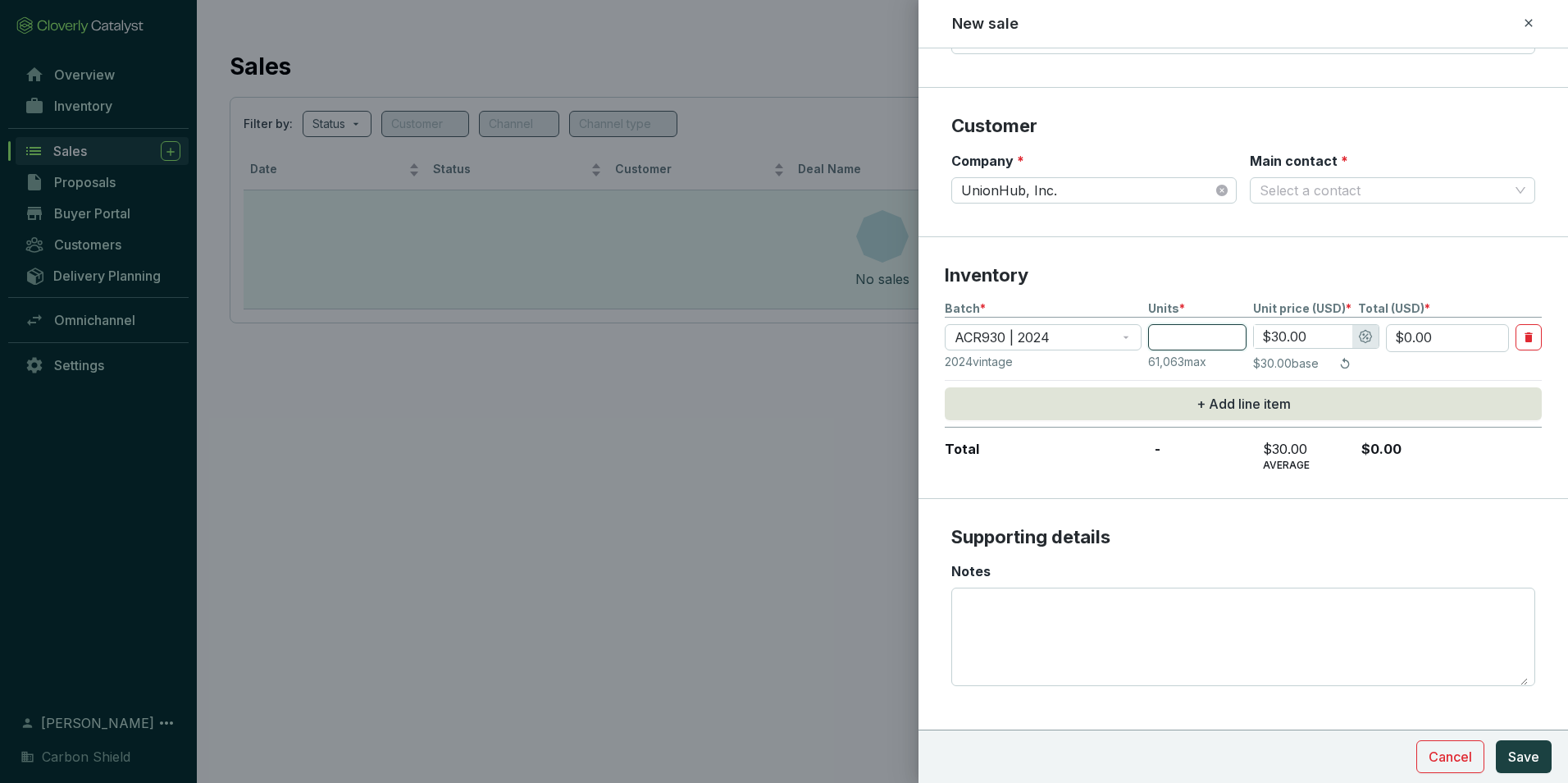
click at [1221, 324] on input "number" at bounding box center [1197, 337] width 99 height 26
type input "2"
type input "$60.00"
type input "20"
type input "$600.00"
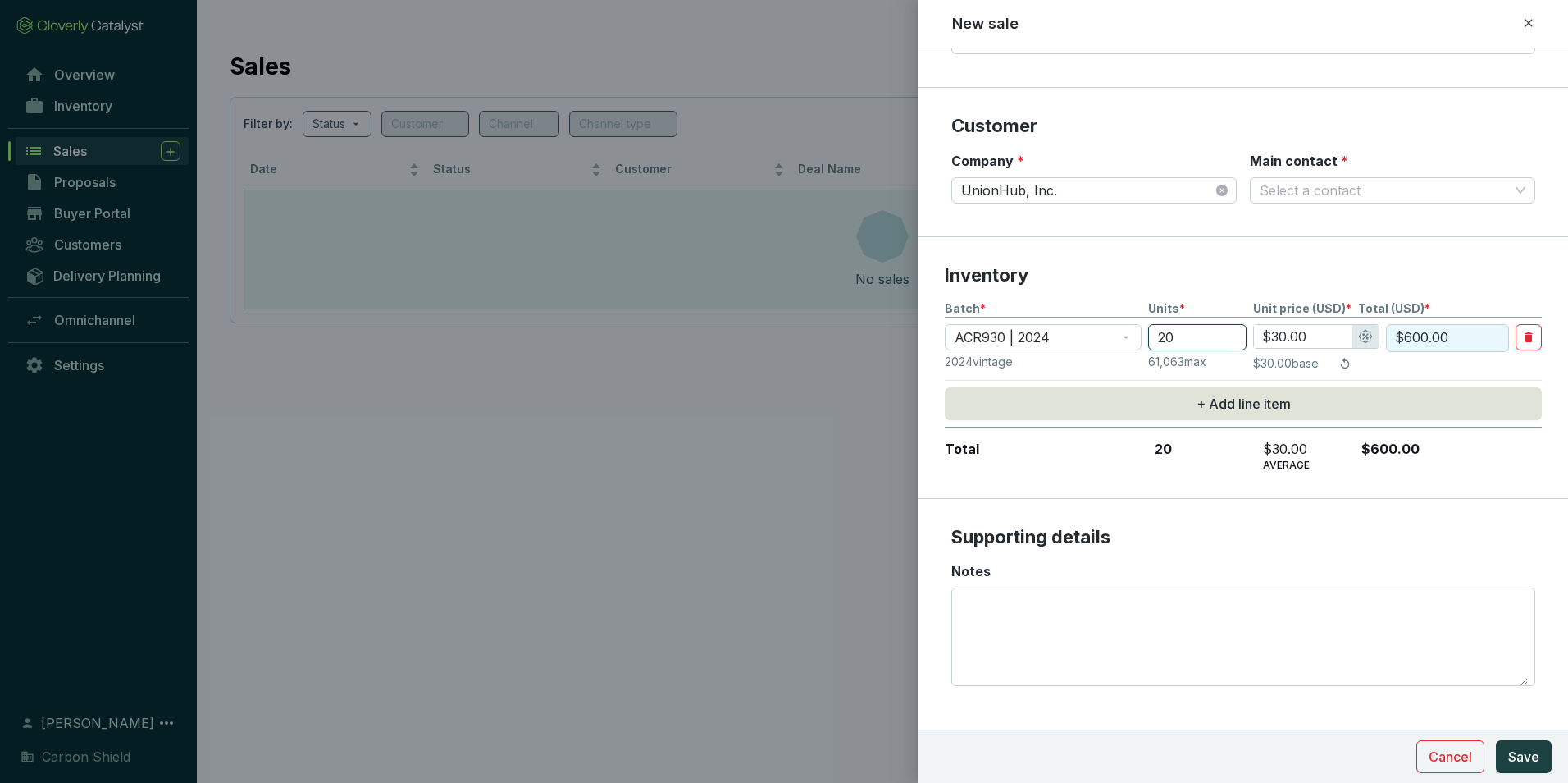
type input "200"
type input "$6,000.00"
type input "200"
click at [1322, 338] on input "$30.00" at bounding box center [1302, 336] width 99 height 23
drag, startPoint x: 1328, startPoint y: 337, endPoint x: 1230, endPoint y: 333, distance: 98.1
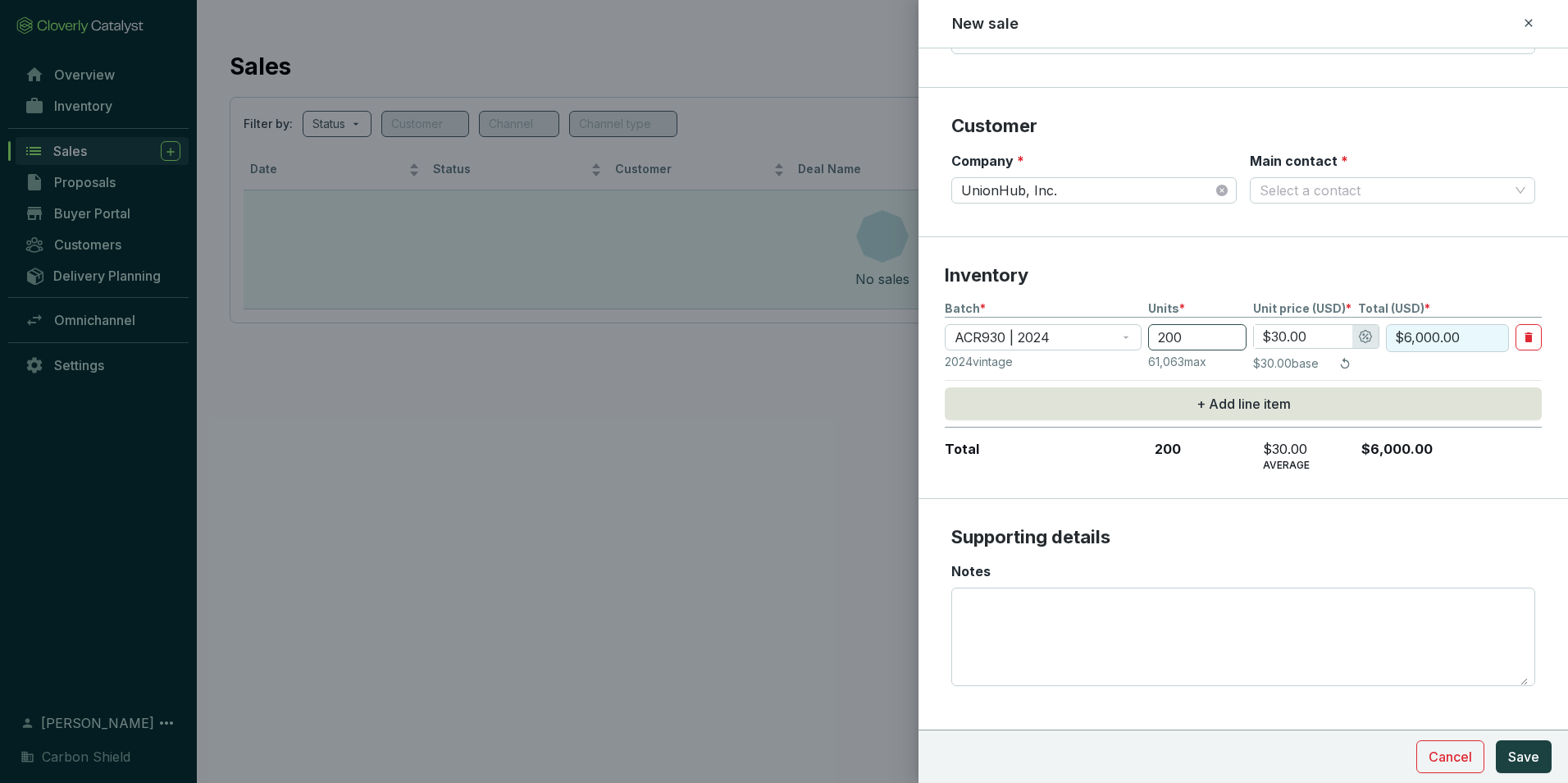
click at [1230, 333] on section "ACR930 | 2024 200 $30.00 $6,000.00" at bounding box center [1243, 338] width 597 height 28
type input "$2.00"
type input "$400.00"
type input "$25.00"
type input "$5,000.00"
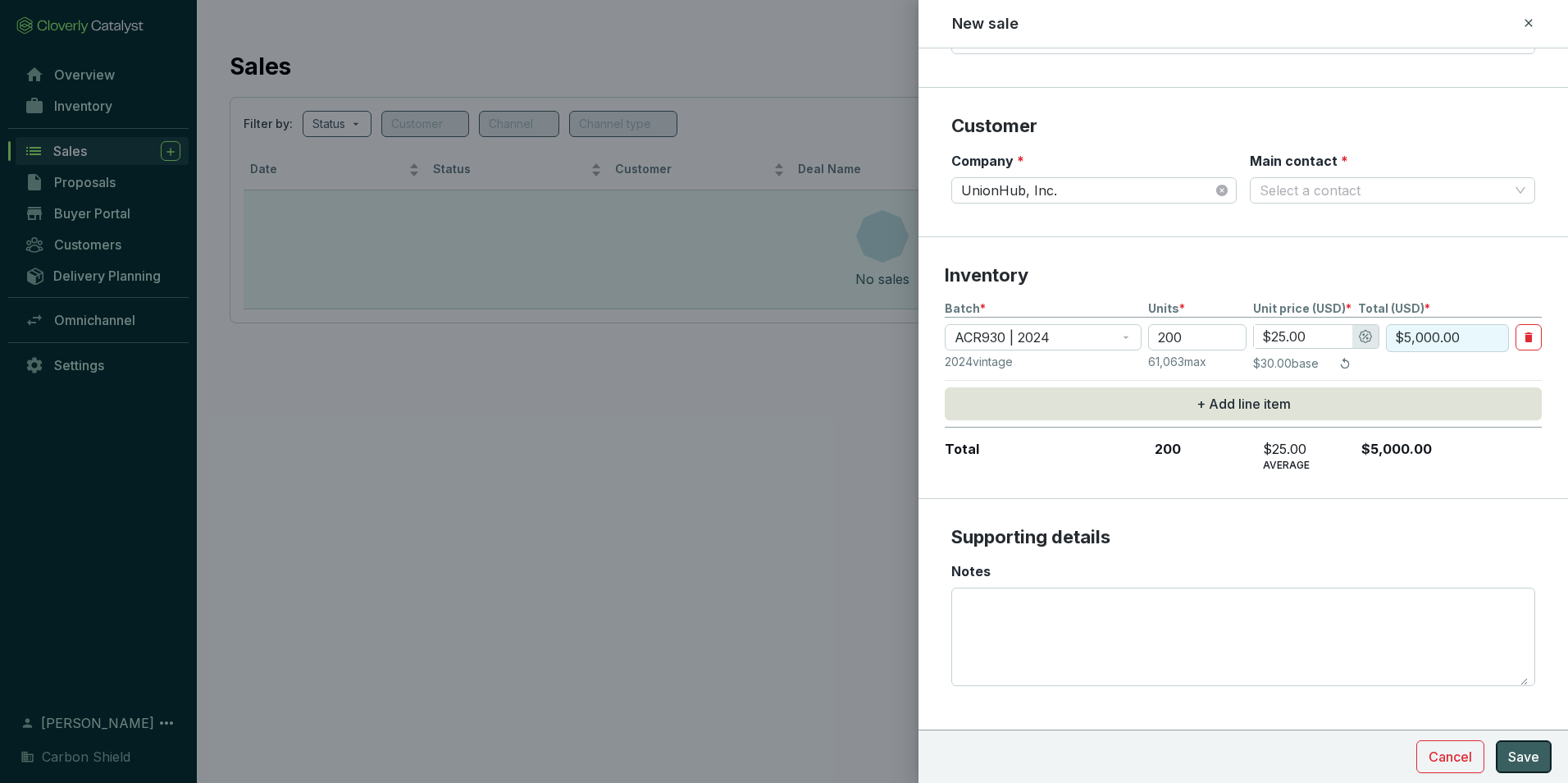
type input "$25.00"
click at [1529, 772] on button "Save" at bounding box center [1523, 756] width 55 height 33
click at [1401, 190] on input "Main contact *" at bounding box center [1383, 189] width 250 height 25
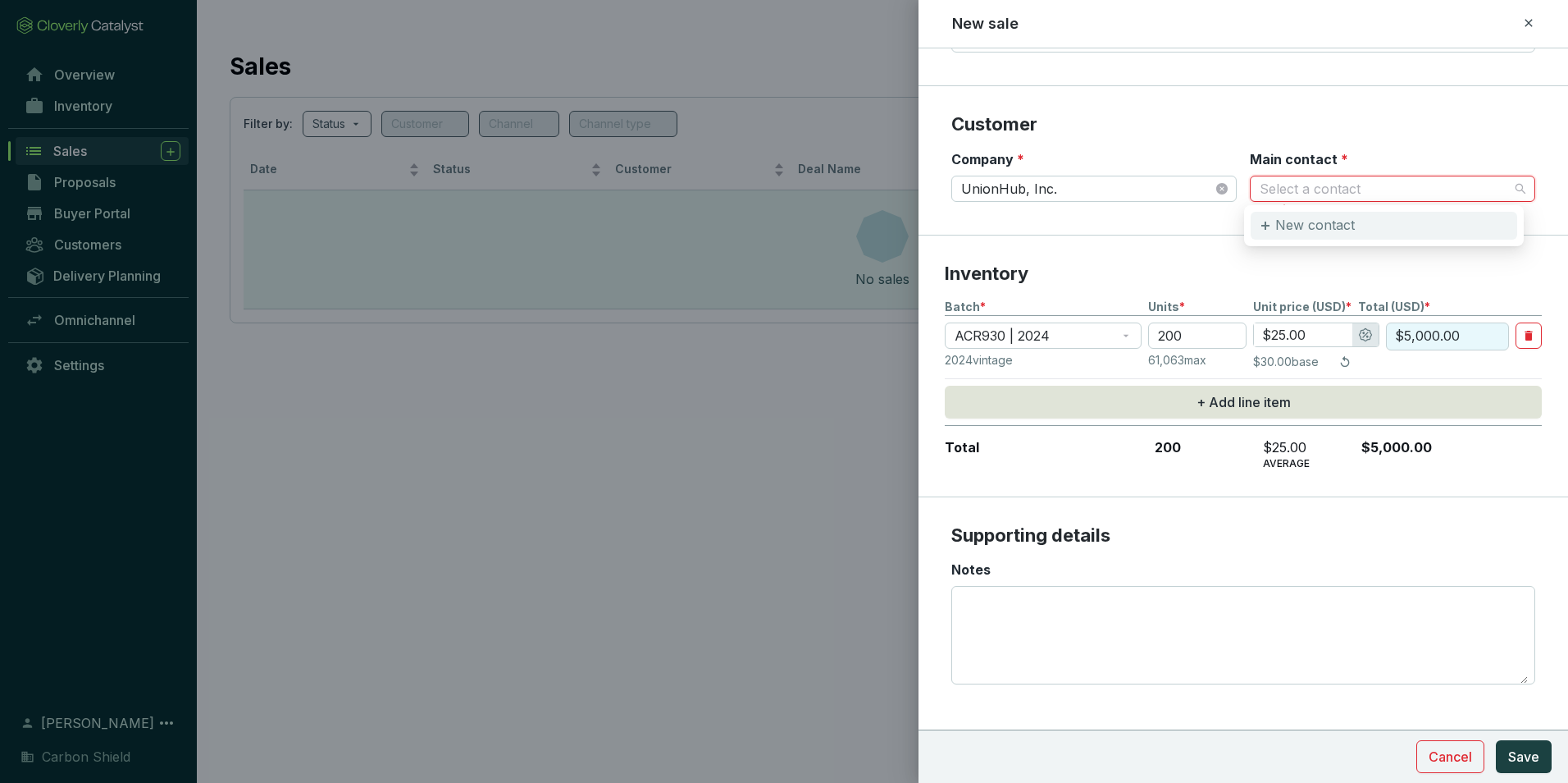
click at [1328, 228] on p "New contact" at bounding box center [1314, 225] width 79 height 18
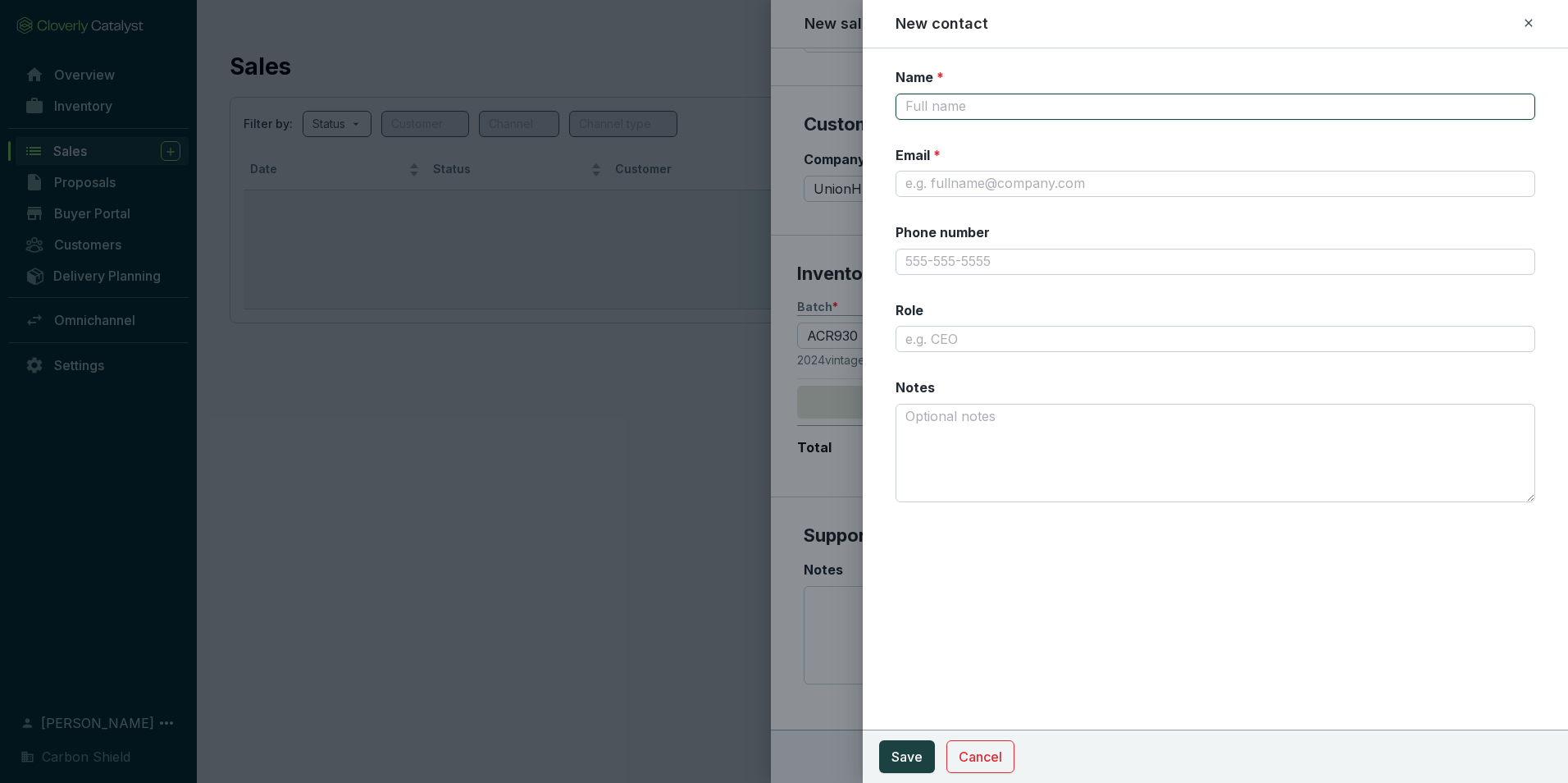
click at [1071, 105] on input "Name *" at bounding box center [1215, 106] width 639 height 26
click at [968, 104] on input "Name *" at bounding box center [1215, 106] width 639 height 26
type input "[PERSON_NAME] ([PERSON_NAME]"
click at [1039, 181] on input "Email *" at bounding box center [1215, 183] width 639 height 26
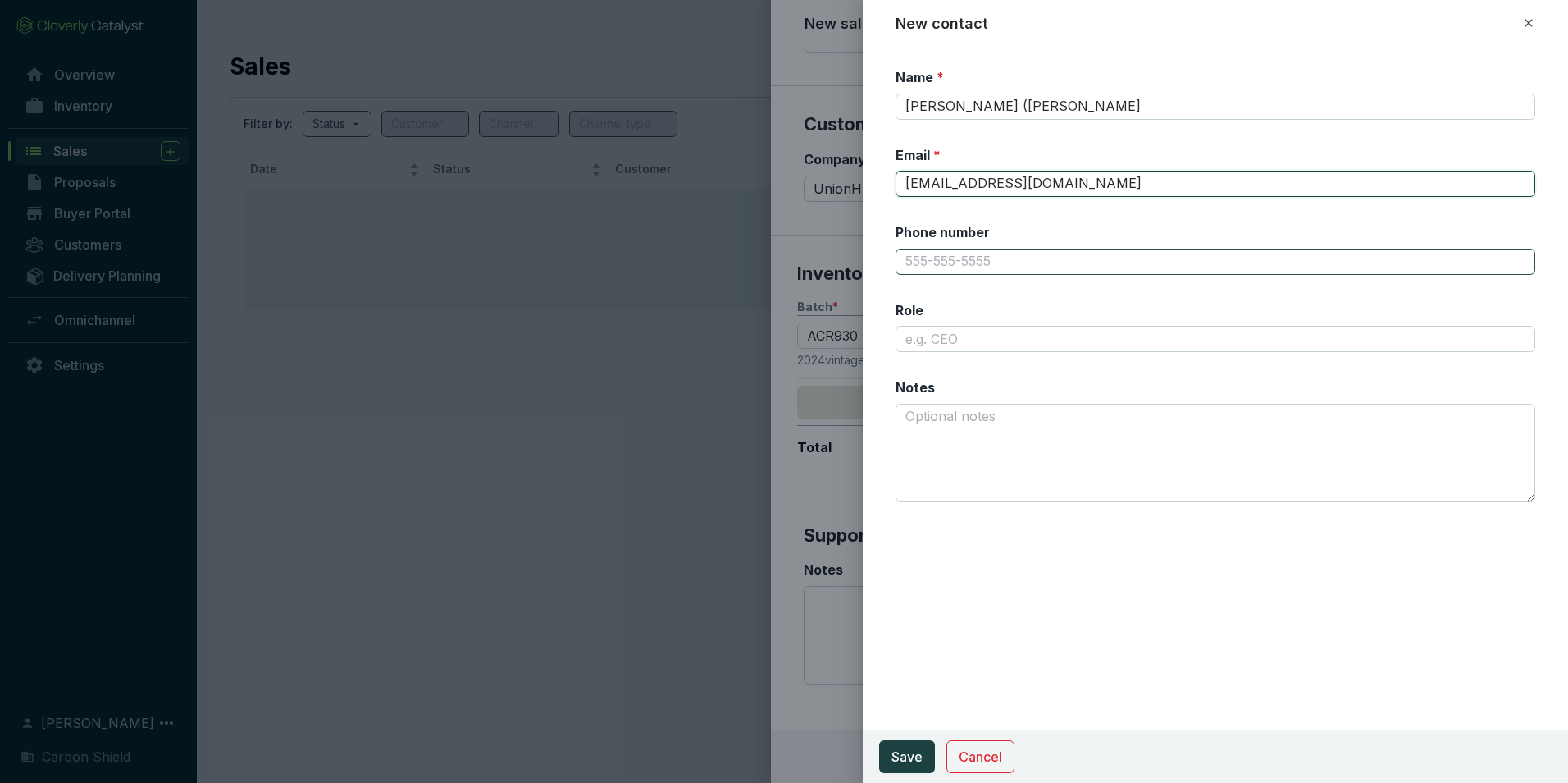
type input "[EMAIL_ADDRESS][DOMAIN_NAME]"
click at [1006, 266] on input "Phone number" at bounding box center [1215, 261] width 639 height 26
type input "[PHONE_NUMBER]"
click at [964, 345] on input "Role" at bounding box center [1215, 338] width 639 height 26
type input "President"
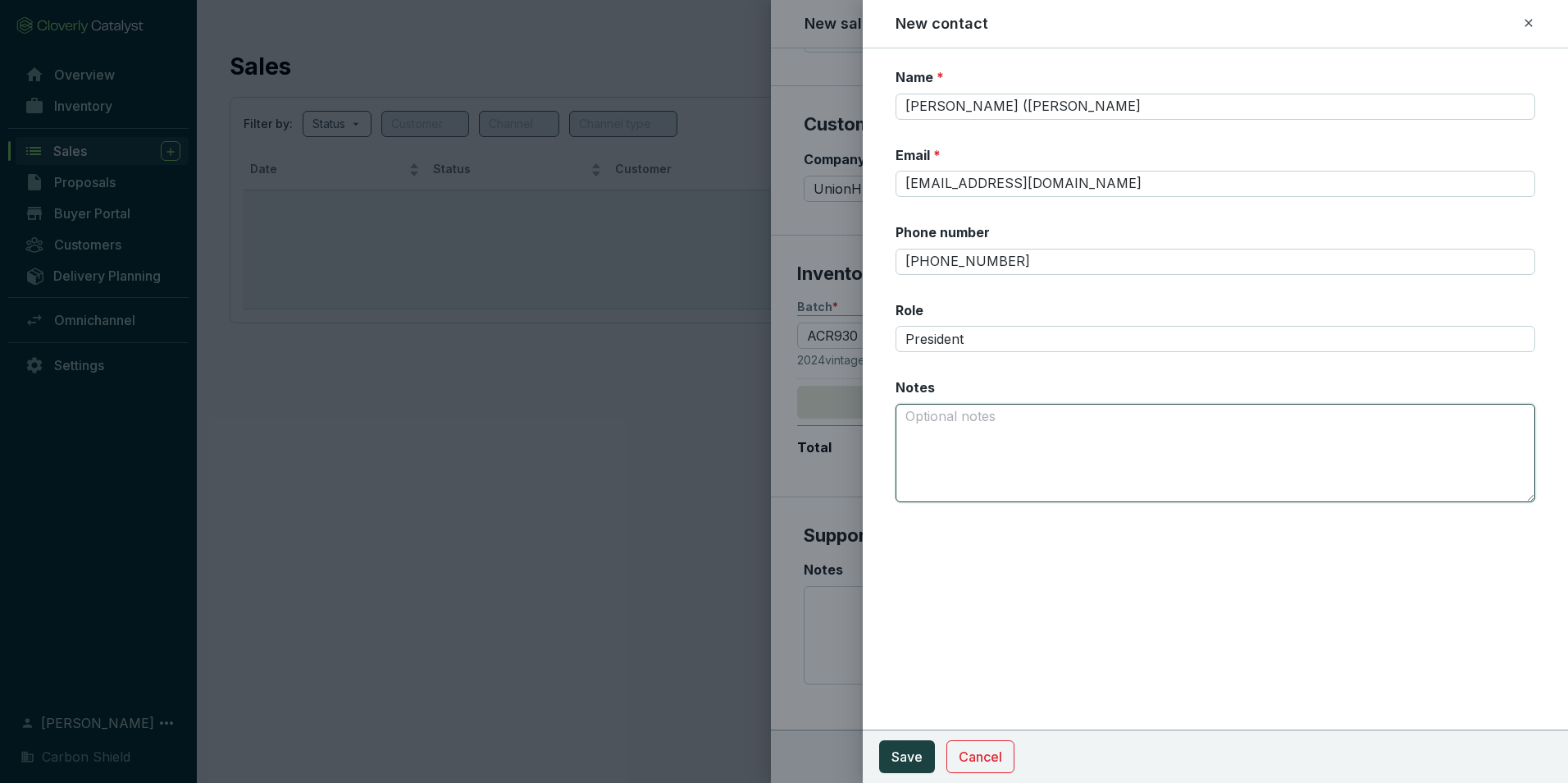
click at [1045, 452] on textarea "Notes" at bounding box center [1215, 453] width 639 height 99
click at [1362, 428] on textarea "Ed is the main contact, though I've been discussing mostly with [PERSON_NAME]" at bounding box center [1215, 453] width 639 height 99
click at [1431, 433] on textarea "Ed is the main contact, though I've been discussing mostly with [PERSON_NAME]" at bounding box center [1215, 453] width 639 height 99
click at [1375, 416] on textarea "Ed is the main contact, though I've been discussing mostly with [PERSON_NAME], …" at bounding box center [1215, 453] width 639 height 99
click at [1431, 439] on textarea "Ed is the main contact, though I've been discussing mostly with [PERSON_NAME] (…" at bounding box center [1215, 453] width 639 height 99
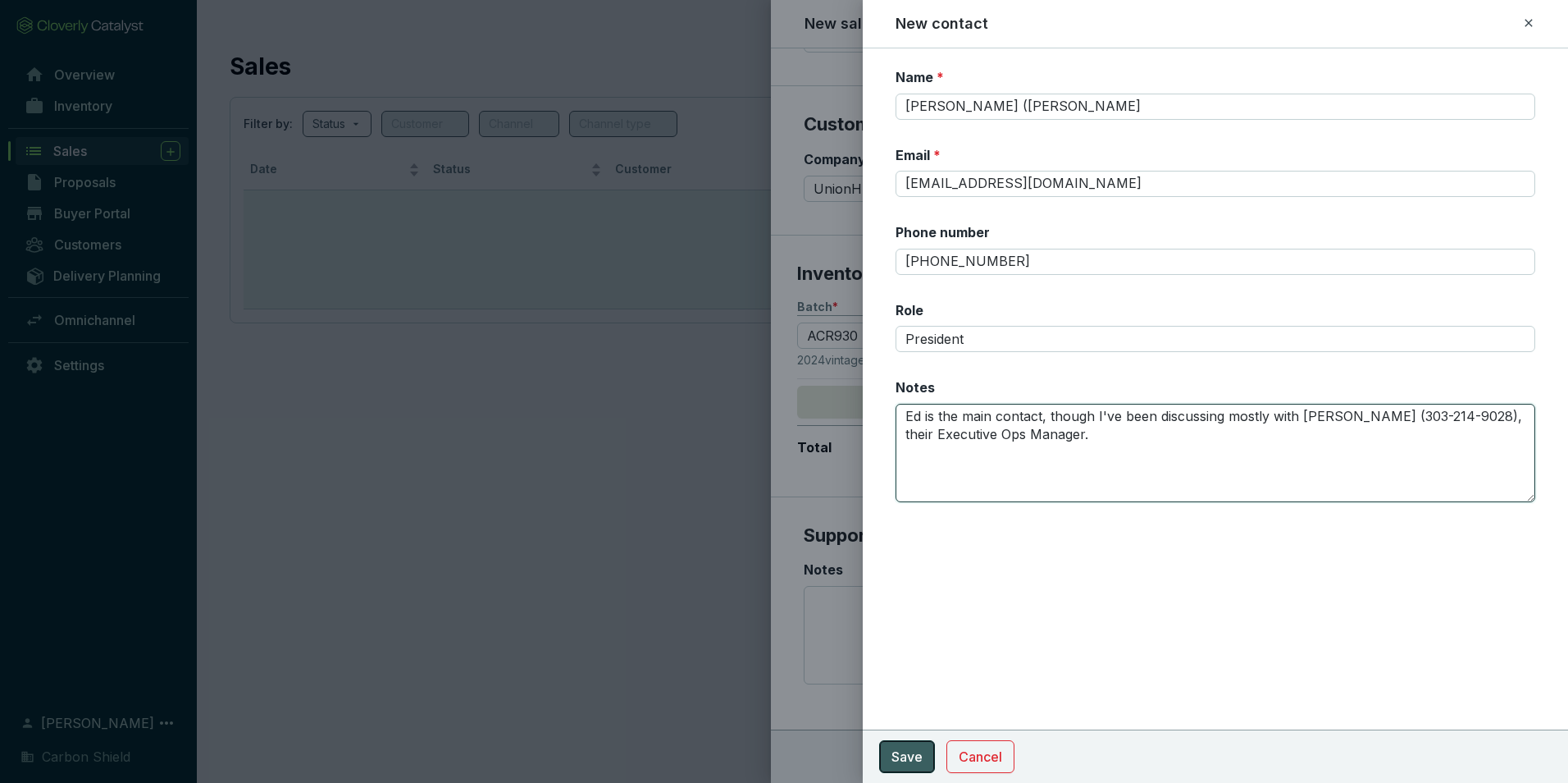
type textarea "Ed is the main contact, though I've been discussing mostly with [PERSON_NAME] (…"
click at [920, 761] on span "Save" at bounding box center [907, 756] width 32 height 20
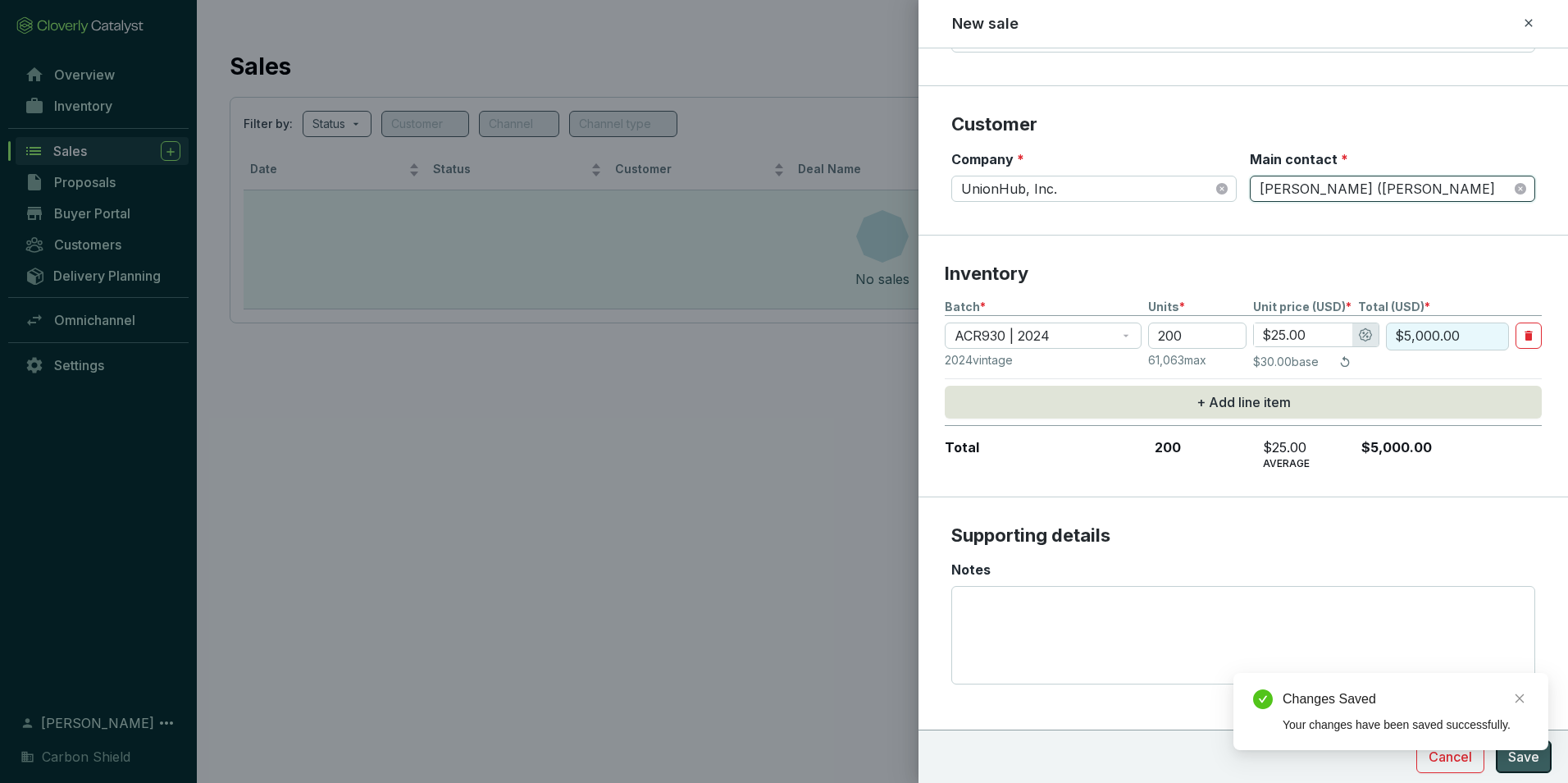
click at [1533, 770] on button "Save" at bounding box center [1523, 756] width 55 height 33
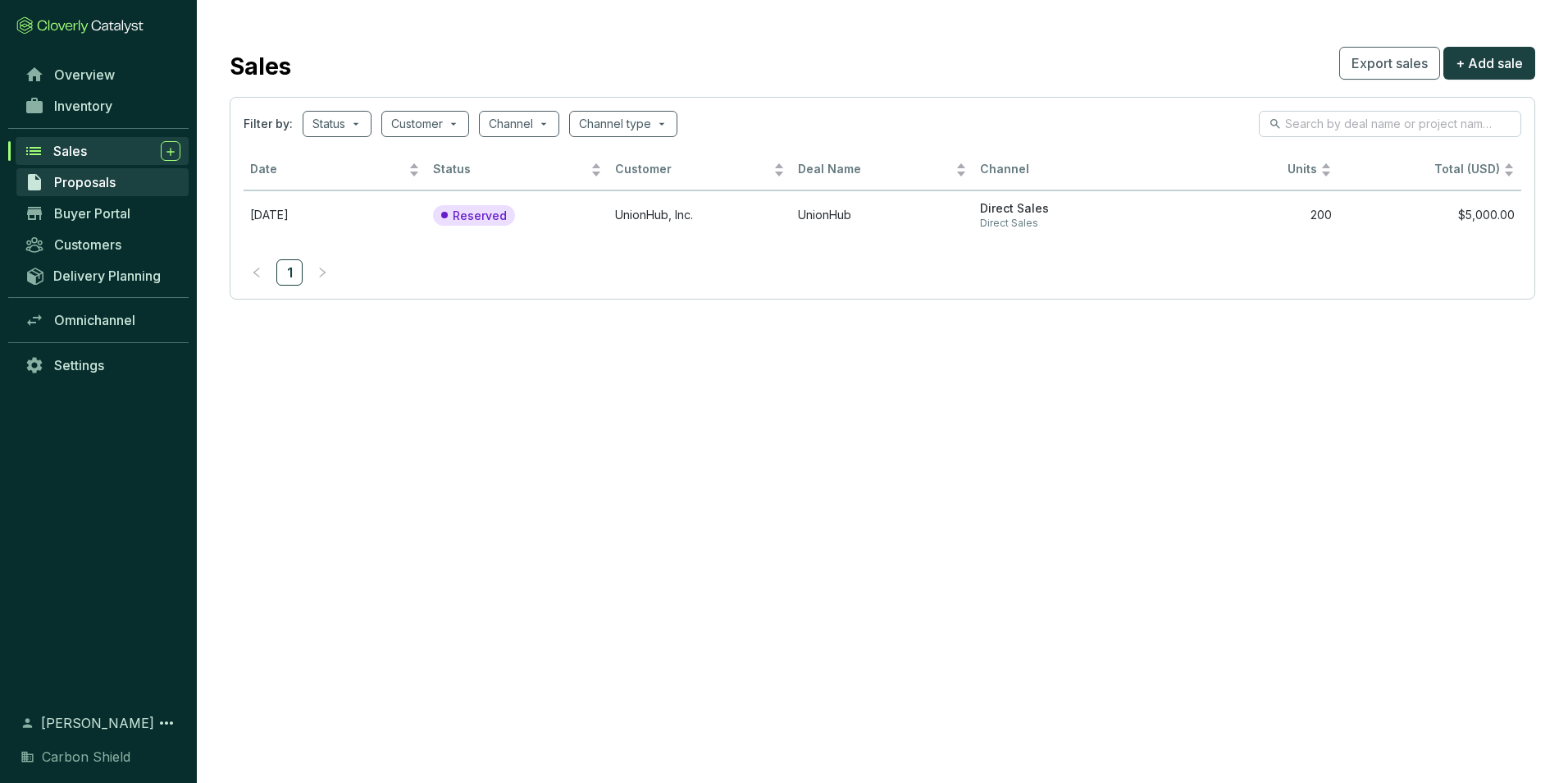
click at [112, 190] on span "Proposals" at bounding box center [85, 182] width 61 height 16
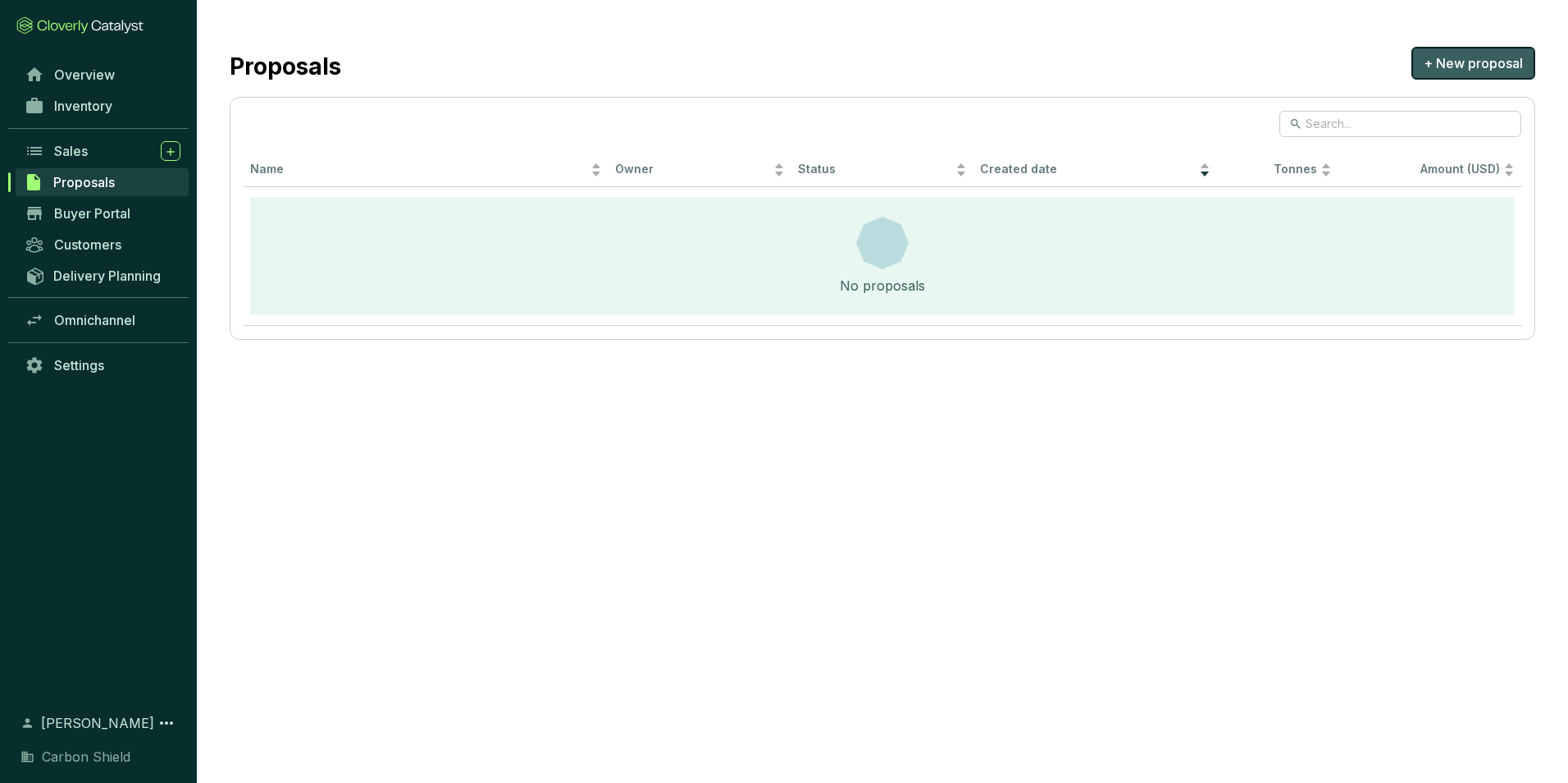
click at [1466, 63] on span "+ New proposal" at bounding box center [1473, 63] width 99 height 20
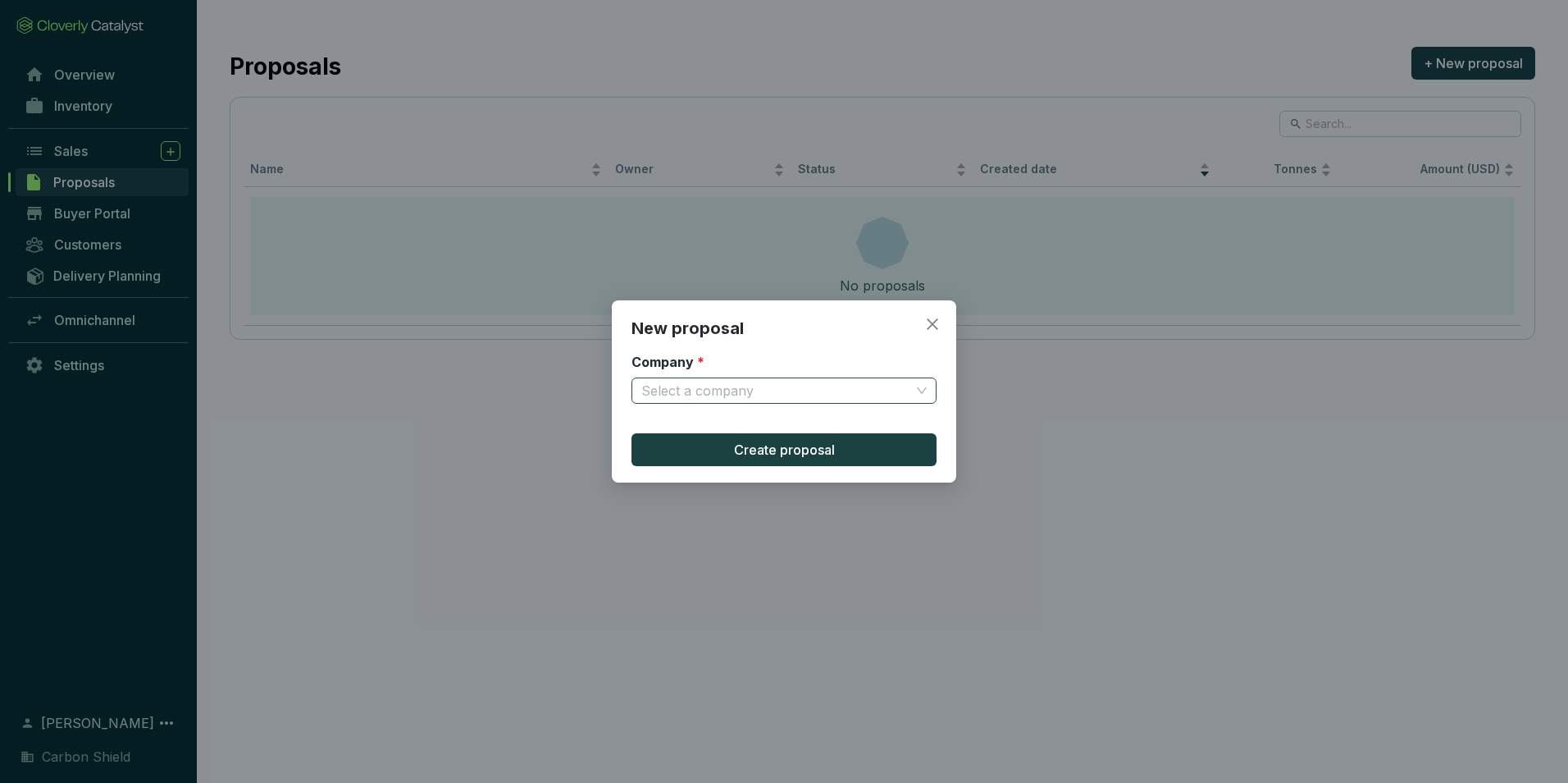
click at [807, 398] on input "Company *" at bounding box center [775, 391] width 269 height 25
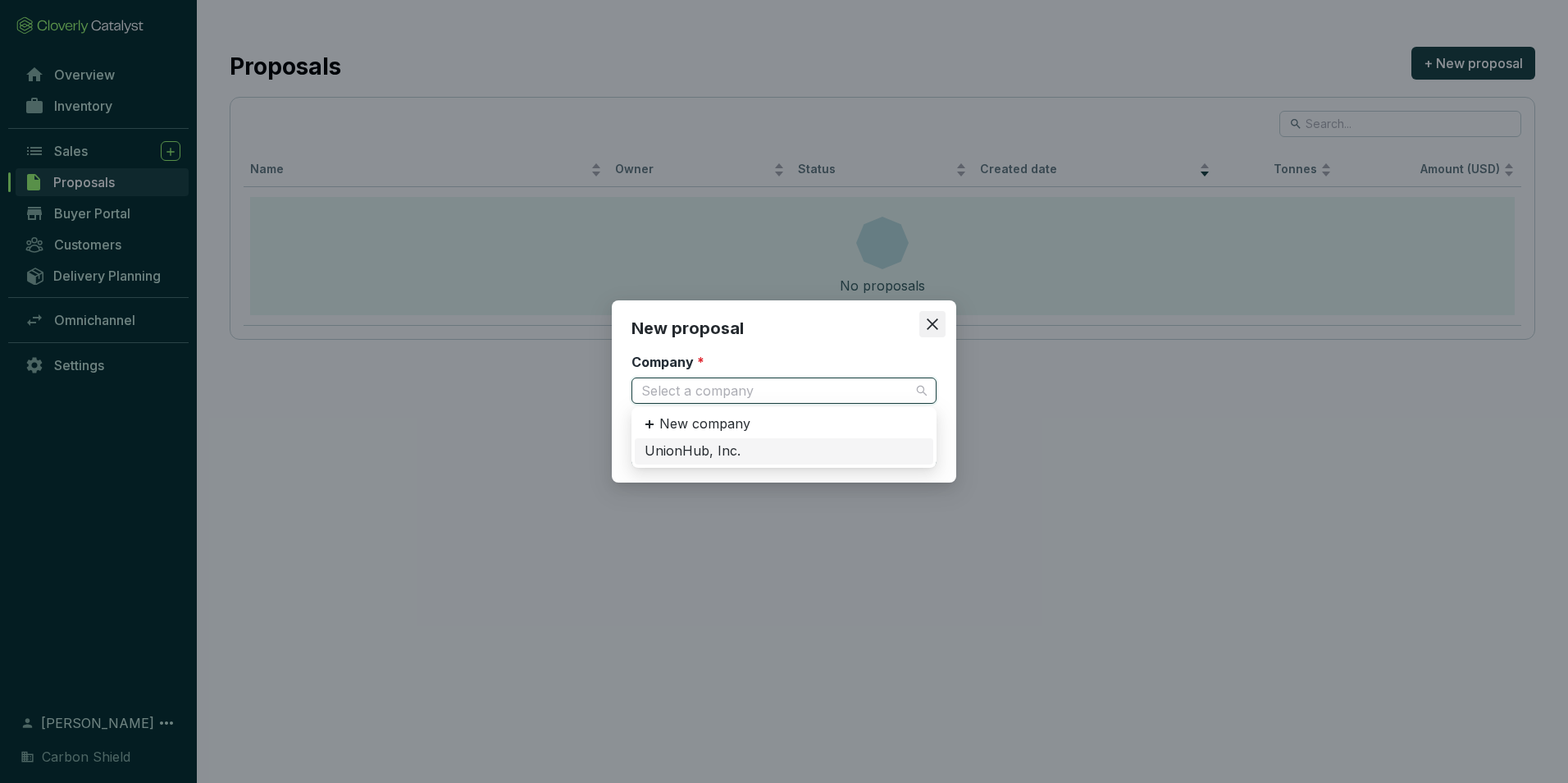
click at [932, 319] on icon "close" at bounding box center [932, 324] width 14 height 14
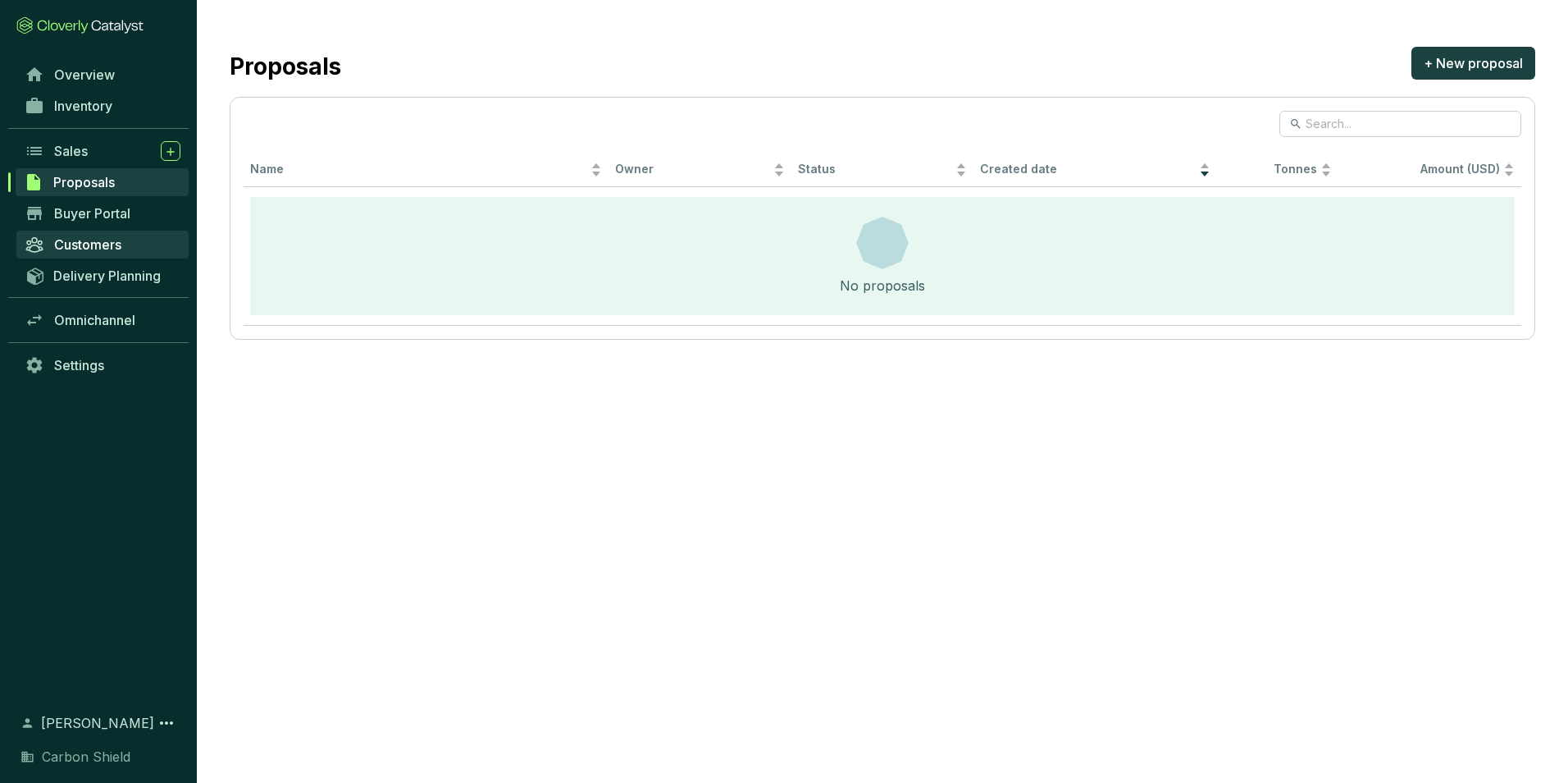
click at [118, 242] on span "Customers" at bounding box center [88, 244] width 67 height 16
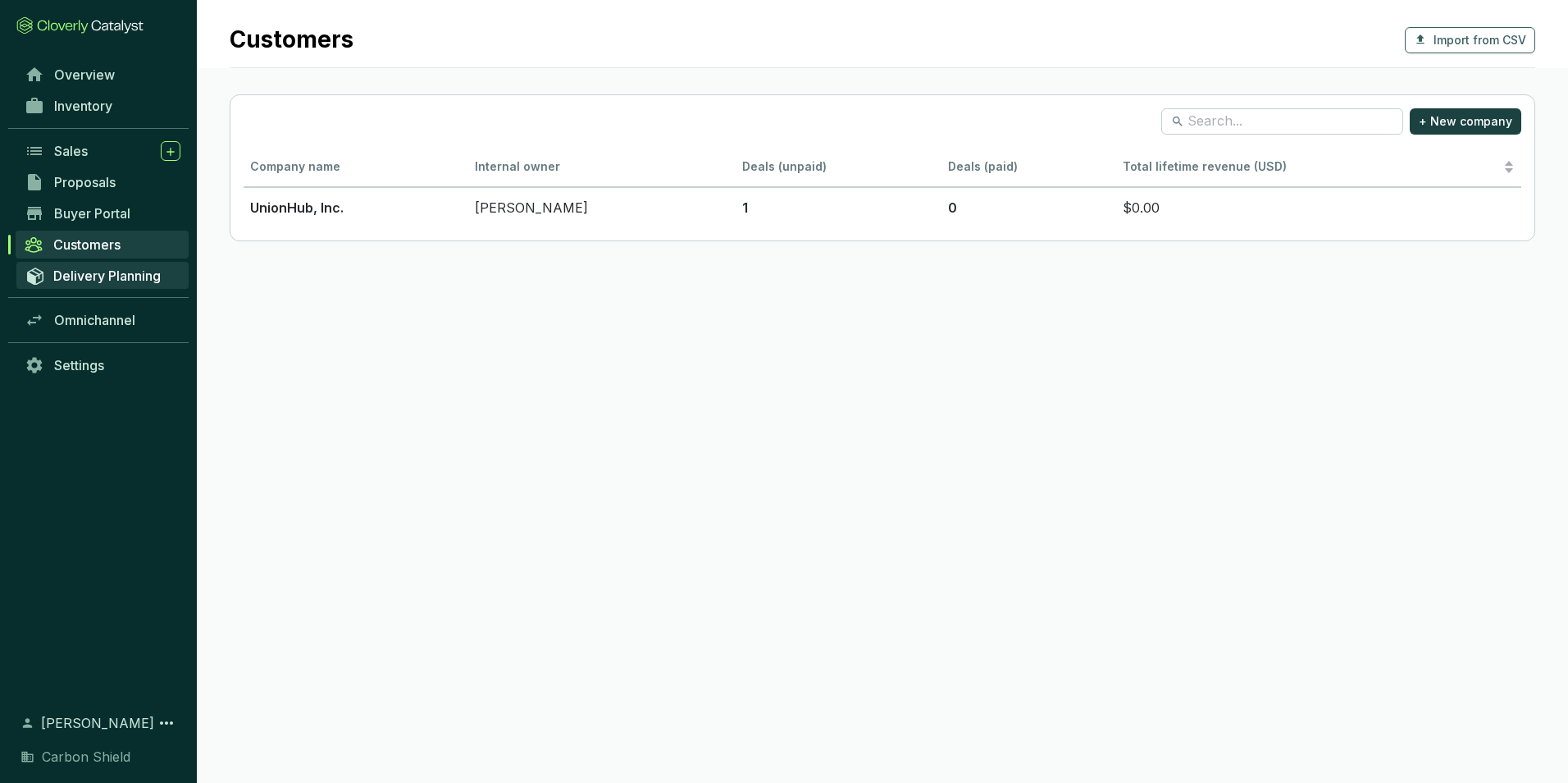
click at [107, 279] on span "Delivery Planning" at bounding box center [107, 275] width 107 height 16
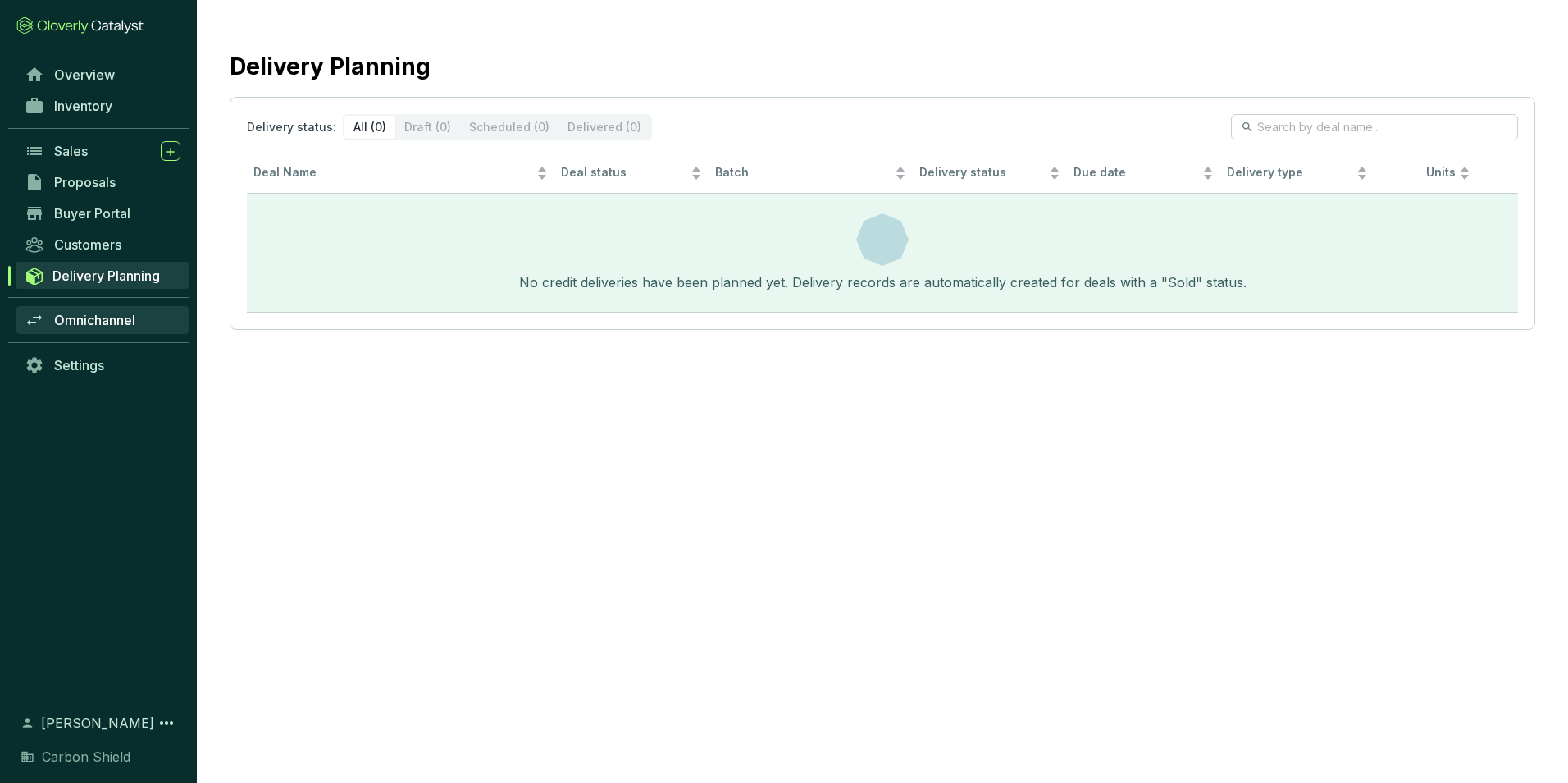
click at [112, 322] on span "Omnichannel" at bounding box center [95, 320] width 81 height 16
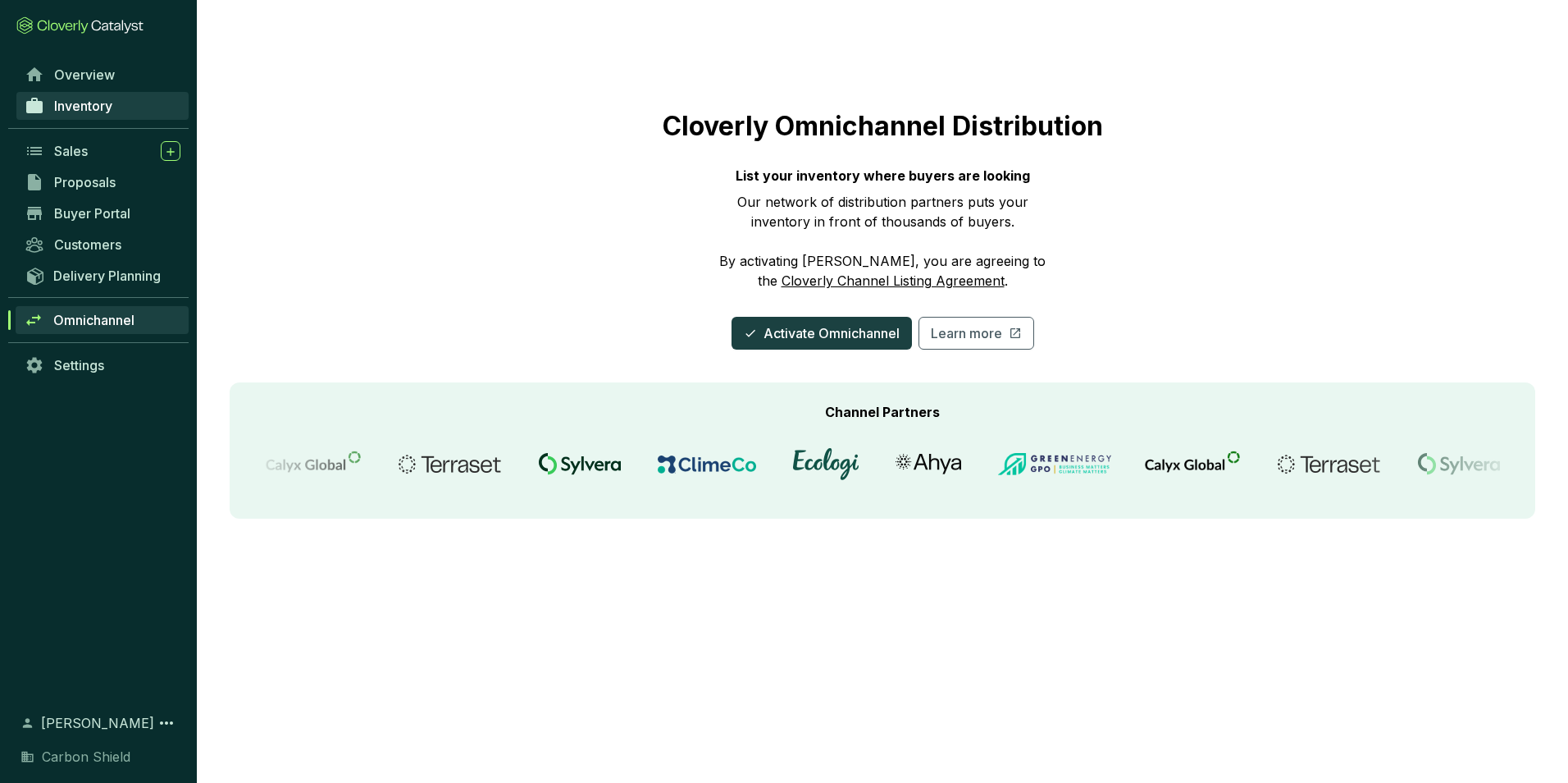
click at [67, 105] on span "Inventory" at bounding box center [83, 105] width 58 height 16
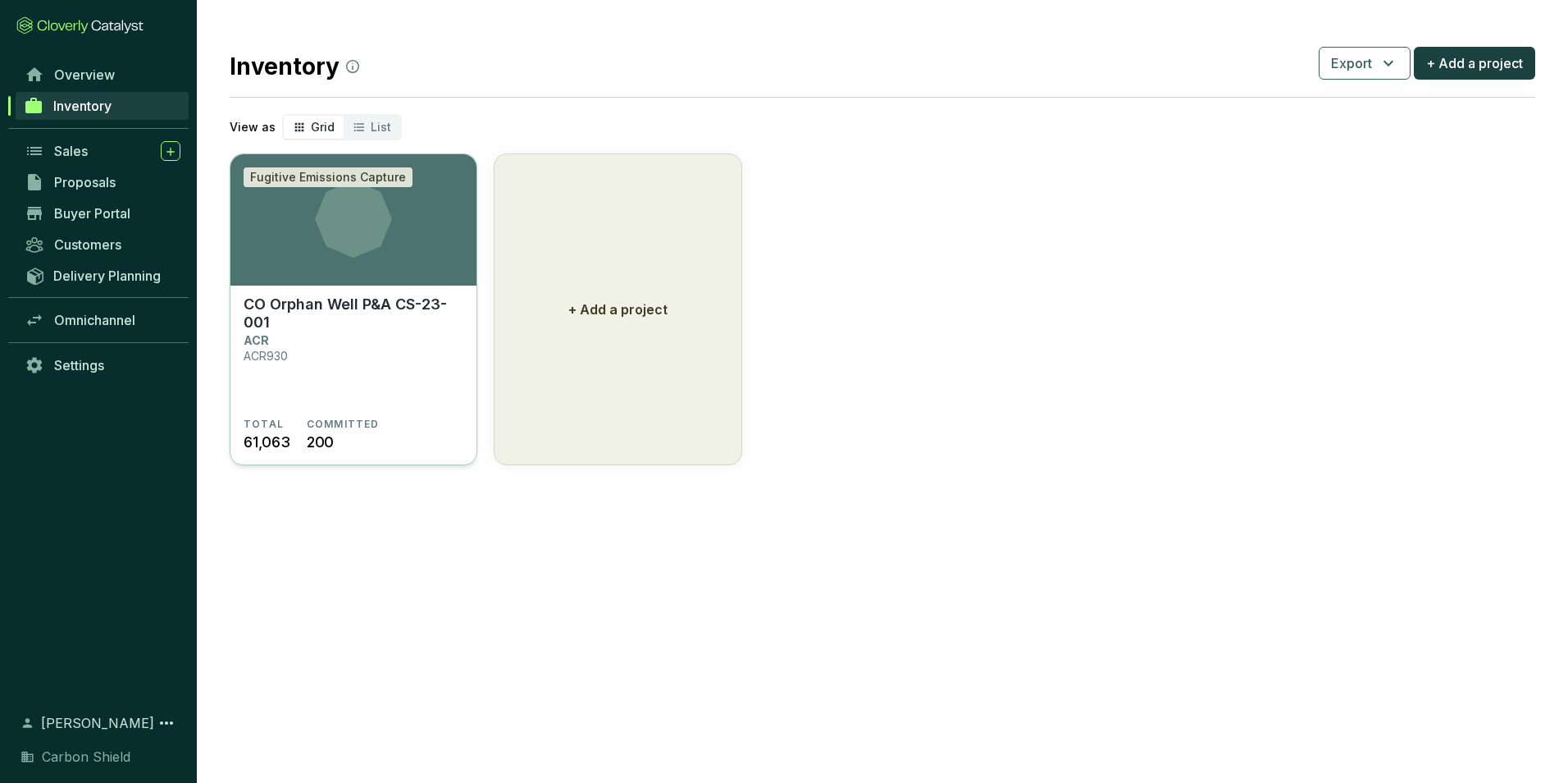
click at [360, 253] on icon at bounding box center [353, 219] width 77 height 78
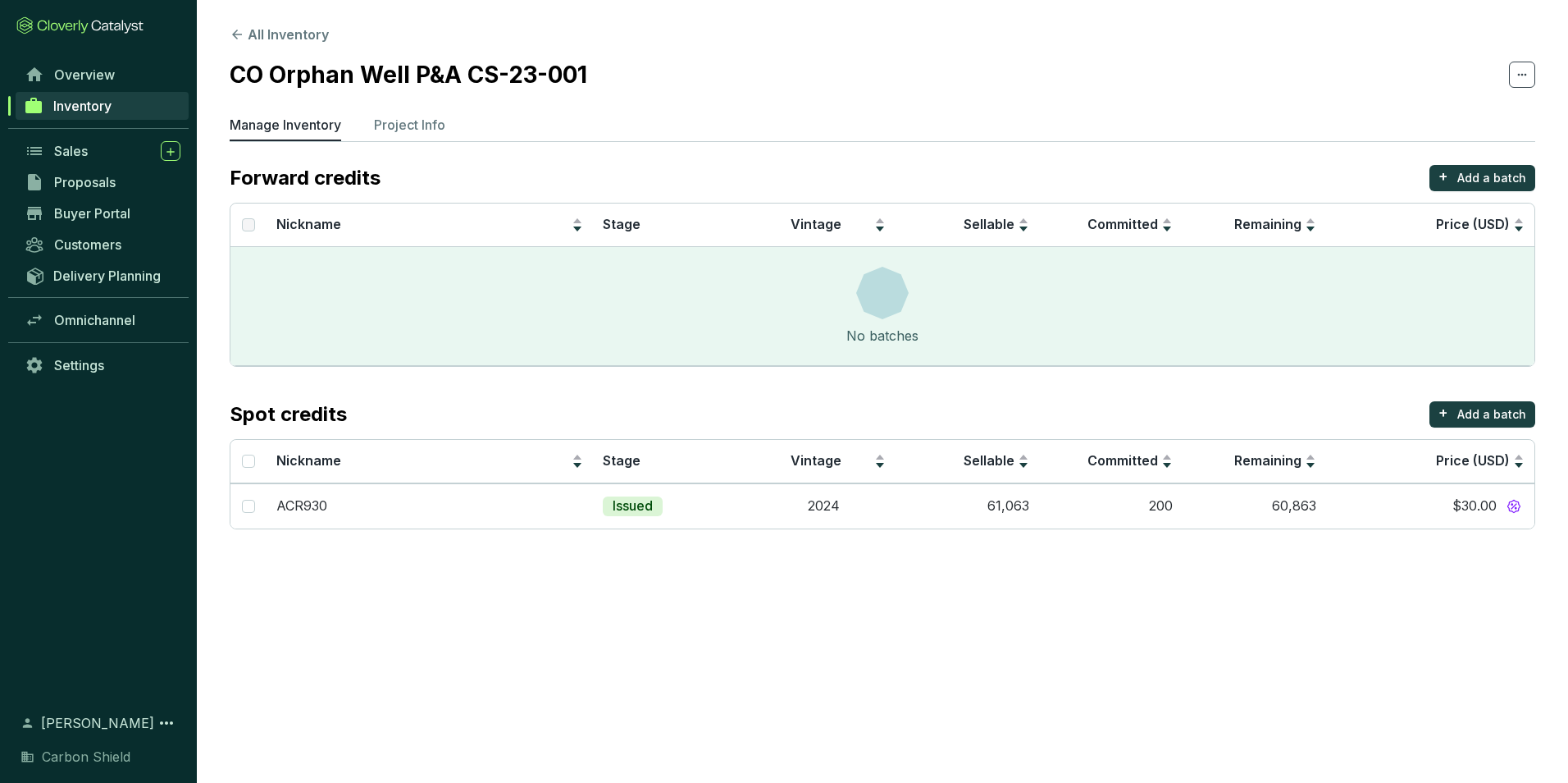
click at [430, 112] on section "All Inventory CO Orphan Well P&A CS-23-001 Manage Inventory Project Info Forwar…" at bounding box center [882, 280] width 1371 height 562
click at [428, 127] on p "Project Info" at bounding box center [409, 124] width 72 height 20
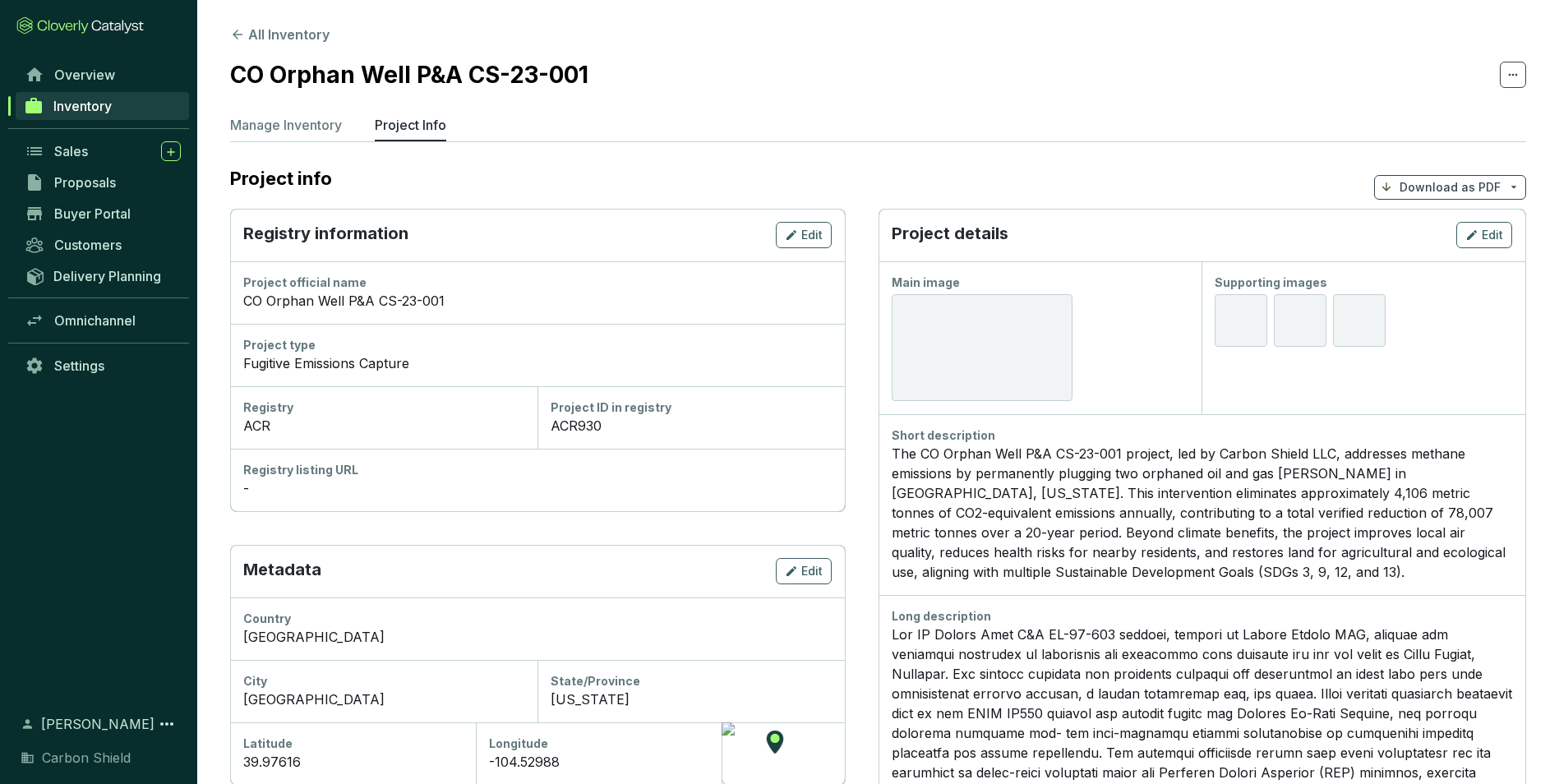
click at [1053, 368] on div at bounding box center [982, 347] width 181 height 106
click at [1480, 223] on button "Edit" at bounding box center [1484, 234] width 56 height 26
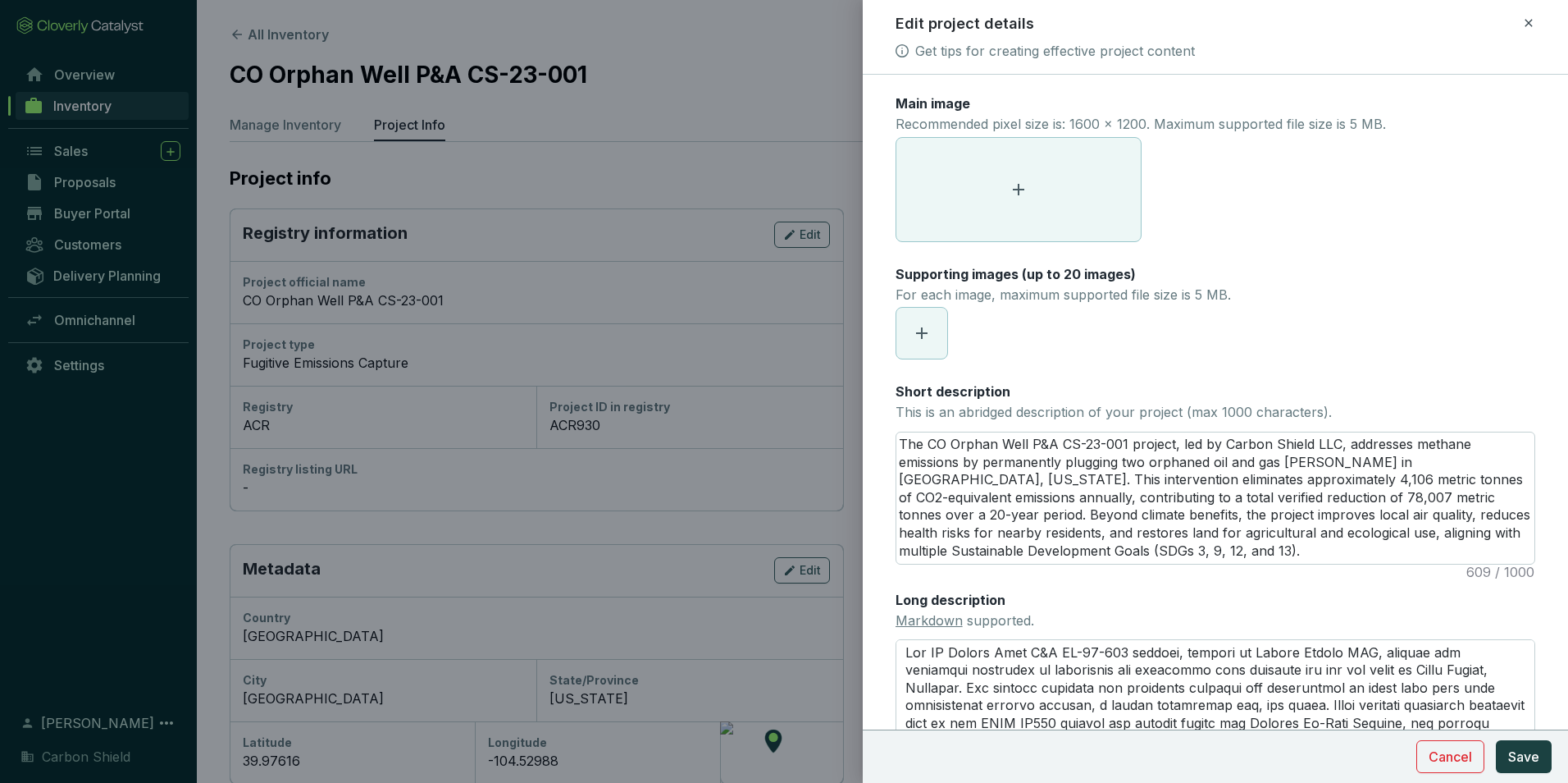
click at [1052, 186] on span at bounding box center [1018, 190] width 244 height 103
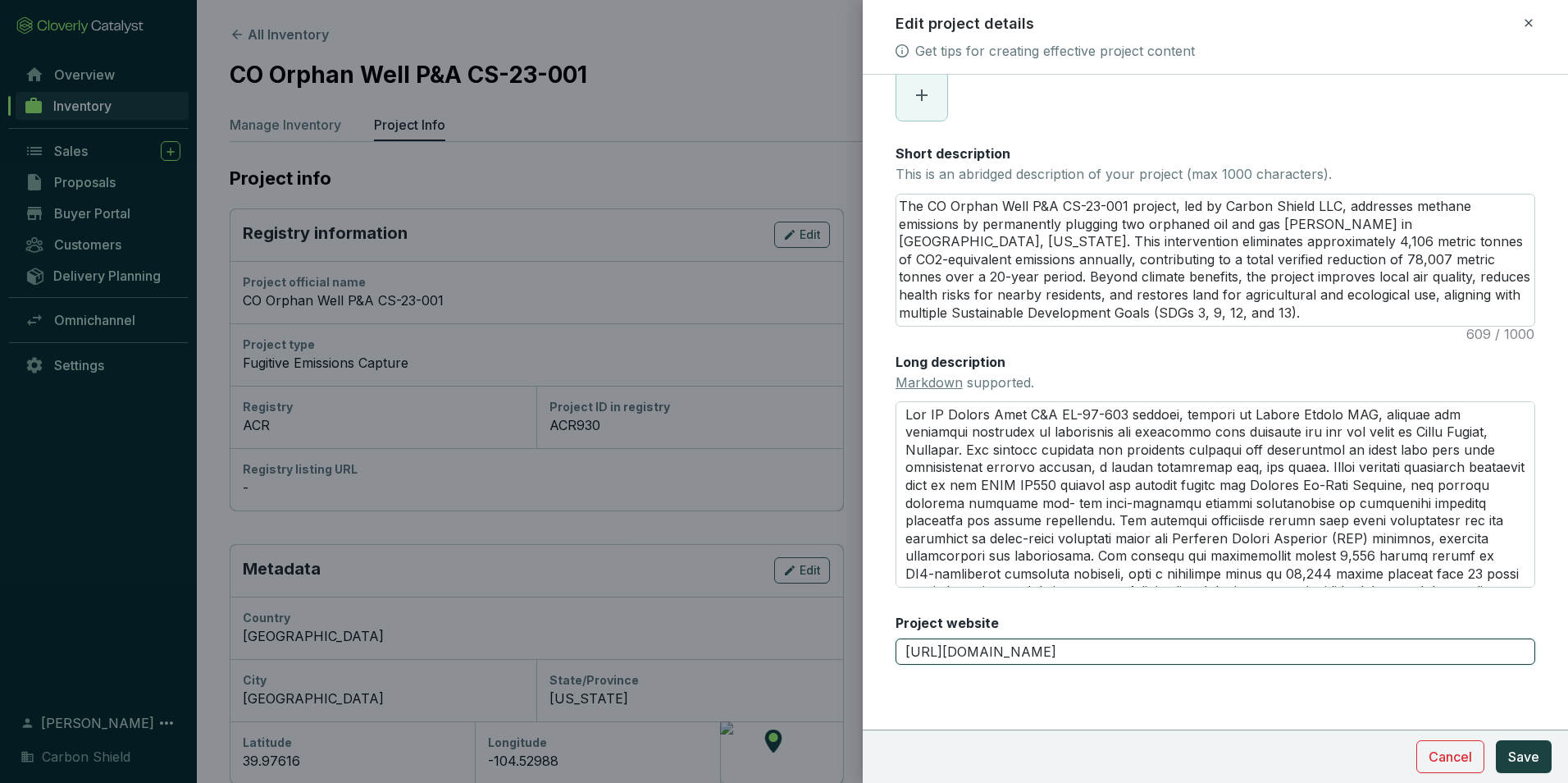
click at [1067, 642] on input "https://acrcarbon.org" at bounding box center [1215, 651] width 639 height 26
drag, startPoint x: 1096, startPoint y: 642, endPoint x: 869, endPoint y: 622, distance: 227.9
click at [869, 622] on form "Main image Recommended pixel size is: 1600 x 1200. Maximum supported file size …" at bounding box center [1215, 309] width 705 height 906
click at [1179, 686] on form "Main image Recommended pixel size is: 1600 x 1200. Maximum supported file size …" at bounding box center [1215, 309] width 705 height 906
drag, startPoint x: 1105, startPoint y: 652, endPoint x: 719, endPoint y: 582, distance: 392.3
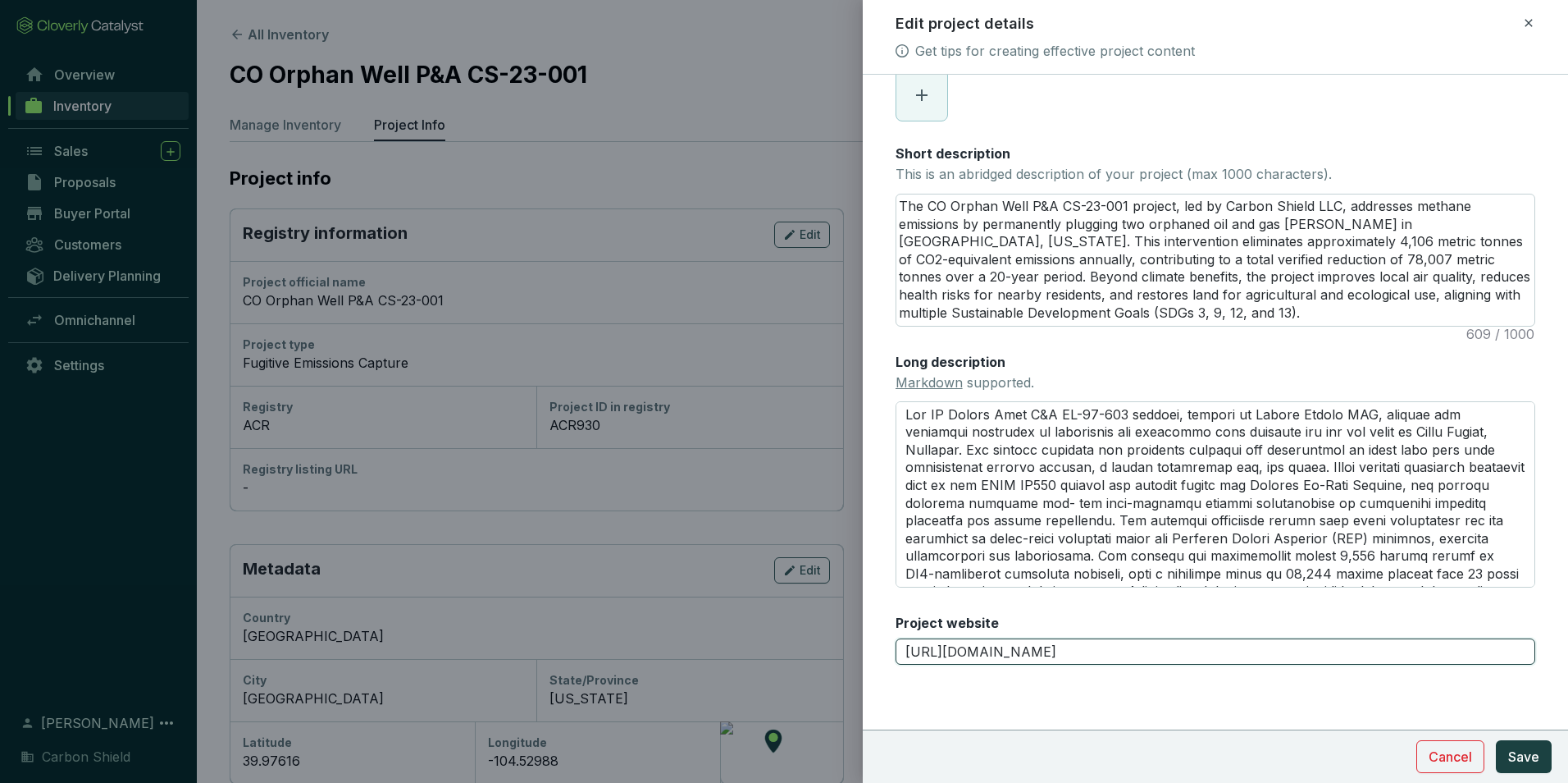
click at [725, 583] on div "Edit project details Get tips for creating effective project content Main image…" at bounding box center [784, 392] width 1568 height 783
type input "www.carbon-shield.com"
drag, startPoint x: 1110, startPoint y: 657, endPoint x: 817, endPoint y: 618, distance: 295.6
click at [817, 618] on div "Edit project details Get tips for creating effective project content Main image…" at bounding box center [784, 392] width 1568 height 783
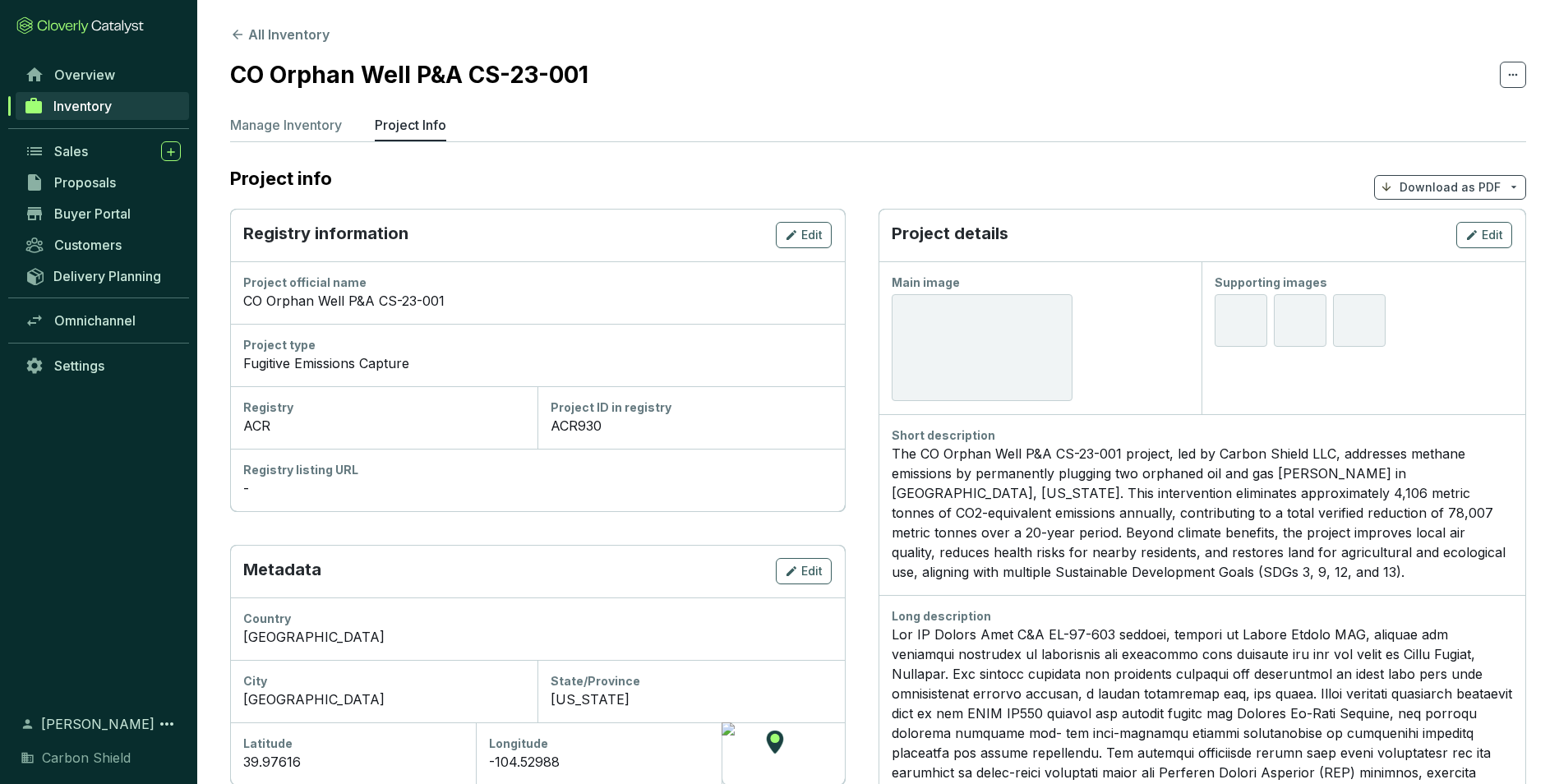
click at [971, 338] on div at bounding box center [982, 347] width 181 height 106
click at [1487, 234] on span "Edit" at bounding box center [1492, 235] width 21 height 16
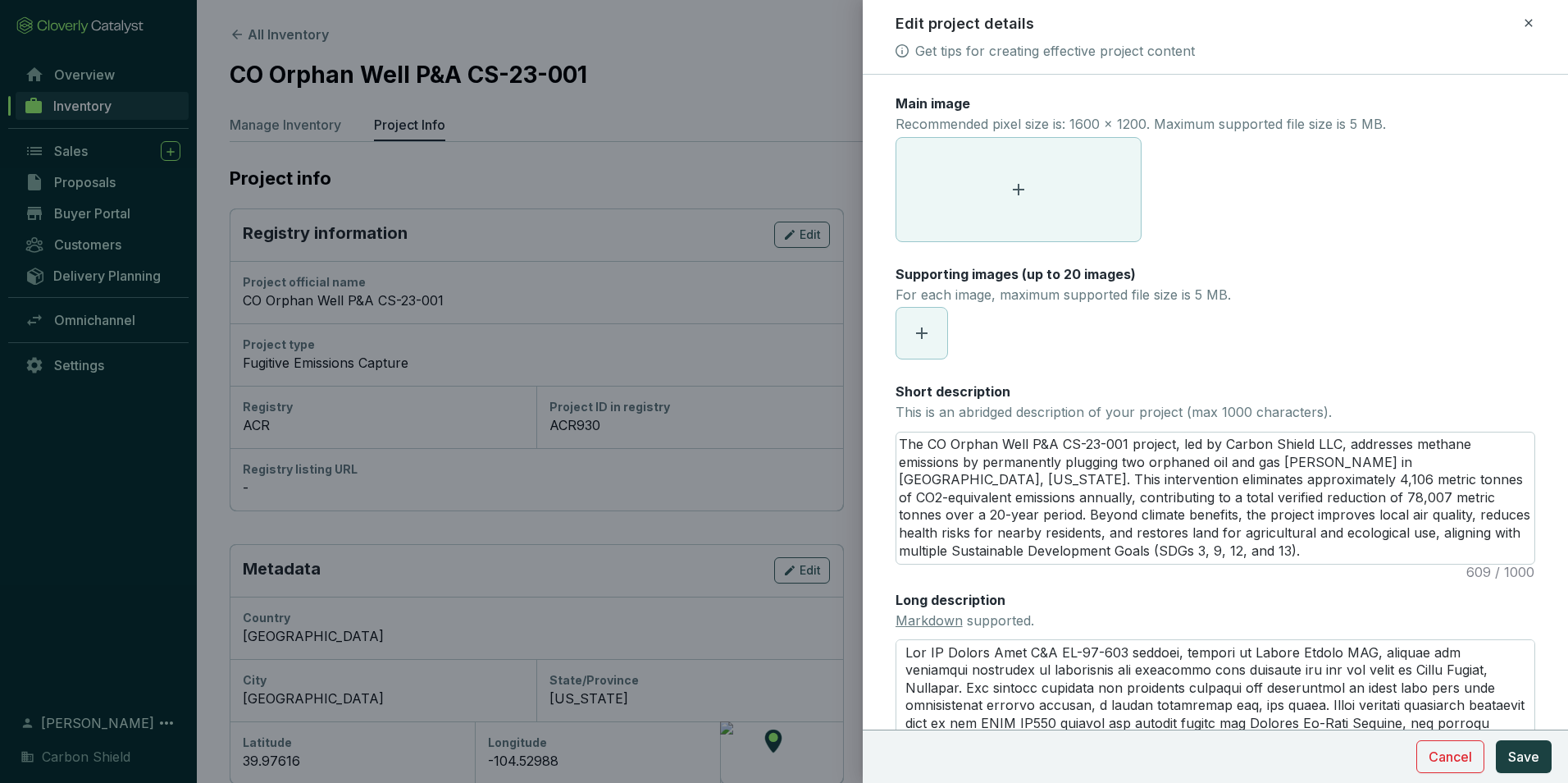
click at [1005, 206] on span at bounding box center [1018, 190] width 244 height 103
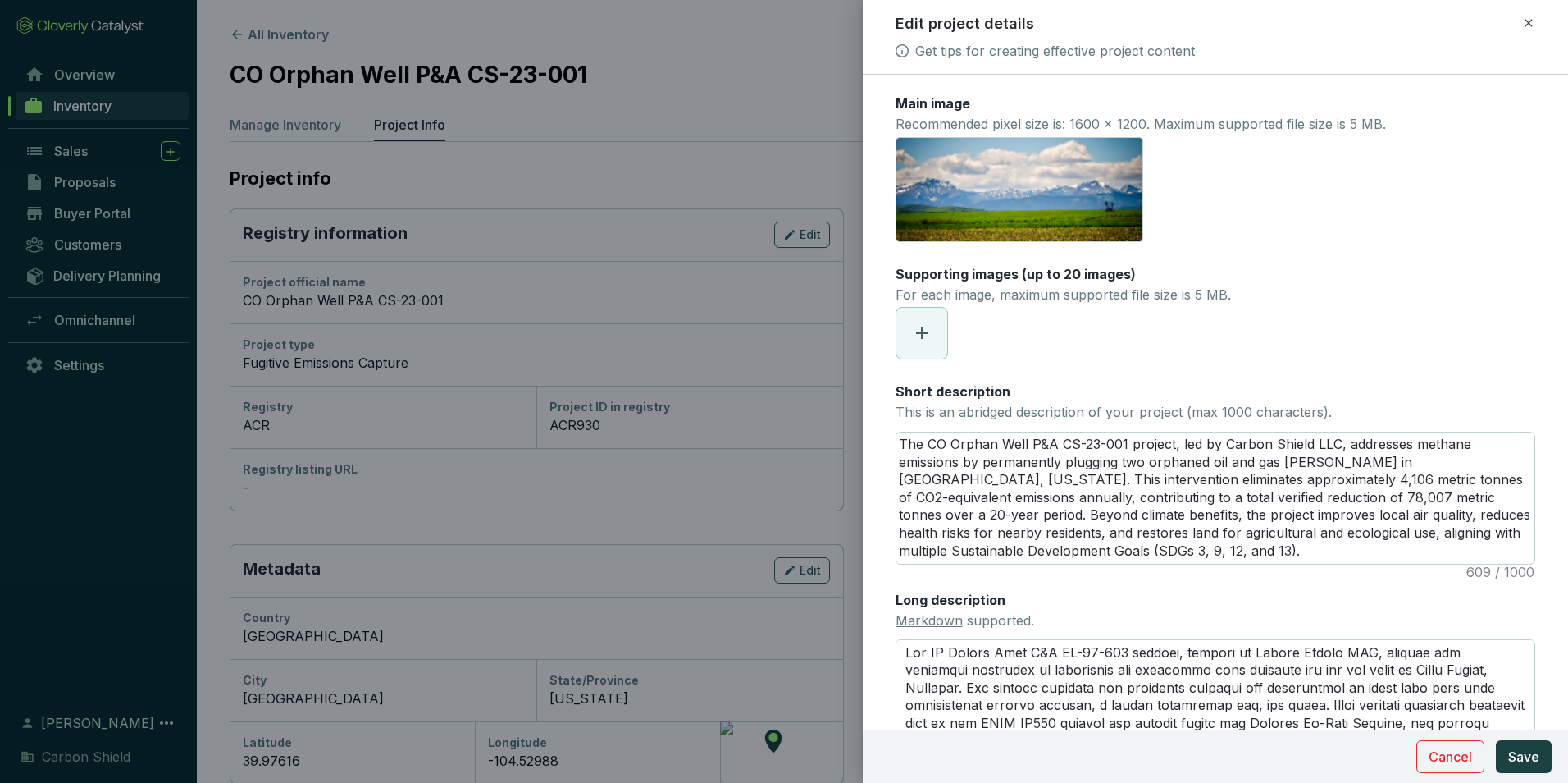
click at [941, 324] on span at bounding box center [921, 332] width 51 height 51
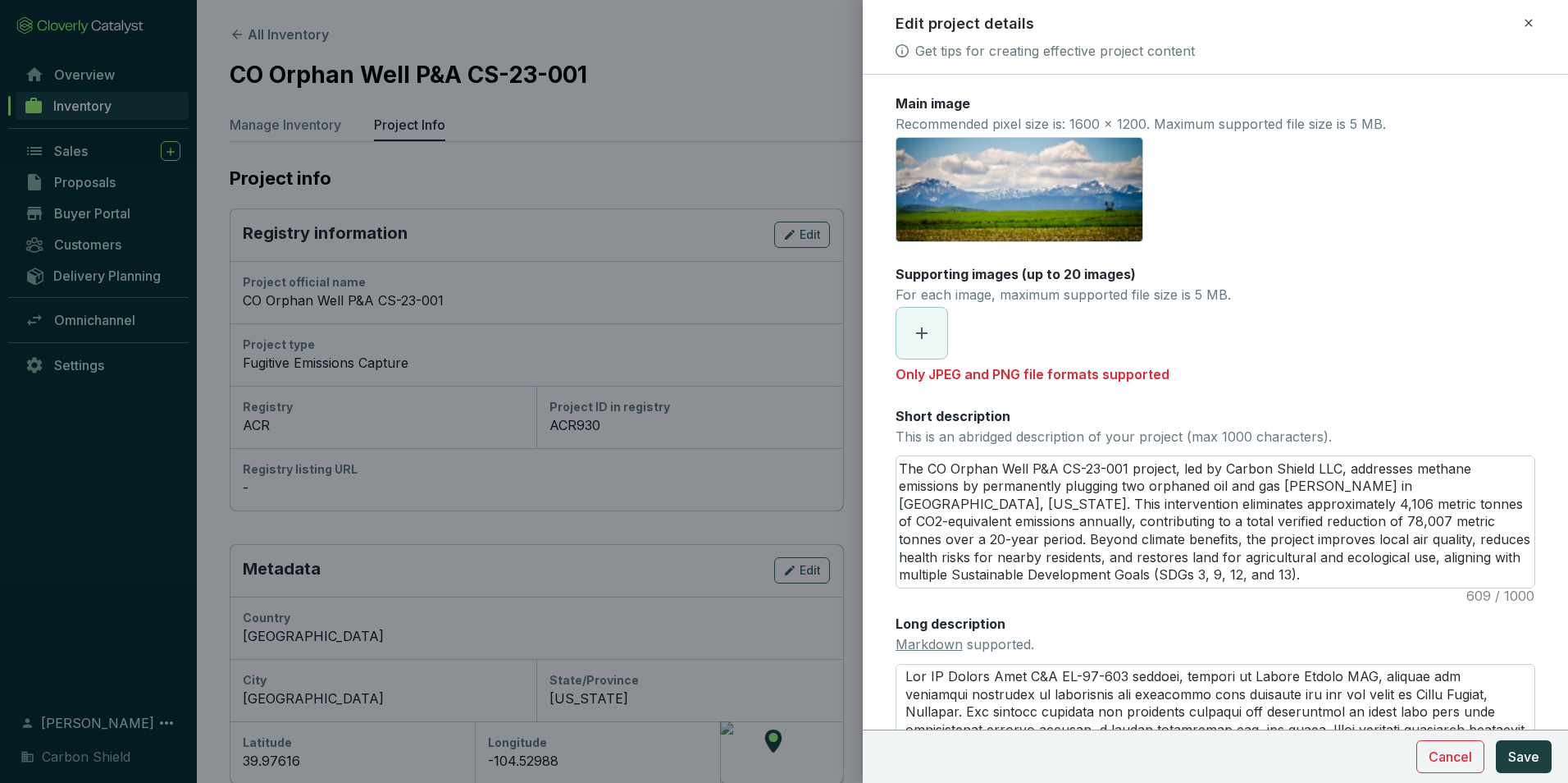
click at [937, 338] on span at bounding box center [921, 332] width 51 height 51
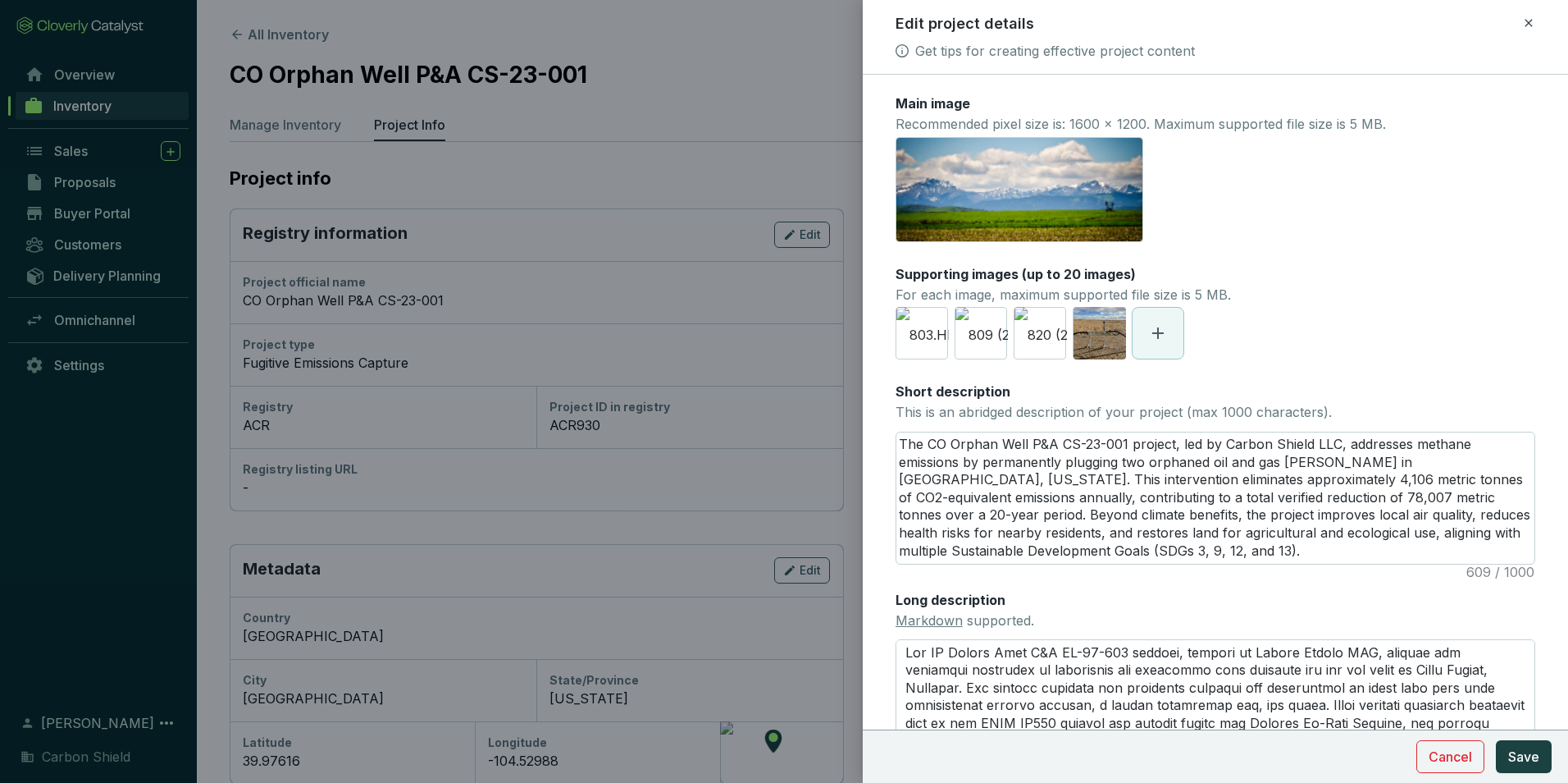
click at [1161, 330] on icon at bounding box center [1158, 333] width 20 height 20
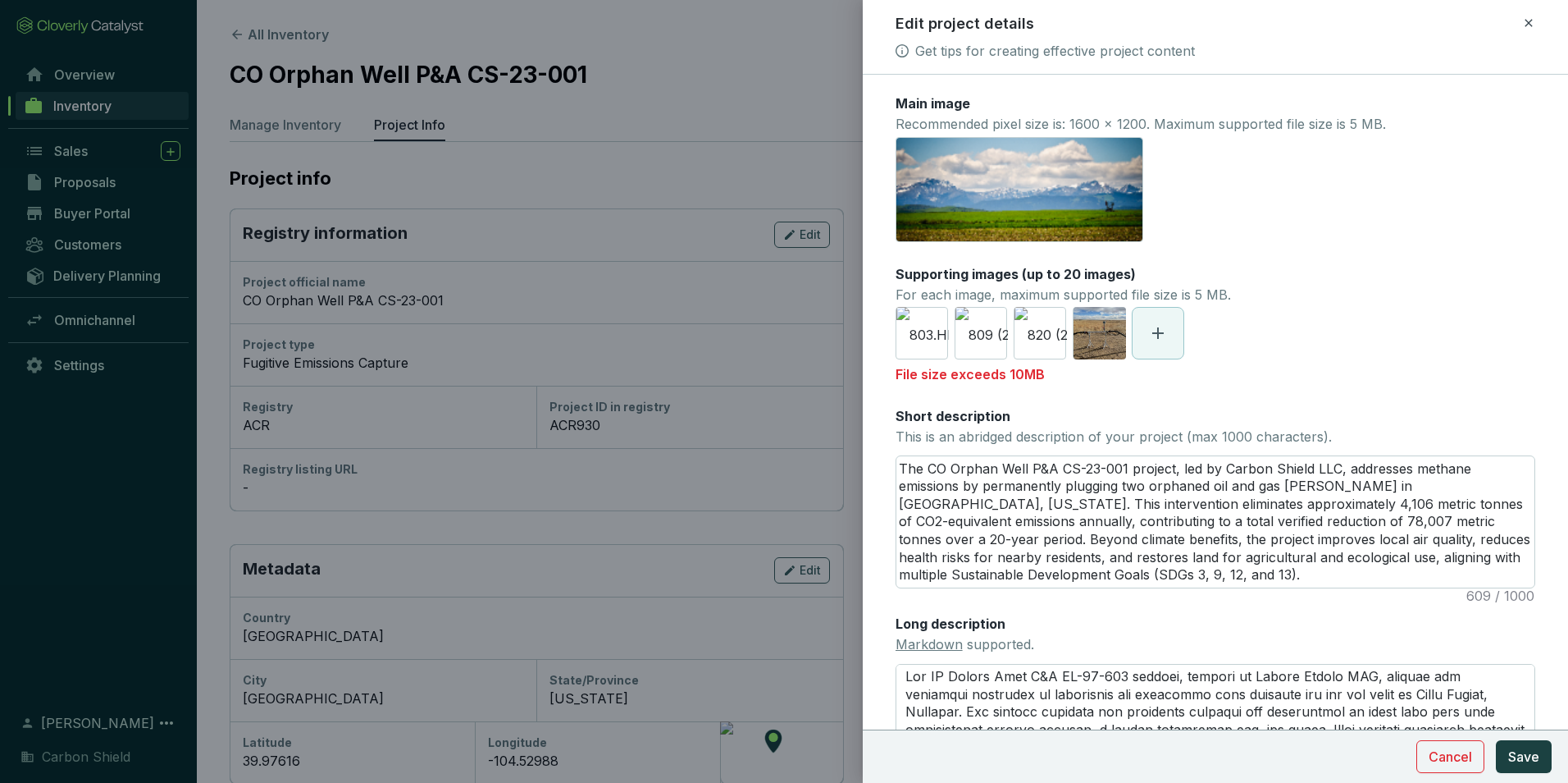
click at [1161, 330] on icon at bounding box center [1158, 333] width 20 height 20
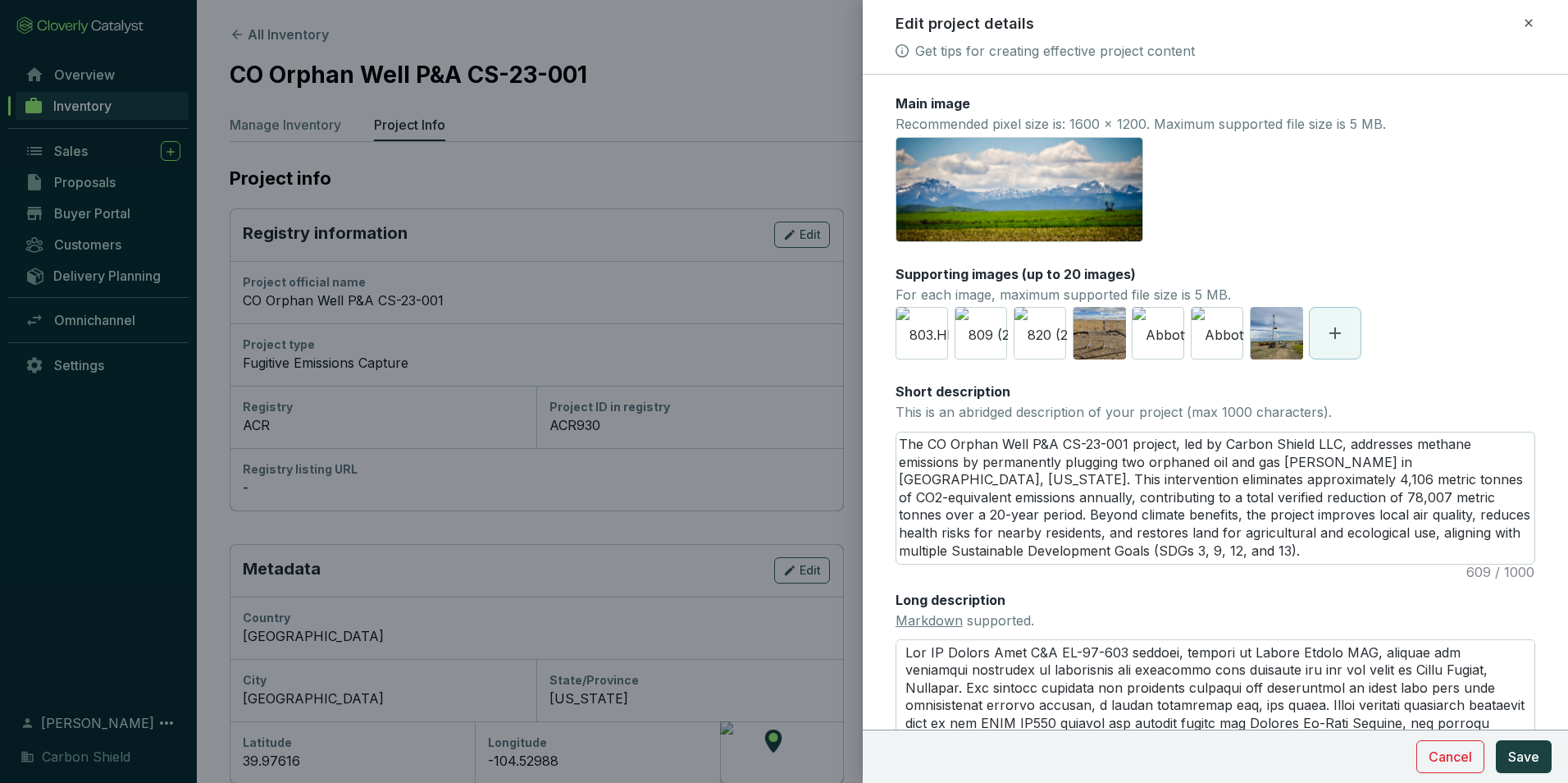
click at [1338, 339] on icon at bounding box center [1335, 333] width 20 height 20
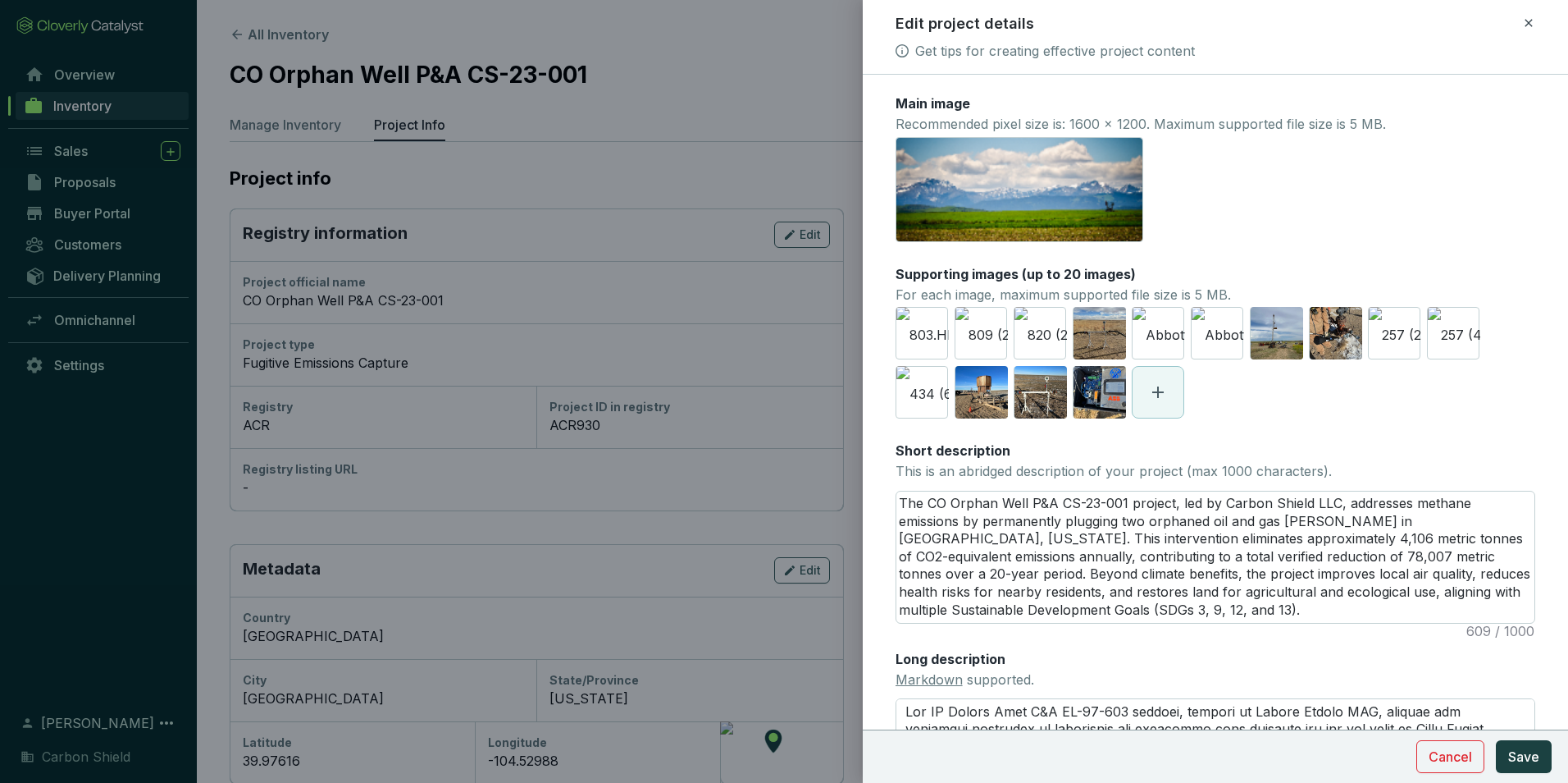
click at [1158, 393] on icon at bounding box center [1158, 392] width 11 height 11
click at [1385, 392] on icon at bounding box center [1394, 392] width 20 height 20
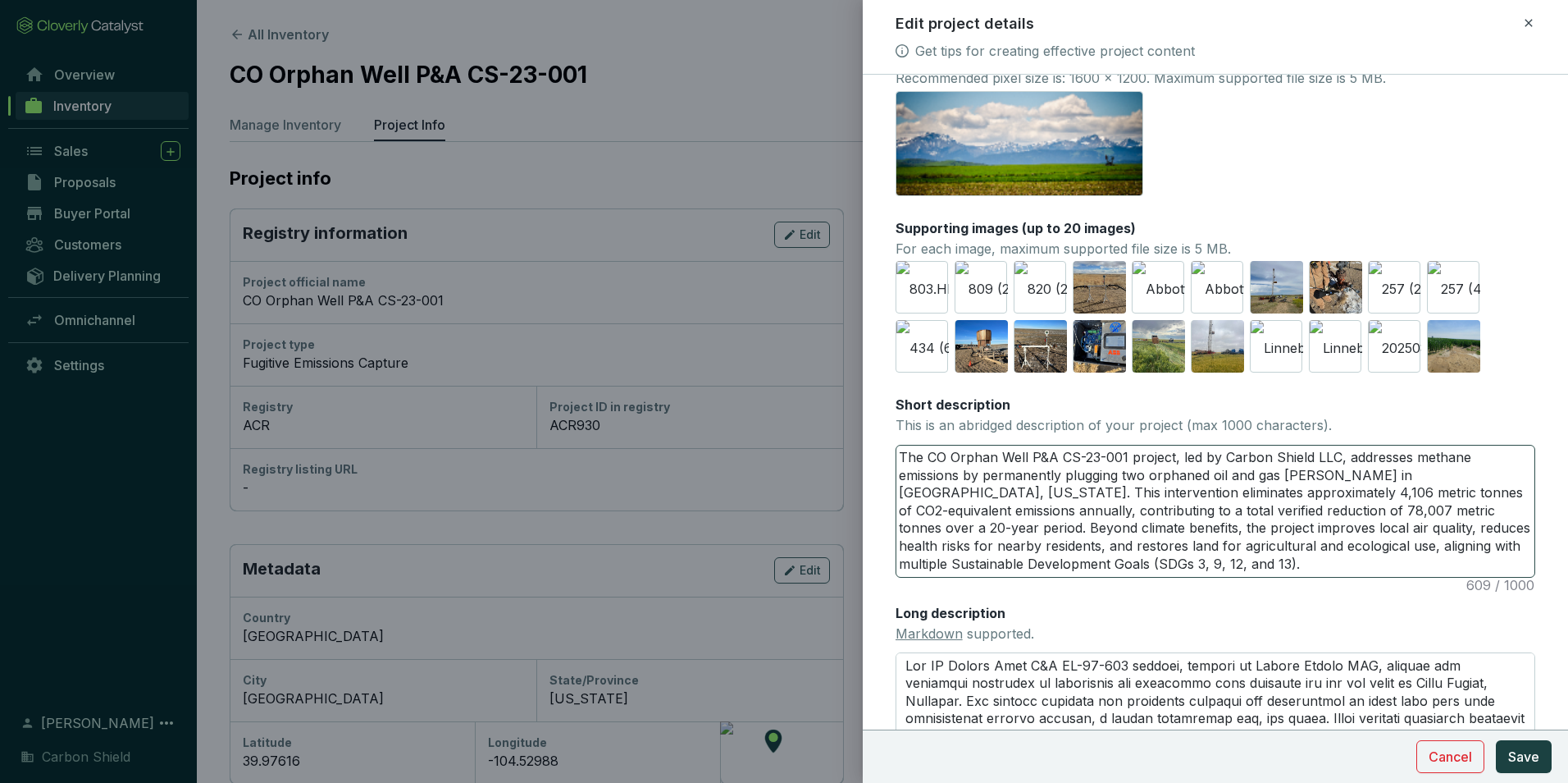
scroll to position [82, 0]
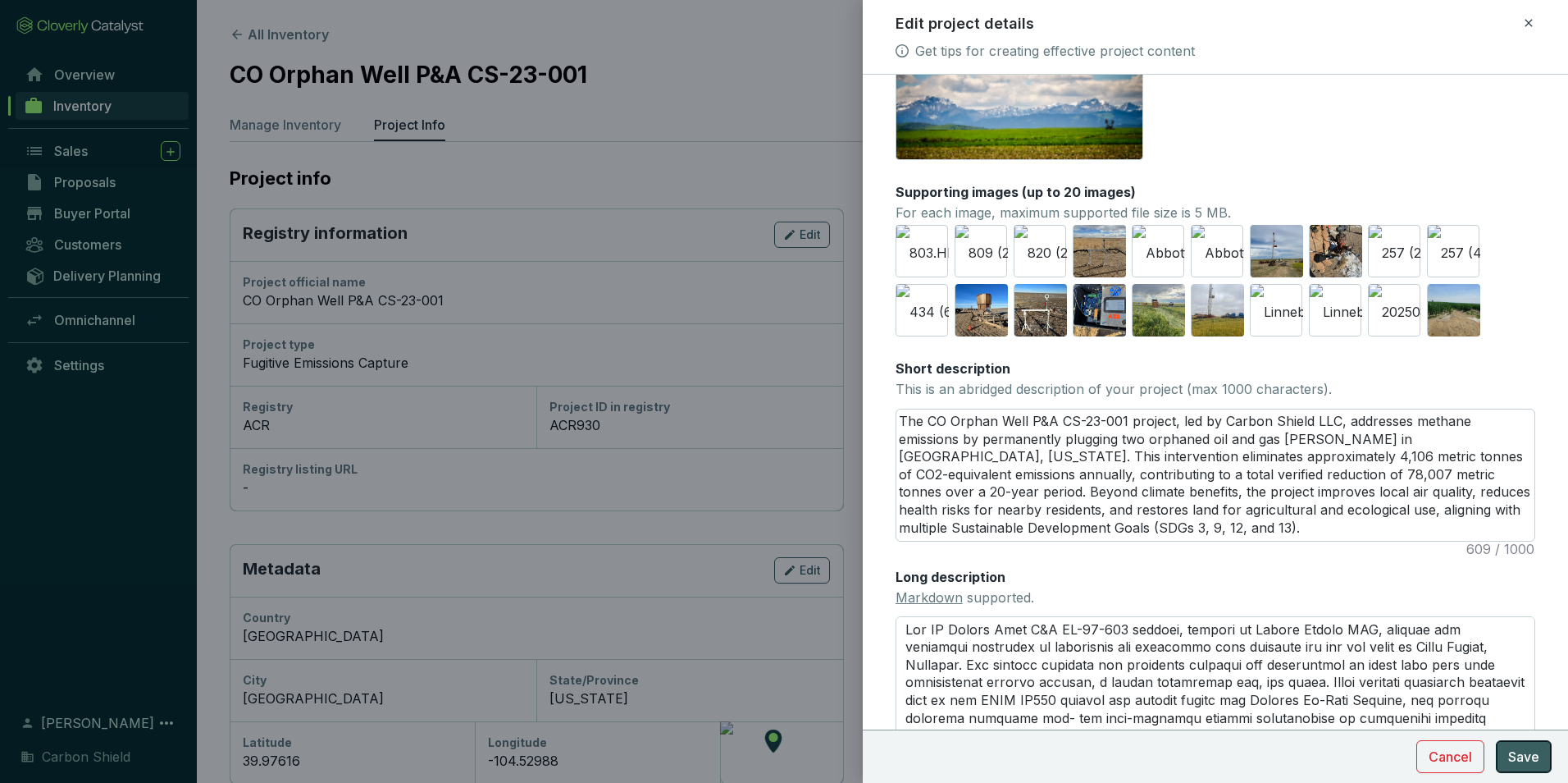
click at [1517, 752] on span "Save" at bounding box center [1523, 756] width 32 height 20
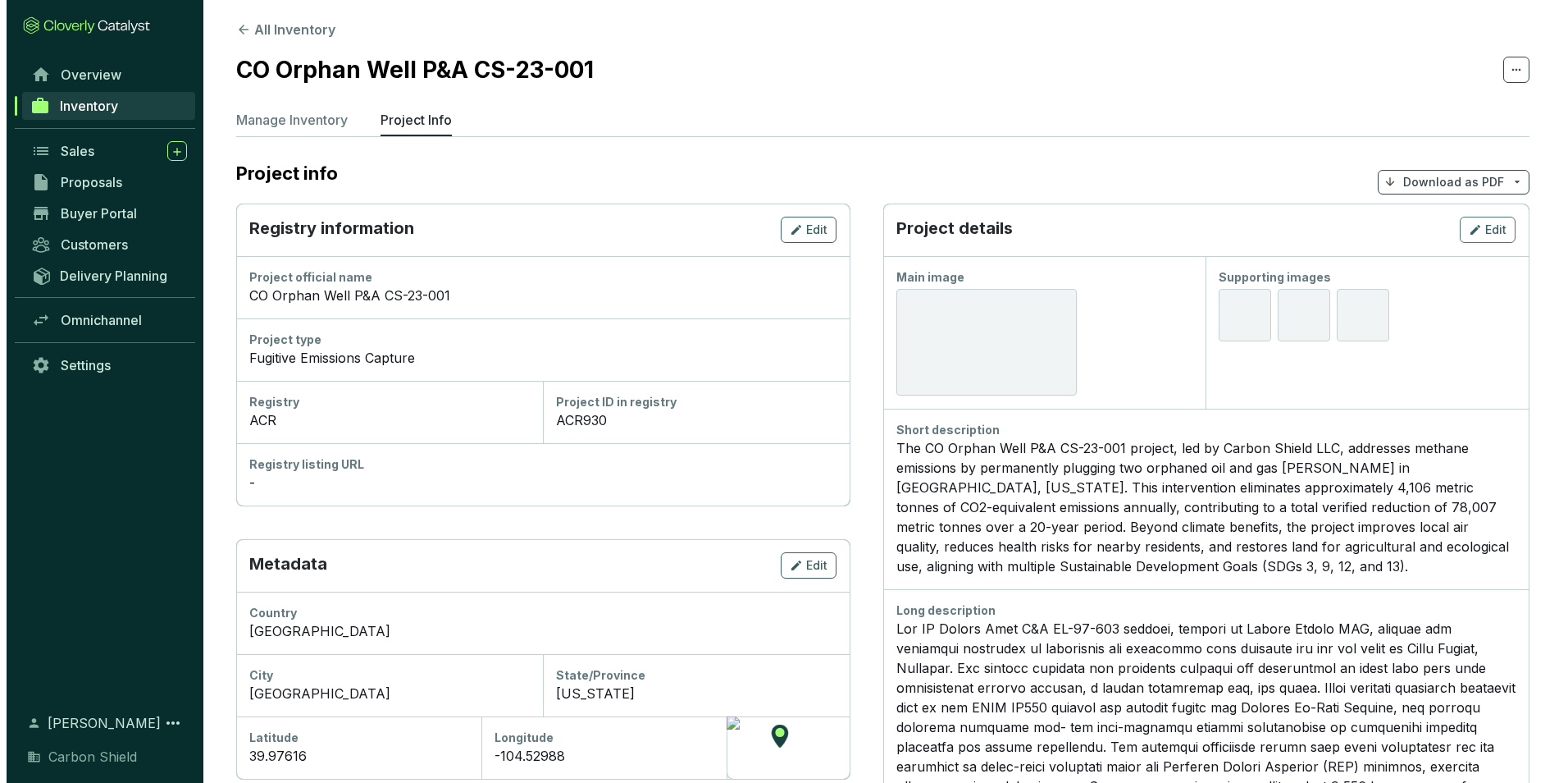
scroll to position [0, 0]
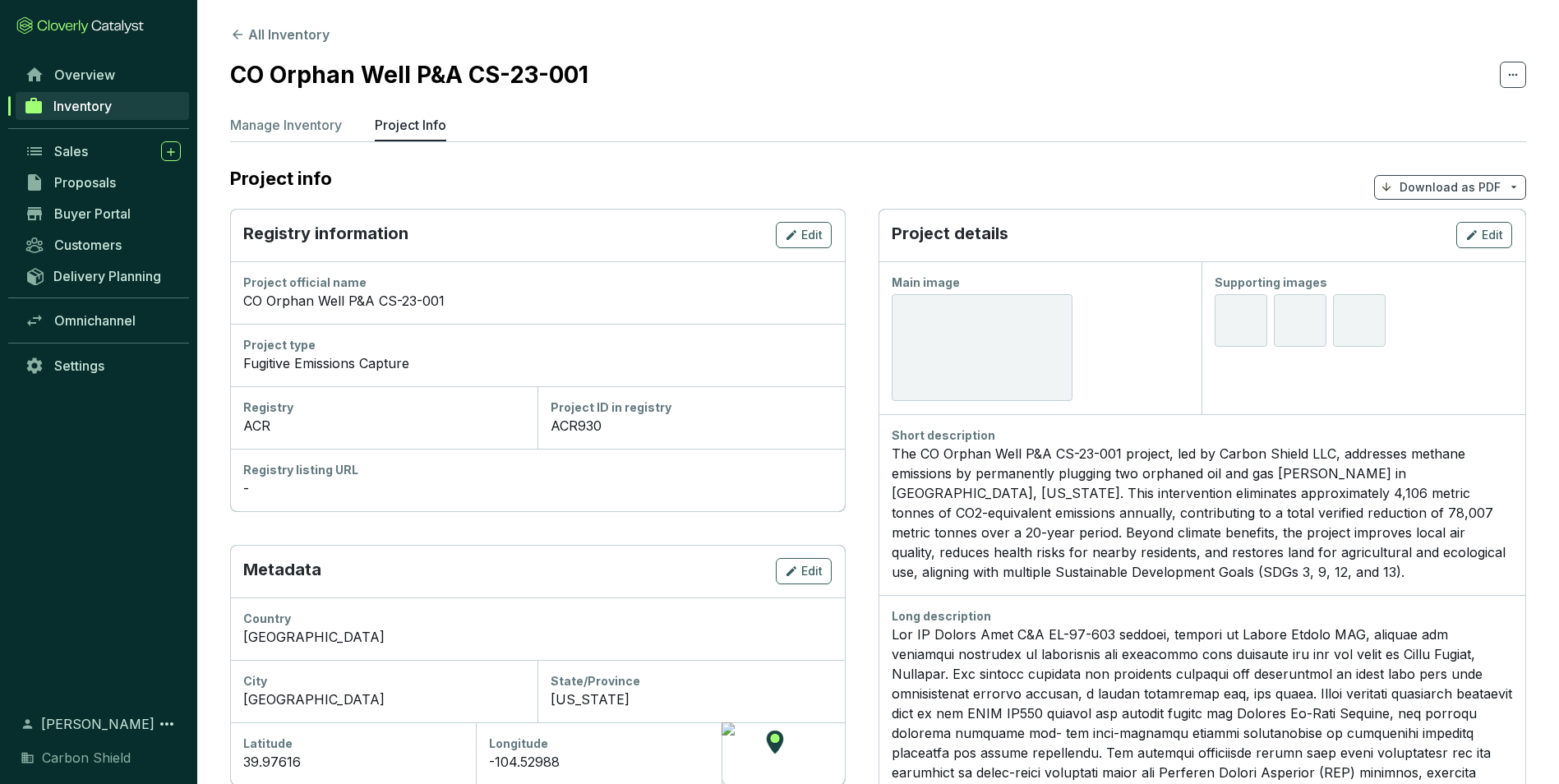
click at [987, 332] on div at bounding box center [982, 347] width 181 height 106
click at [110, 110] on span "Inventory" at bounding box center [82, 105] width 58 height 16
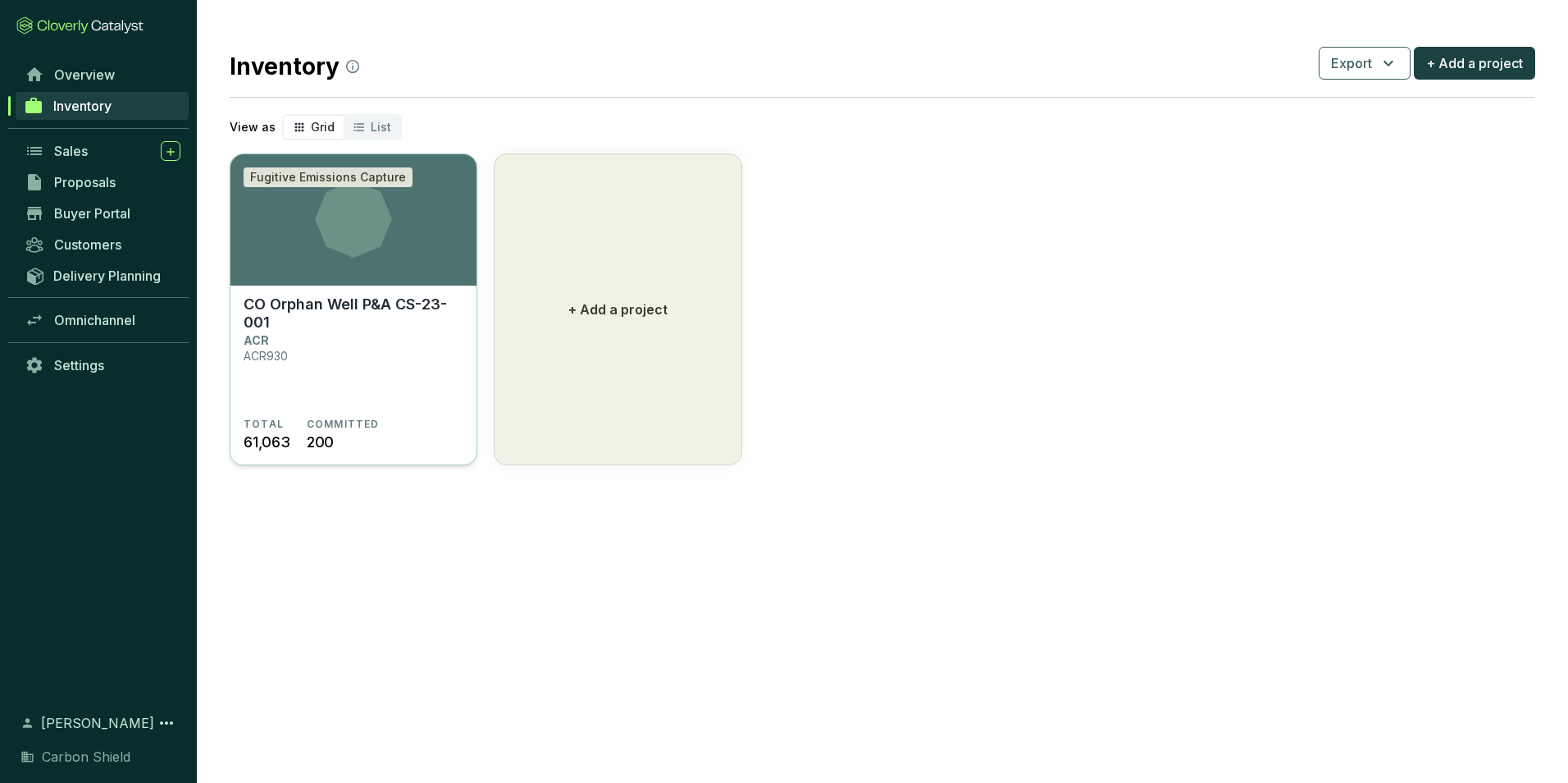
click at [378, 256] on icon at bounding box center [353, 219] width 246 height 78
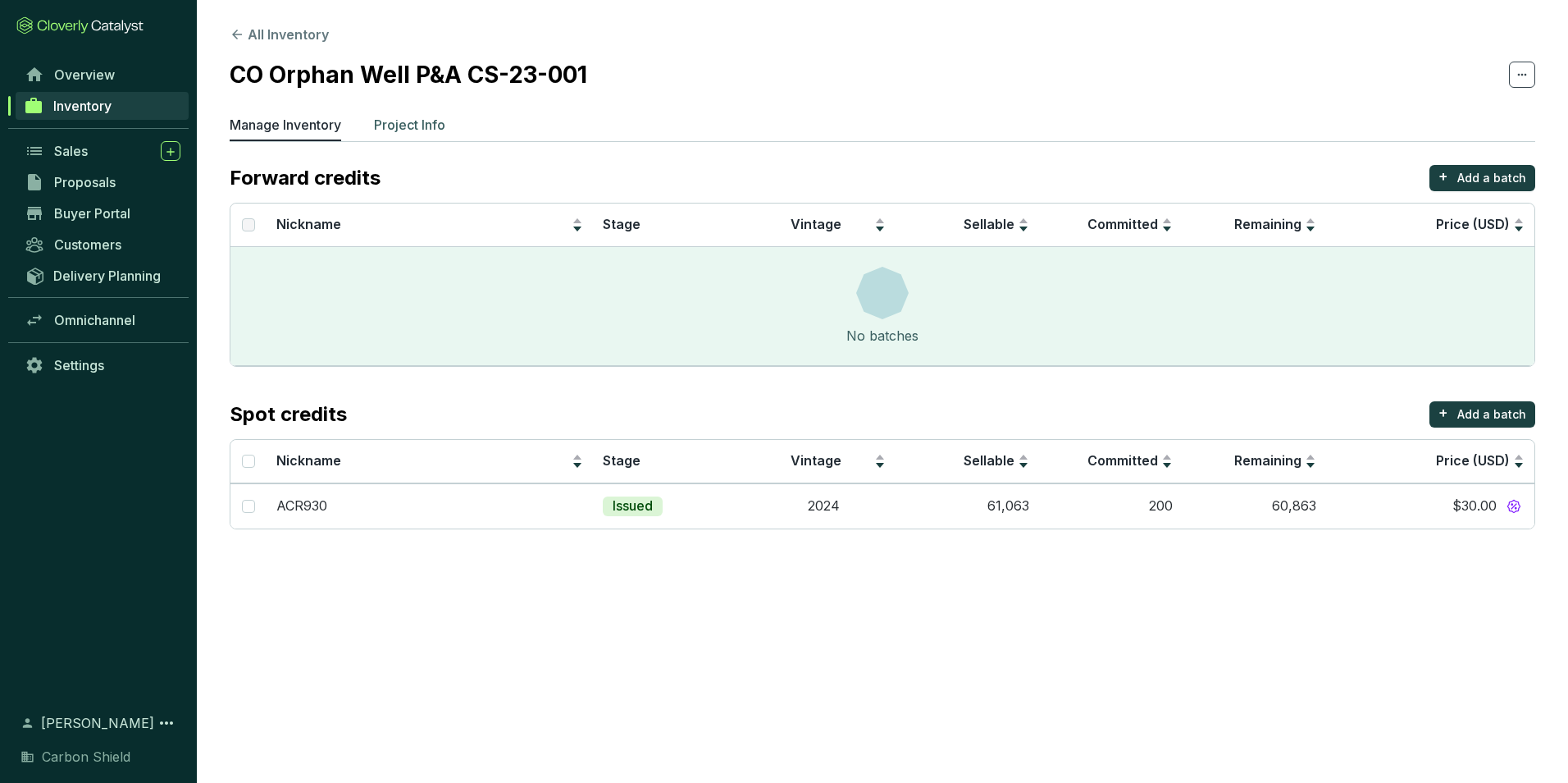
click at [416, 125] on p "Project Info" at bounding box center [409, 124] width 72 height 20
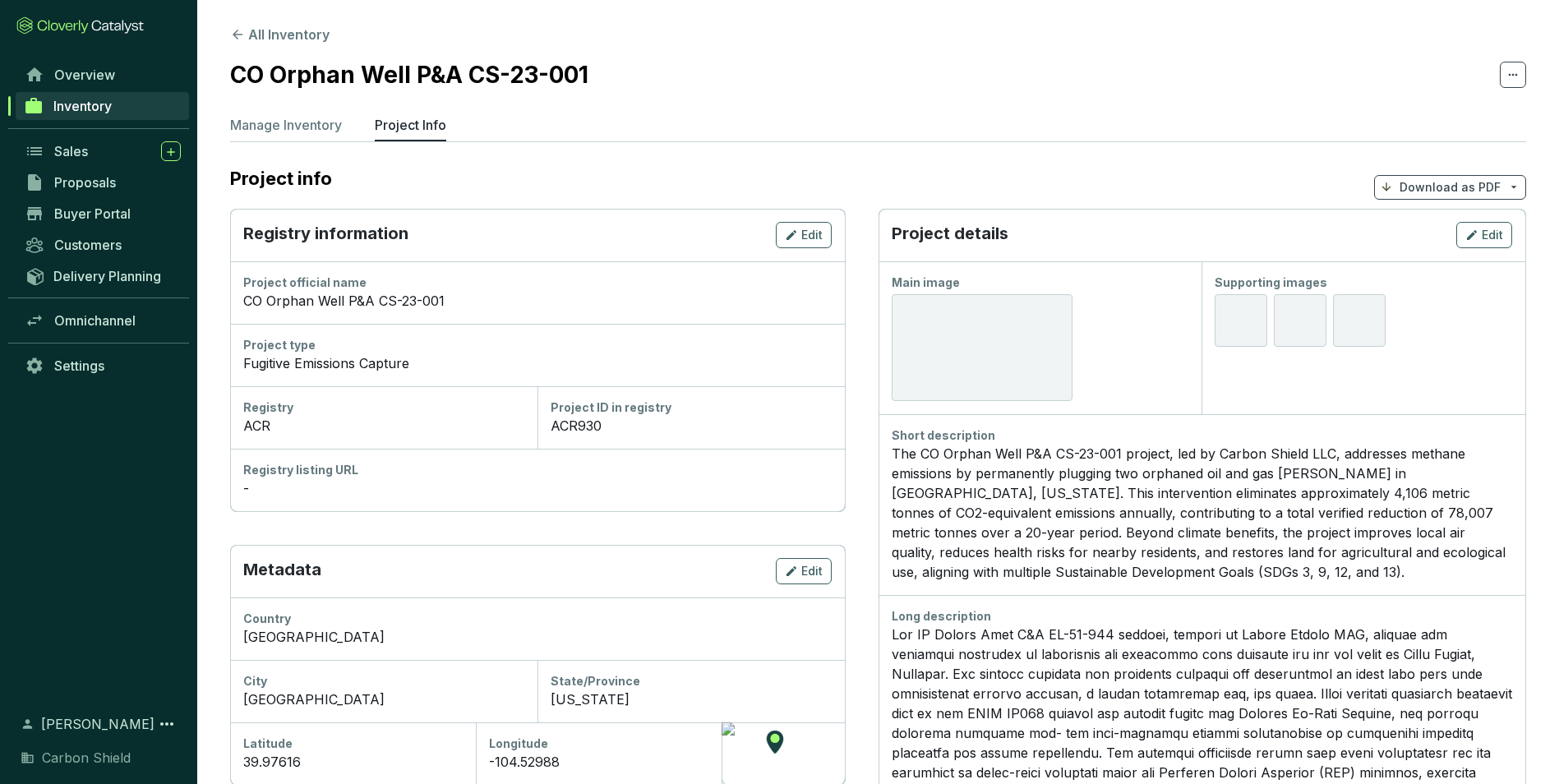
click at [962, 365] on div at bounding box center [982, 347] width 181 height 106
click at [1506, 235] on button "Edit" at bounding box center [1484, 234] width 56 height 26
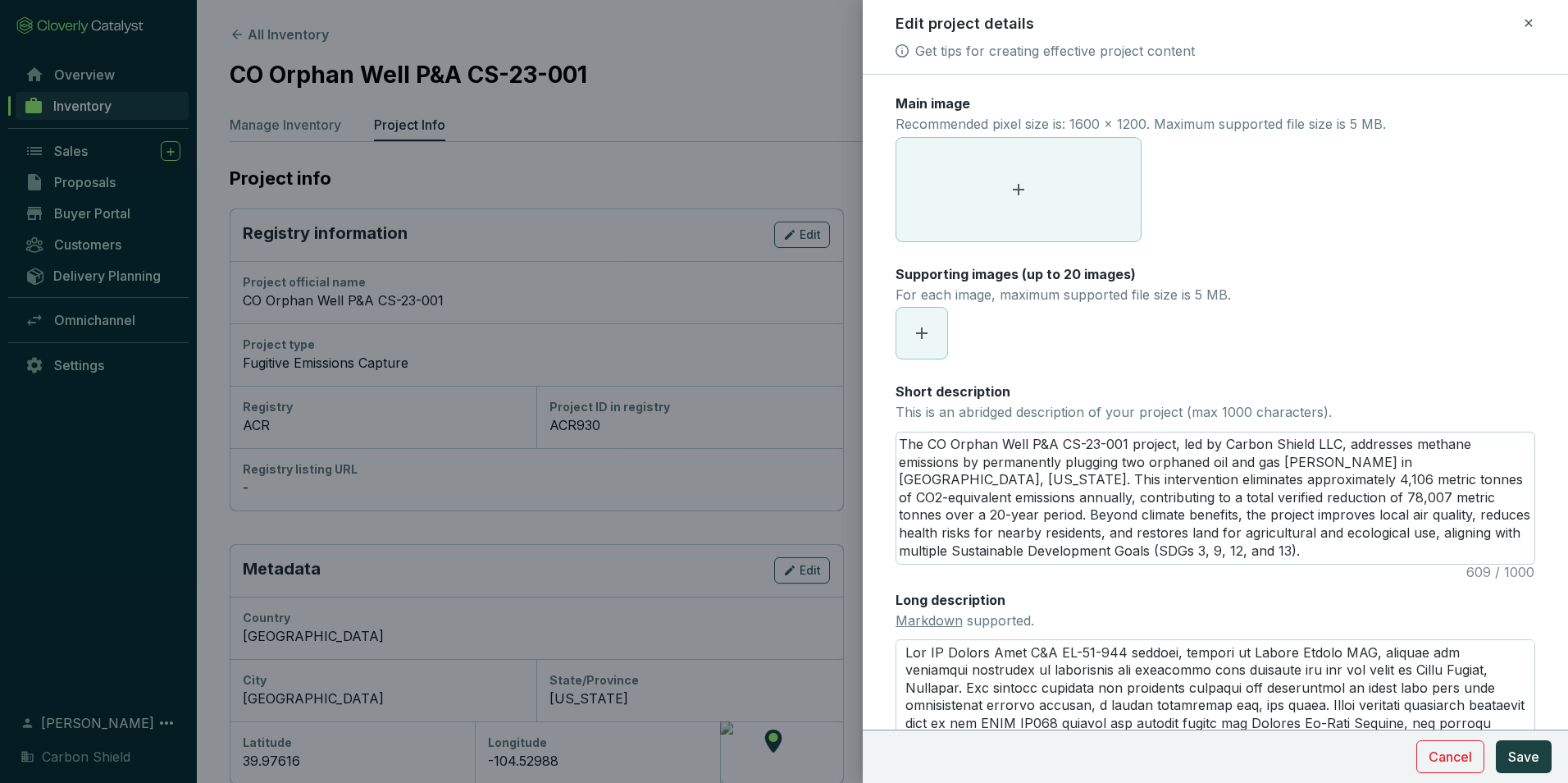
click at [1018, 190] on icon at bounding box center [1018, 190] width 11 height 11
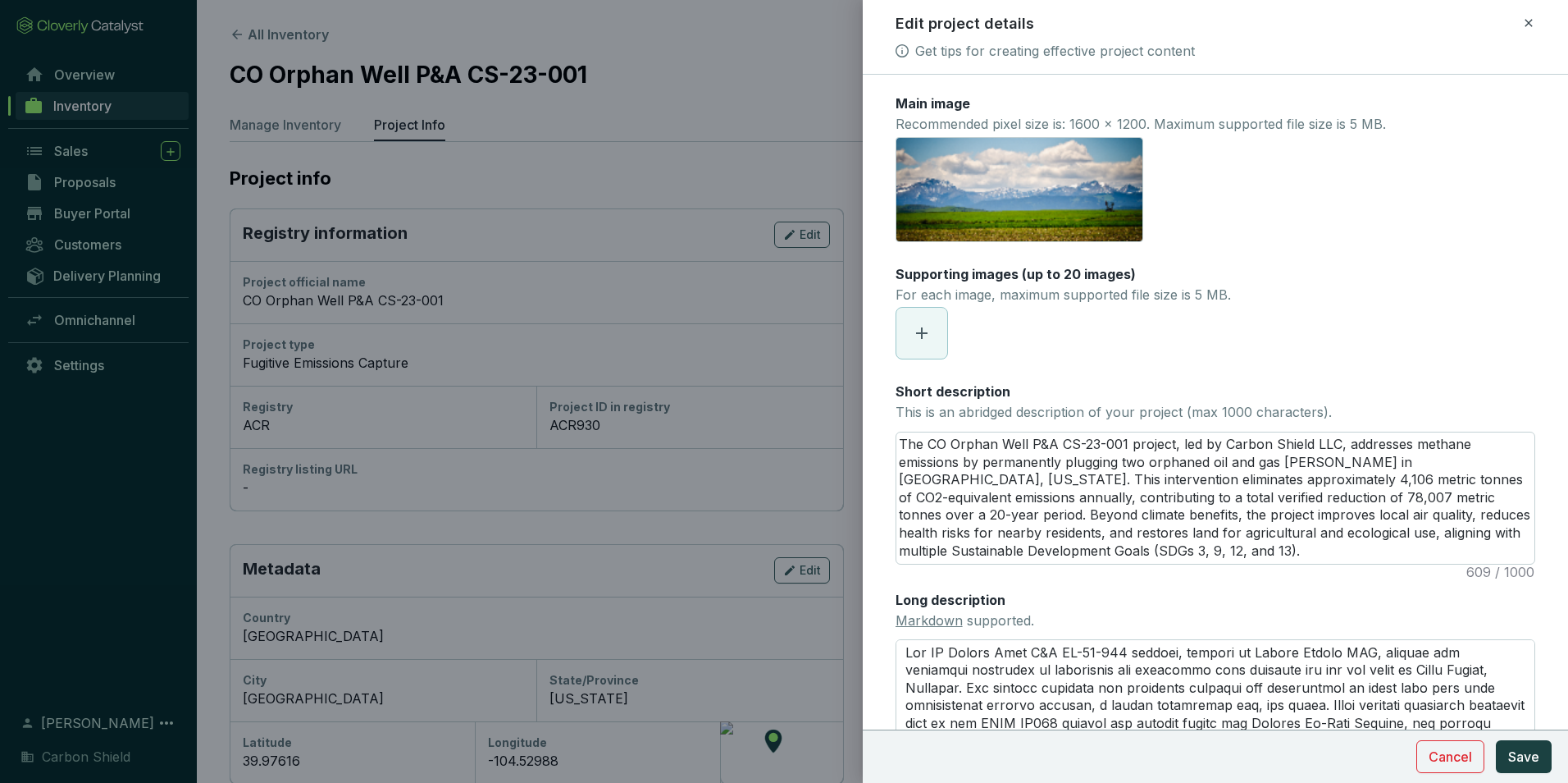
click at [1414, 236] on div "AdobeStock_123079368.jpeg" at bounding box center [1215, 190] width 639 height 105
click at [1517, 753] on span "Save" at bounding box center [1523, 756] width 32 height 20
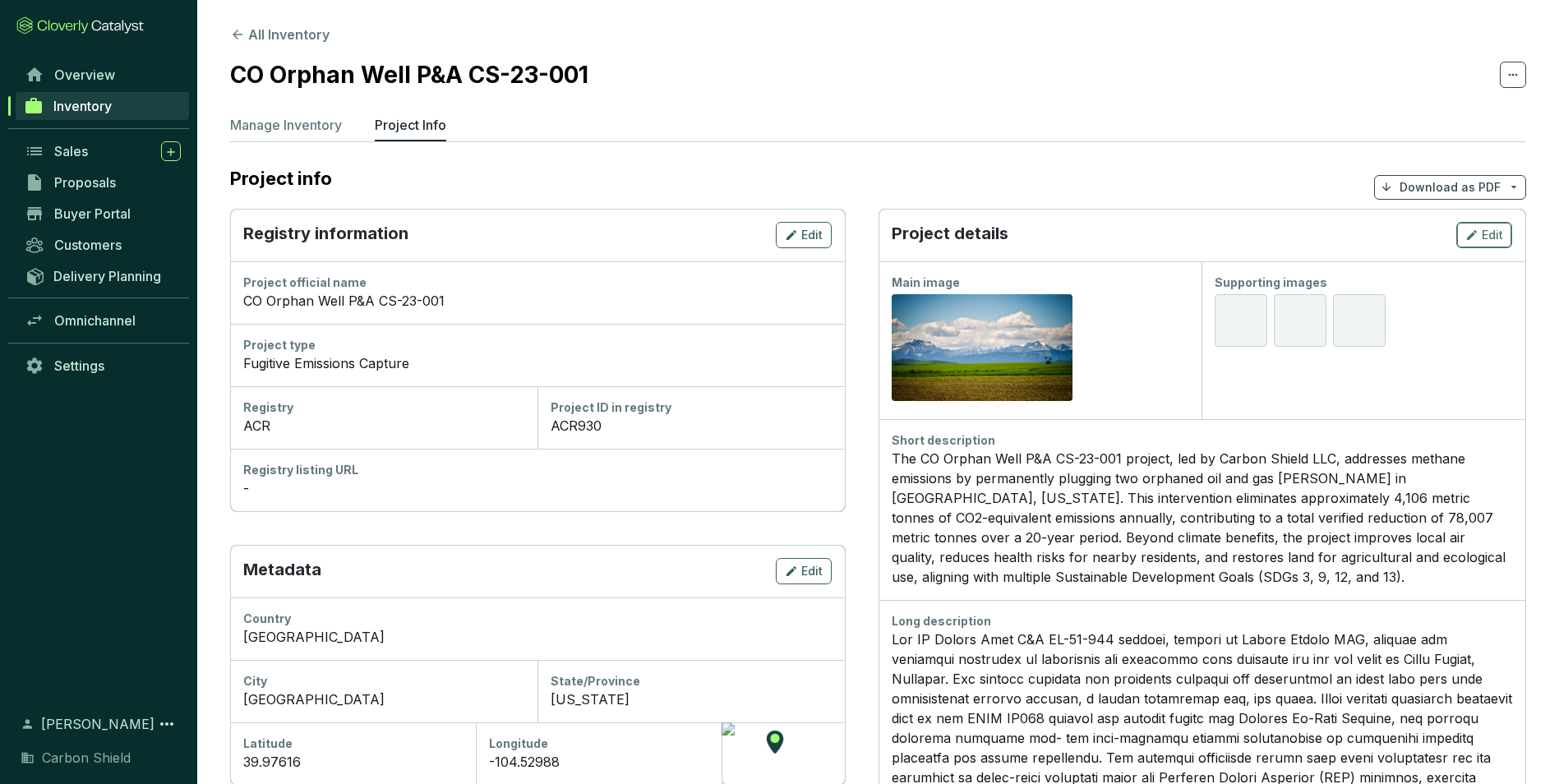
click at [1480, 229] on div "Edit" at bounding box center [1483, 235] width 37 height 20
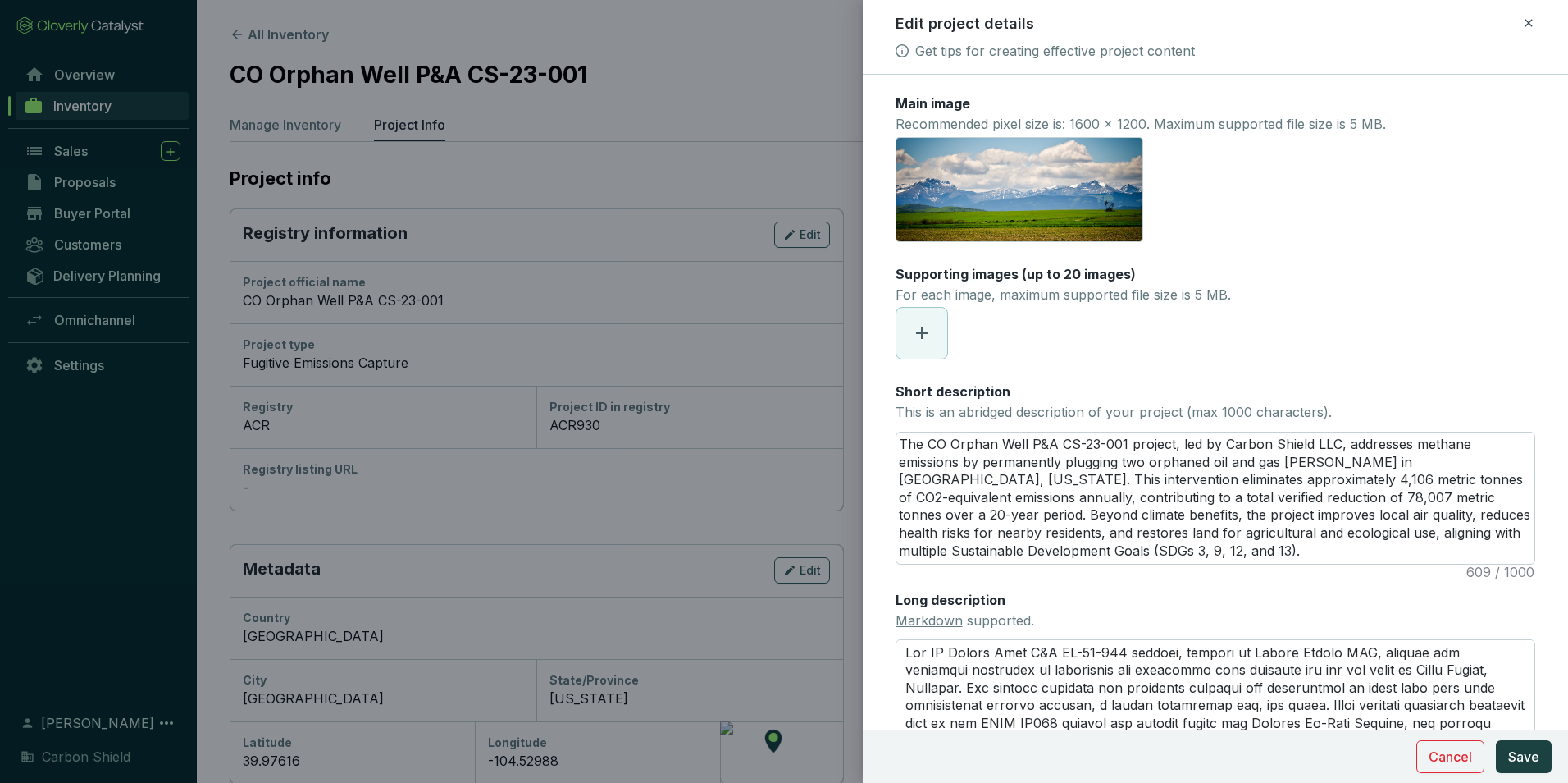
click at [927, 332] on icon at bounding box center [921, 333] width 20 height 20
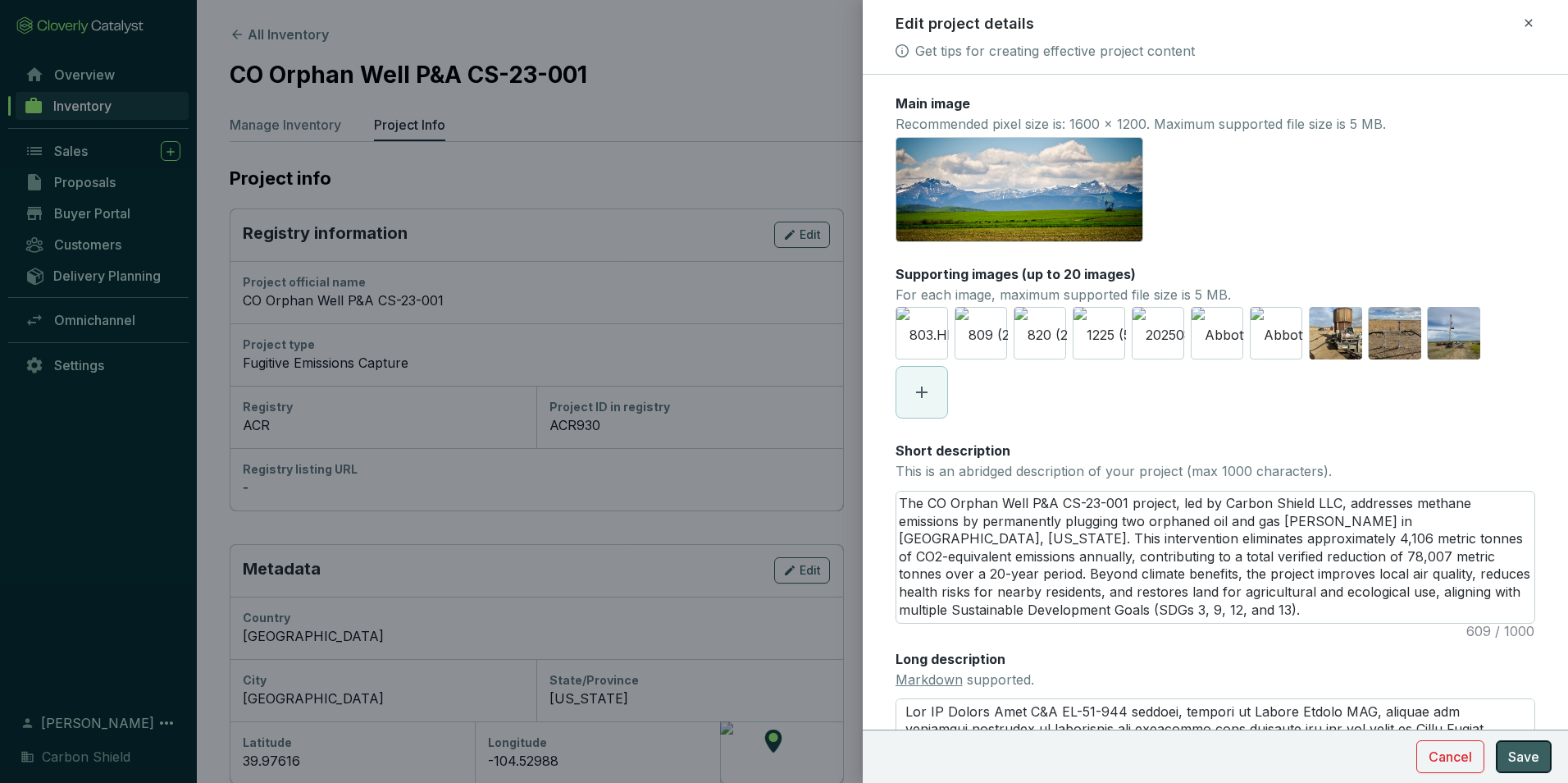
click at [1532, 760] on span "Save" at bounding box center [1523, 756] width 32 height 20
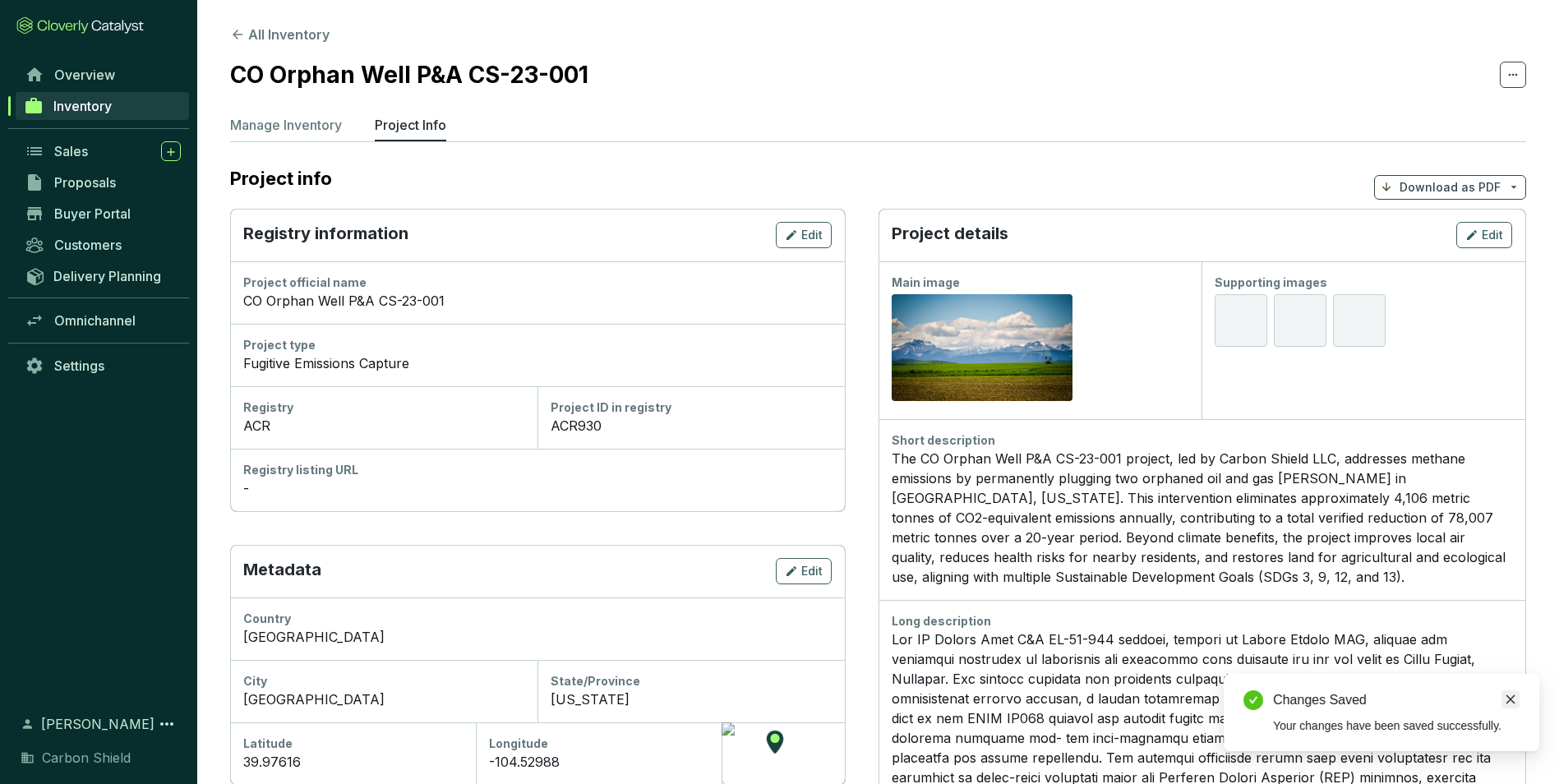
click at [1506, 699] on icon "close" at bounding box center [1510, 699] width 12 height 12
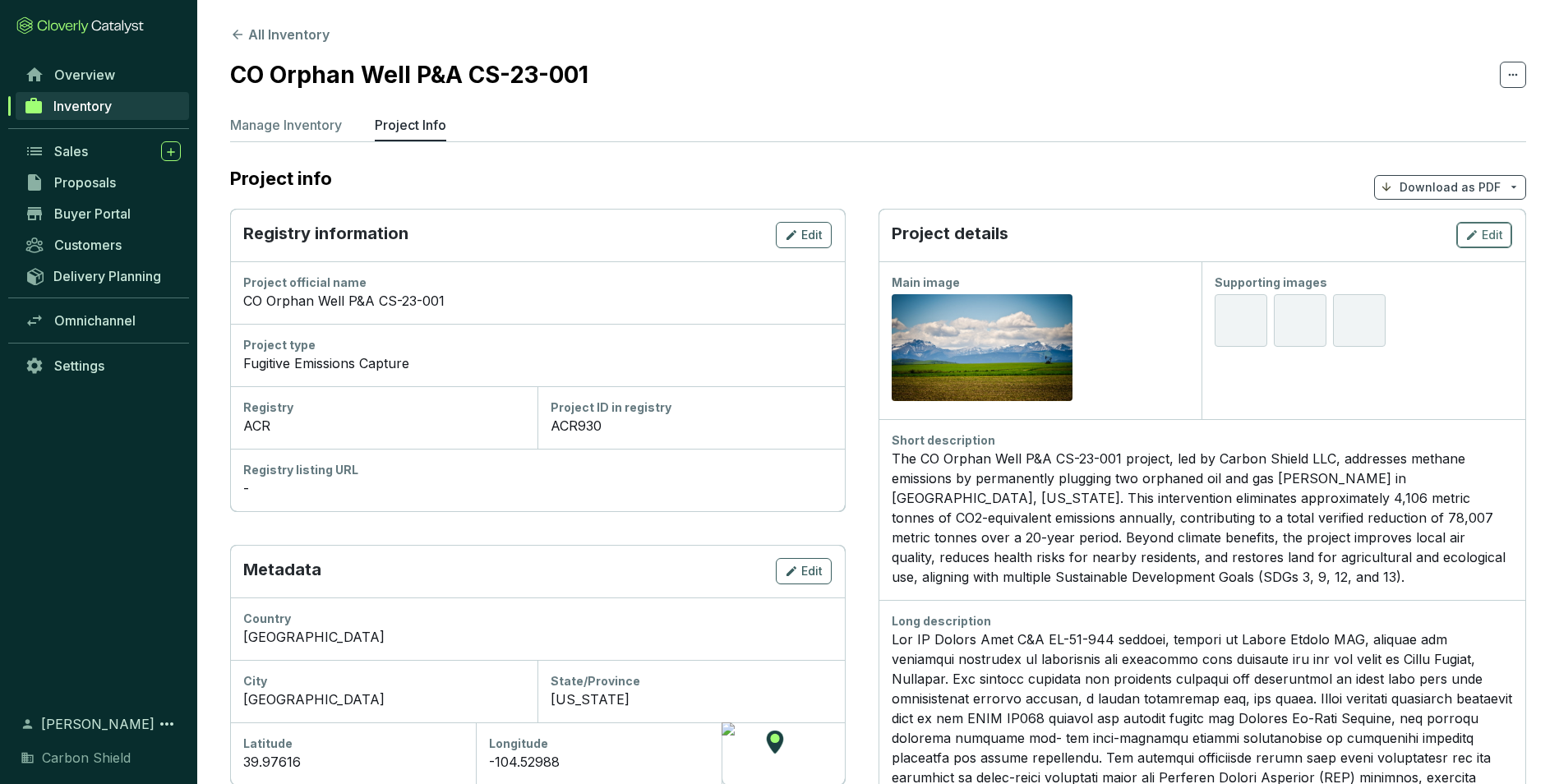
click at [1492, 233] on span "Edit" at bounding box center [1492, 235] width 21 height 16
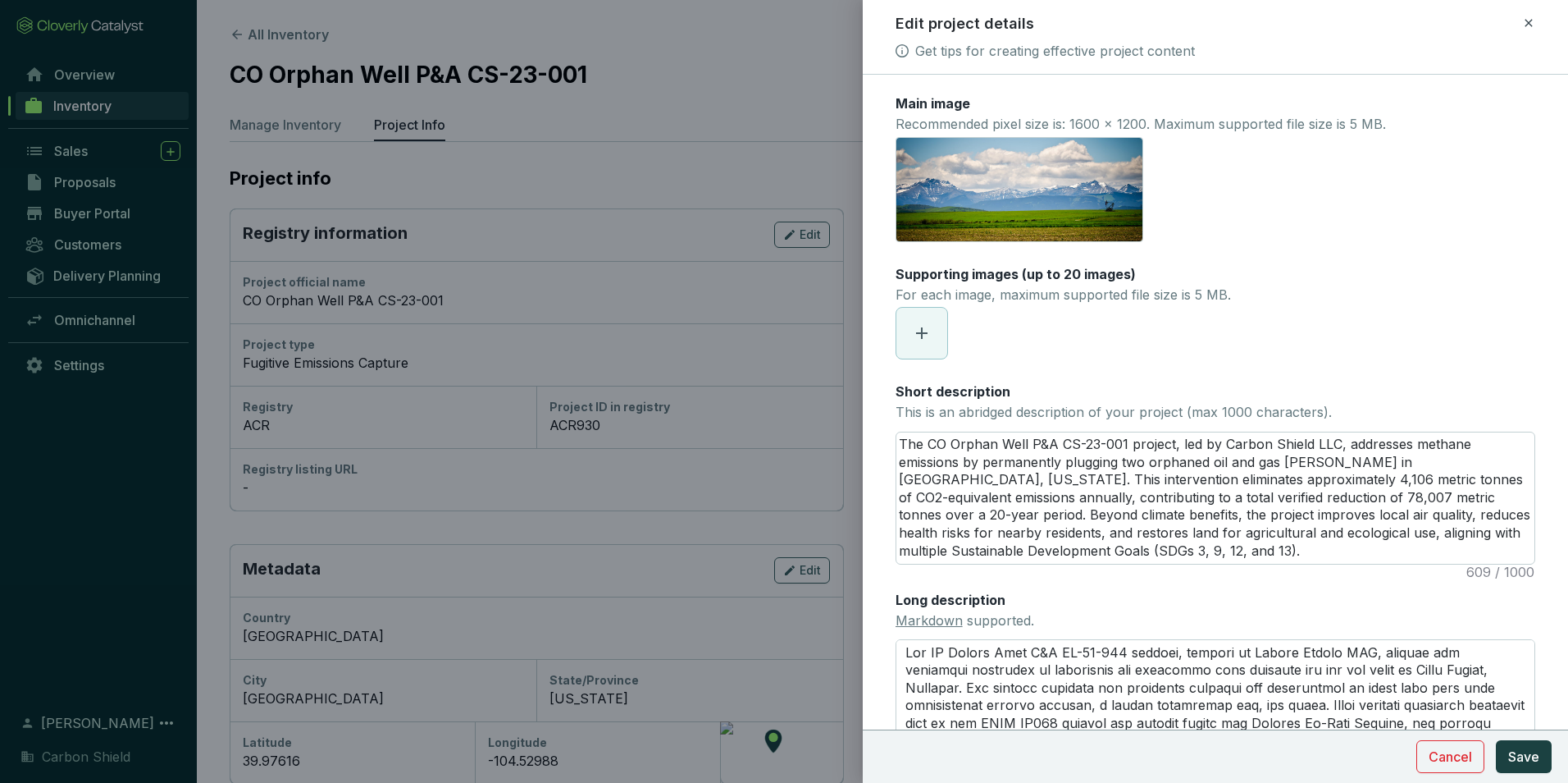
click at [928, 331] on icon at bounding box center [921, 333] width 20 height 20
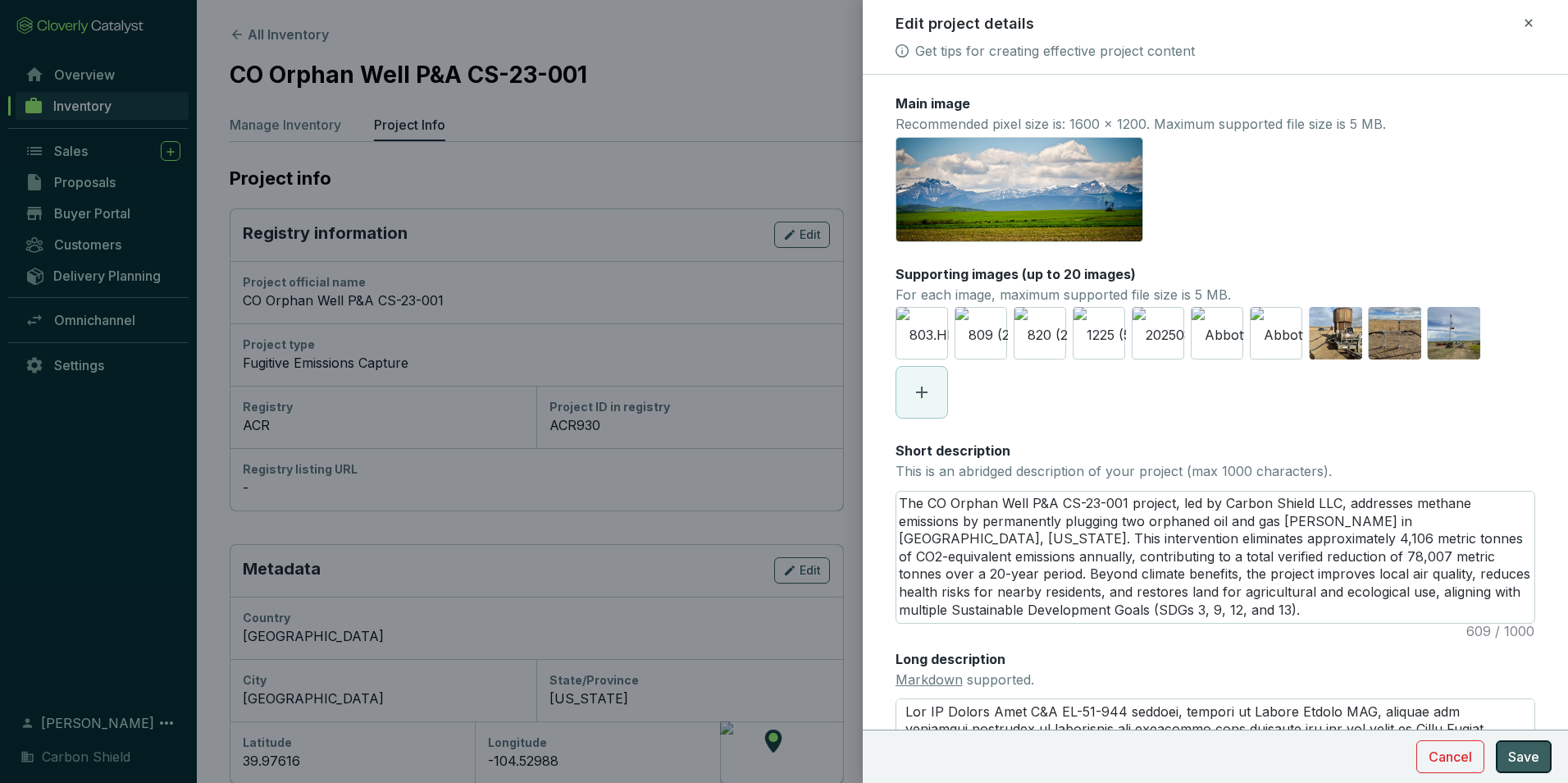
click at [1531, 758] on span "Save" at bounding box center [1523, 756] width 32 height 20
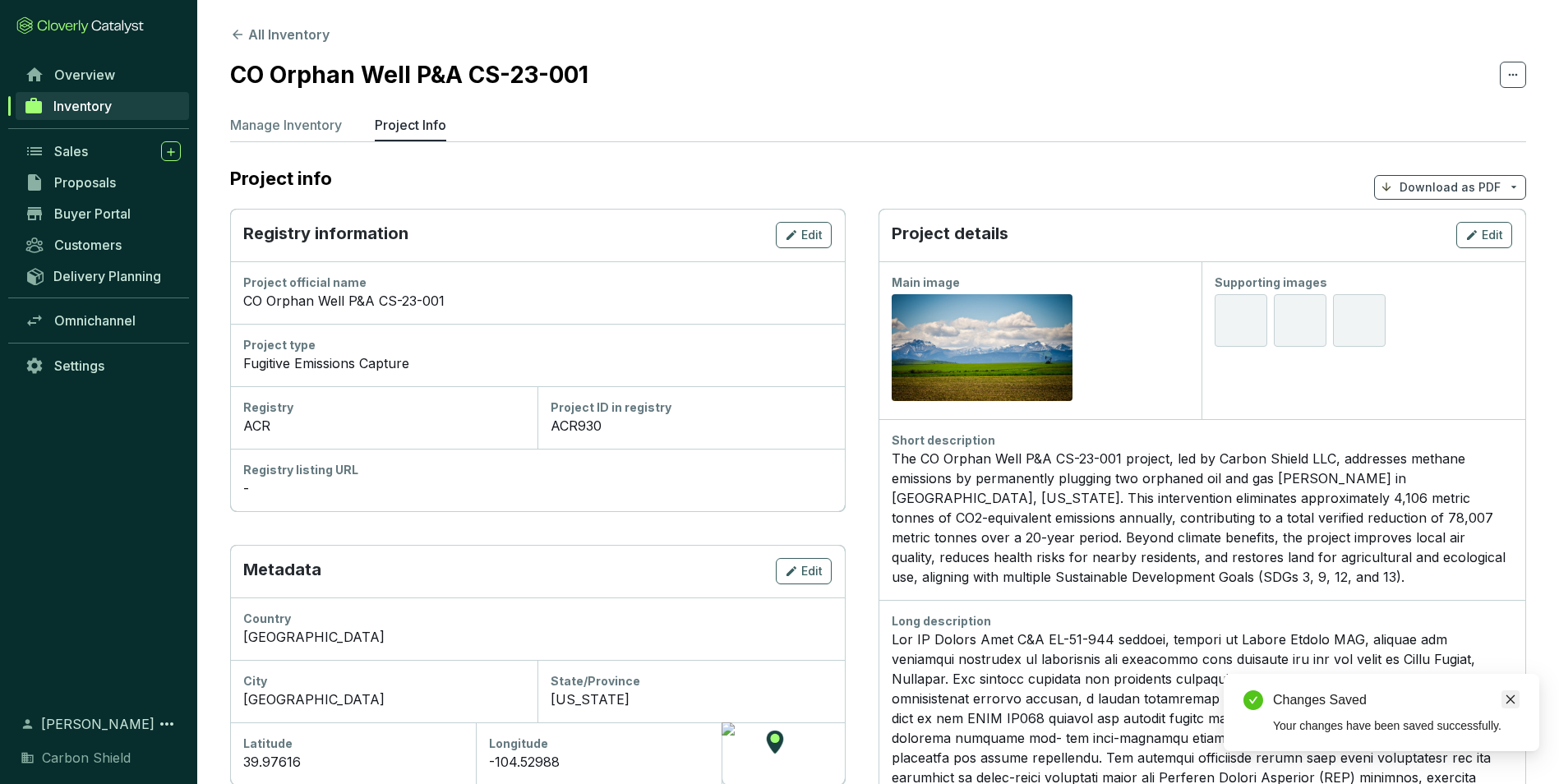
click at [1514, 700] on icon "close" at bounding box center [1510, 699] width 12 height 12
